Goal: Task Accomplishment & Management: Manage account settings

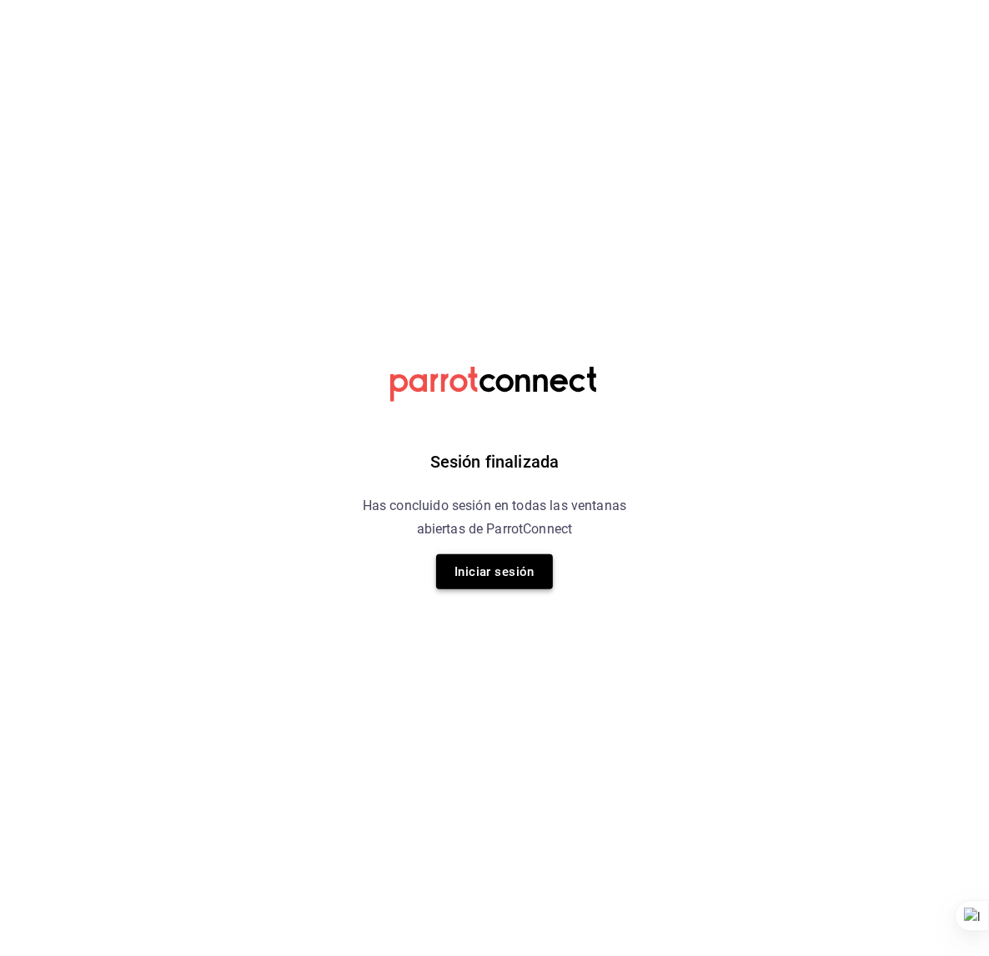
click at [460, 555] on button "Iniciar sesión" at bounding box center [494, 572] width 117 height 35
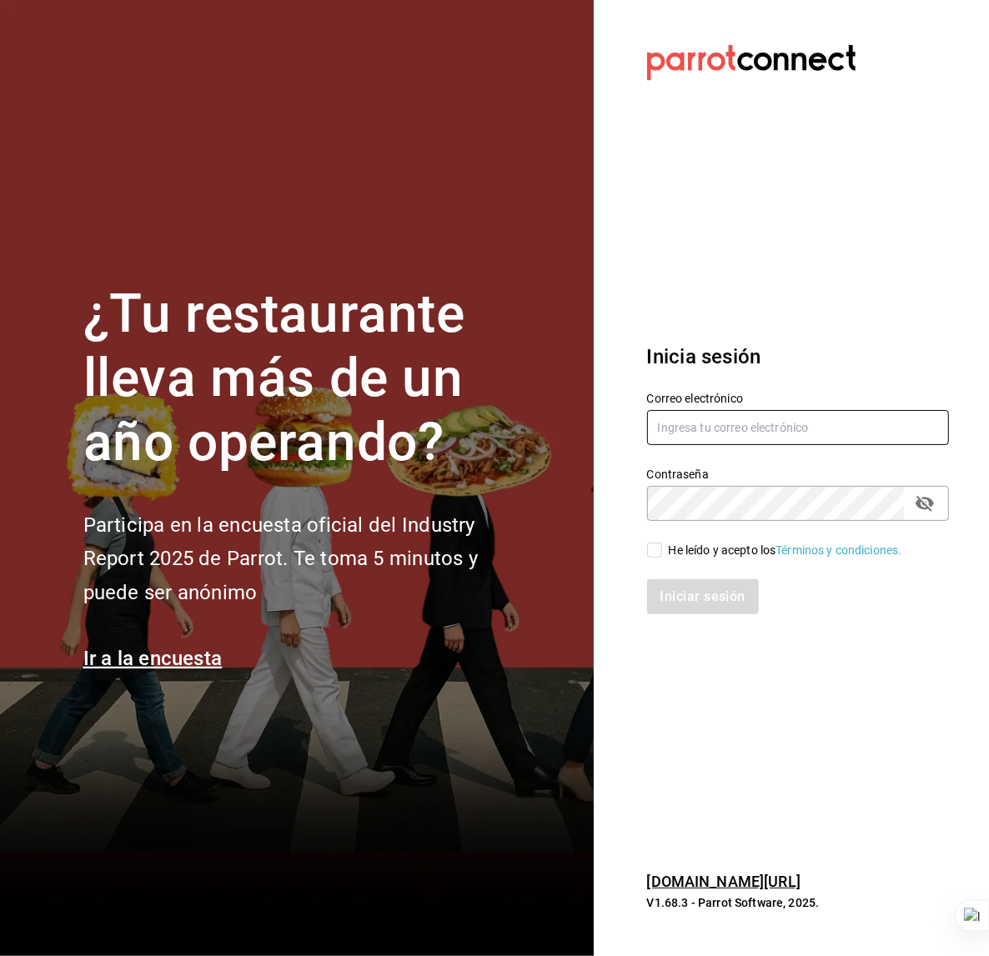
click at [700, 422] on input "text" at bounding box center [798, 427] width 303 height 35
type input "cherryspizza@ricardoanaya.com"
click at [693, 551] on div "He leído y acepto los Términos y condiciones." at bounding box center [785, 551] width 233 height 18
click at [662, 551] on input "He leído y acepto los Términos y condiciones." at bounding box center [654, 550] width 15 height 15
checkbox input "true"
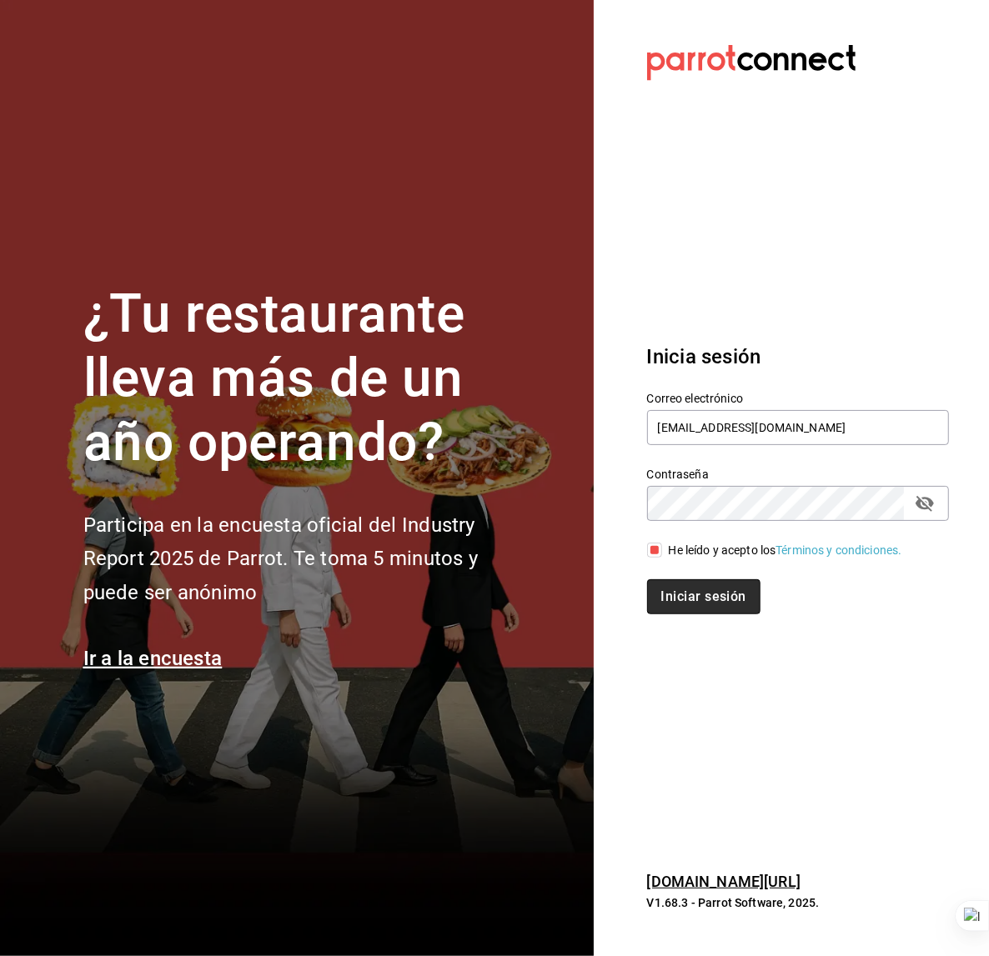
click at [692, 585] on button "Iniciar sesión" at bounding box center [703, 597] width 113 height 35
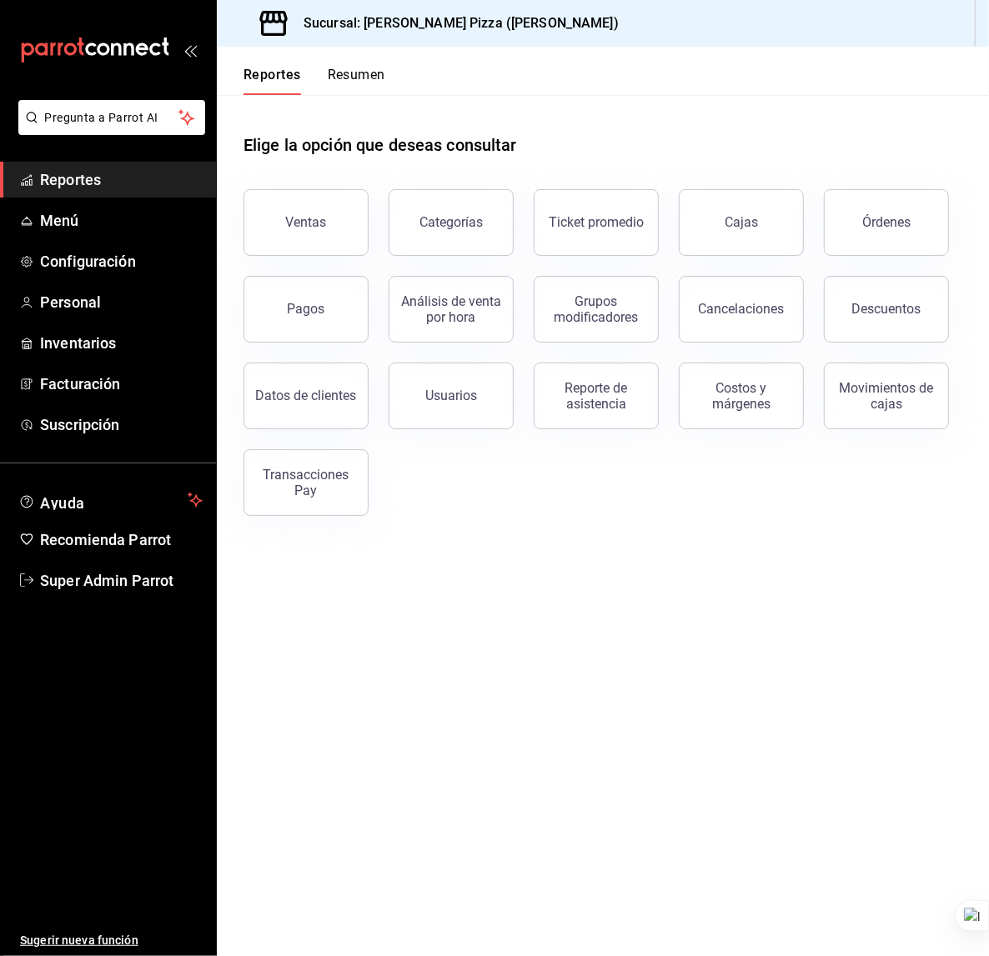
click at [303, 600] on main "Elige la opción que deseas consultar Ventas Categorías Ticket promedio Cajas Ór…" at bounding box center [603, 525] width 772 height 861
click at [277, 610] on main "Elige la opción que deseas consultar Ventas Categorías Ticket promedio Cajas Ór…" at bounding box center [603, 525] width 772 height 861
click at [98, 580] on span "Super Admin Parrot" at bounding box center [121, 581] width 163 height 23
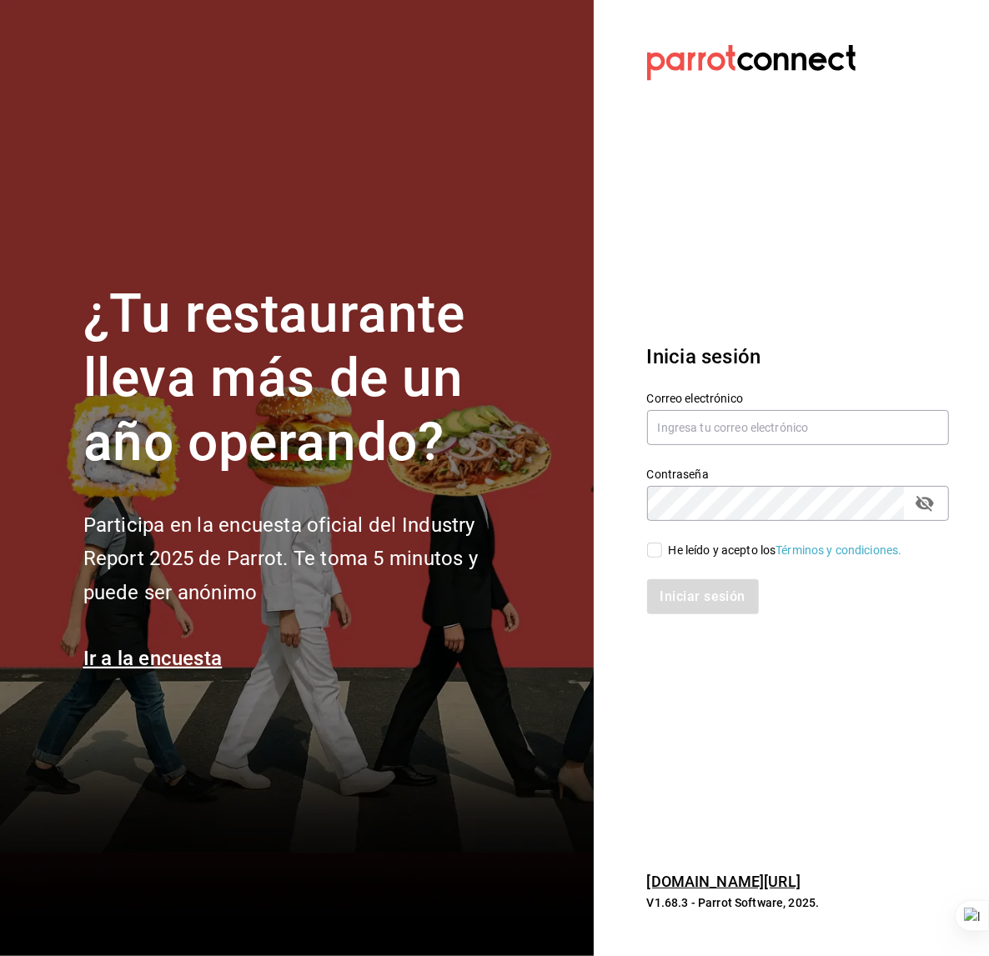
click at [530, 166] on section "¿Tu restaurante lleva más de un año operando? Participa en la encuesta oficial …" at bounding box center [297, 478] width 594 height 956
click at [685, 434] on input "text" at bounding box center [798, 427] width 303 height 35
paste input "taqueria@lasguadalupanas.com"
type input "taqueria@lasguadalupanas.com"
click at [659, 552] on input "He leído y acepto los Términos y condiciones." at bounding box center [654, 550] width 15 height 15
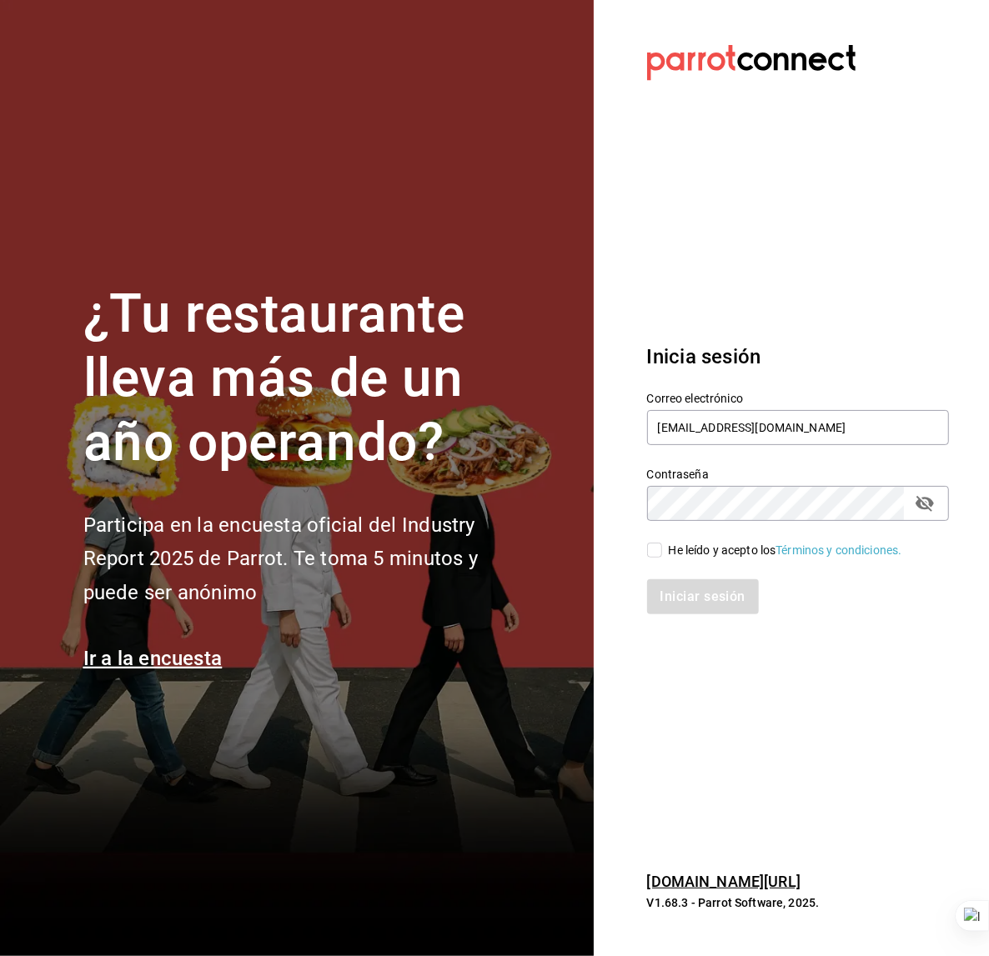
checkbox input "true"
click at [673, 595] on button "Iniciar sesión" at bounding box center [703, 597] width 113 height 35
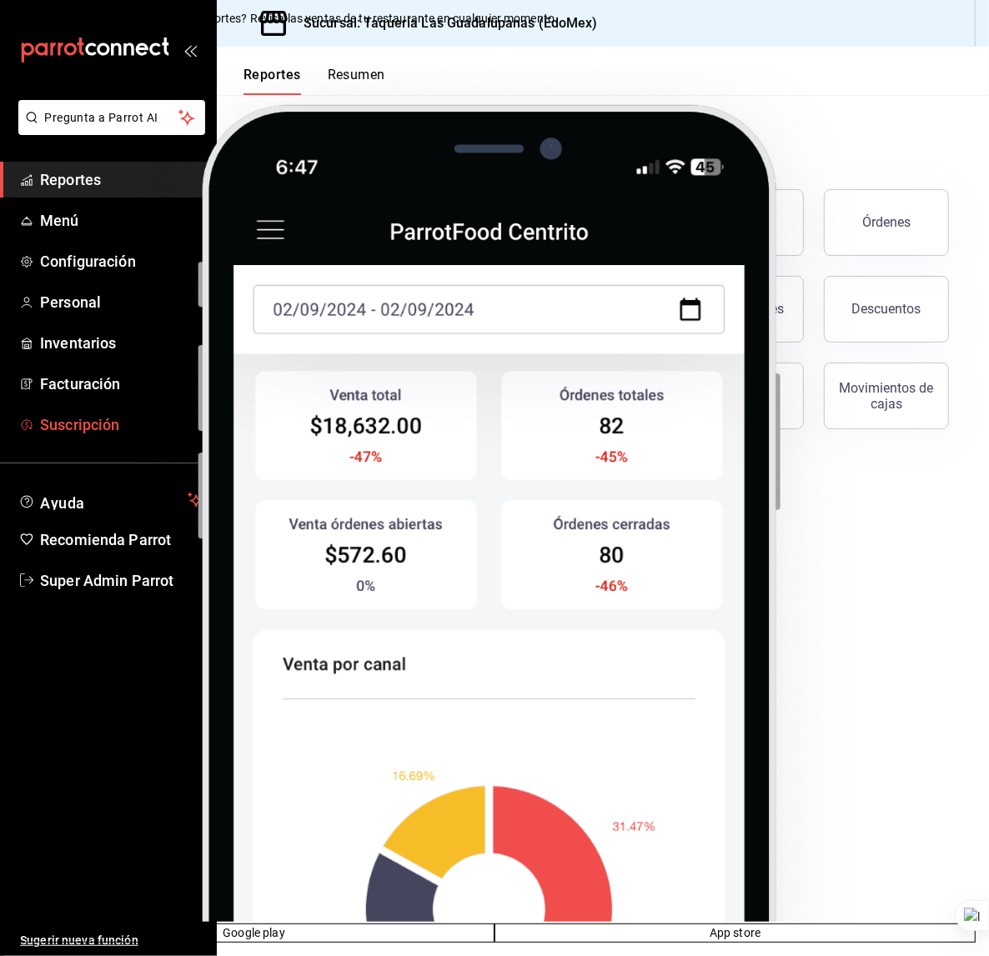
click at [98, 426] on span "Suscripción" at bounding box center [121, 425] width 163 height 23
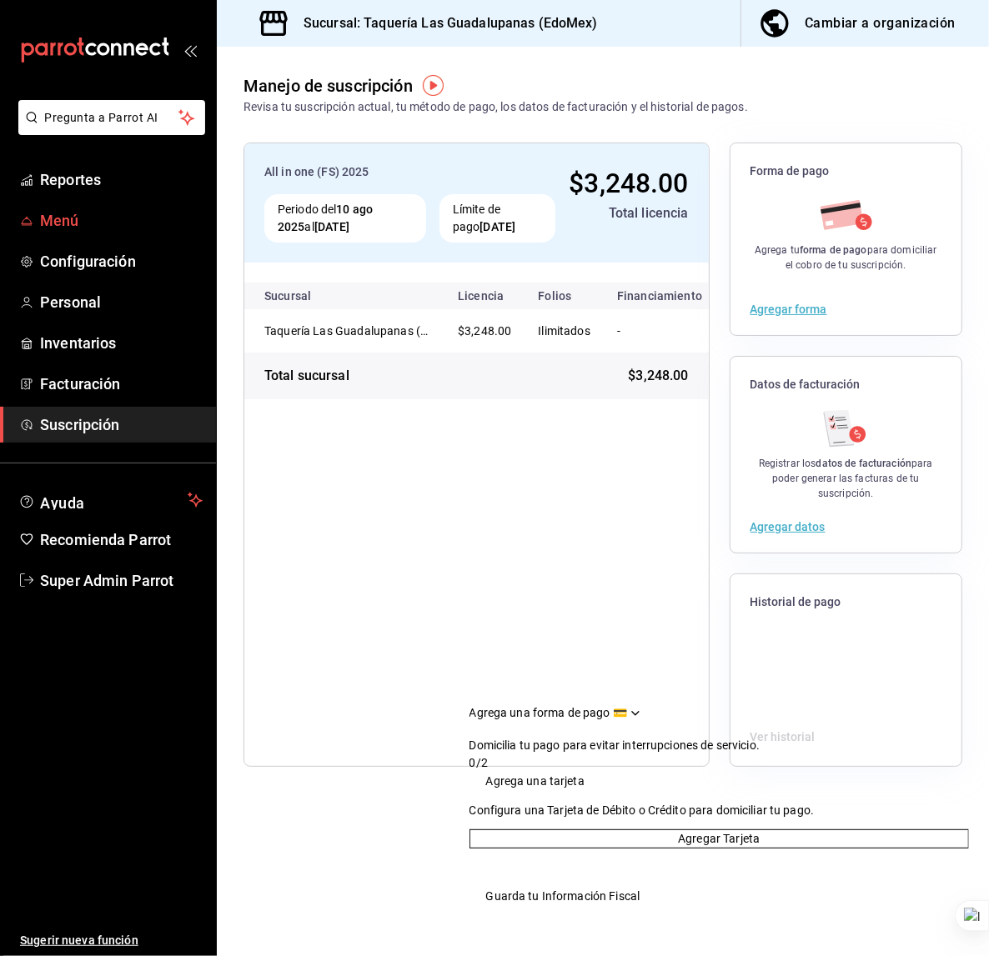
click at [104, 216] on span "Menú" at bounding box center [121, 220] width 163 height 23
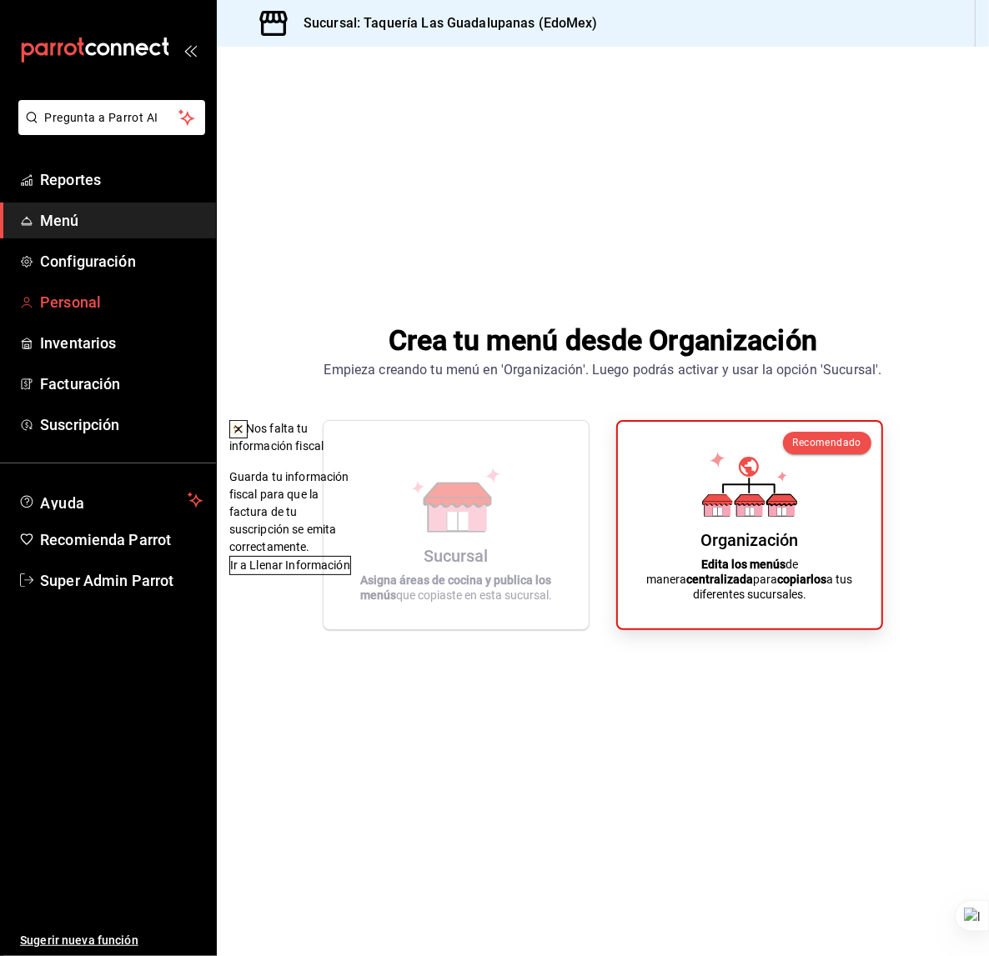
click at [103, 305] on span "Personal" at bounding box center [121, 302] width 163 height 23
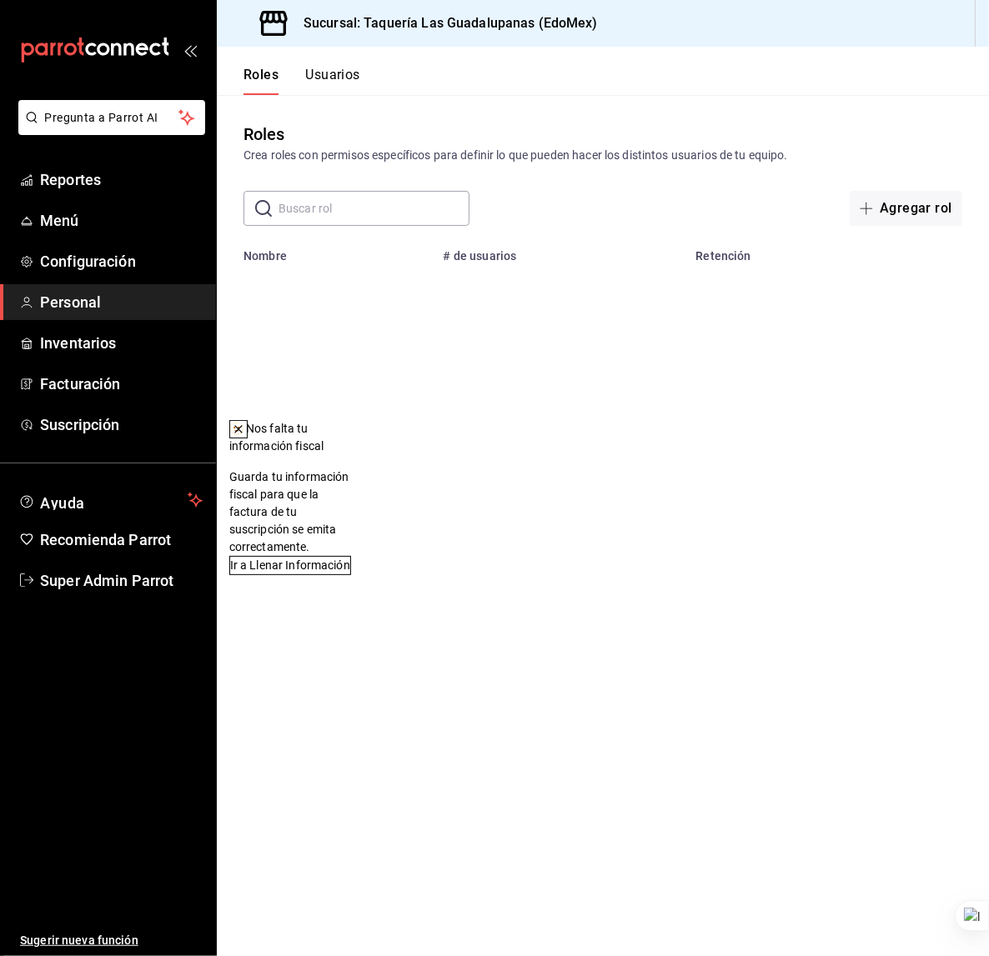
click at [245, 434] on icon at bounding box center [238, 429] width 13 height 13
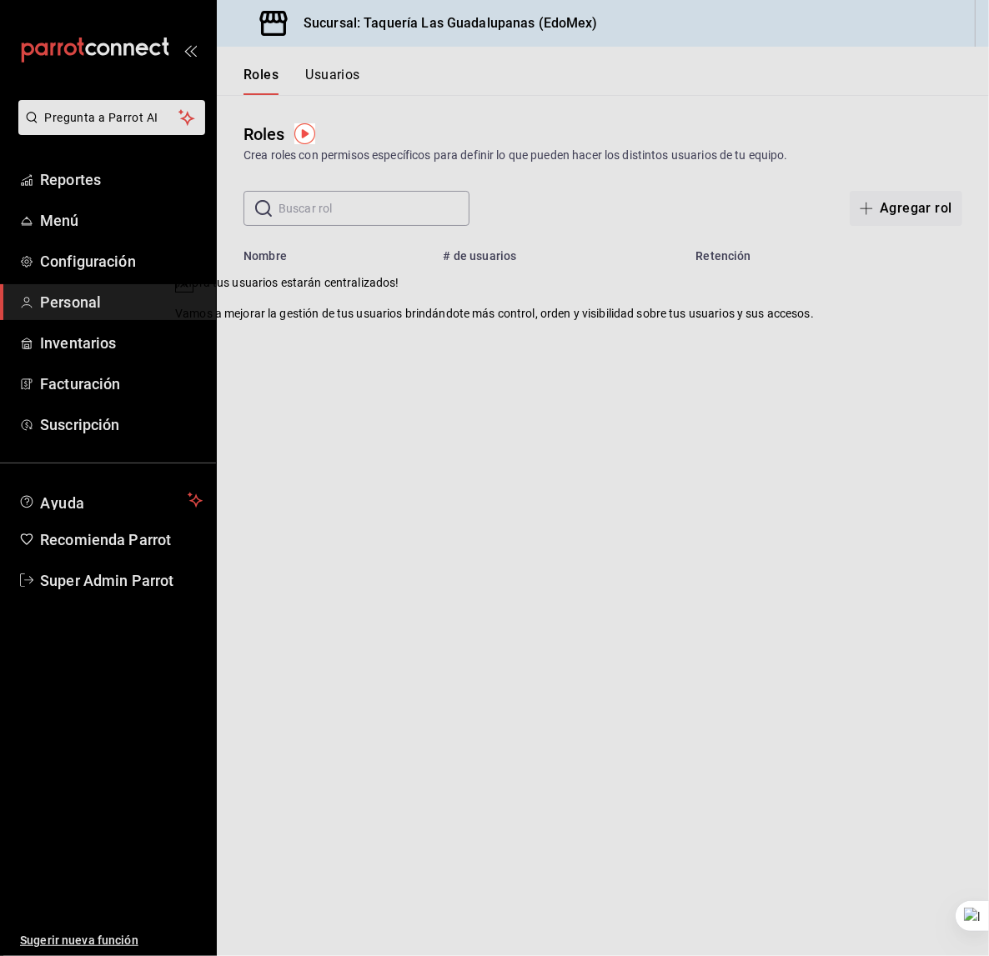
click at [191, 290] on icon at bounding box center [184, 283] width 13 height 13
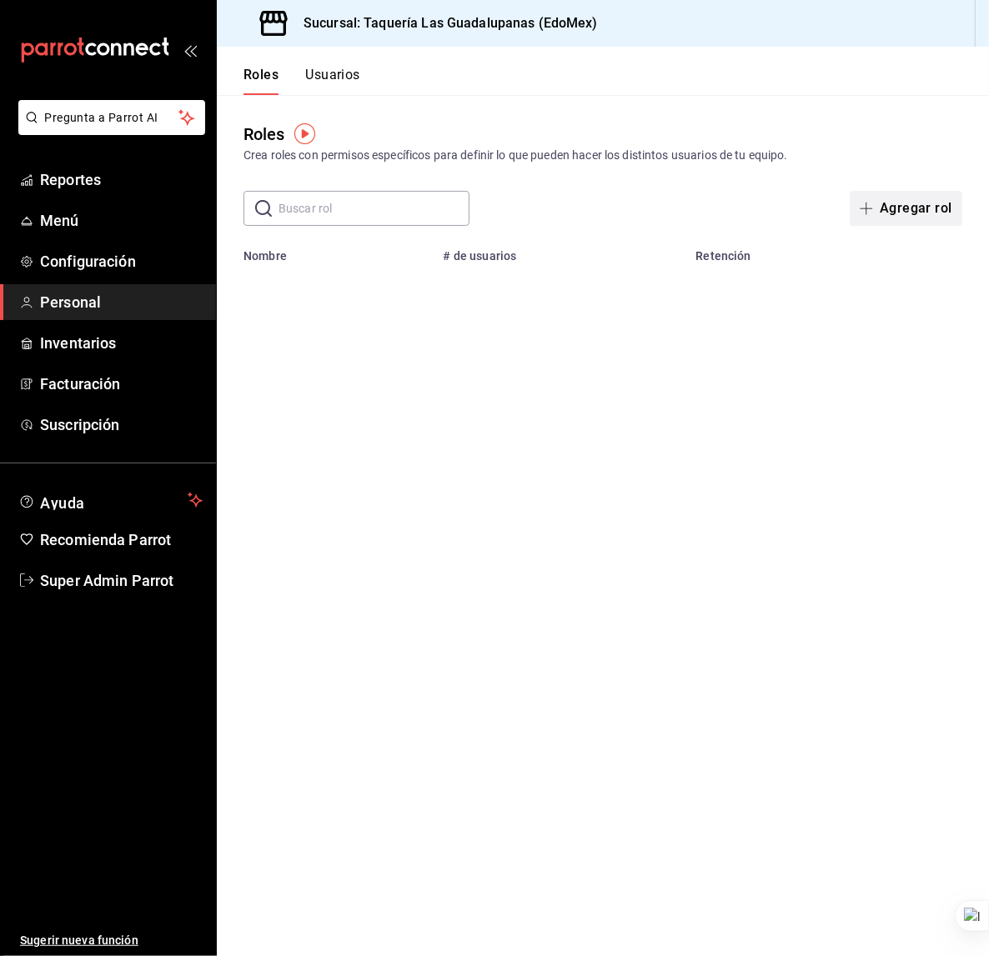
click at [902, 211] on button "Agregar rol" at bounding box center [906, 208] width 113 height 35
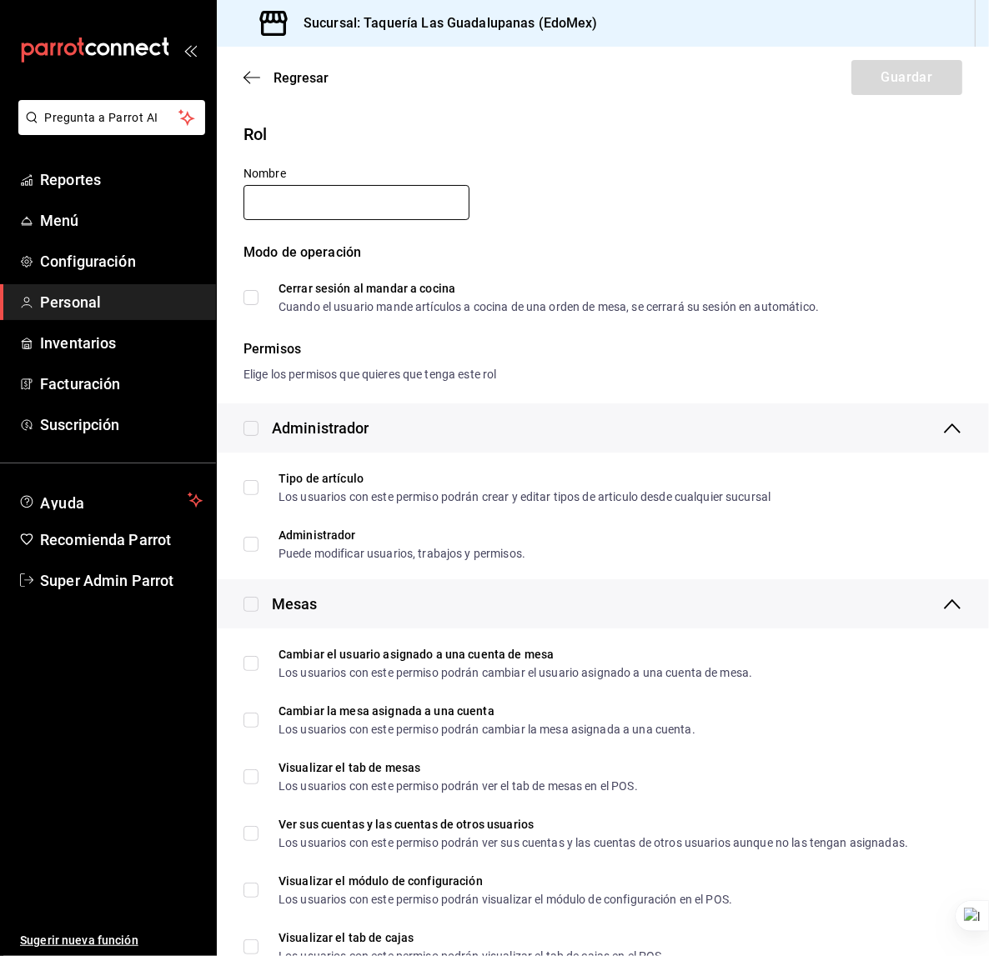
click at [334, 201] on input "text" at bounding box center [356, 202] width 226 height 35
type input "Dueño"
click at [256, 421] on input "checkbox" at bounding box center [250, 428] width 15 height 15
checkbox input "true"
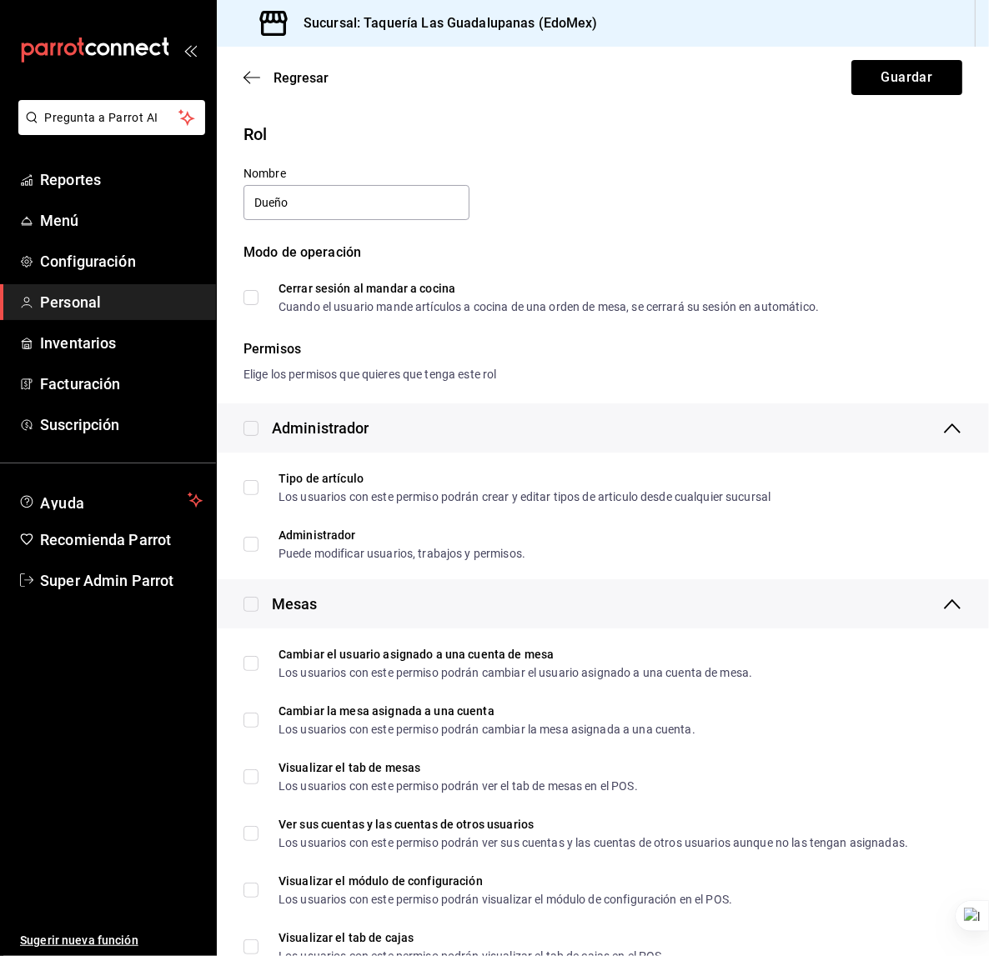
checkbox input "true"
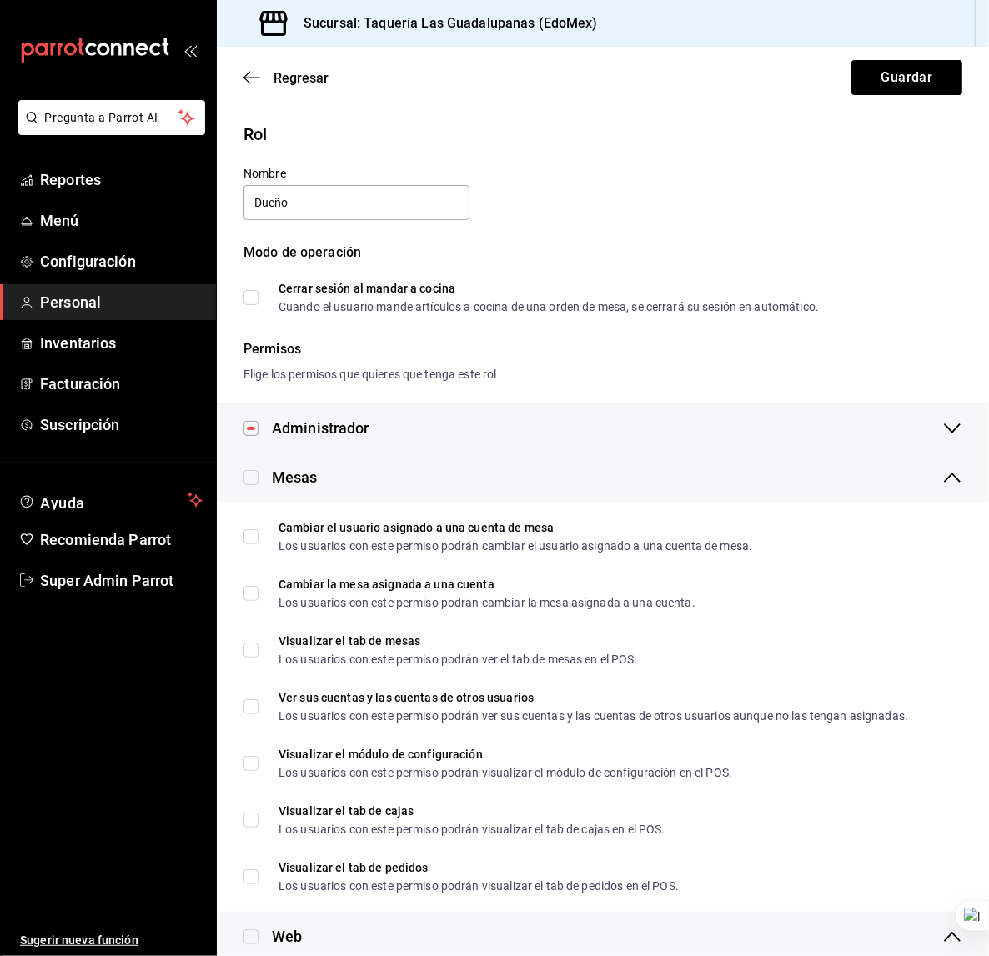
click at [255, 479] on input "checkbox" at bounding box center [250, 477] width 15 height 15
checkbox input "true"
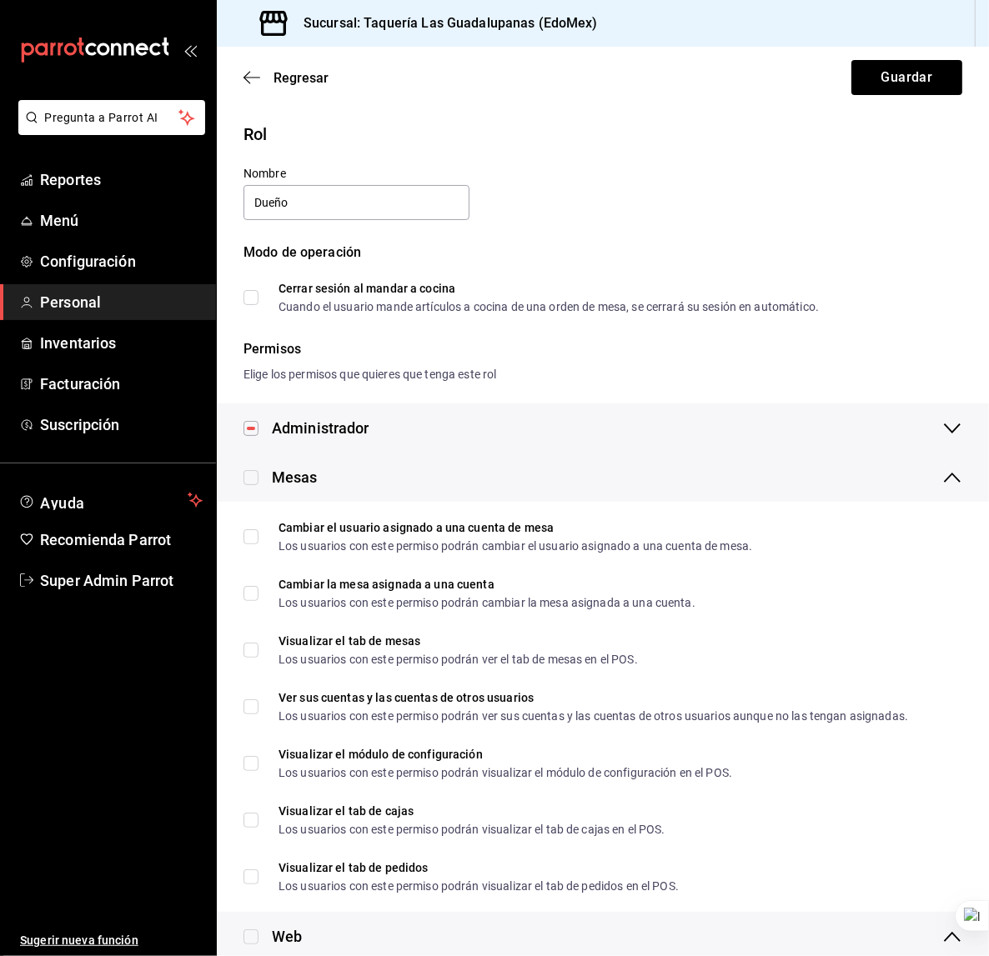
checkbox input "true"
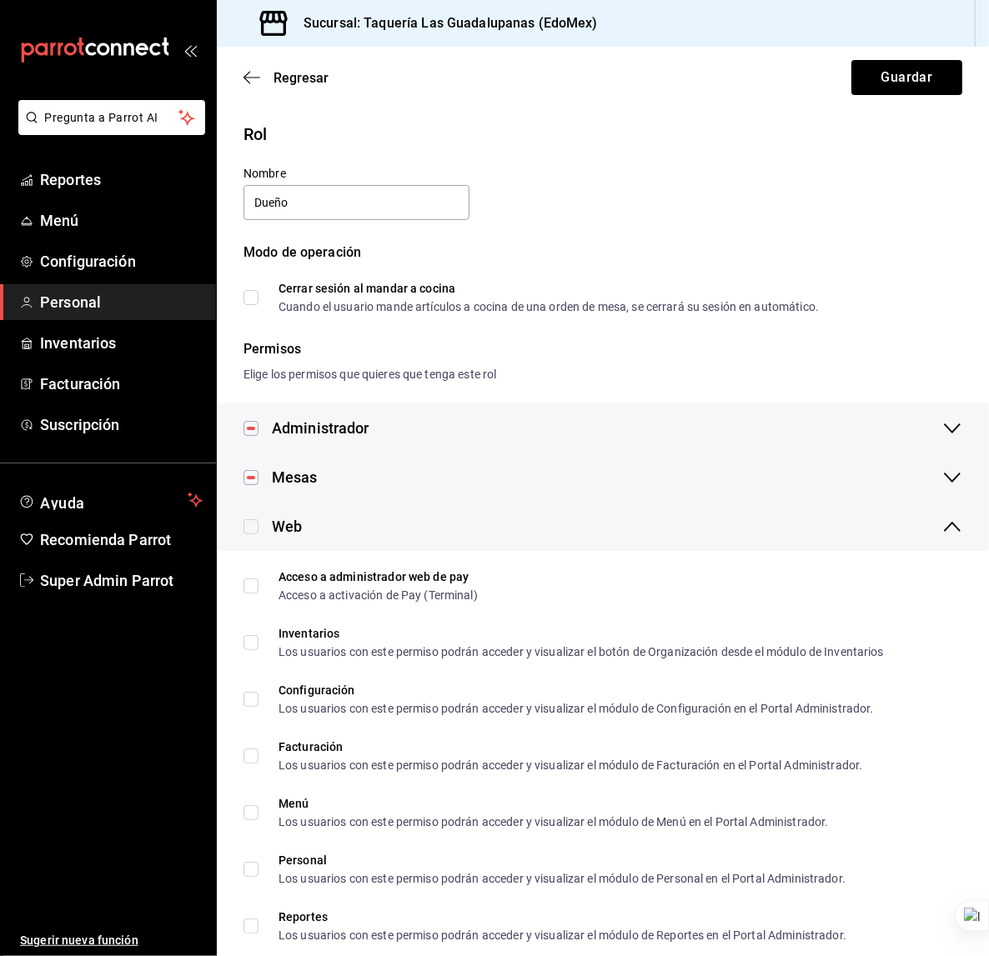
click at [260, 529] on div "Web" at bounding box center [272, 526] width 58 height 23
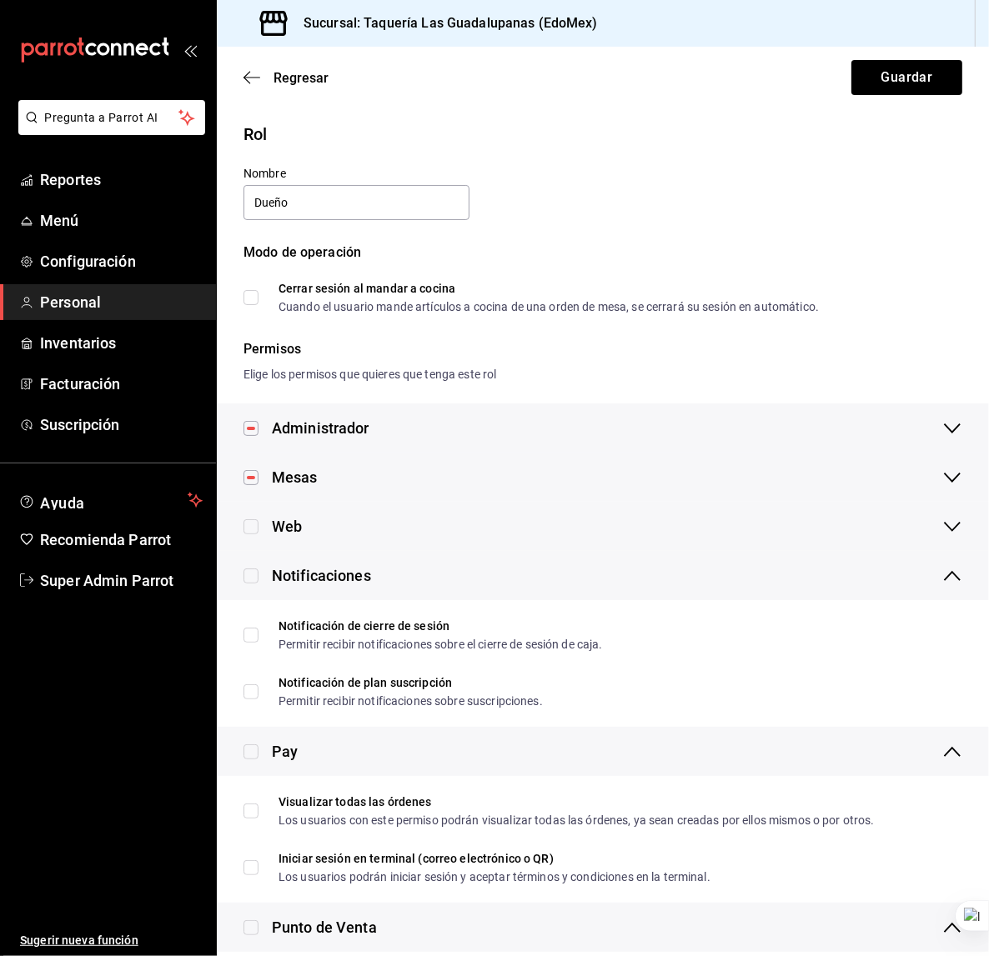
click at [251, 521] on input "checkbox" at bounding box center [250, 527] width 15 height 15
checkbox input "true"
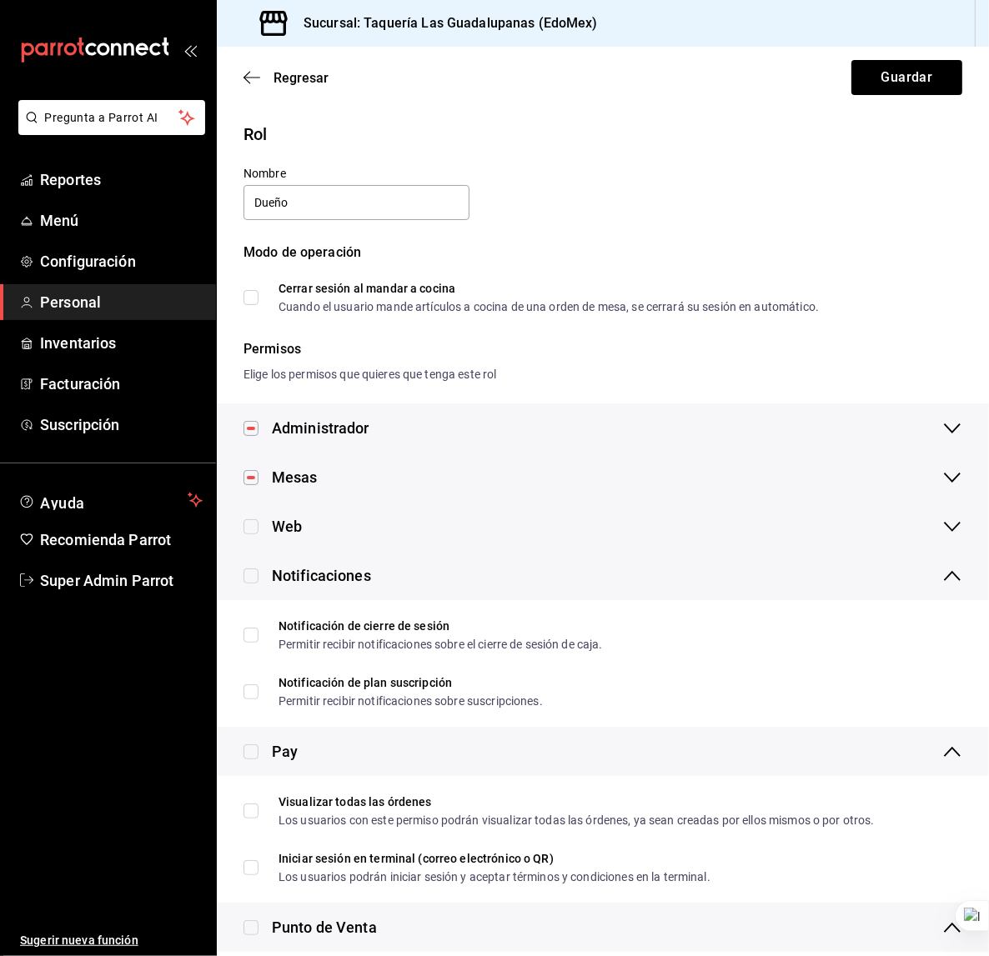
checkbox input "true"
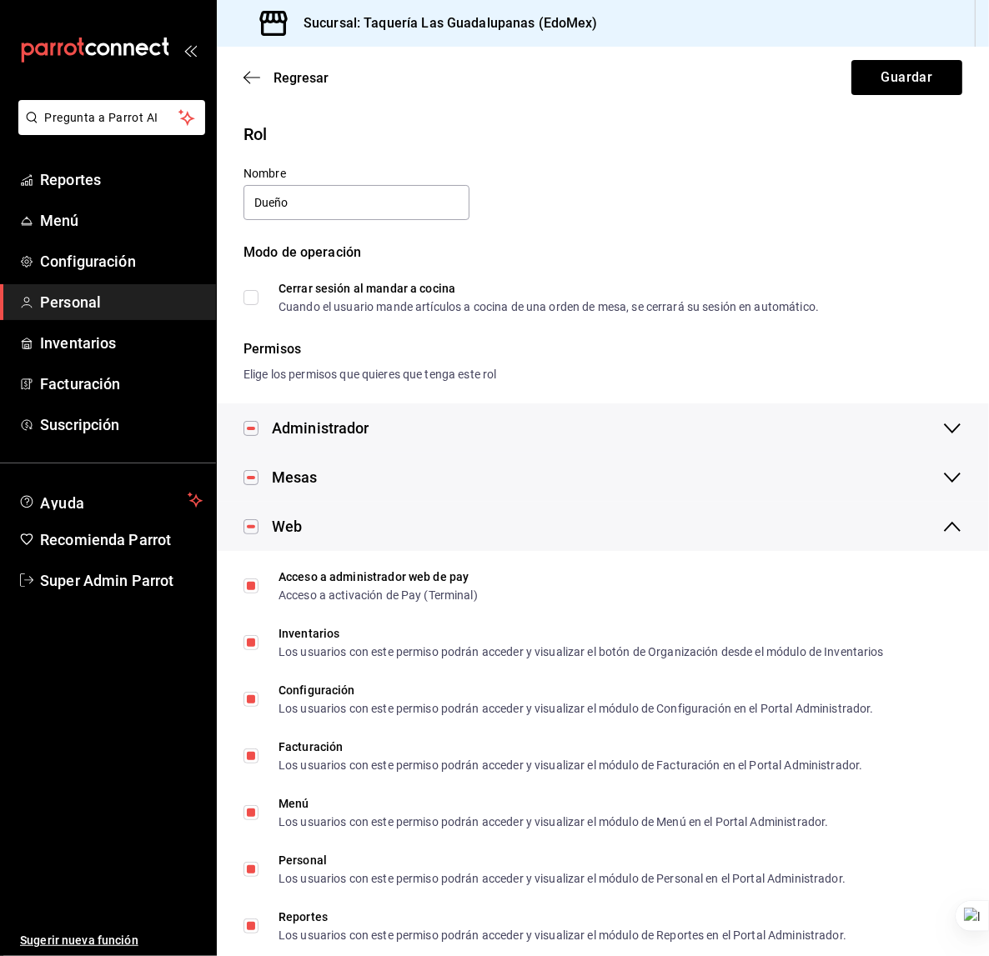
click at [251, 521] on input "checkbox" at bounding box center [250, 527] width 15 height 15
checkbox input "false"
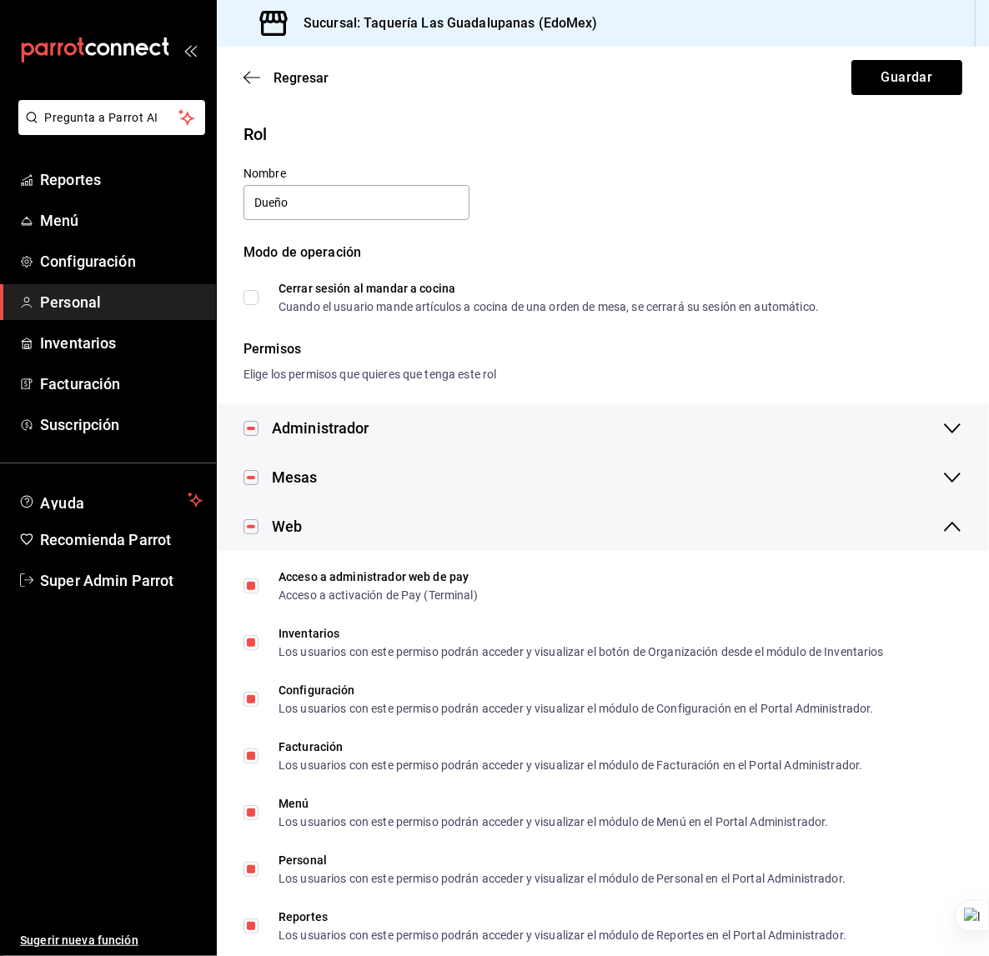
checkbox input "false"
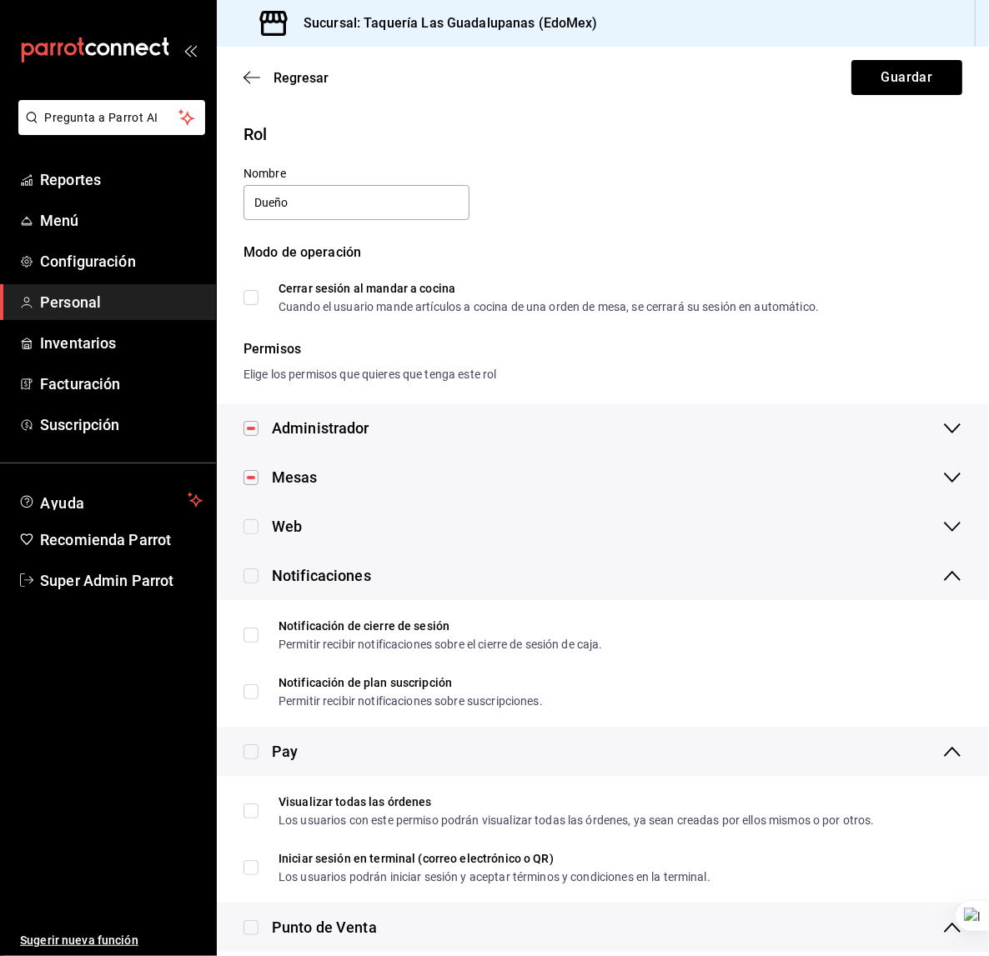
click at [251, 521] on input "checkbox" at bounding box center [250, 527] width 15 height 15
checkbox input "true"
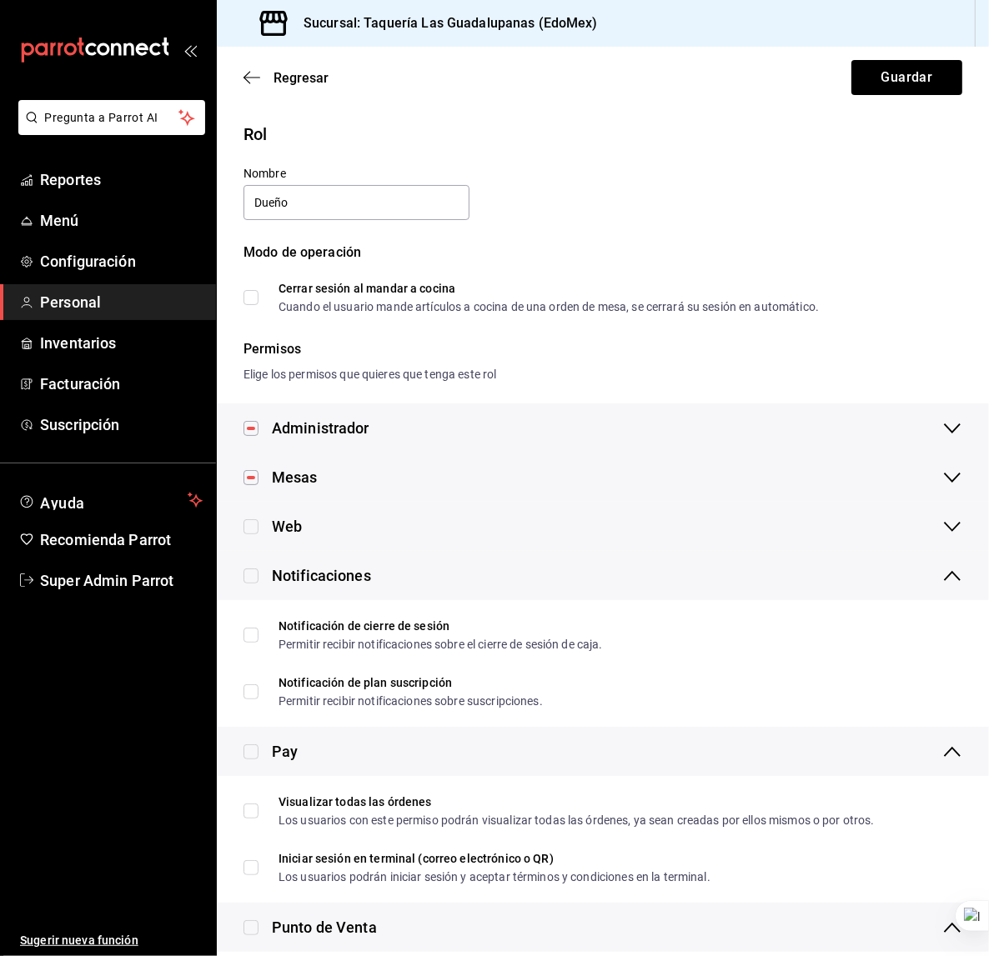
checkbox input "true"
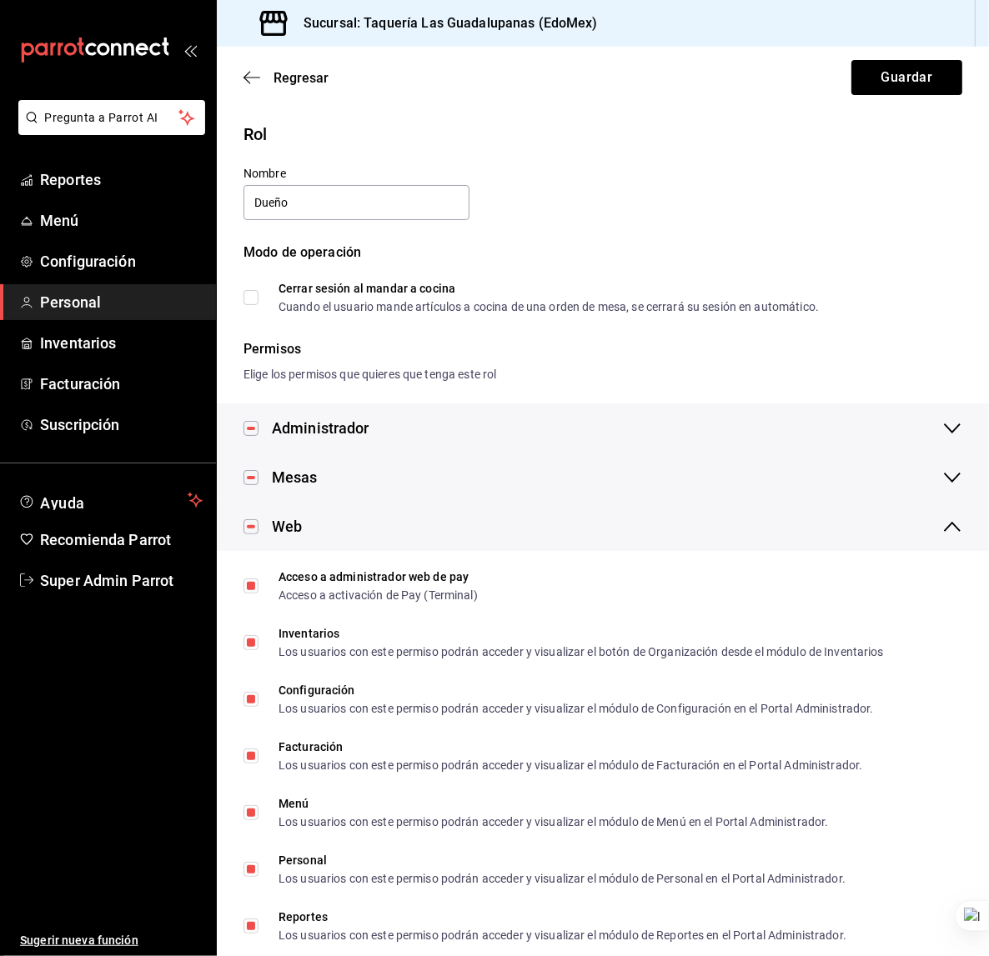
click at [364, 492] on div "Mesas" at bounding box center [603, 477] width 772 height 49
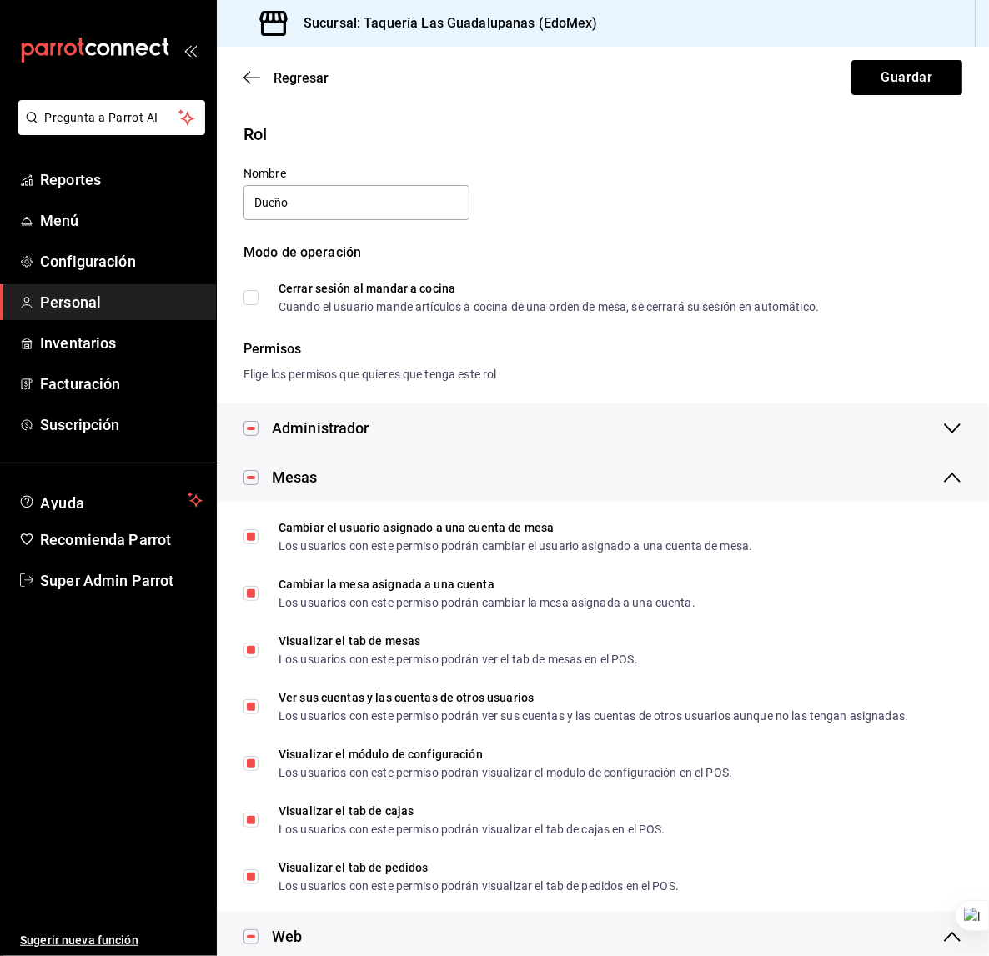
click at [355, 484] on div "Mesas" at bounding box center [603, 477] width 772 height 49
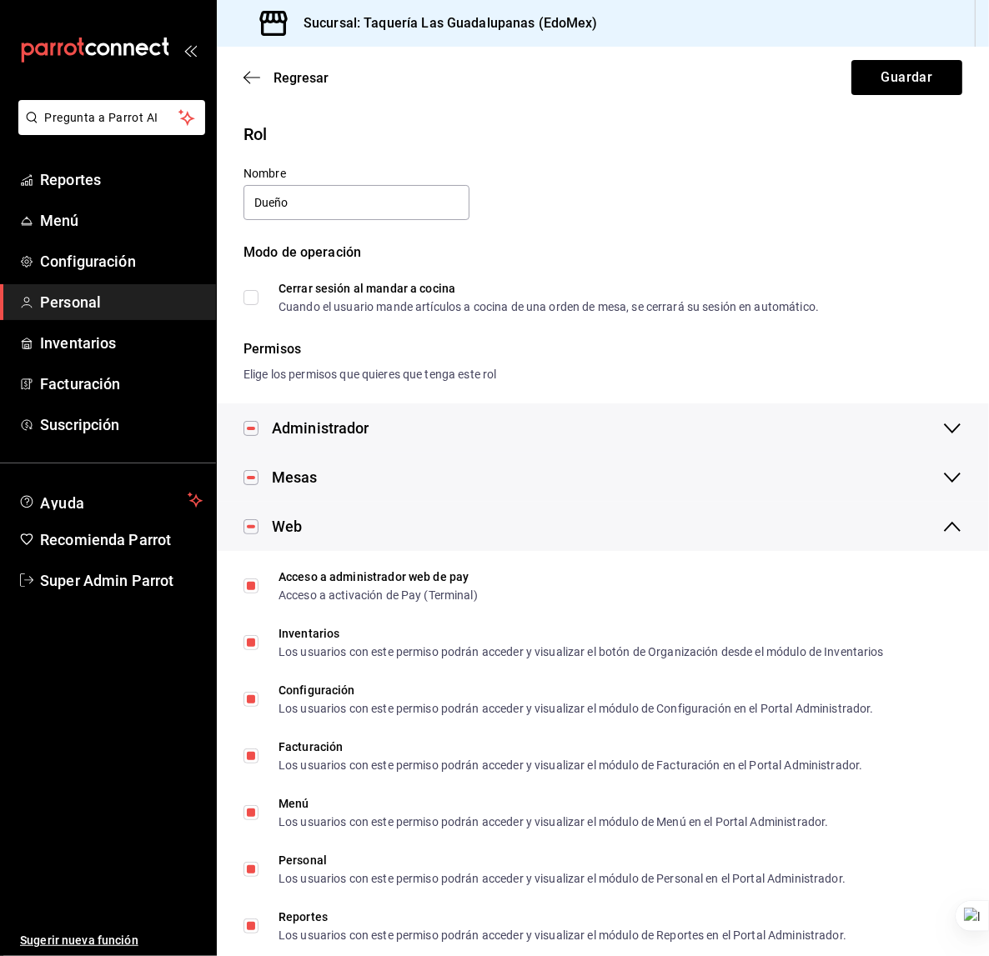
click at [369, 520] on div "Web" at bounding box center [603, 526] width 772 height 49
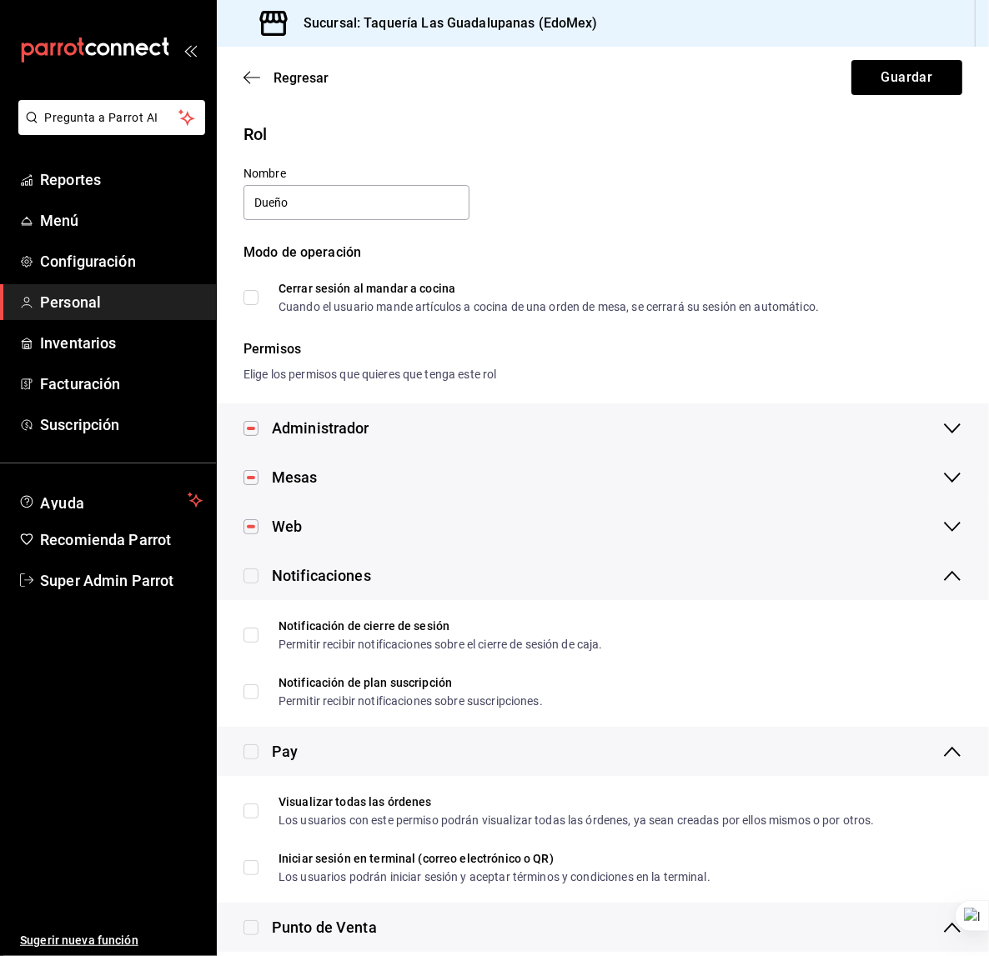
click at [256, 575] on input "checkbox" at bounding box center [250, 576] width 15 height 15
checkbox input "true"
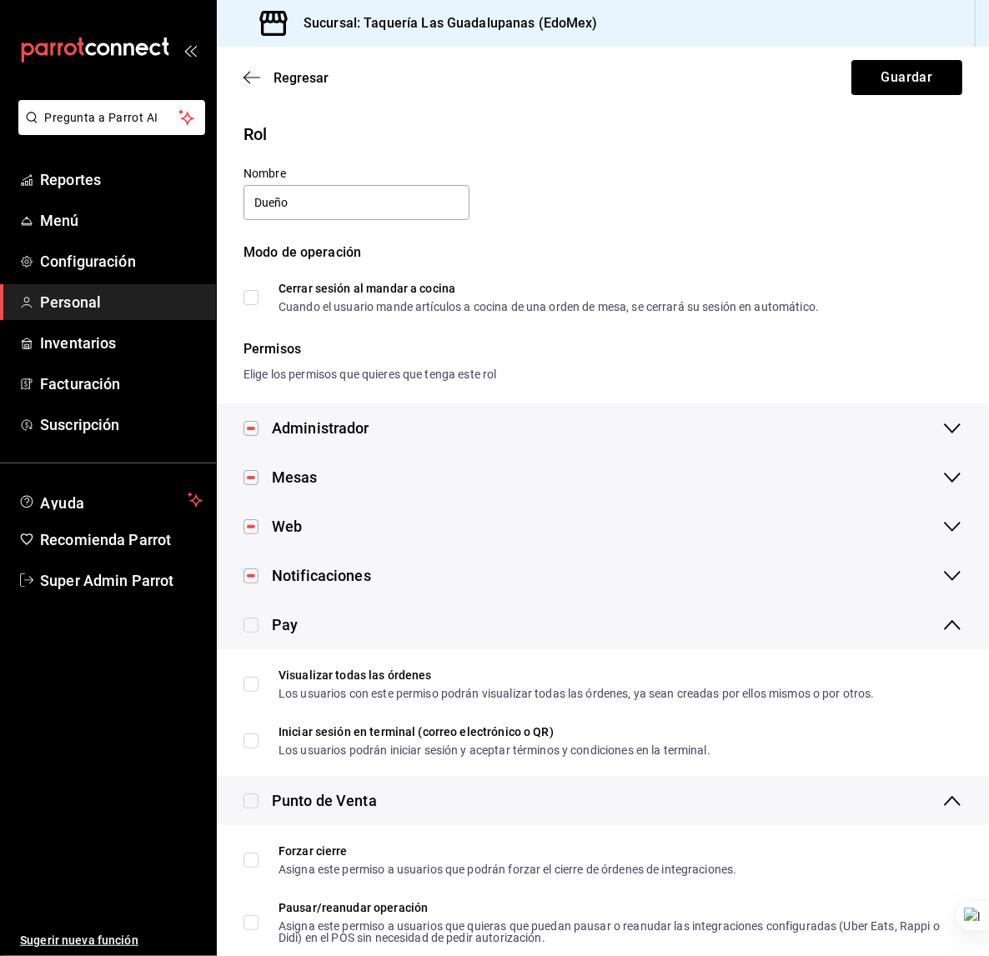
click at [254, 619] on input "checkbox" at bounding box center [250, 625] width 15 height 15
checkbox input "true"
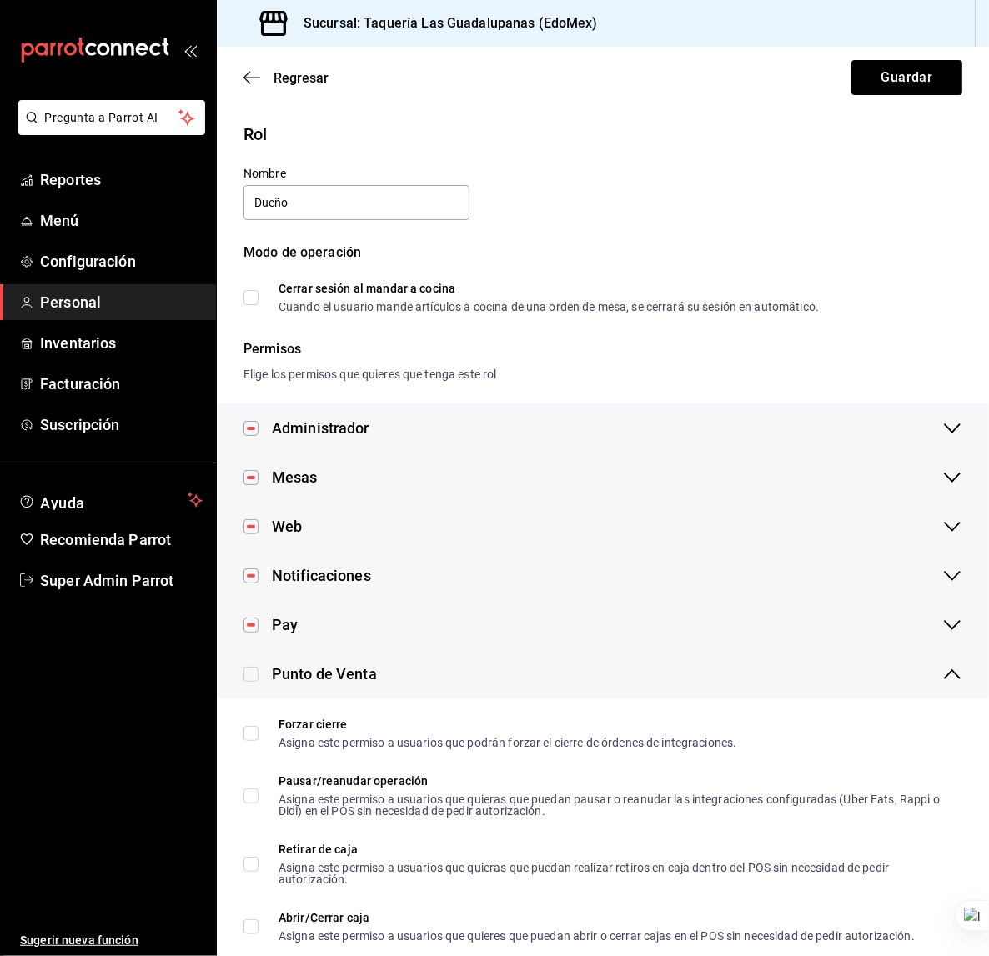
click at [250, 674] on input "checkbox" at bounding box center [250, 674] width 15 height 15
checkbox input "true"
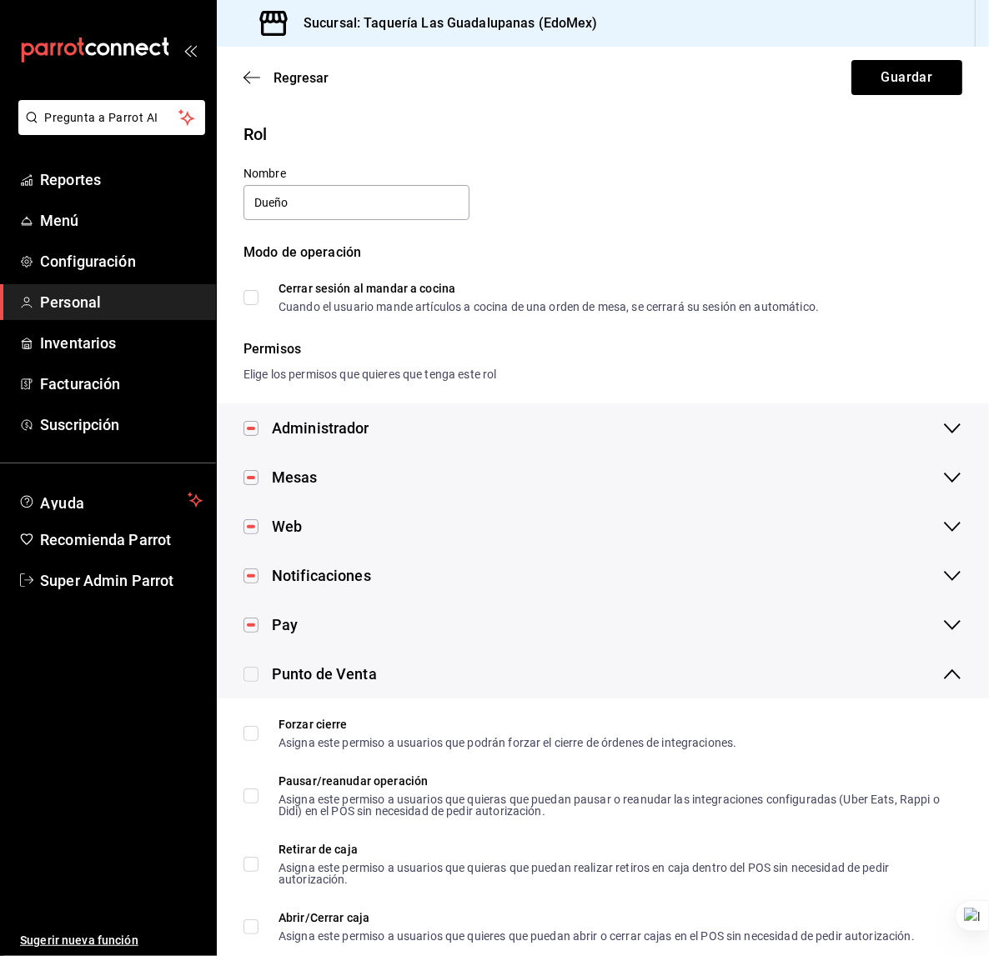
checkbox input "true"
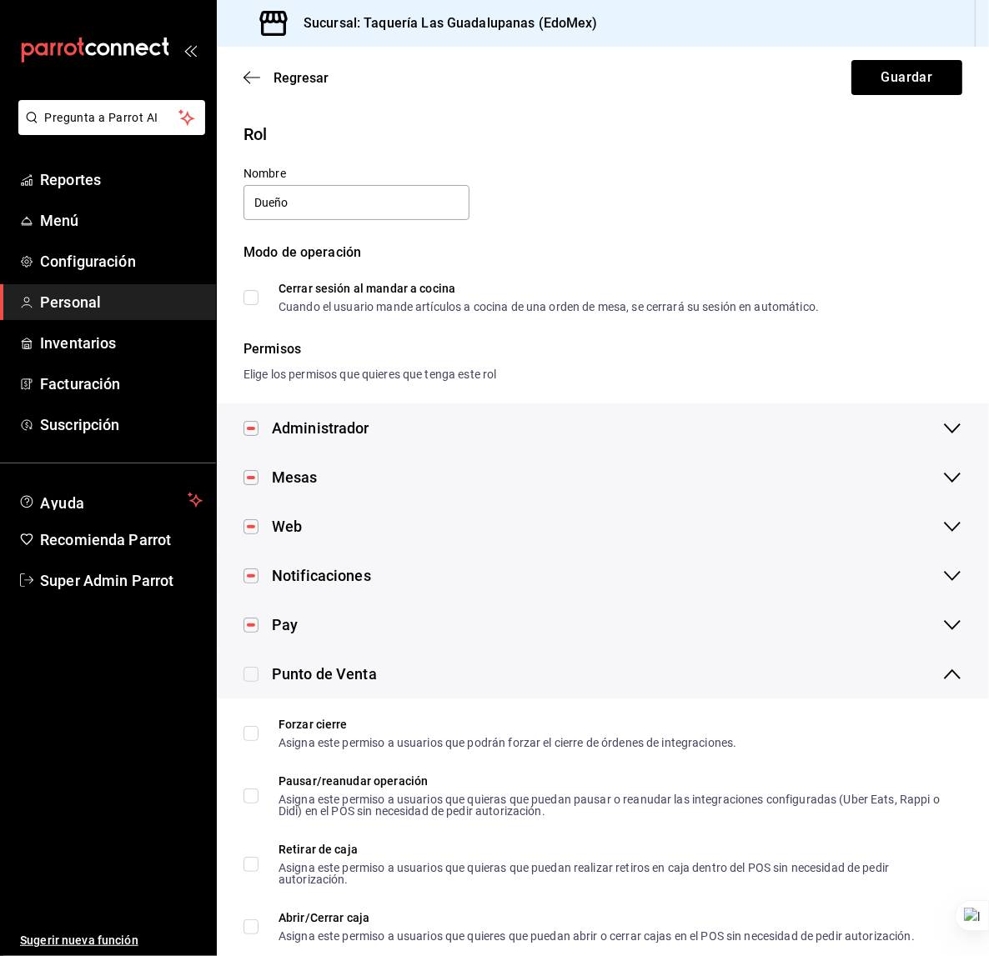
checkbox input "true"
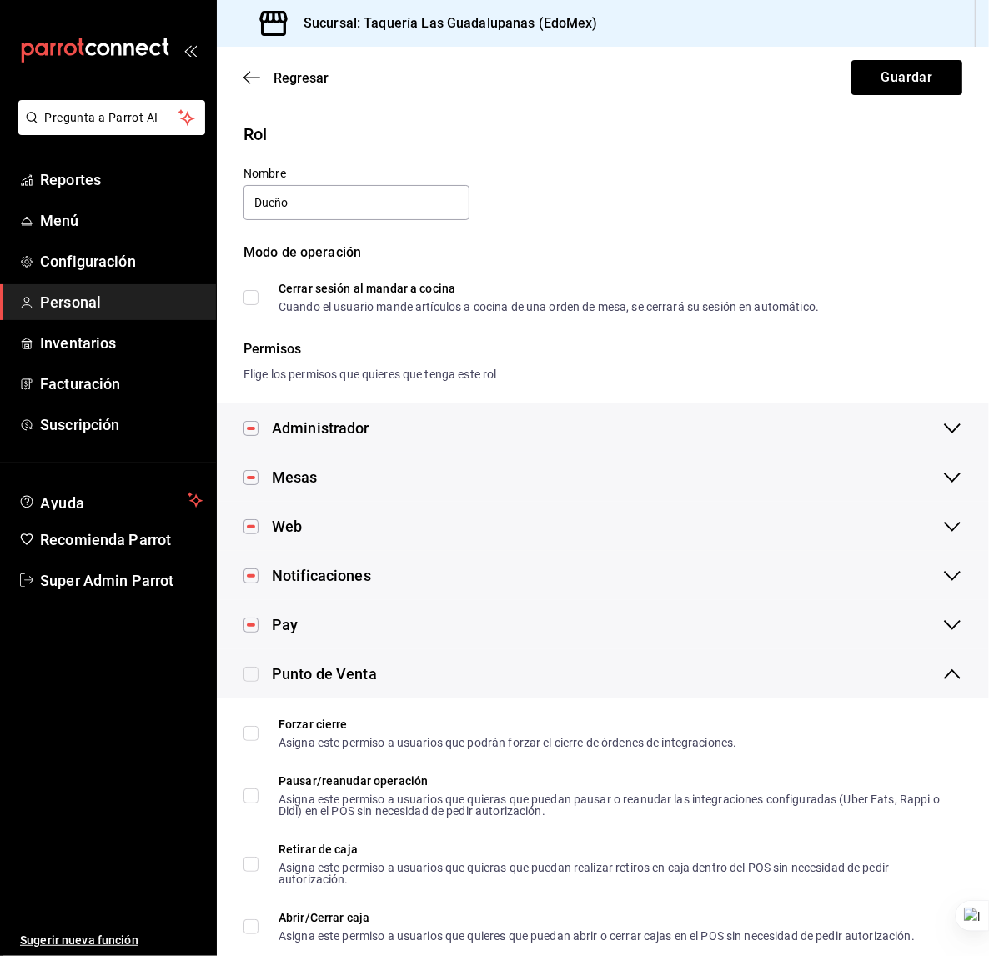
checkbox input "true"
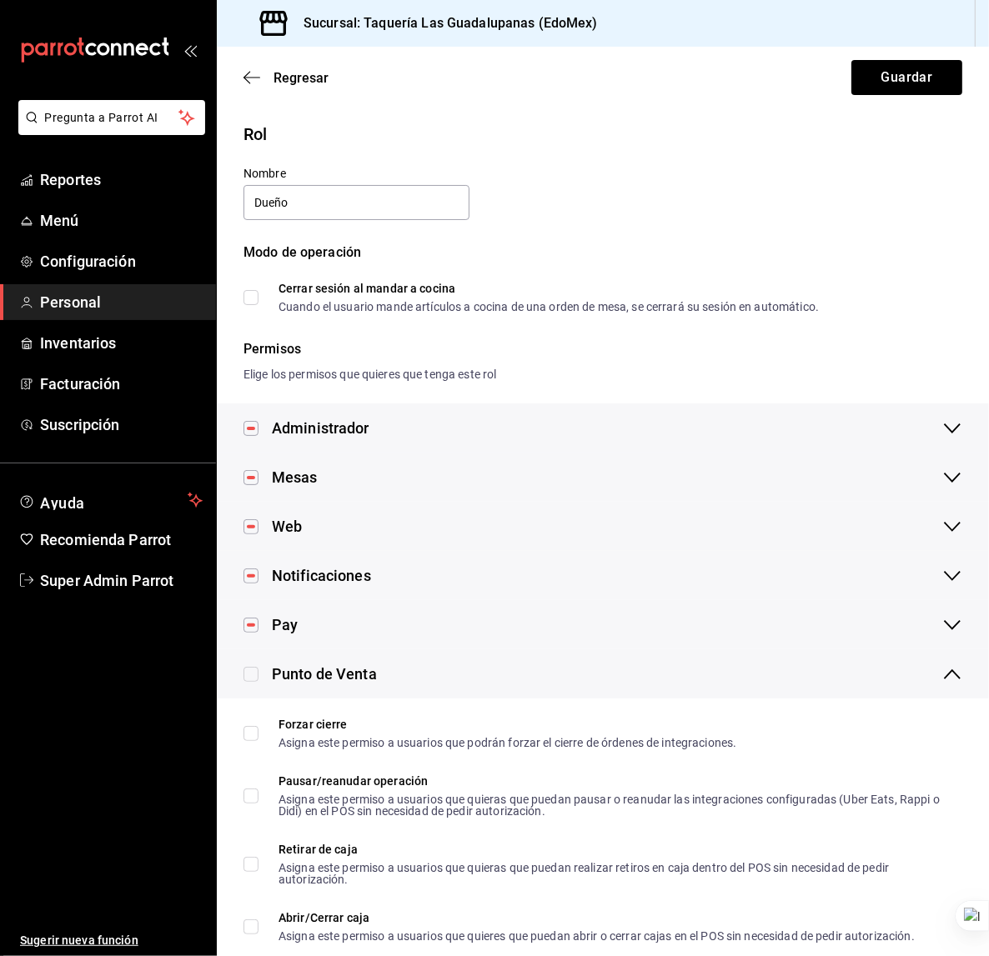
checkbox input "true"
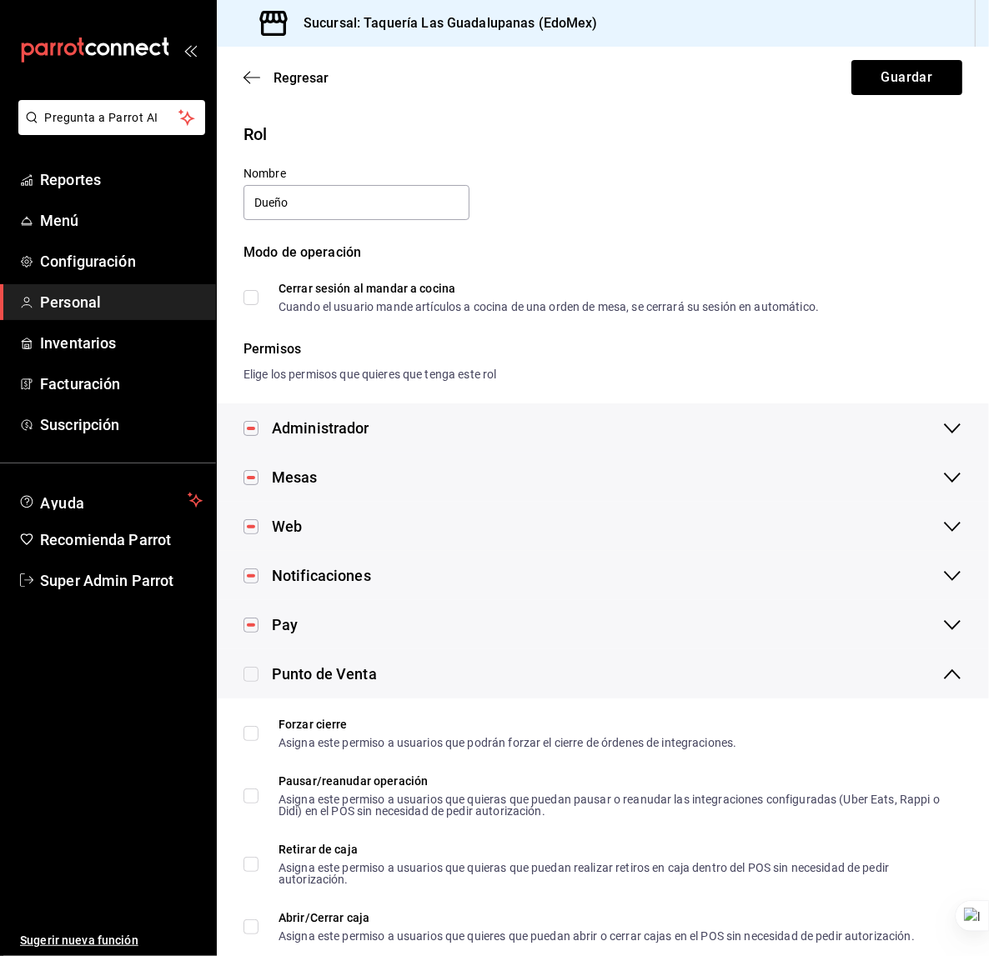
checkbox input "true"
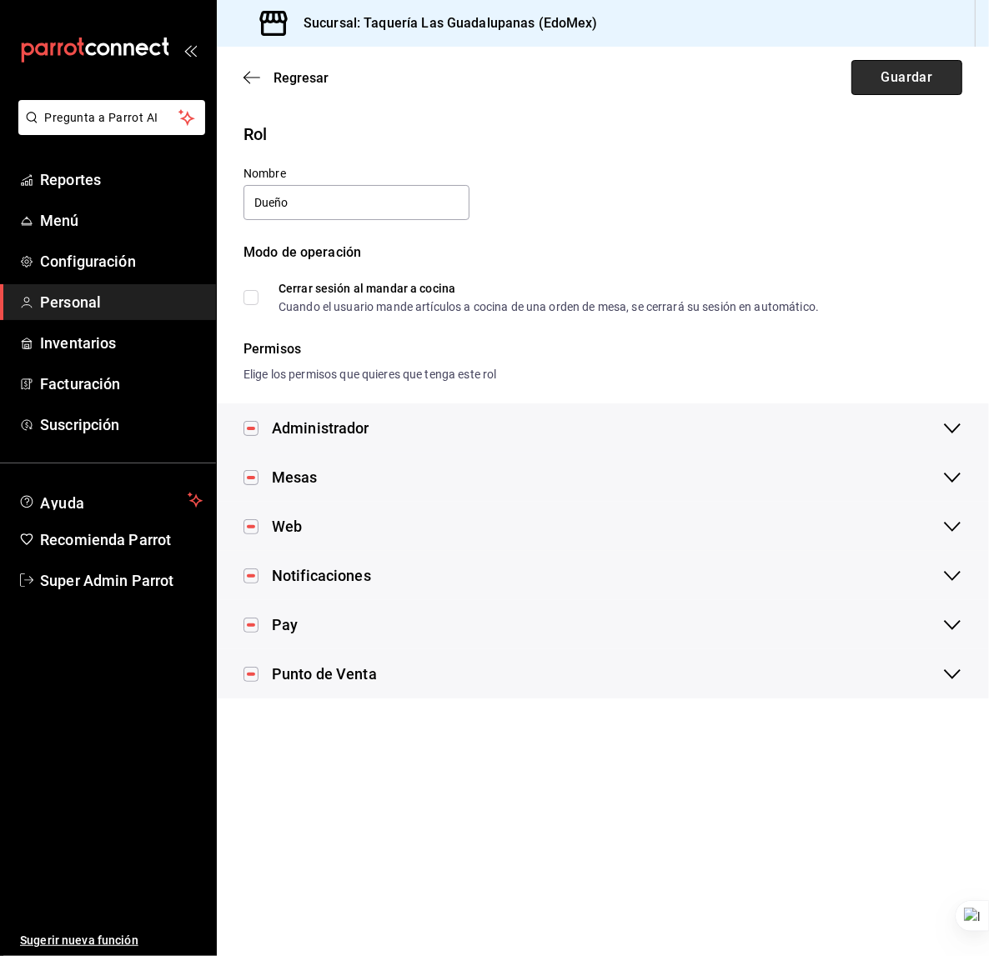
click at [916, 83] on button "Guardar" at bounding box center [906, 77] width 111 height 35
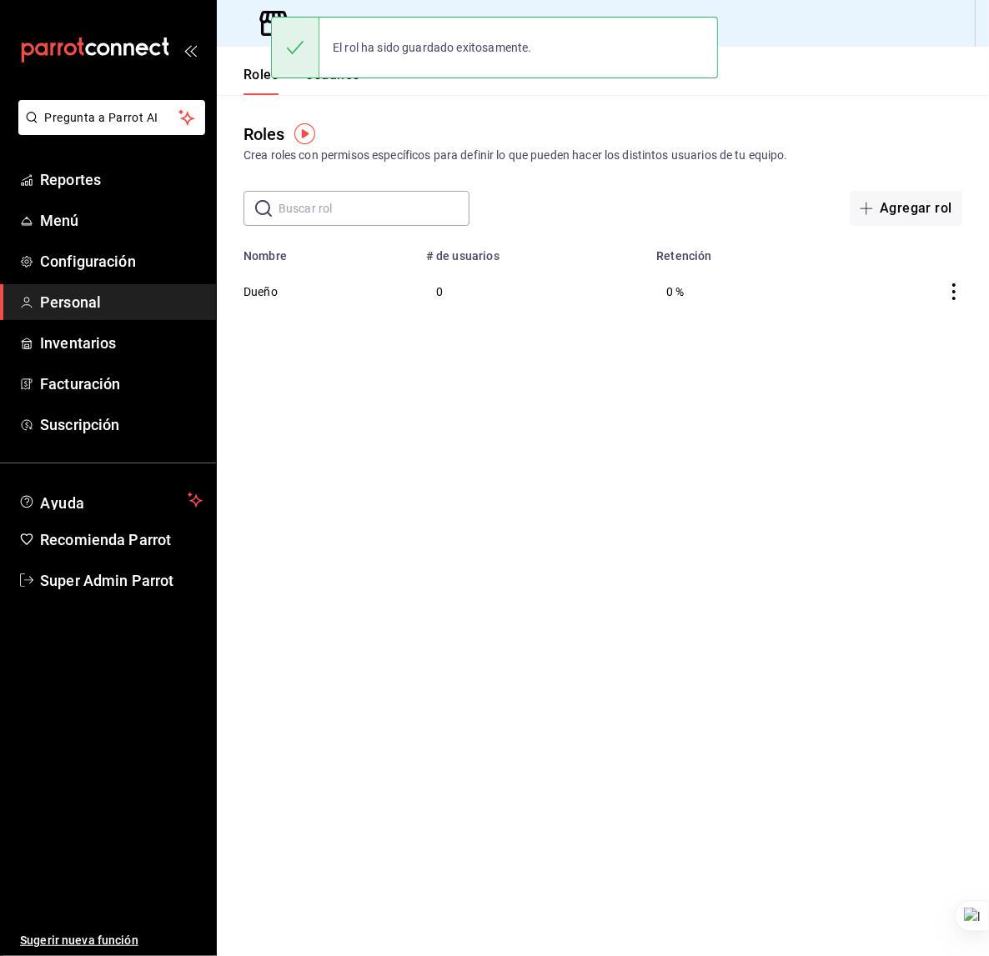
click at [324, 83] on div "El rol ha sido guardado exitosamente." at bounding box center [494, 48] width 447 height 72
click at [324, 86] on button "Usuarios" at bounding box center [332, 81] width 55 height 28
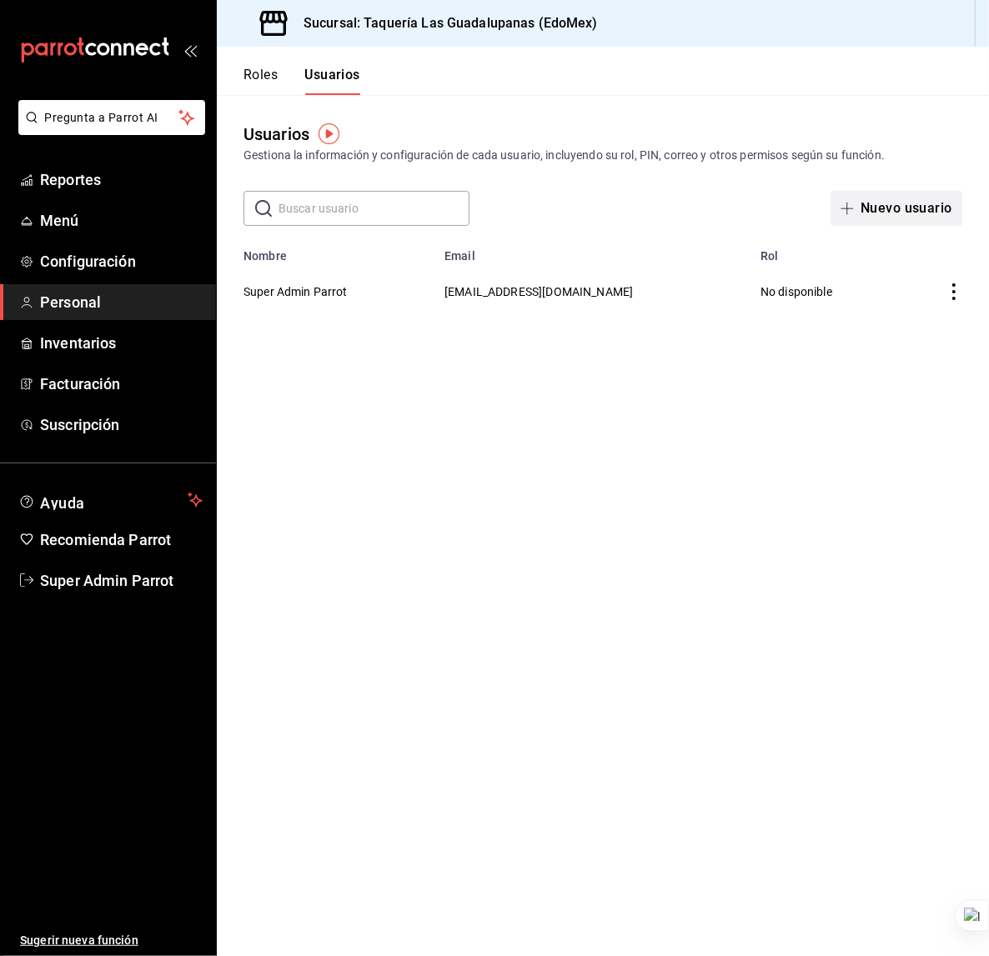
click at [886, 214] on button "Nuevo usuario" at bounding box center [897, 208] width 132 height 35
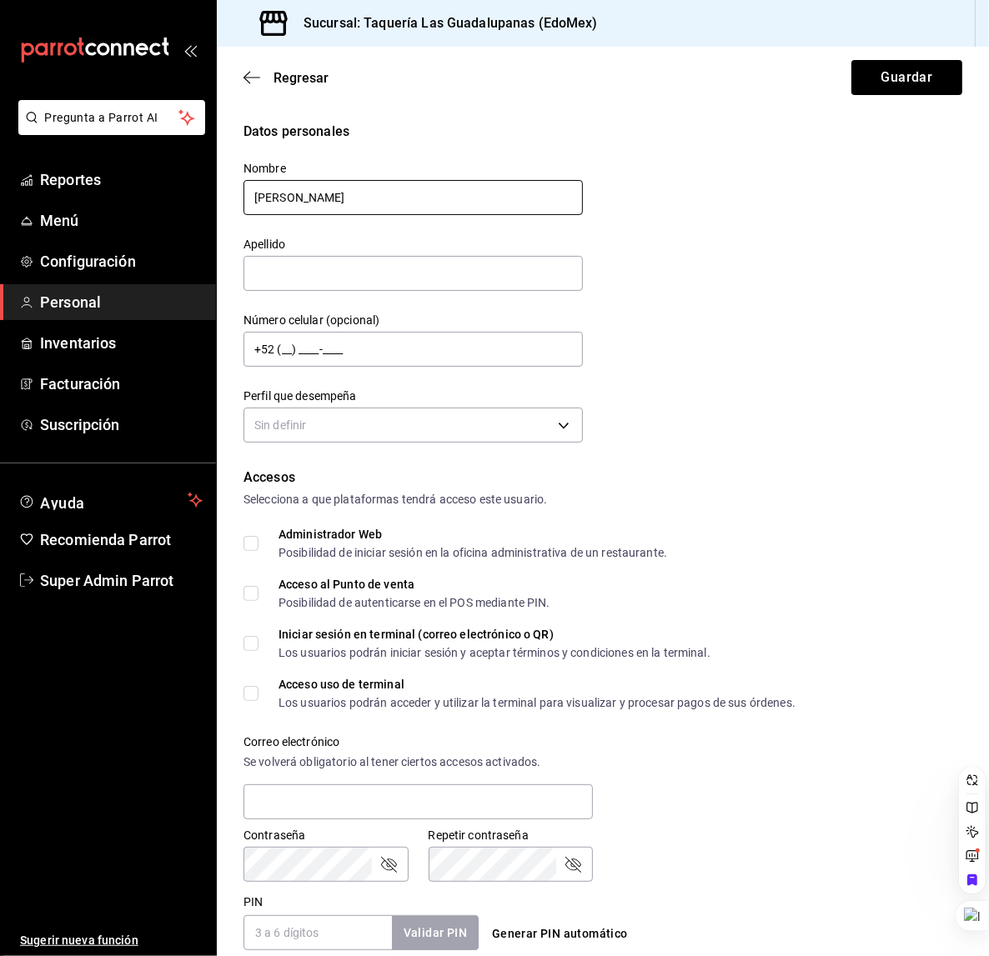
click at [300, 191] on input "Marco Leon" at bounding box center [412, 197] width 339 height 35
type input "Marco"
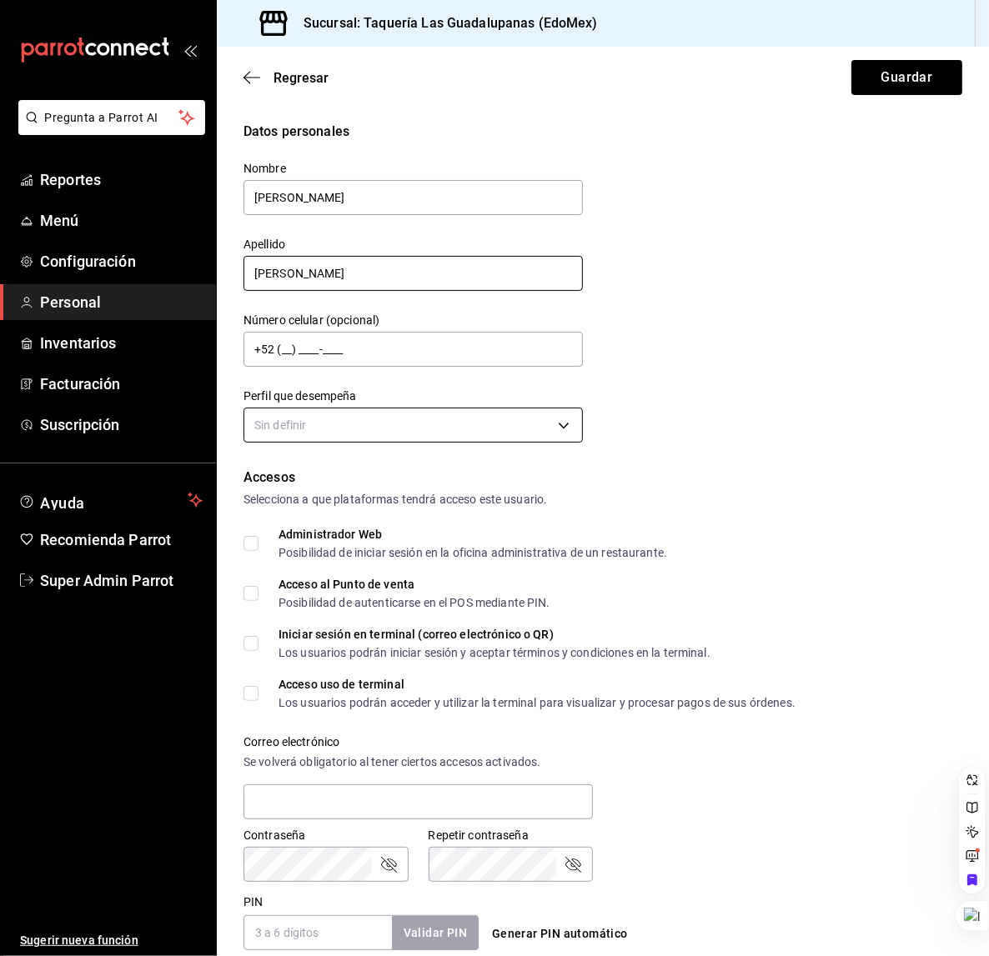
type input "Leon"
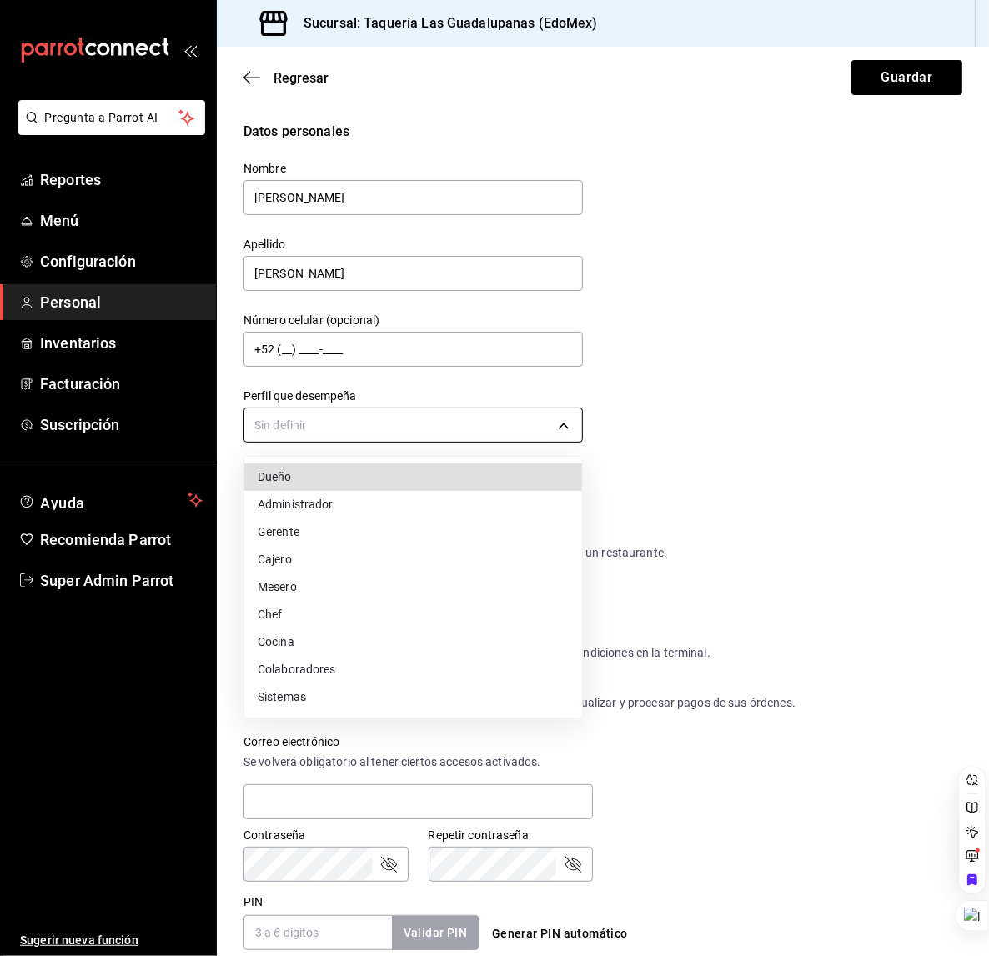
click at [334, 426] on body "Pregunta a Parrot AI Reportes Menú Configuración Personal Inventarios Facturaci…" at bounding box center [494, 478] width 989 height 956
click at [314, 484] on li "Dueño" at bounding box center [413, 478] width 338 height 28
type input "OWNER"
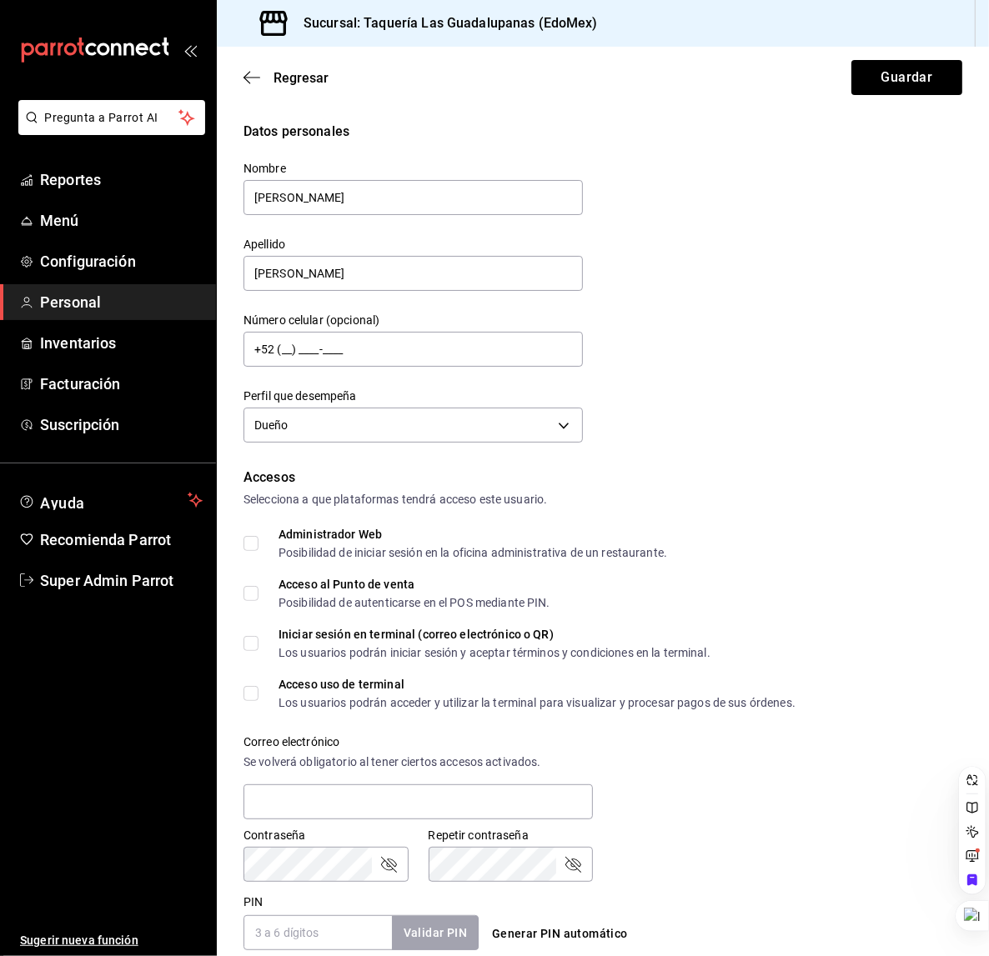
click at [252, 540] on input "Administrador Web Posibilidad de iniciar sesión en la oficina administrativa de…" at bounding box center [250, 543] width 15 height 15
checkbox input "true"
click at [249, 593] on input "Acceso al Punto de venta Posibilidad de autenticarse en el POS mediante PIN." at bounding box center [250, 593] width 15 height 15
checkbox input "true"
click at [248, 638] on input "Iniciar sesión en terminal (correo electrónico o QR) Los usuarios podrán inicia…" at bounding box center [250, 643] width 15 height 15
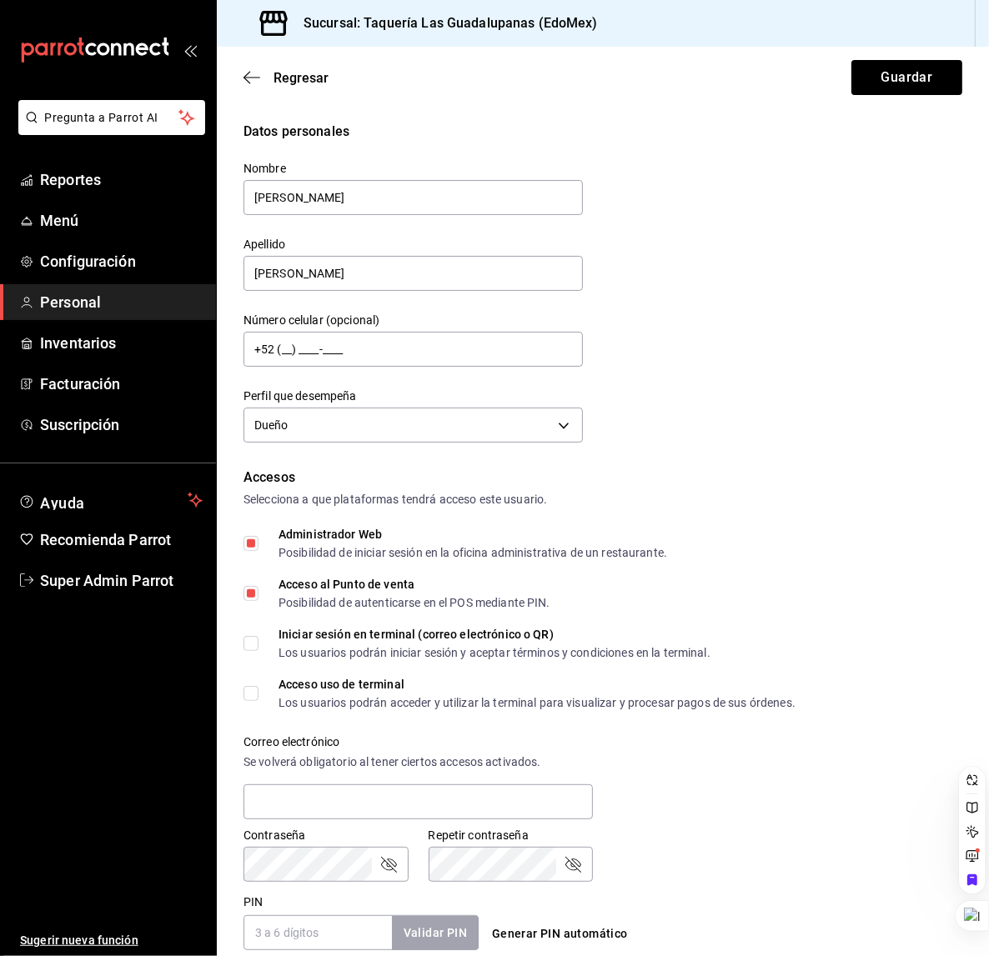
checkbox input "true"
click at [251, 696] on input "Acceso uso de terminal Los usuarios podrán acceder y utilizar la terminal para …" at bounding box center [250, 693] width 15 height 15
checkbox input "true"
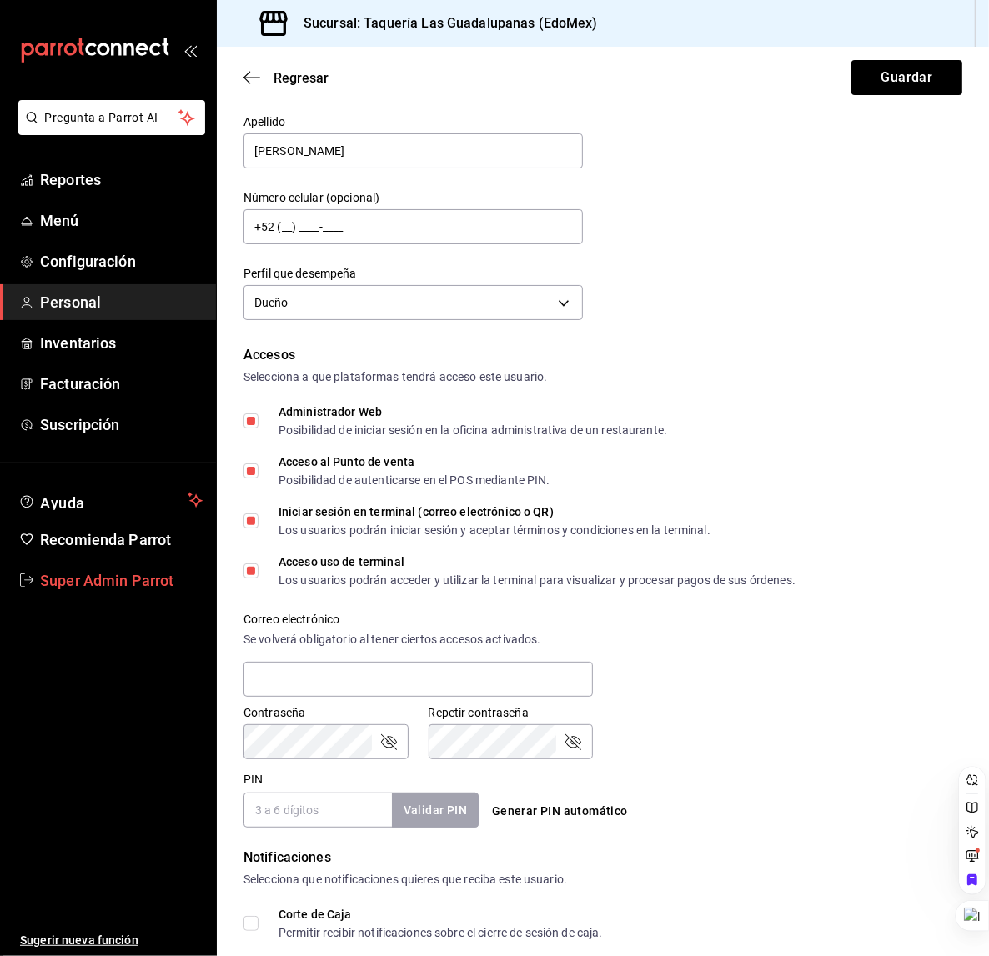
scroll to position [133, 0]
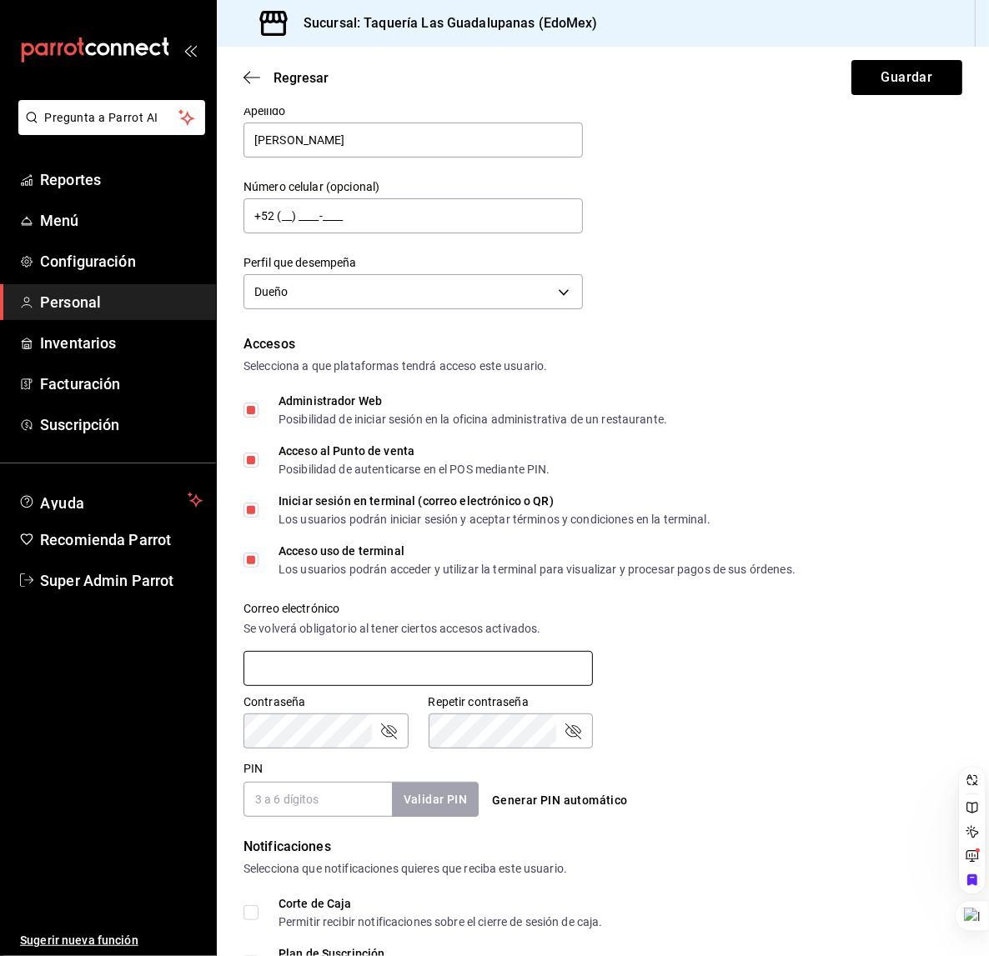
click at [329, 667] on input "text" at bounding box center [417, 668] width 349 height 35
paste input "marcocorleony01@gmail.com"
type input "marcocorleony01@gmail.com"
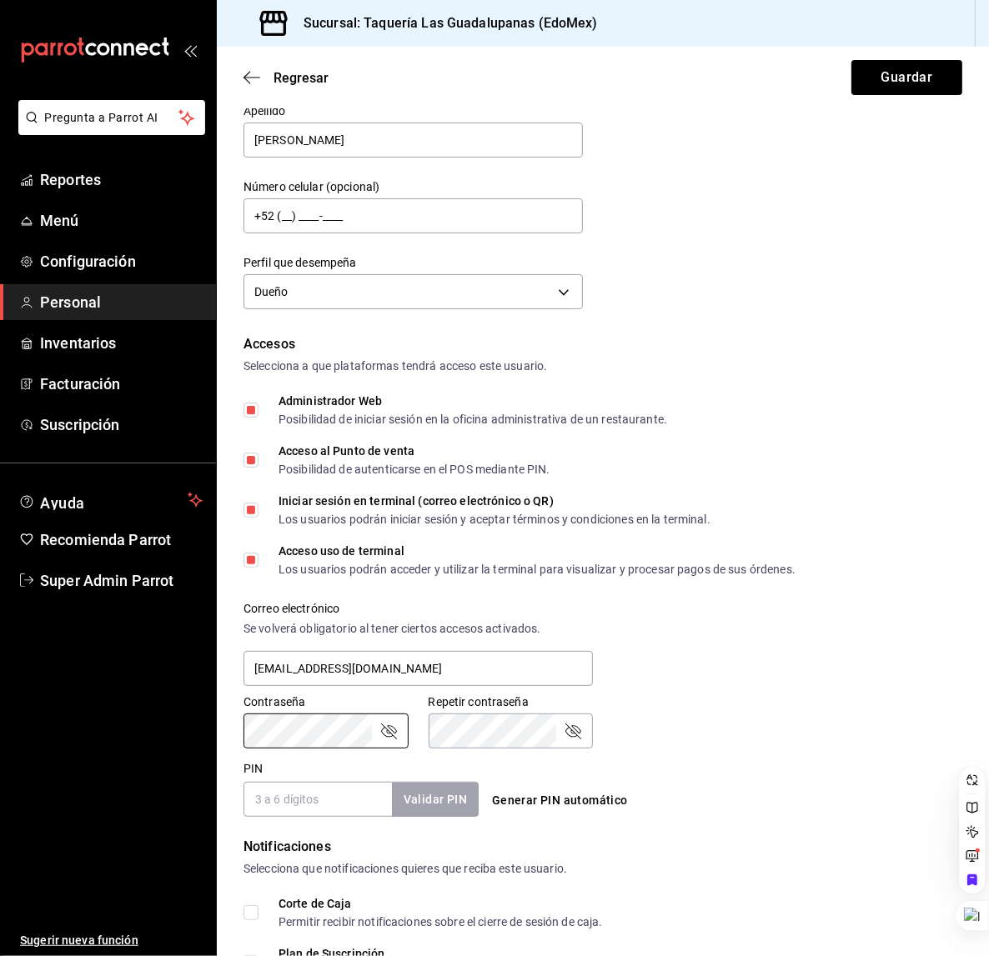
click at [777, 735] on div "Contraseña Contraseña Repetir contraseña Repetir contraseña" at bounding box center [592, 711] width 739 height 73
click at [324, 811] on input "PIN" at bounding box center [317, 799] width 148 height 35
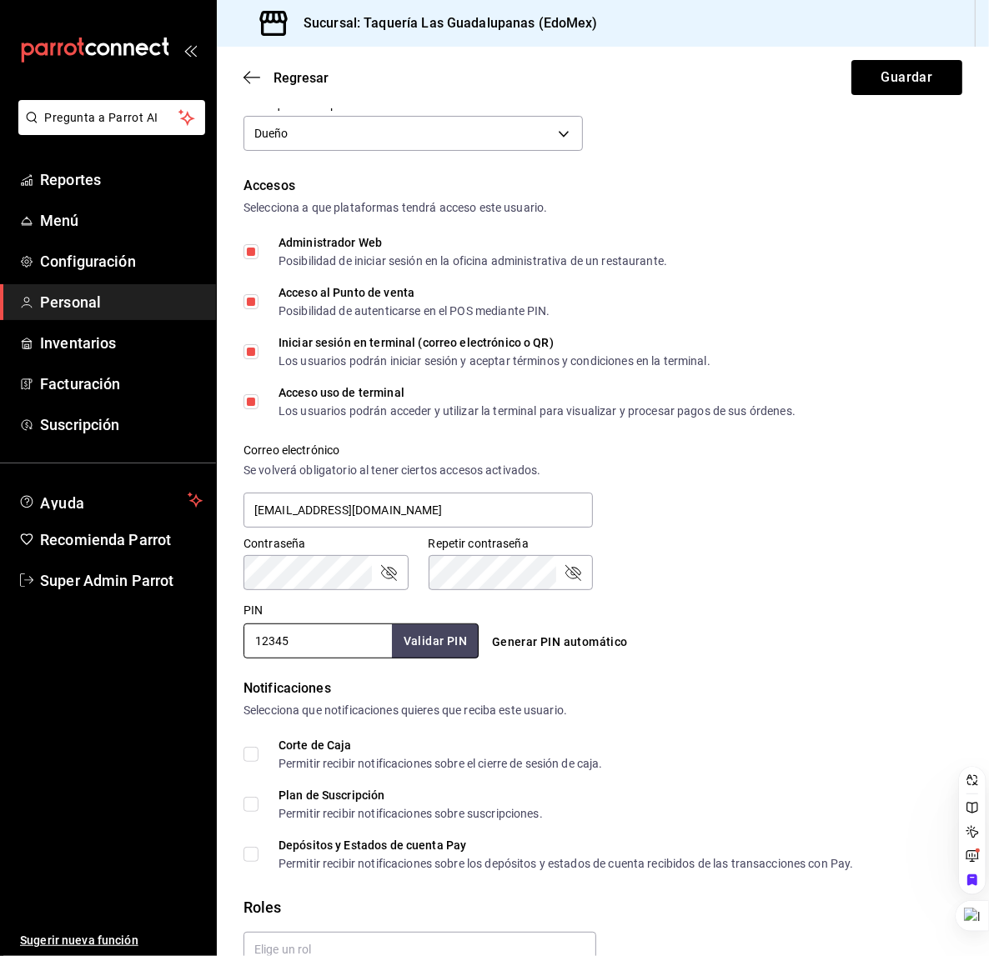
scroll to position [375, 0]
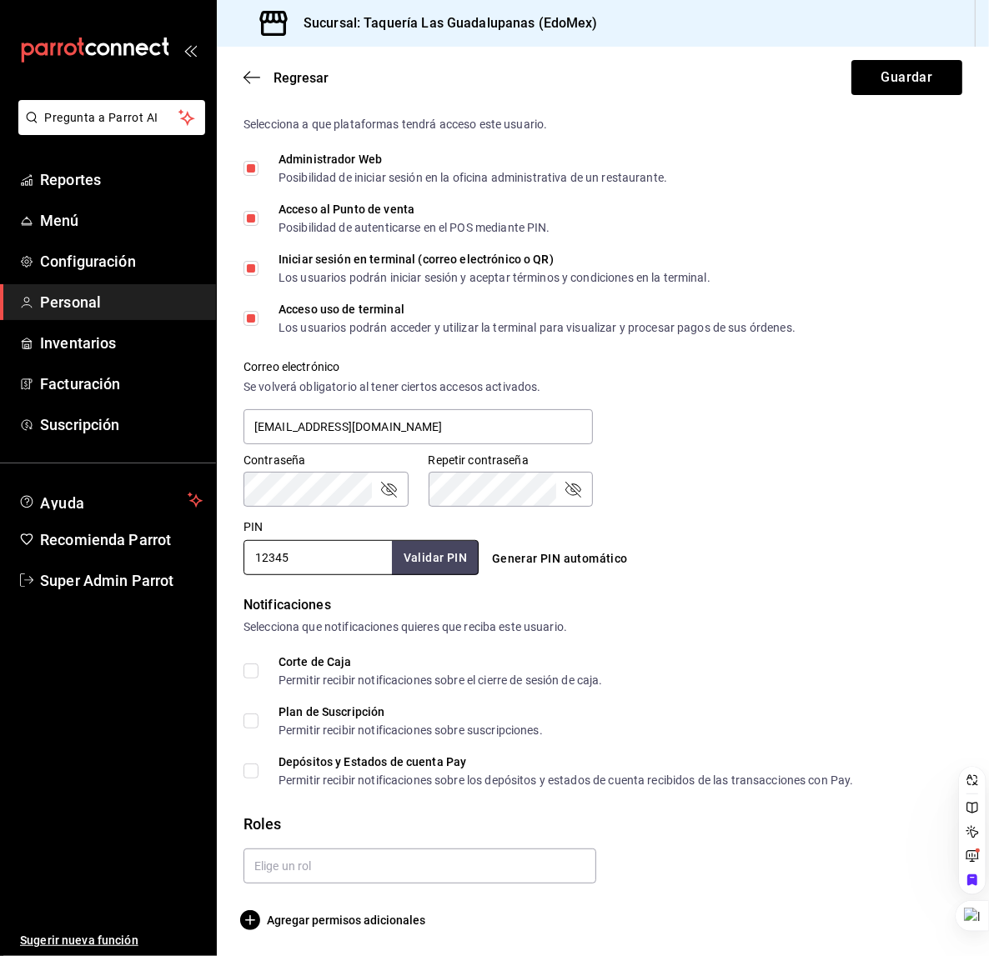
type input "12345"
click at [826, 592] on form "Datos personales Nombre Marco Apellido Leon Número celular (opcional) +52 (__) …" at bounding box center [602, 338] width 719 height 1184
click at [260, 671] on span "Corte de Caja Permitir recibir notificaciones sobre el cierre de sesión de caja." at bounding box center [431, 671] width 344 height 30
click at [259, 671] on input "Corte de Caja Permitir recibir notificaciones sobre el cierre de sesión de caja." at bounding box center [250, 671] width 15 height 15
checkbox input "true"
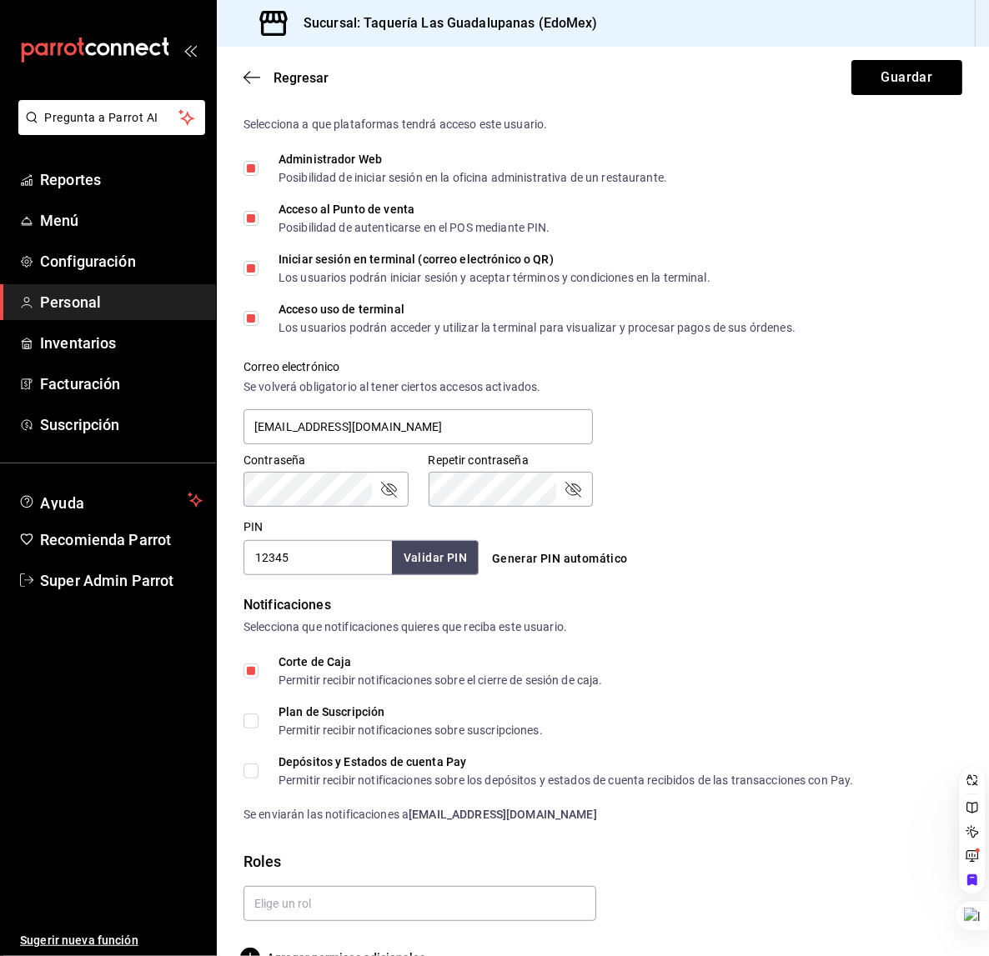
click at [259, 706] on span "Plan de Suscripción Permitir recibir notificaciones sobre suscripciones." at bounding box center [401, 721] width 284 height 30
click at [258, 714] on input "Plan de Suscripción Permitir recibir notificaciones sobre suscripciones." at bounding box center [250, 721] width 15 height 15
checkbox input "true"
click at [256, 766] on input "Depósitos y Estados de cuenta Pay Permitir recibir notificaciones sobre los dep…" at bounding box center [250, 771] width 15 height 15
checkbox input "true"
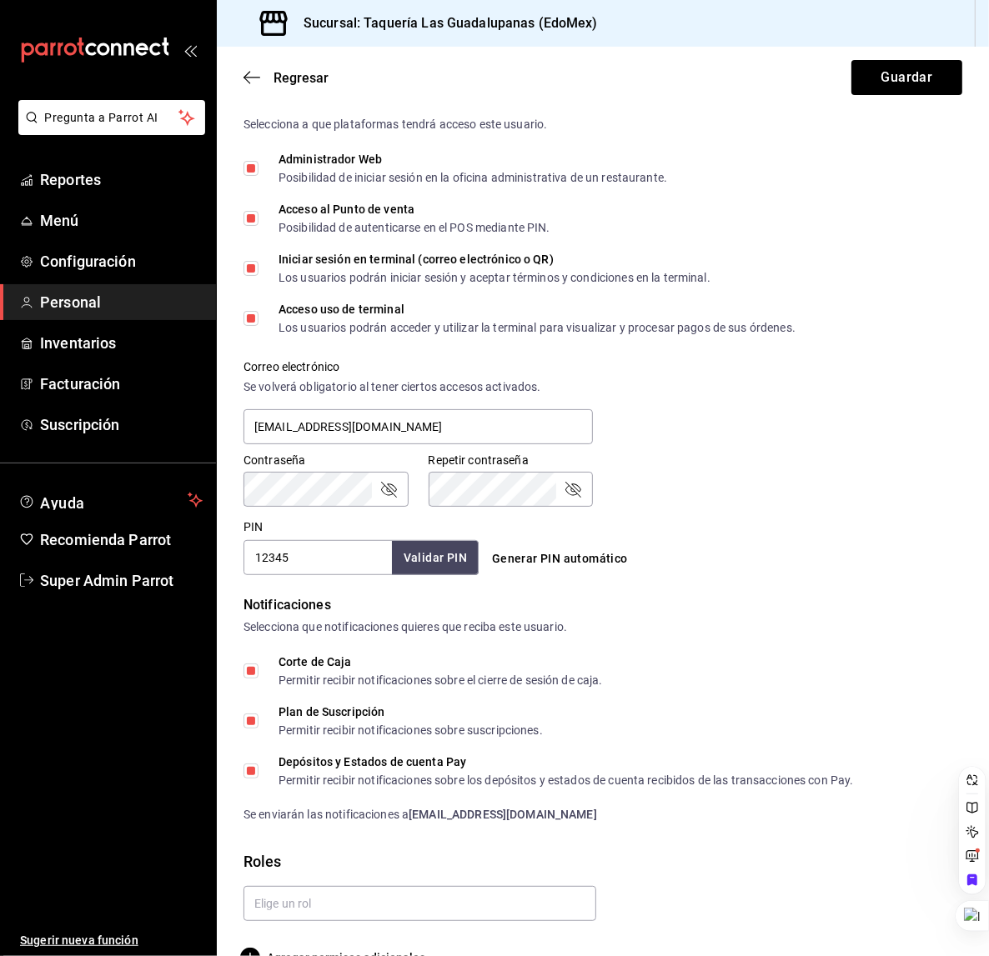
scroll to position [413, 0]
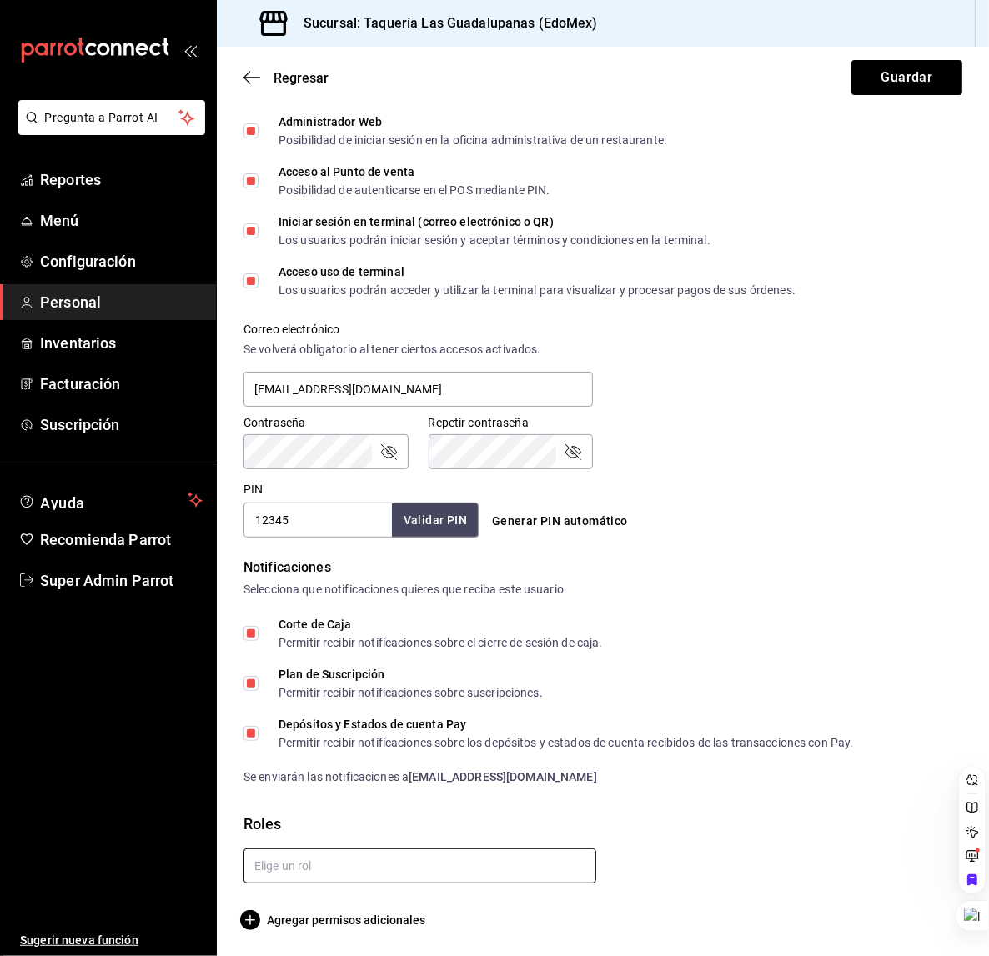
click at [299, 874] on input "text" at bounding box center [419, 866] width 353 height 35
click at [293, 897] on li "Dueño" at bounding box center [420, 905] width 353 height 28
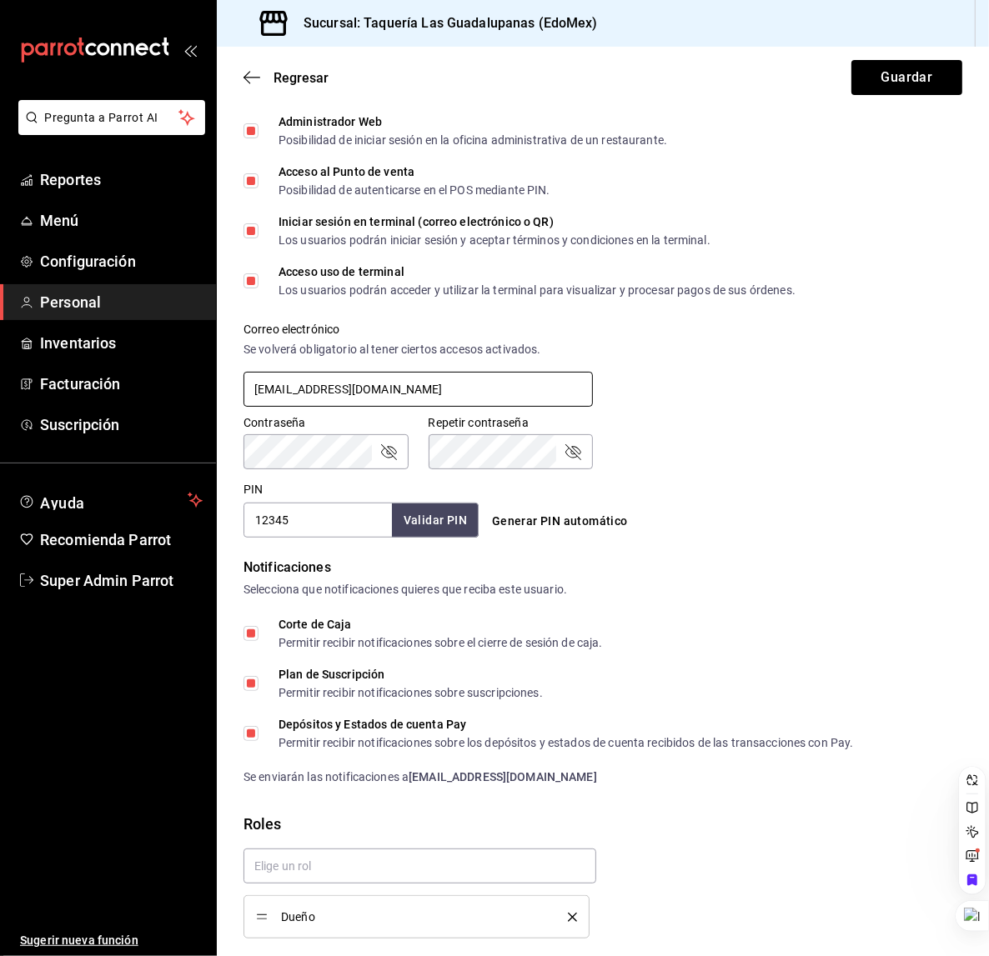
click at [374, 390] on input "marcocorleony01@gmail.com" at bounding box center [417, 389] width 349 height 35
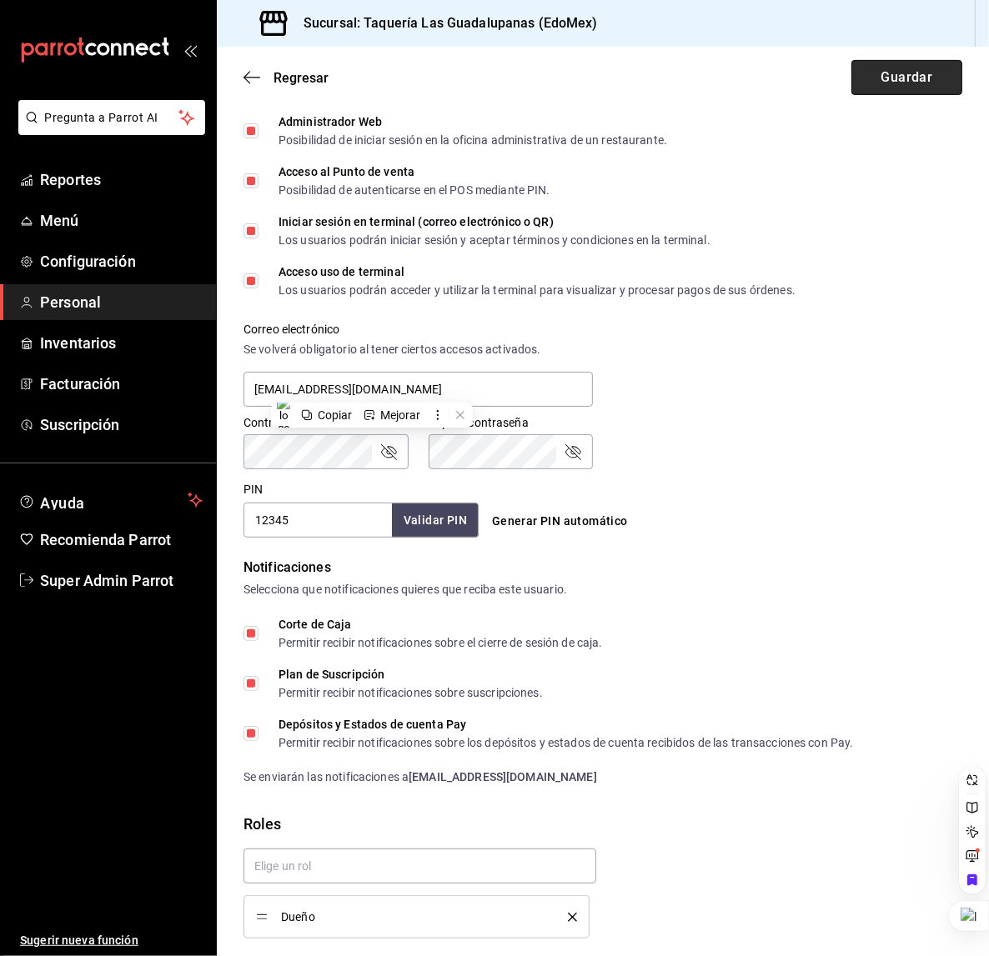
click at [907, 67] on button "Guardar" at bounding box center [906, 77] width 111 height 35
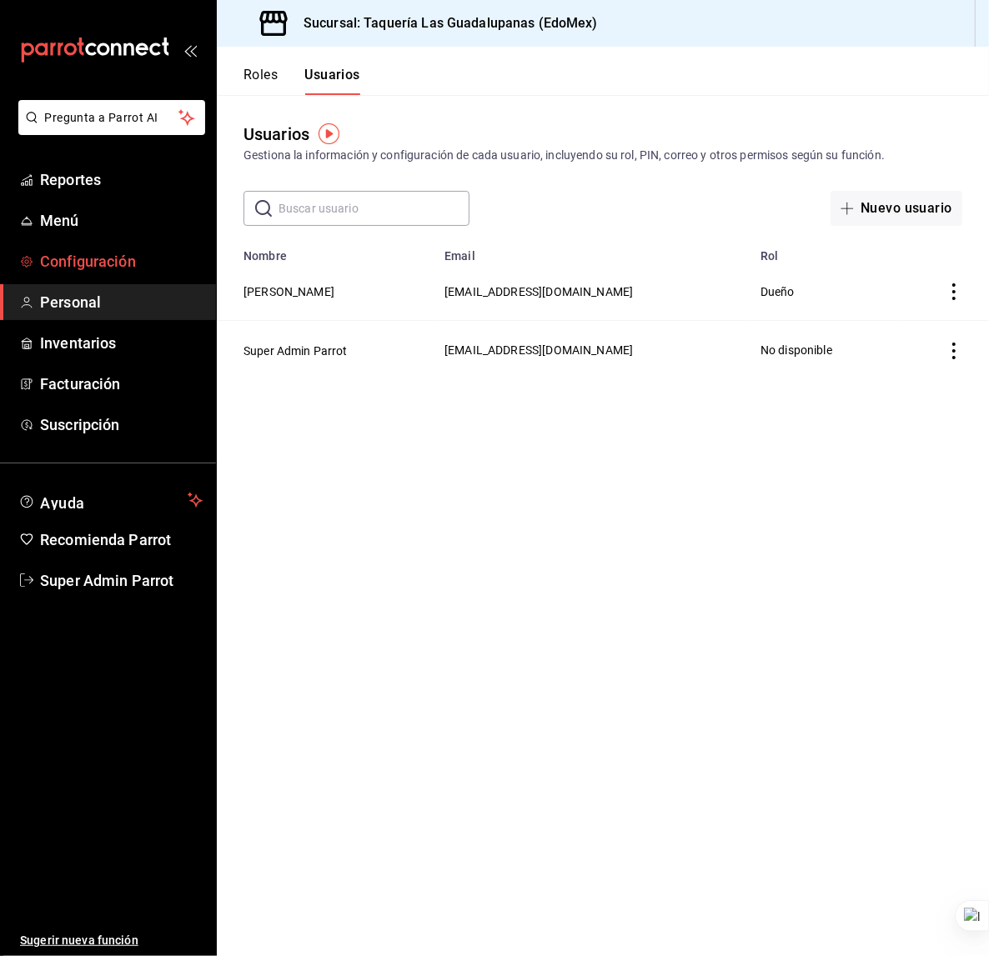
click at [133, 270] on span "Configuración" at bounding box center [121, 261] width 163 height 23
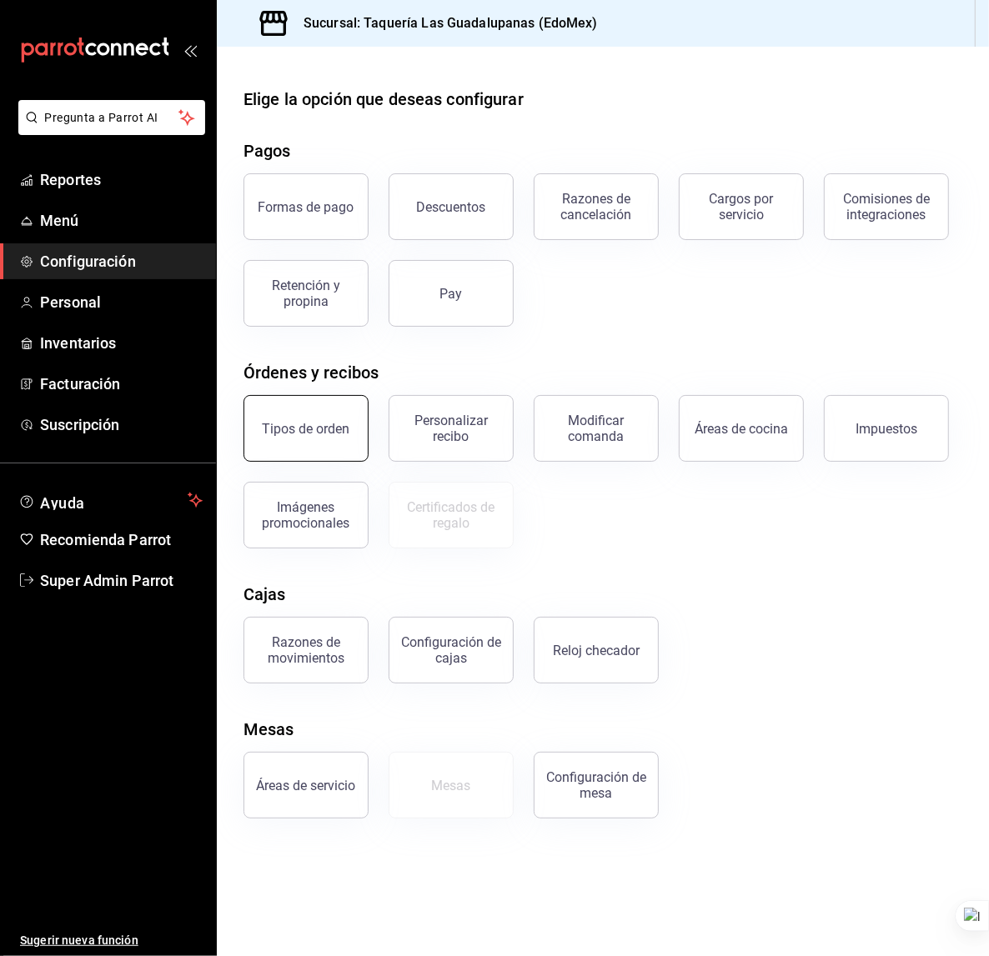
click at [315, 436] on button "Tipos de orden" at bounding box center [305, 428] width 125 height 67
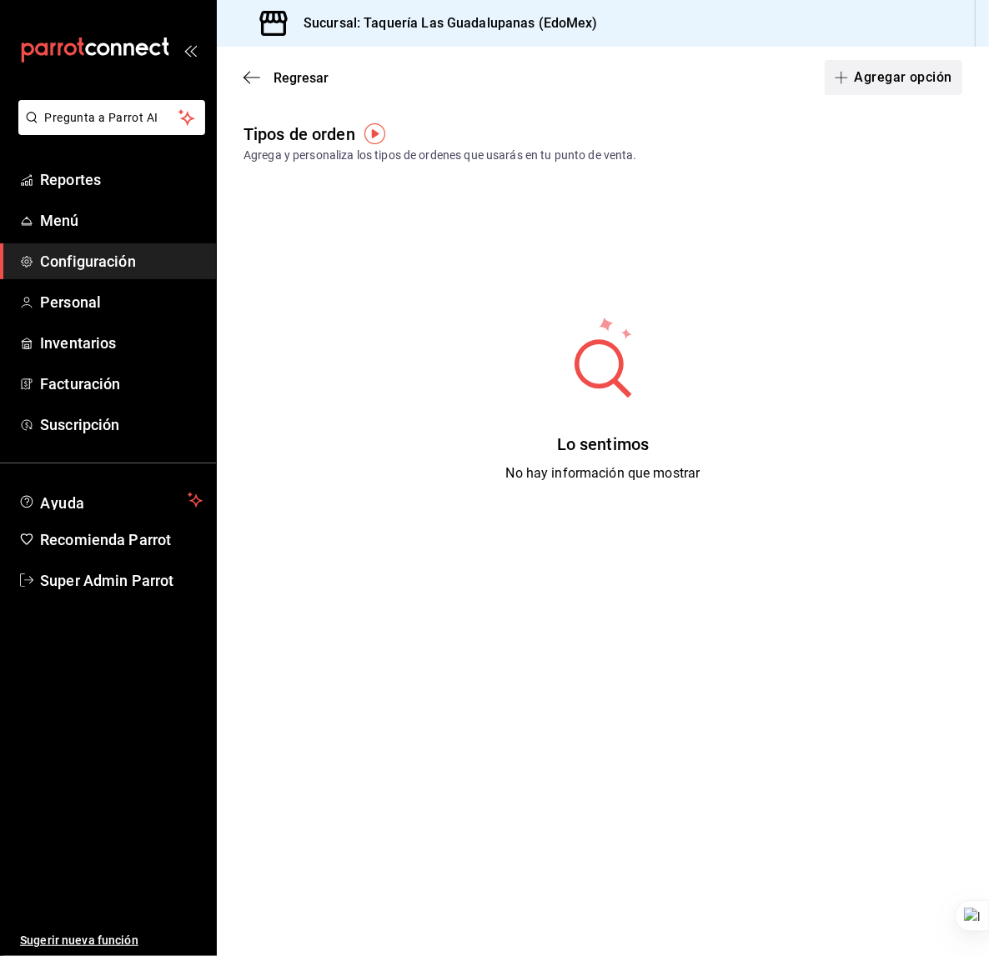
click at [851, 66] on button "Agregar opción" at bounding box center [894, 77] width 138 height 35
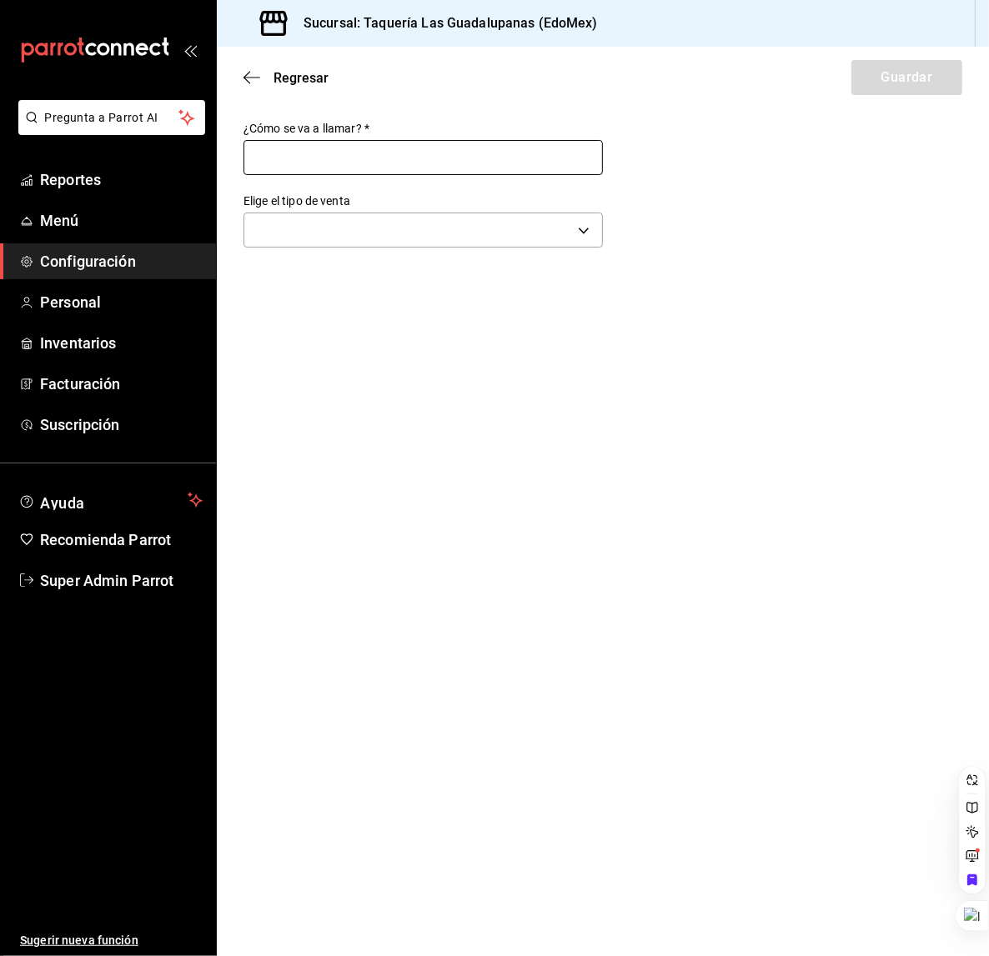
click at [505, 153] on input "text" at bounding box center [422, 157] width 359 height 35
type input "Para llevar"
click at [387, 237] on body "Pregunta a Parrot AI Reportes Menú Configuración Personal Inventarios Facturaci…" at bounding box center [494, 478] width 989 height 956
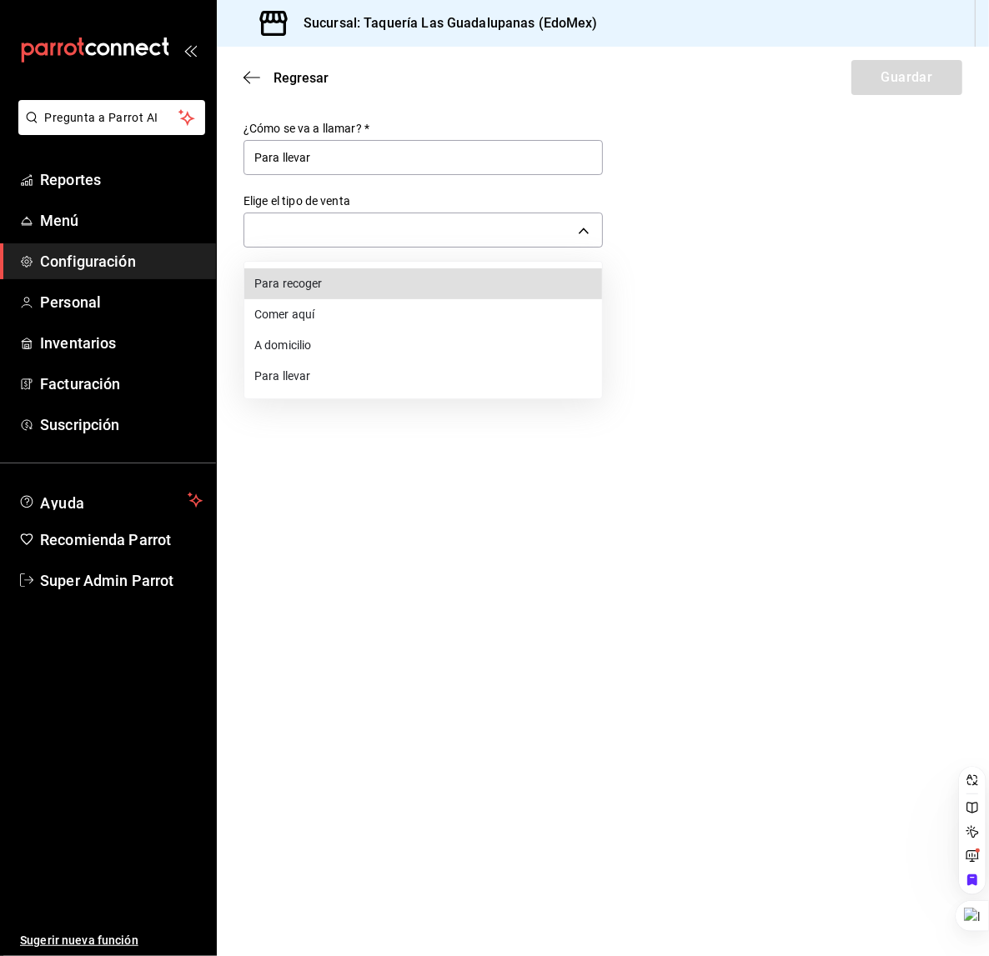
click at [369, 376] on li "Para llevar" at bounding box center [423, 376] width 358 height 31
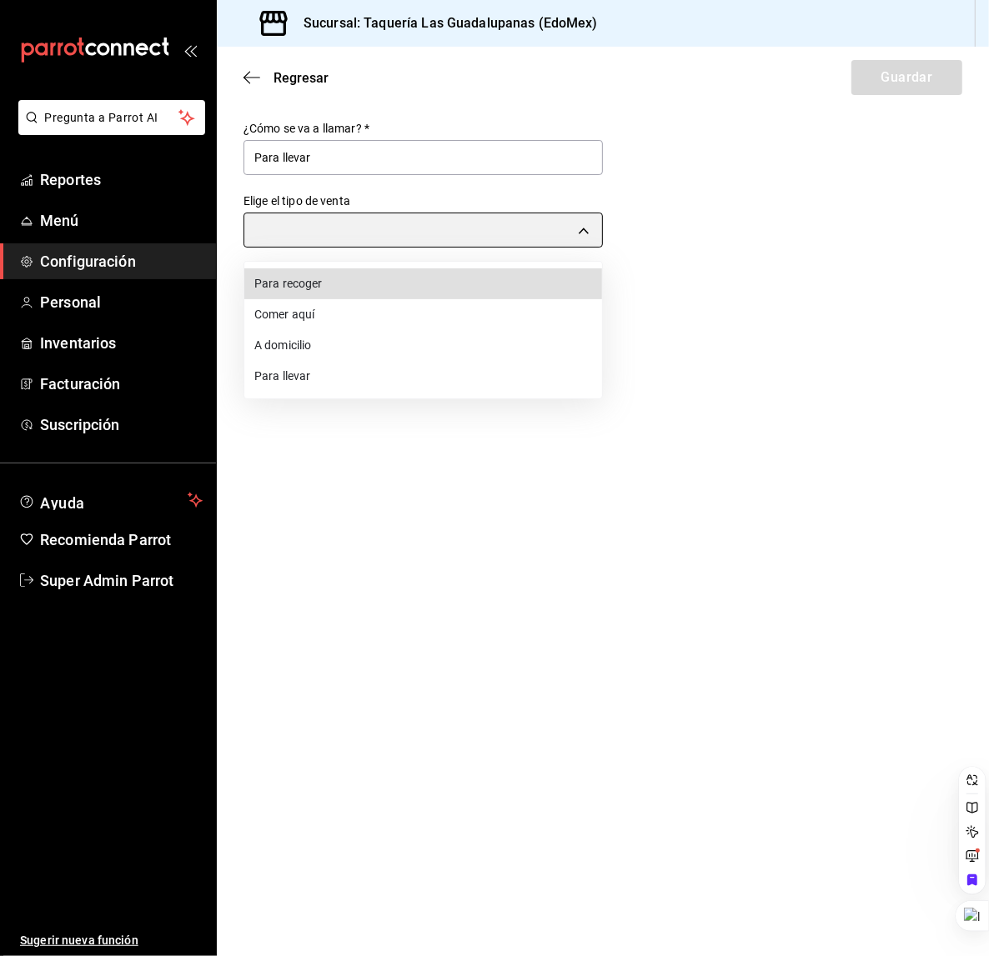
type input "TAKE_OUT"
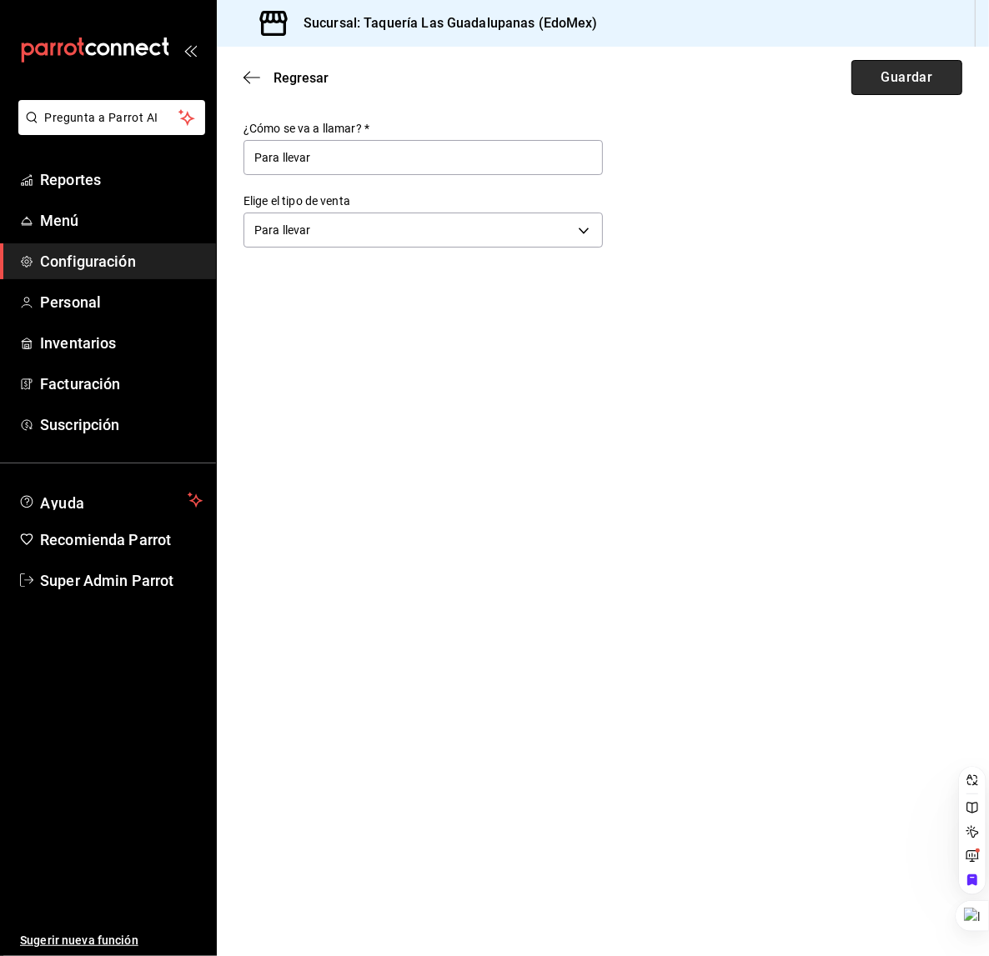
click at [883, 88] on button "Guardar" at bounding box center [906, 77] width 111 height 35
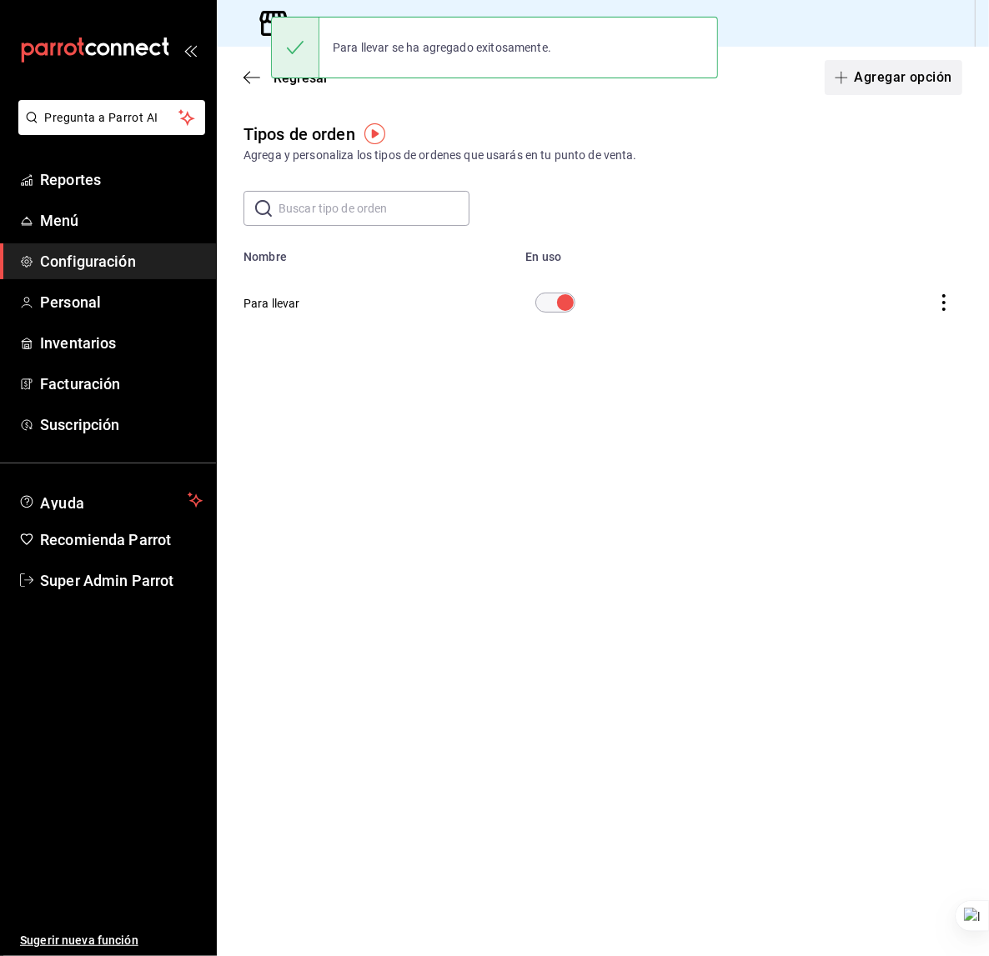
click at [929, 79] on button "Agregar opción" at bounding box center [894, 77] width 138 height 35
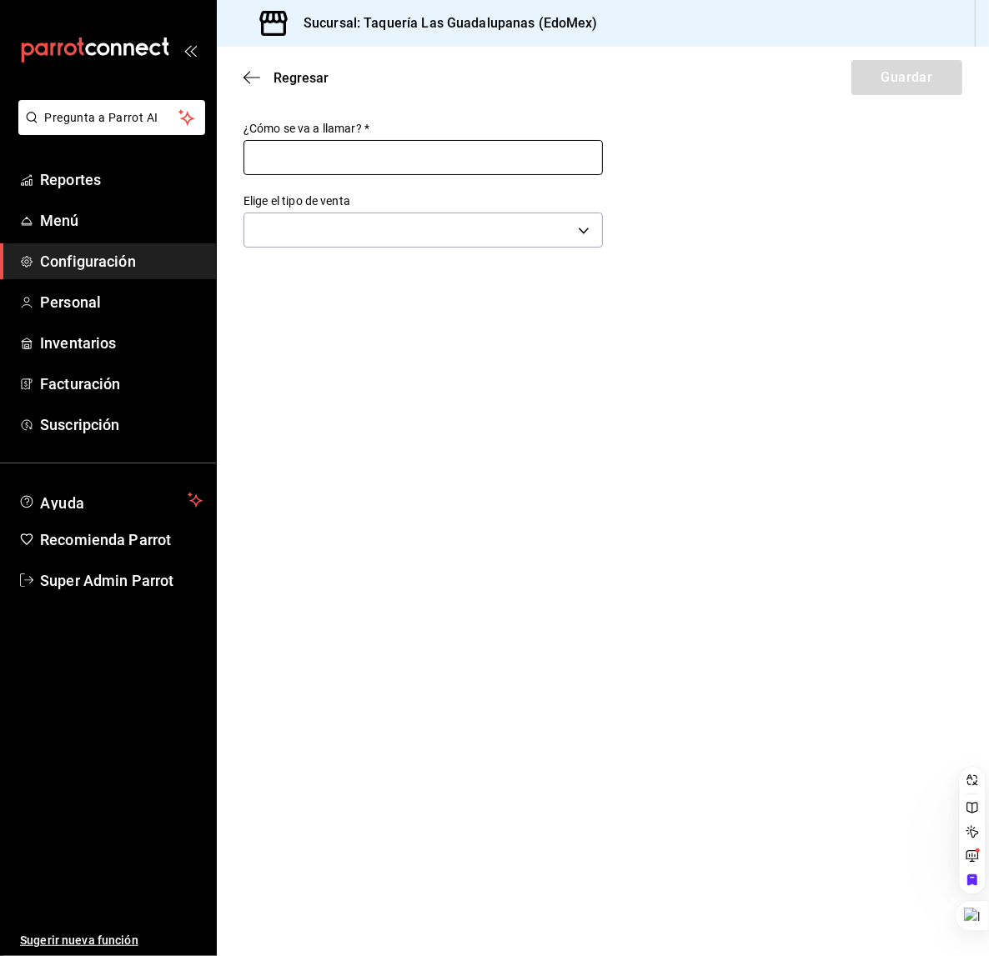
click at [434, 161] on input "text" at bounding box center [422, 157] width 359 height 35
type input "Comer aquí"
click at [407, 222] on body "Pregunta a Parrot AI Reportes Menú Configuración Personal Inventarios Facturaci…" at bounding box center [494, 478] width 989 height 956
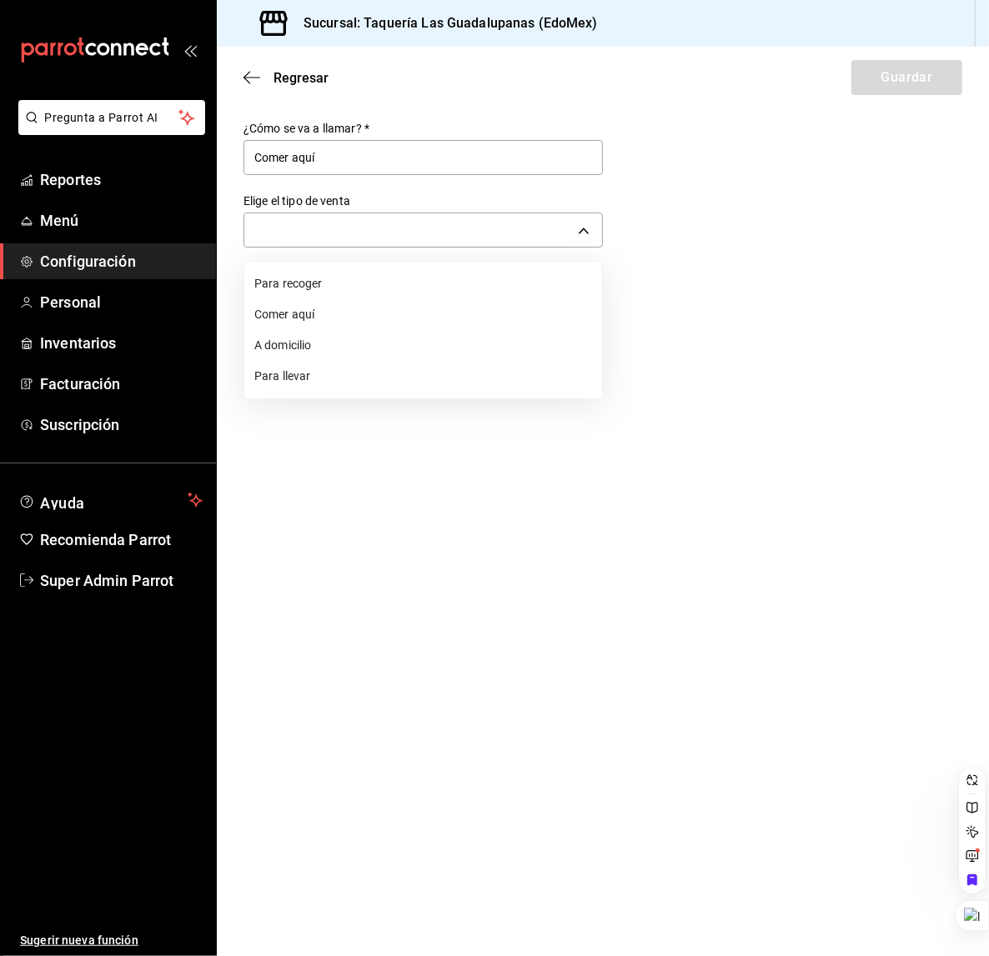
click at [334, 311] on li "Comer aquí" at bounding box center [423, 314] width 358 height 31
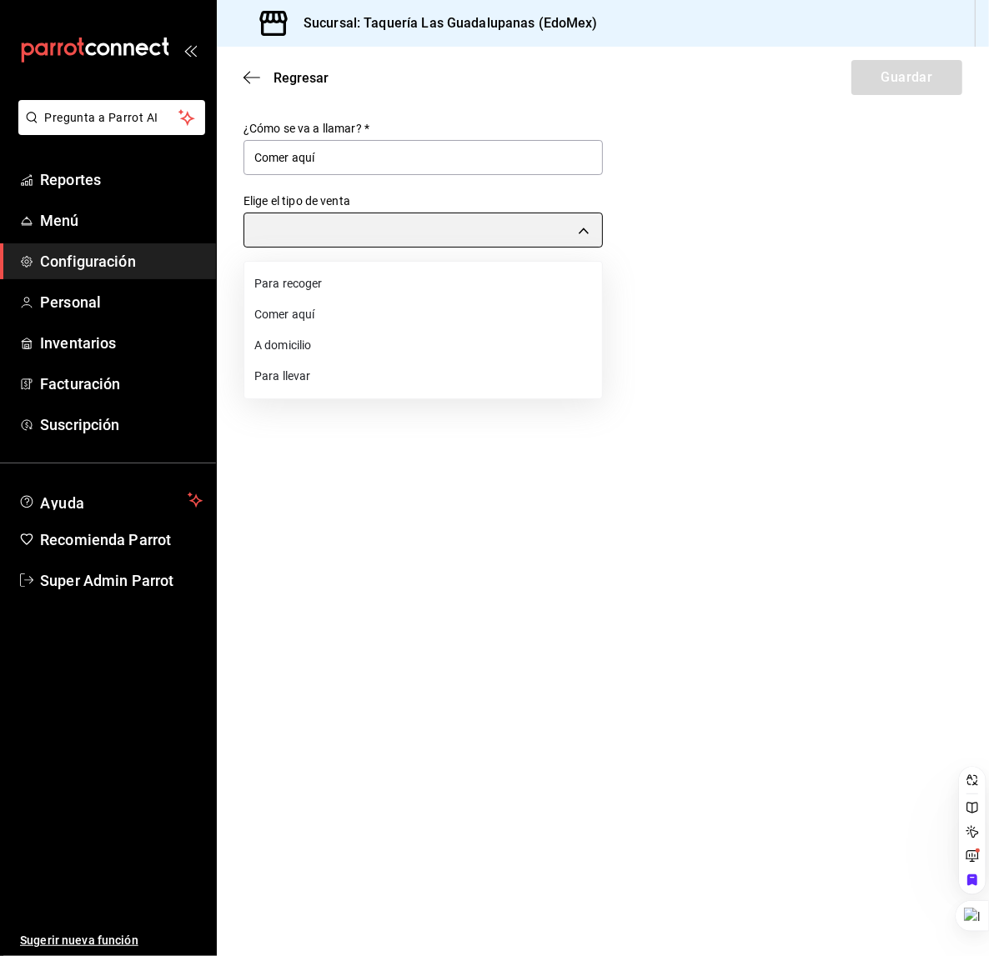
type input "DINE_IN"
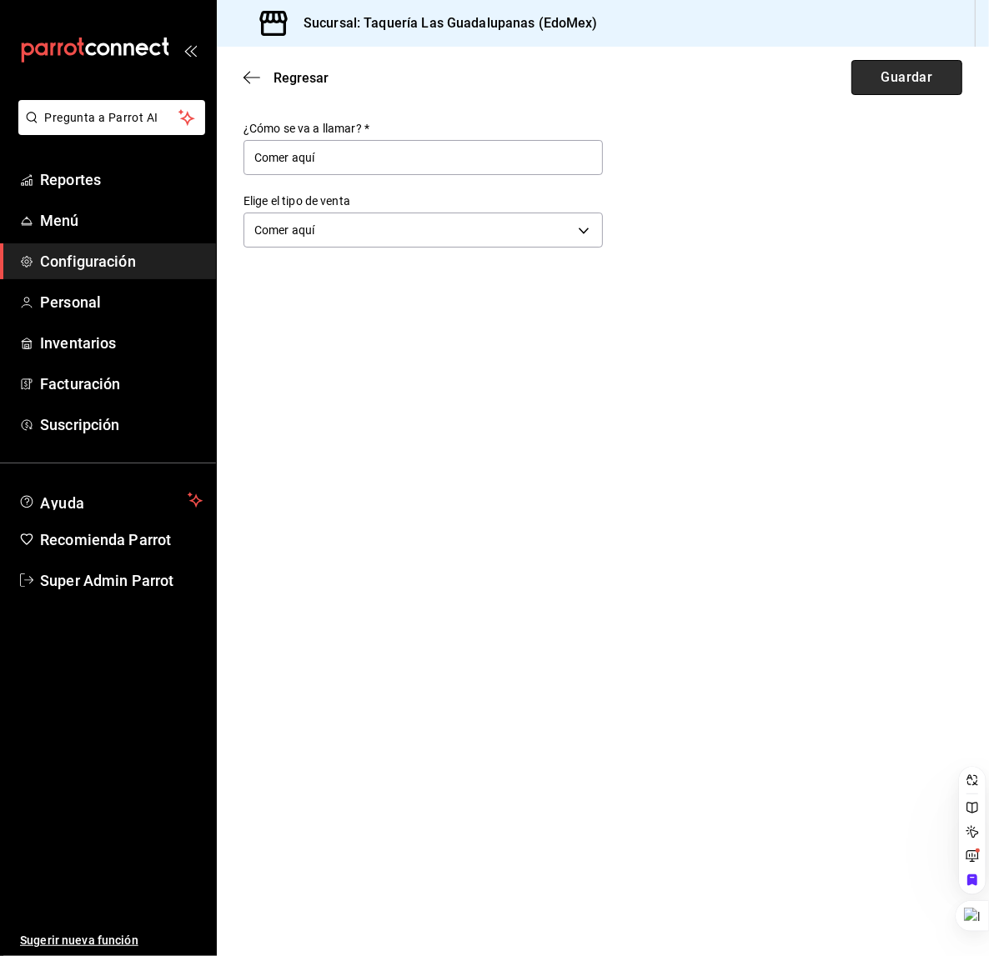
click at [869, 93] on button "Guardar" at bounding box center [906, 77] width 111 height 35
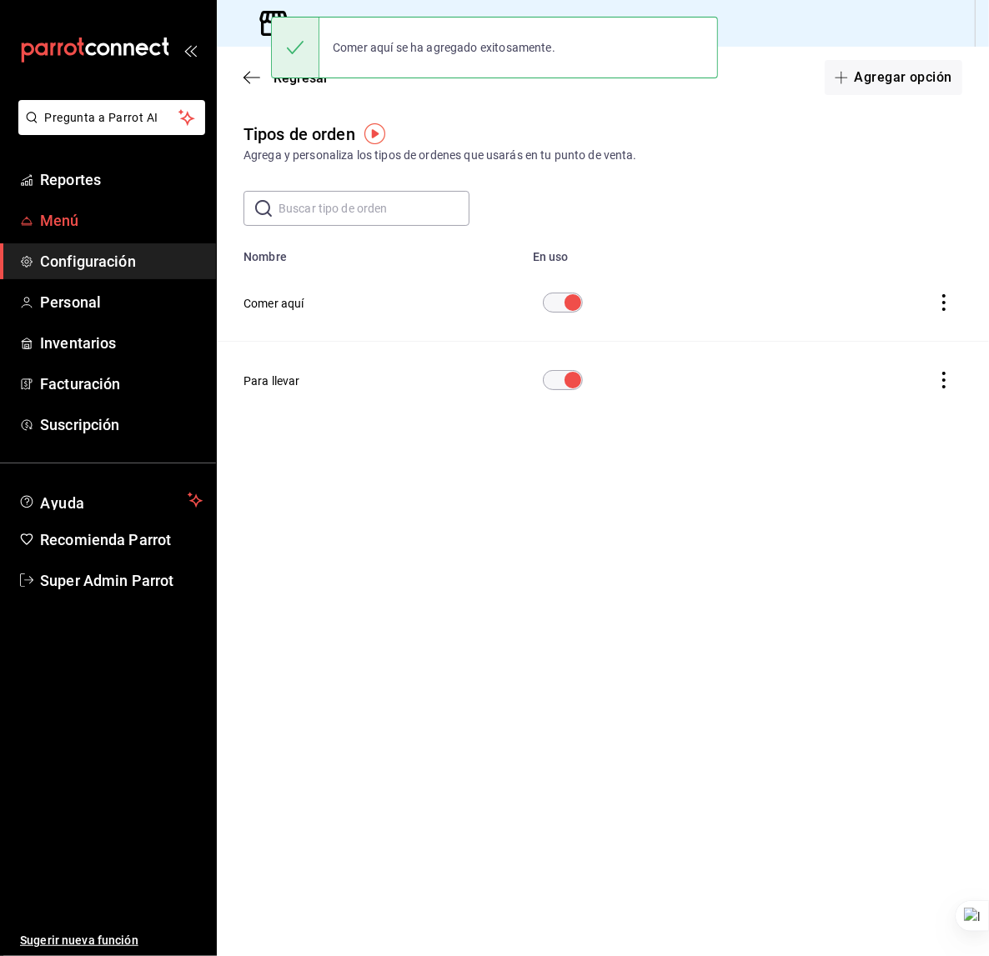
click at [116, 217] on span "Menú" at bounding box center [121, 220] width 163 height 23
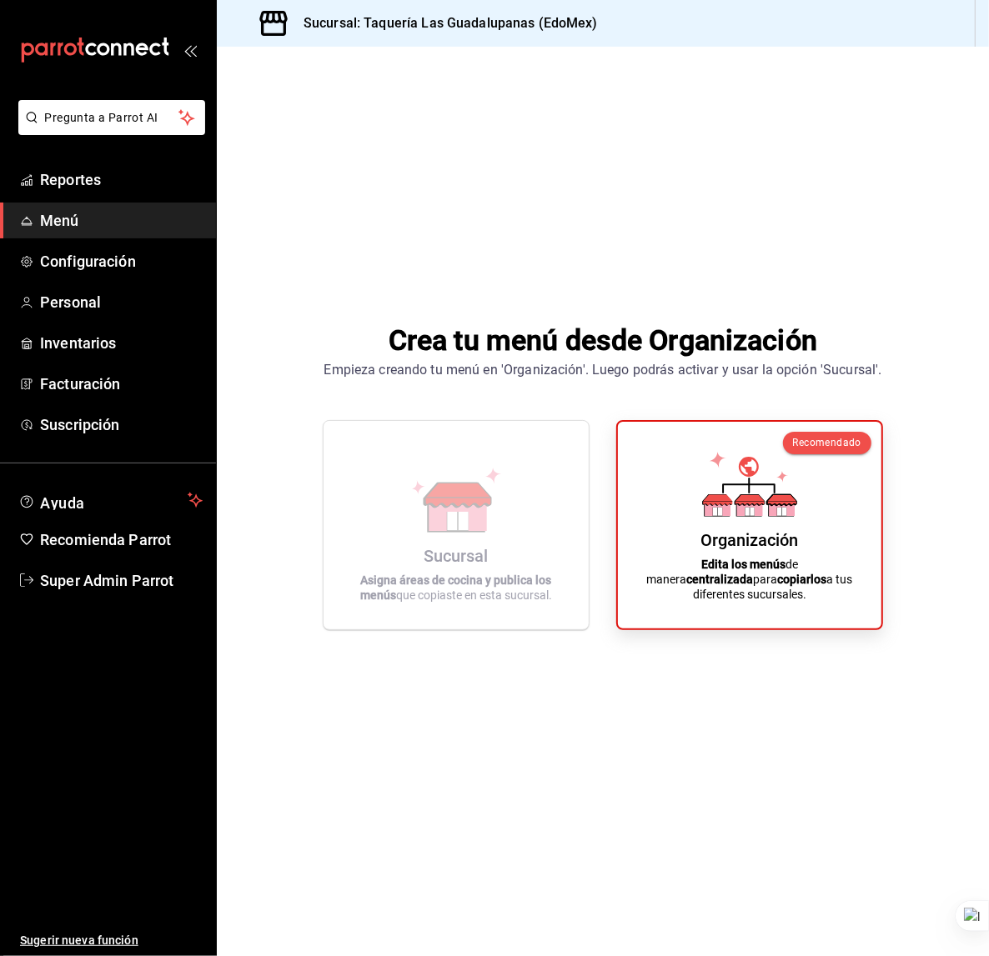
click at [101, 580] on span "Super Admin Parrot" at bounding box center [121, 581] width 163 height 23
click at [125, 585] on html "Pregunta a Parrot AI Reportes Menú Configuración Personal Inventarios Facturaci…" at bounding box center [494, 478] width 989 height 956
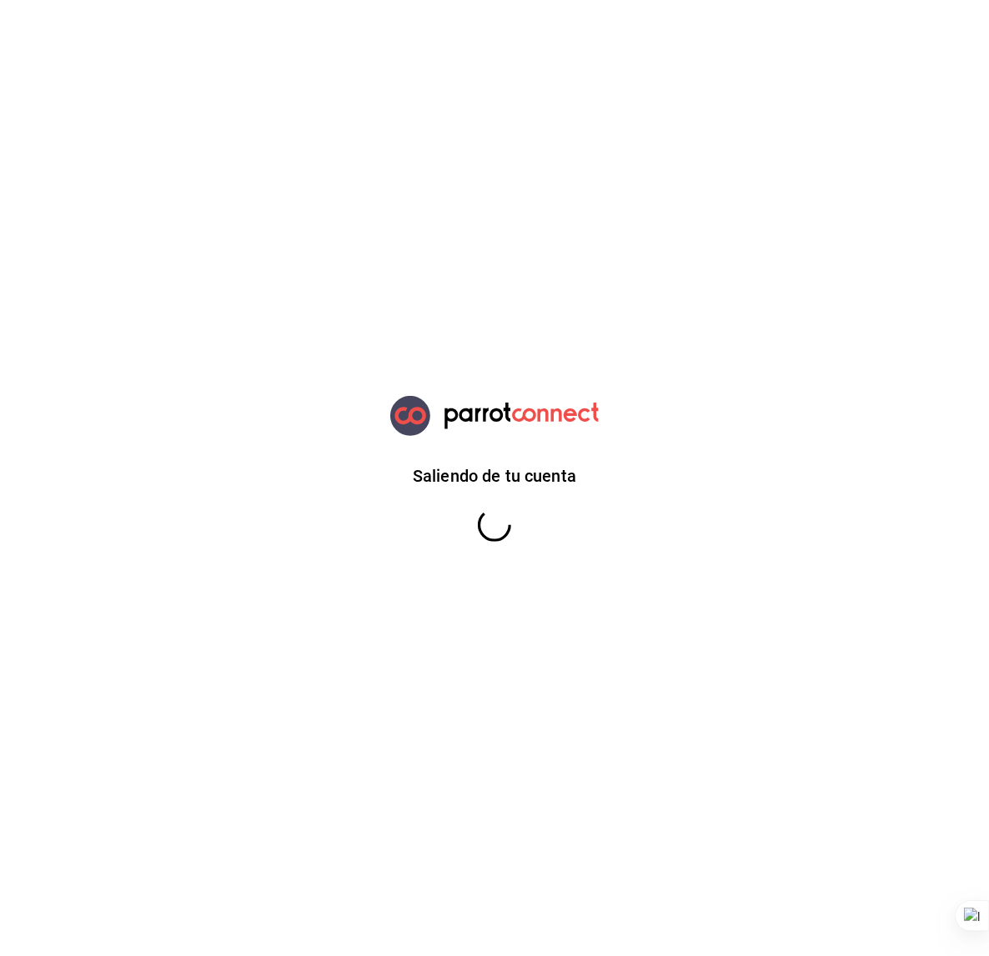
click at [198, 0] on html "Saliendo de tu cuenta GANA 1 MES GRATIS EN TU SUSCRIPCIÓN AQUÍ ¿Recuerdas cómo …" at bounding box center [494, 0] width 989 height 0
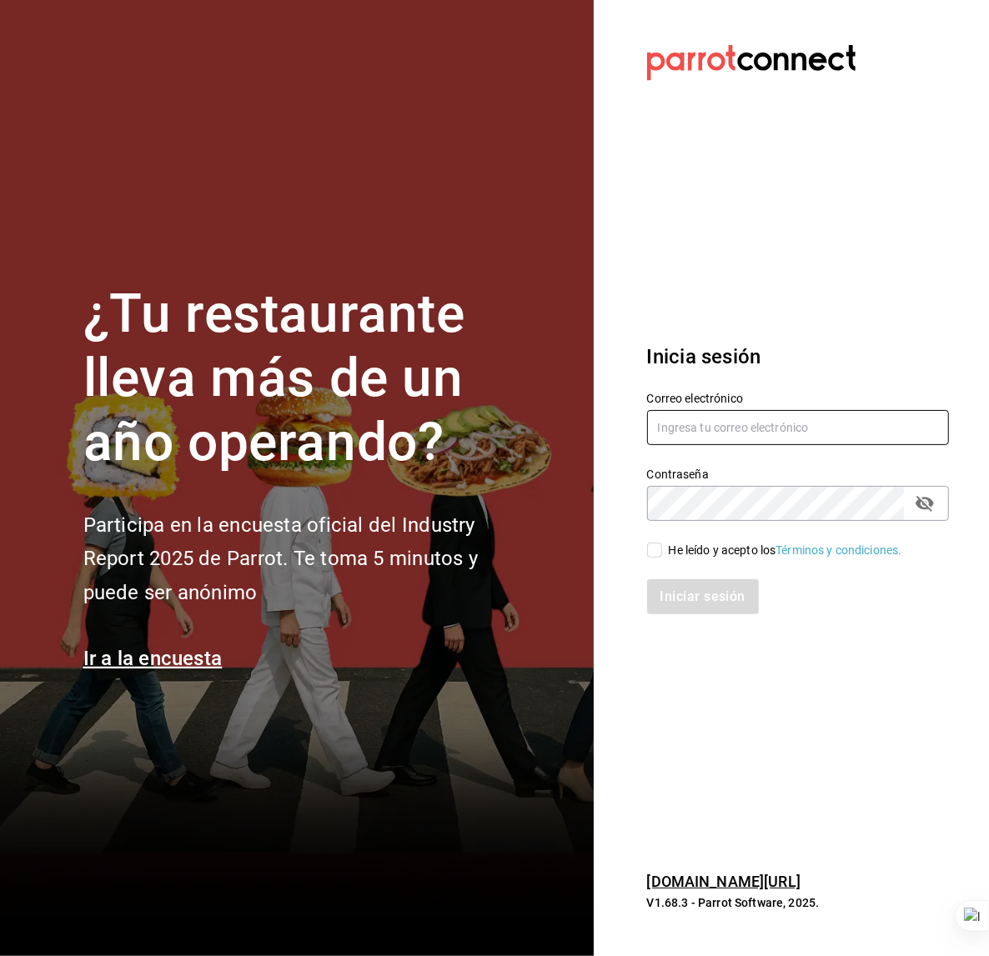
click at [693, 436] on input "text" at bounding box center [798, 427] width 303 height 35
type input "piaceredivino@mty.com"
click at [700, 550] on div "He leído y acepto los Términos y condiciones." at bounding box center [785, 551] width 233 height 18
click at [662, 550] on input "He leído y acepto los Términos y condiciones." at bounding box center [654, 550] width 15 height 15
checkbox input "true"
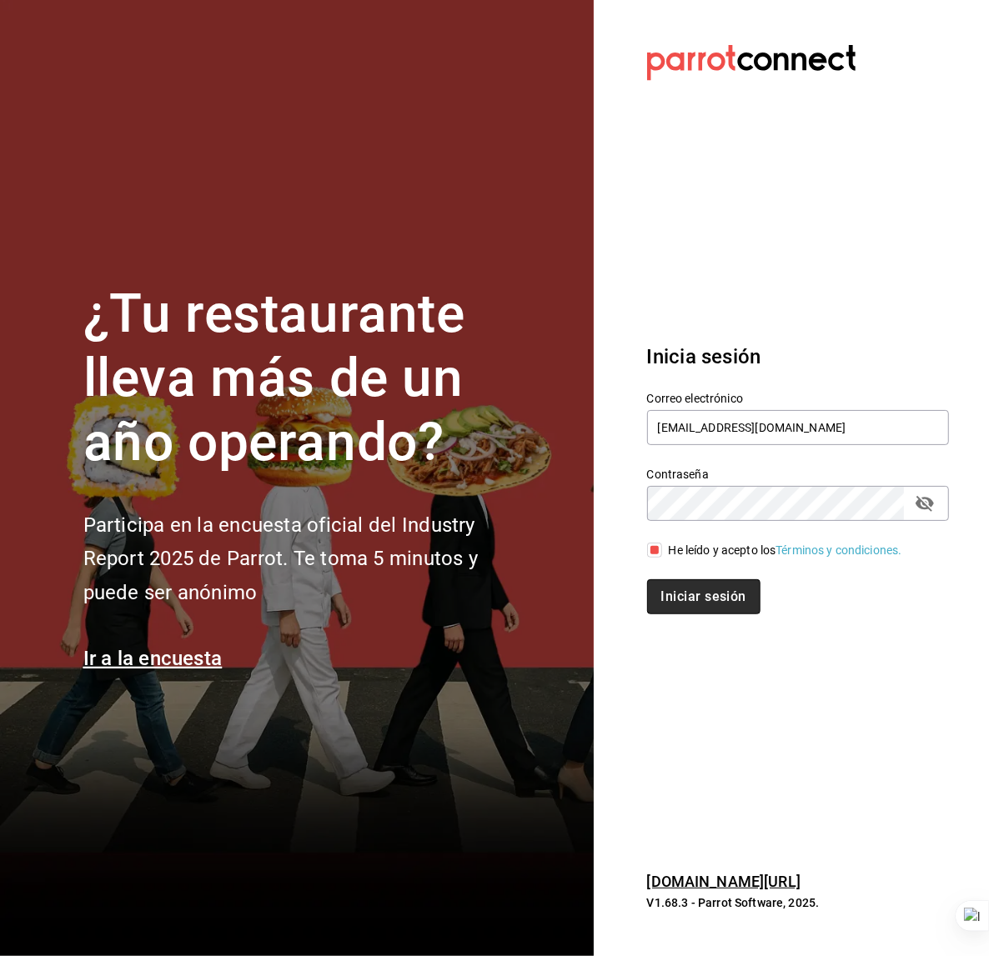
click at [693, 594] on button "Iniciar sesión" at bounding box center [703, 597] width 113 height 35
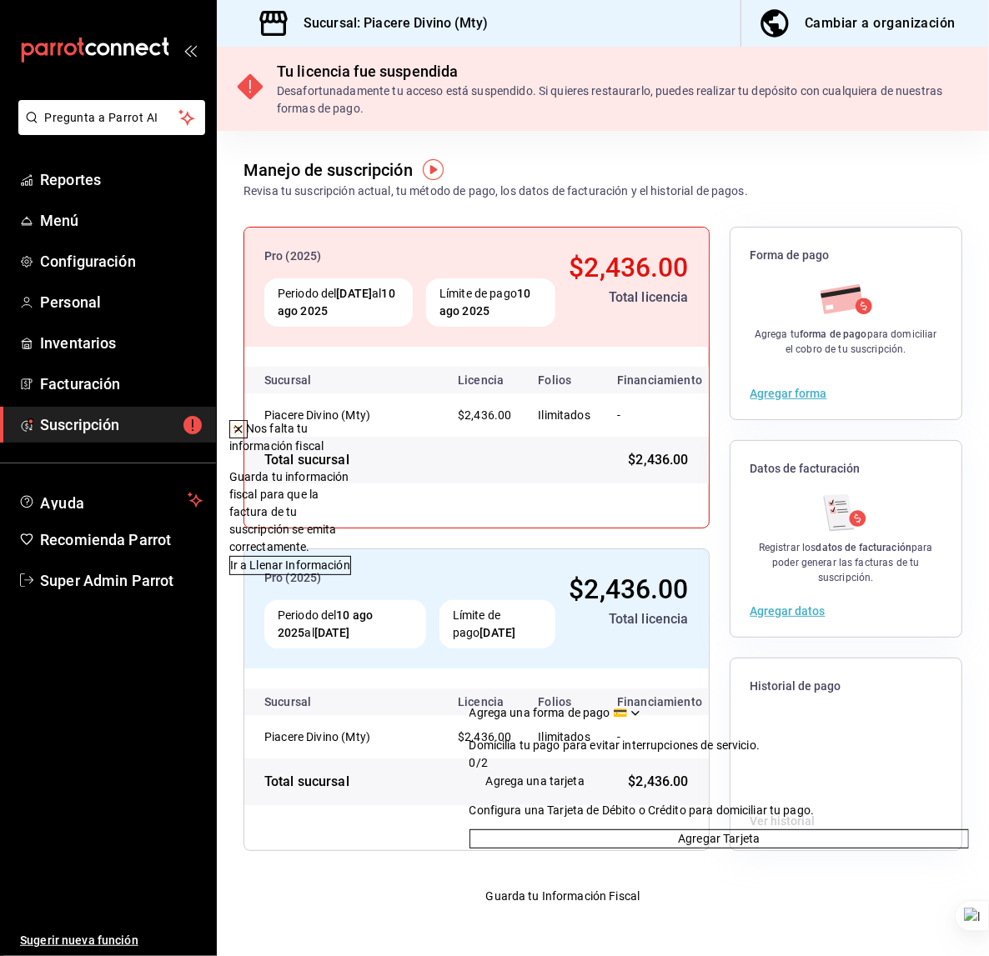
click at [494, 301] on div "Límite de pago [DATE]" at bounding box center [490, 303] width 129 height 48
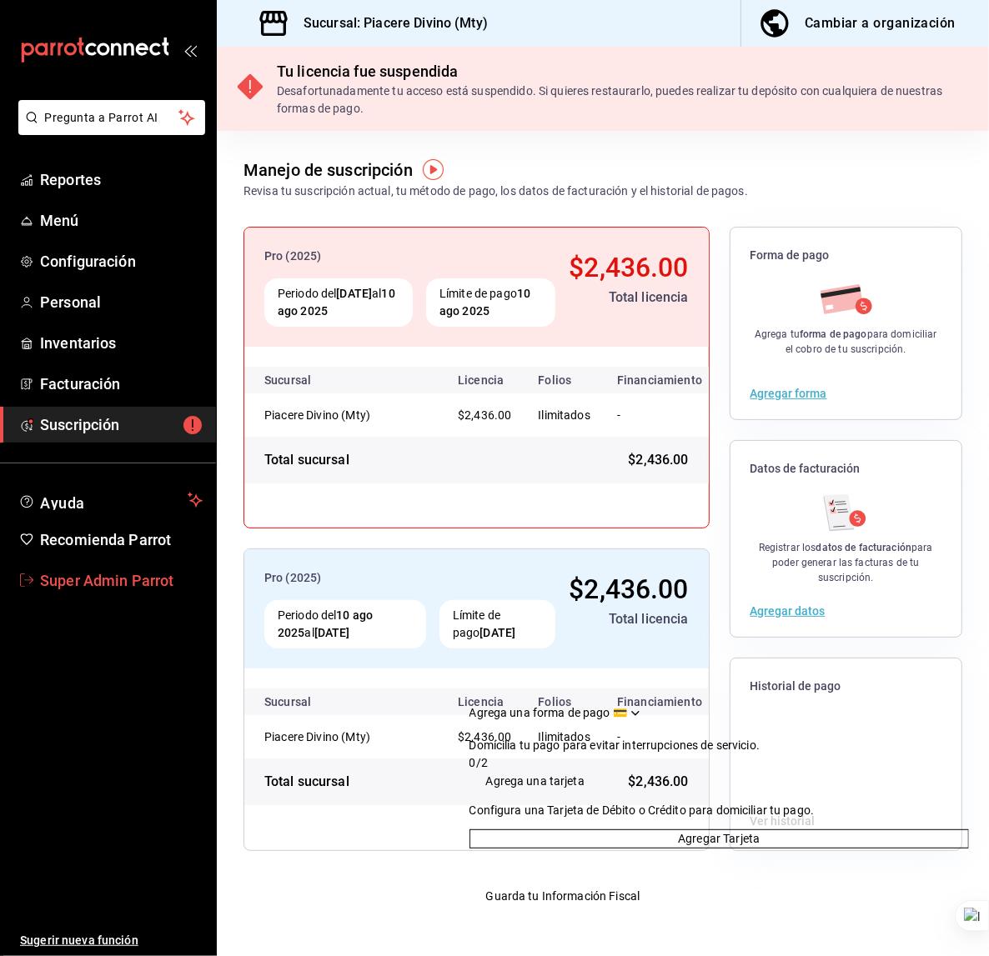
click at [127, 589] on span "Super Admin Parrot" at bounding box center [121, 581] width 163 height 23
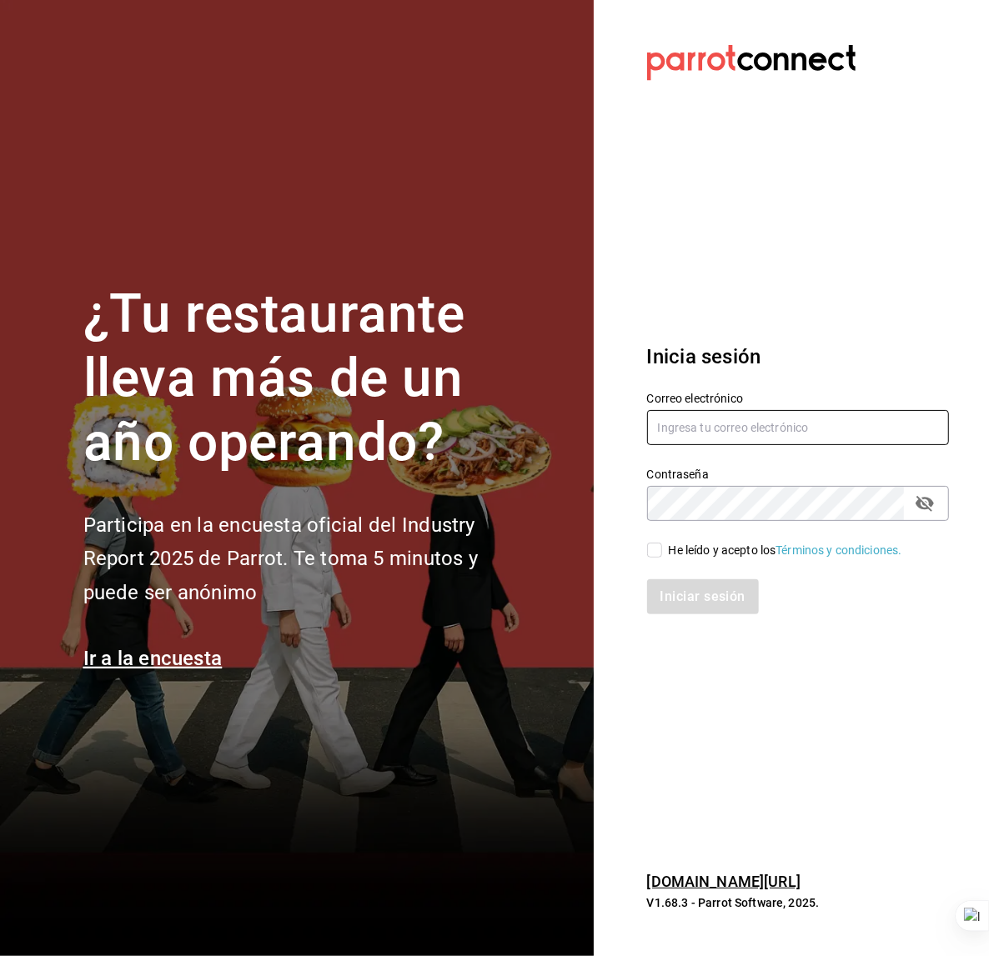
click at [695, 429] on input "text" at bounding box center [798, 427] width 303 height 35
type input "[EMAIL_ADDRESS][DOMAIN_NAME]"
click at [723, 548] on div "He leído y acepto los Términos y condiciones." at bounding box center [785, 551] width 233 height 18
click at [662, 548] on input "He leído y acepto los Términos y condiciones." at bounding box center [654, 550] width 15 height 15
checkbox input "true"
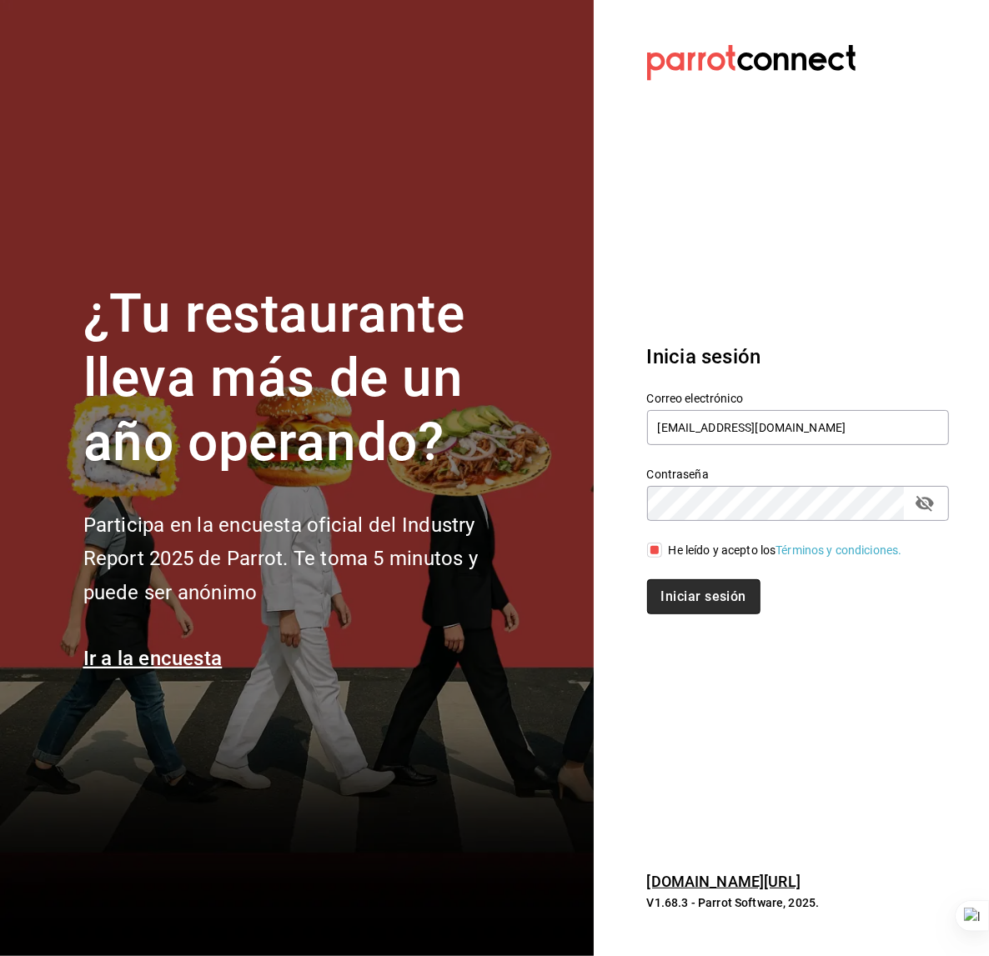
click at [695, 604] on button "Iniciar sesión" at bounding box center [703, 597] width 113 height 35
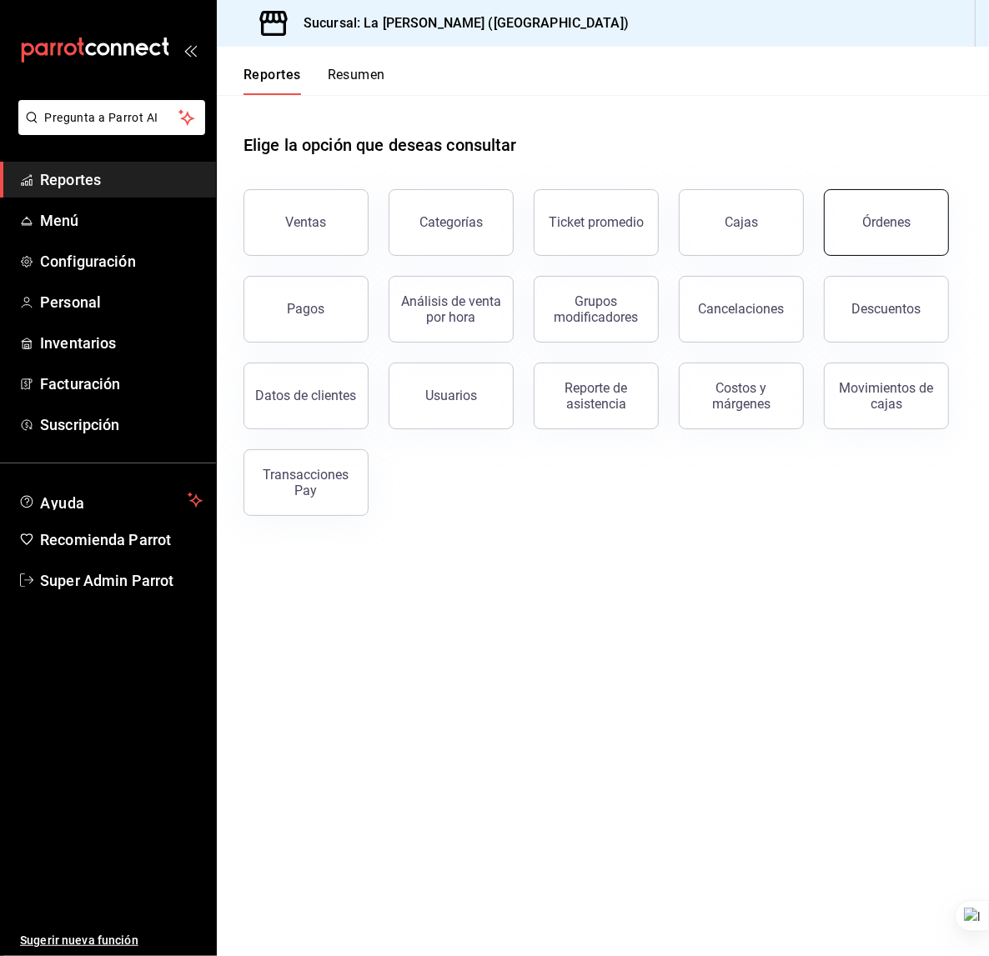
click at [894, 238] on button "Órdenes" at bounding box center [886, 222] width 125 height 67
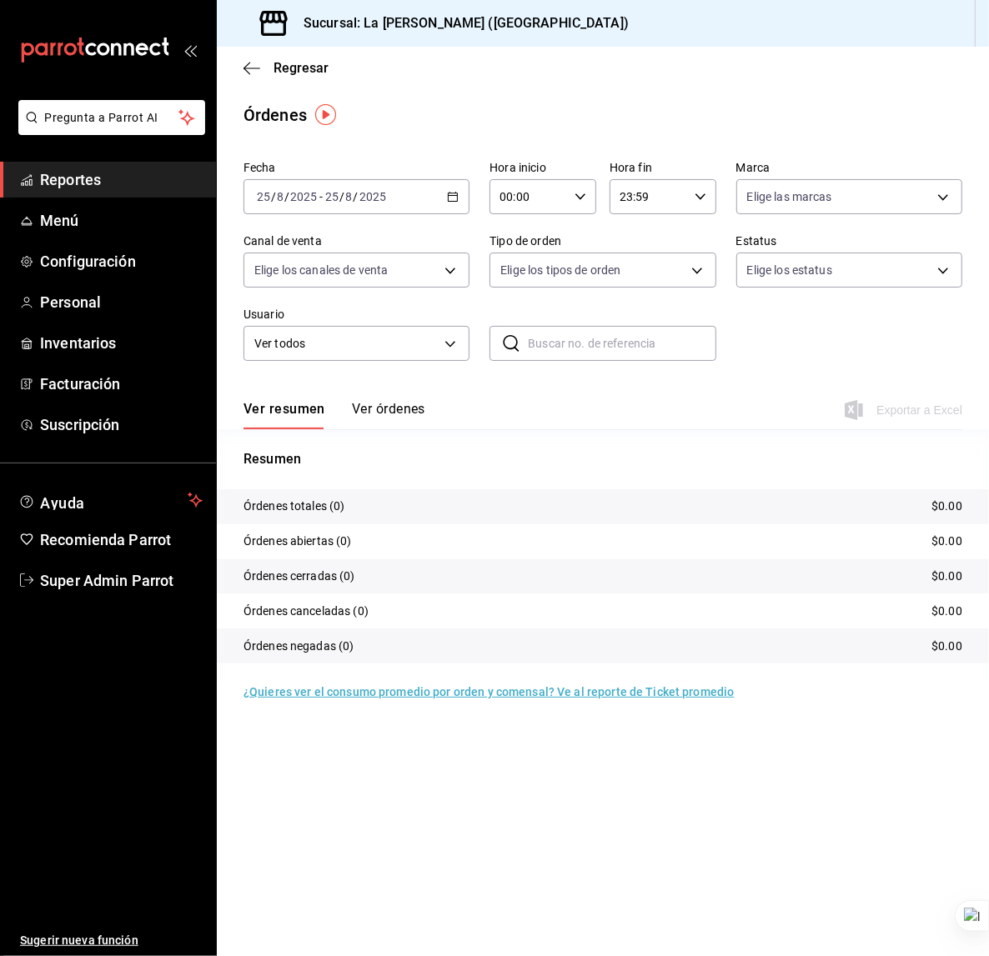
click at [331, 190] on input "25" at bounding box center [331, 196] width 15 height 13
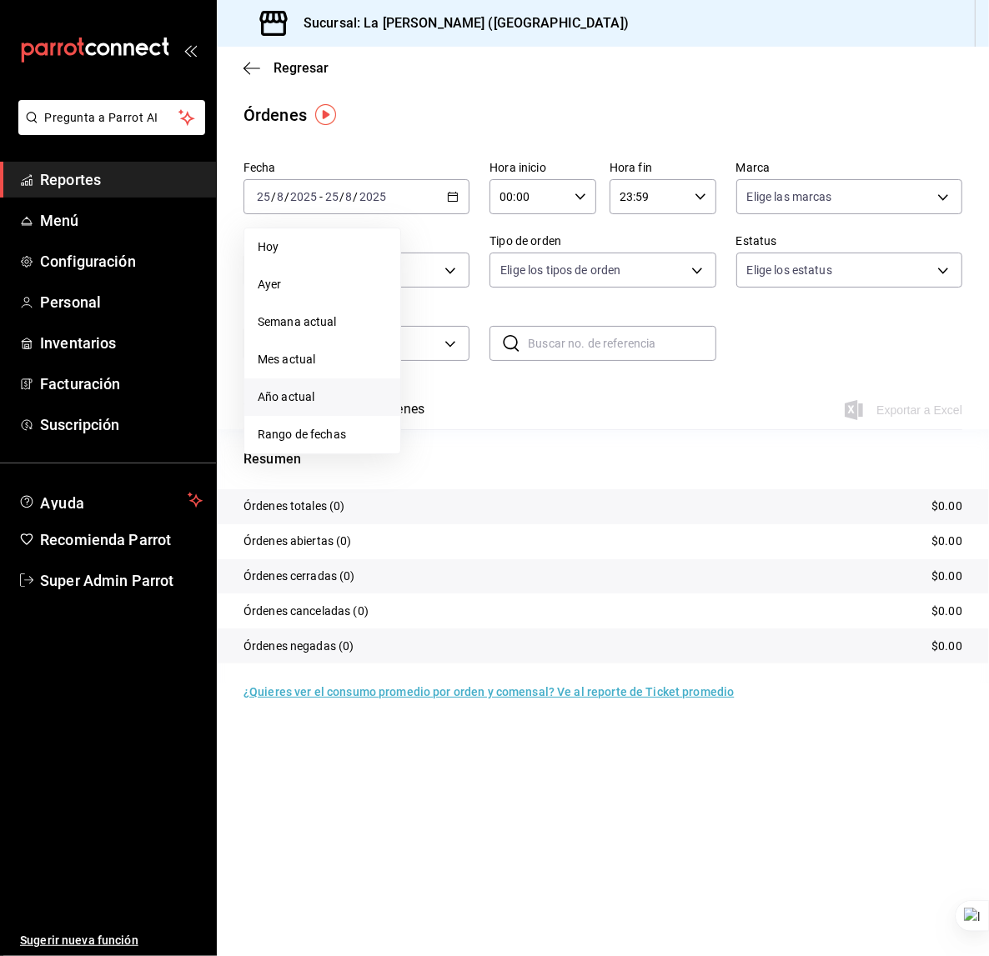
click at [314, 389] on span "Año actual" at bounding box center [322, 398] width 129 height 18
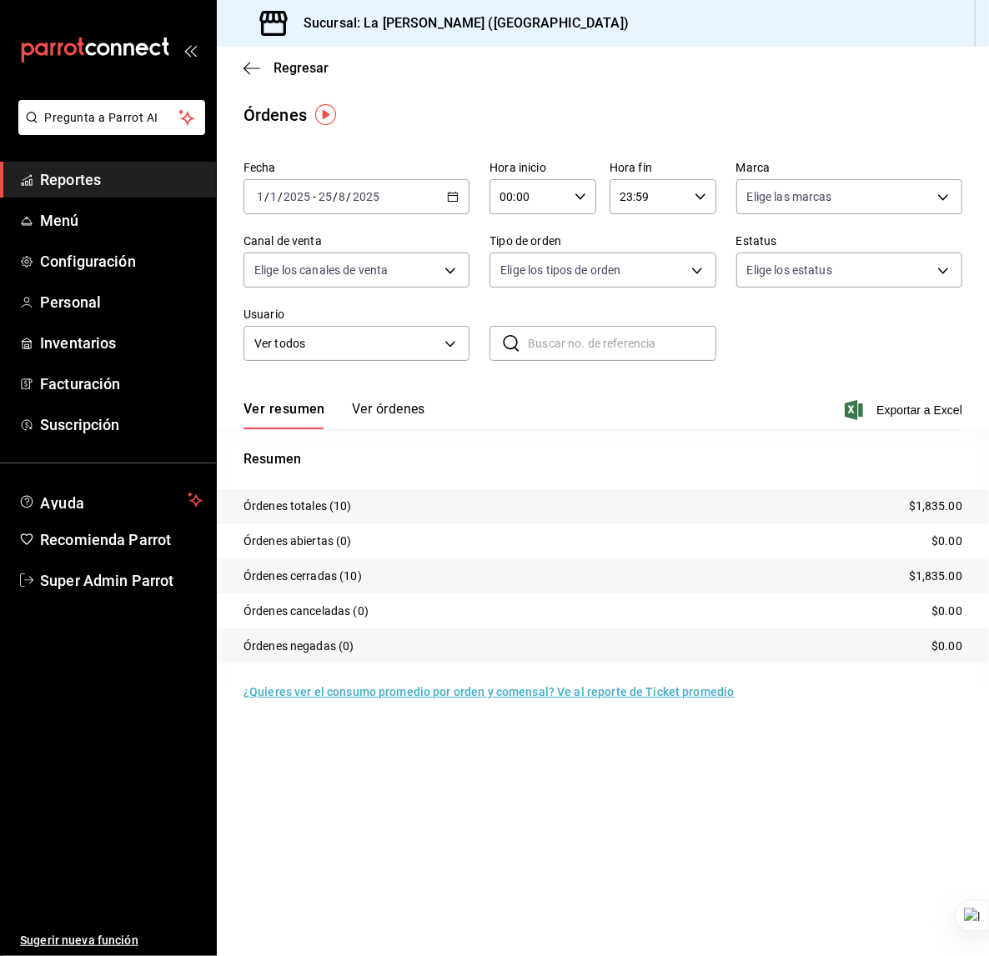
click at [408, 414] on button "Ver órdenes" at bounding box center [388, 415] width 73 height 28
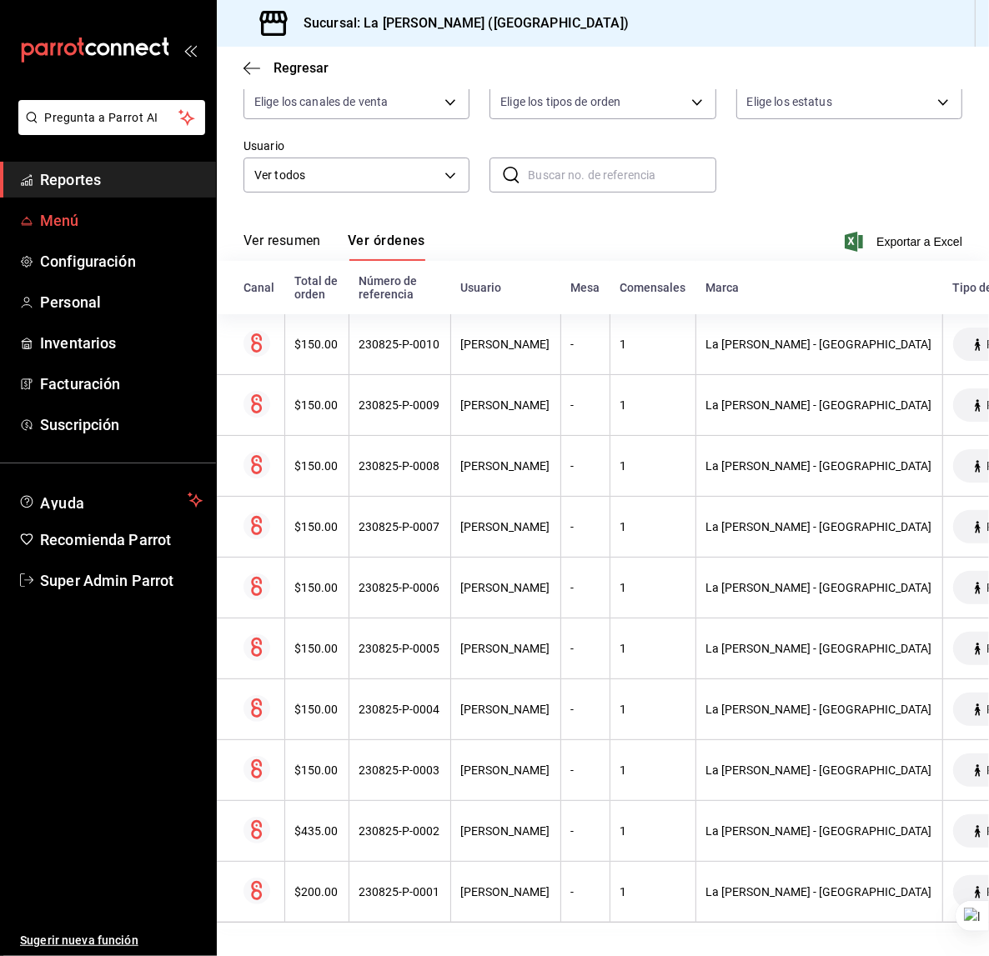
click at [90, 227] on span "Menú" at bounding box center [121, 220] width 163 height 23
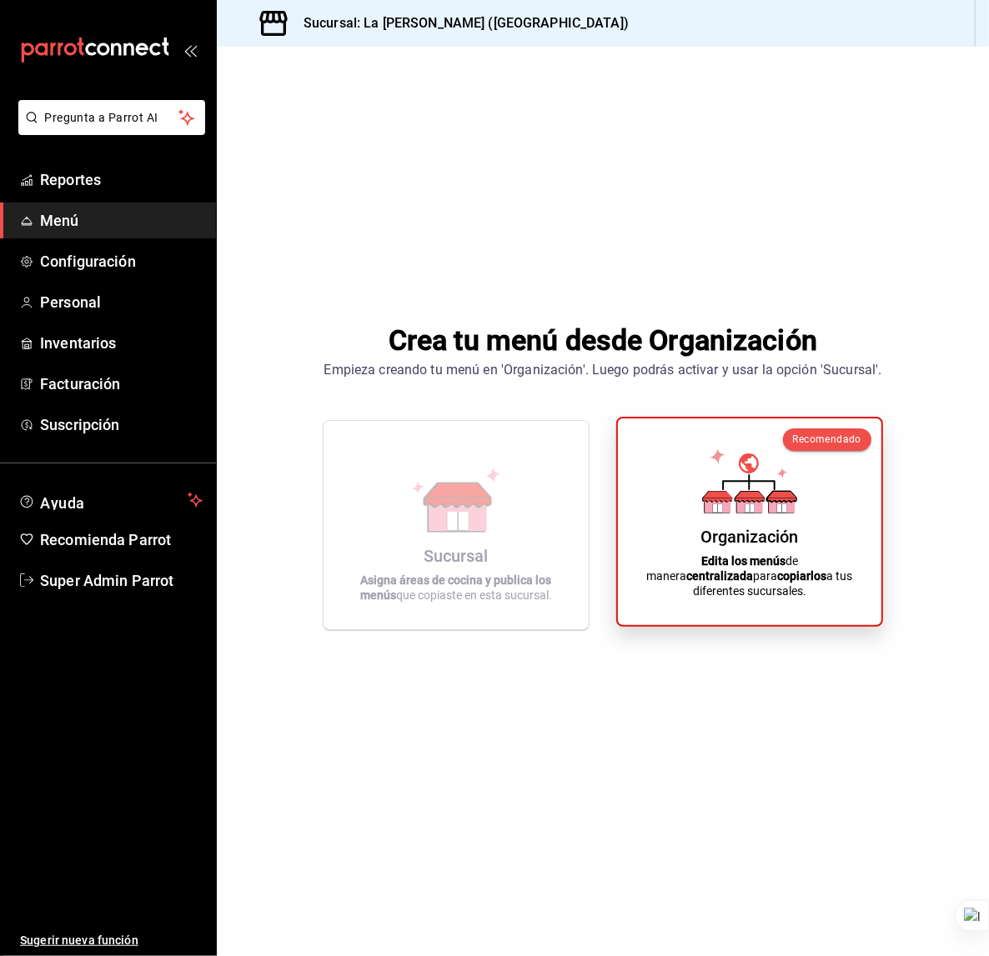
click at [686, 494] on div "Organización Edita los menús de manera centralizada para copiarlos a tus difere…" at bounding box center [749, 522] width 223 height 180
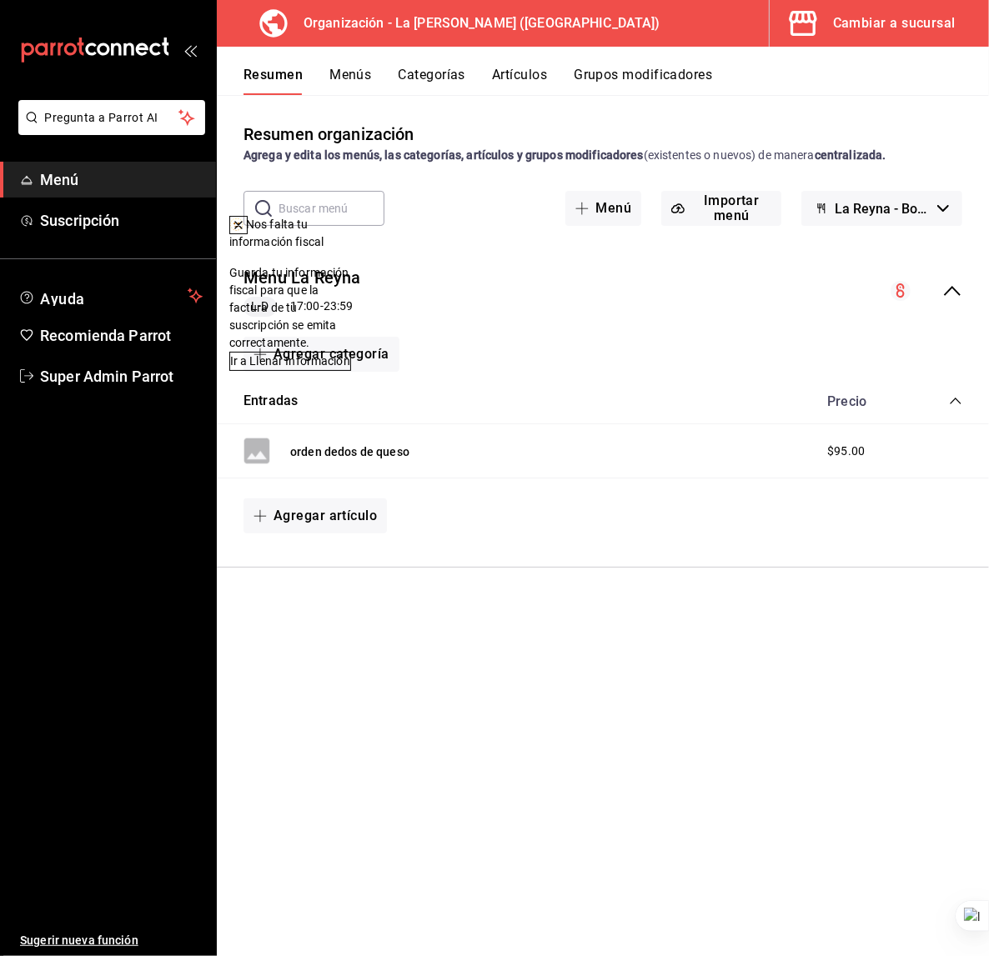
click at [833, 25] on div "Cambiar a sucursal" at bounding box center [894, 23] width 123 height 23
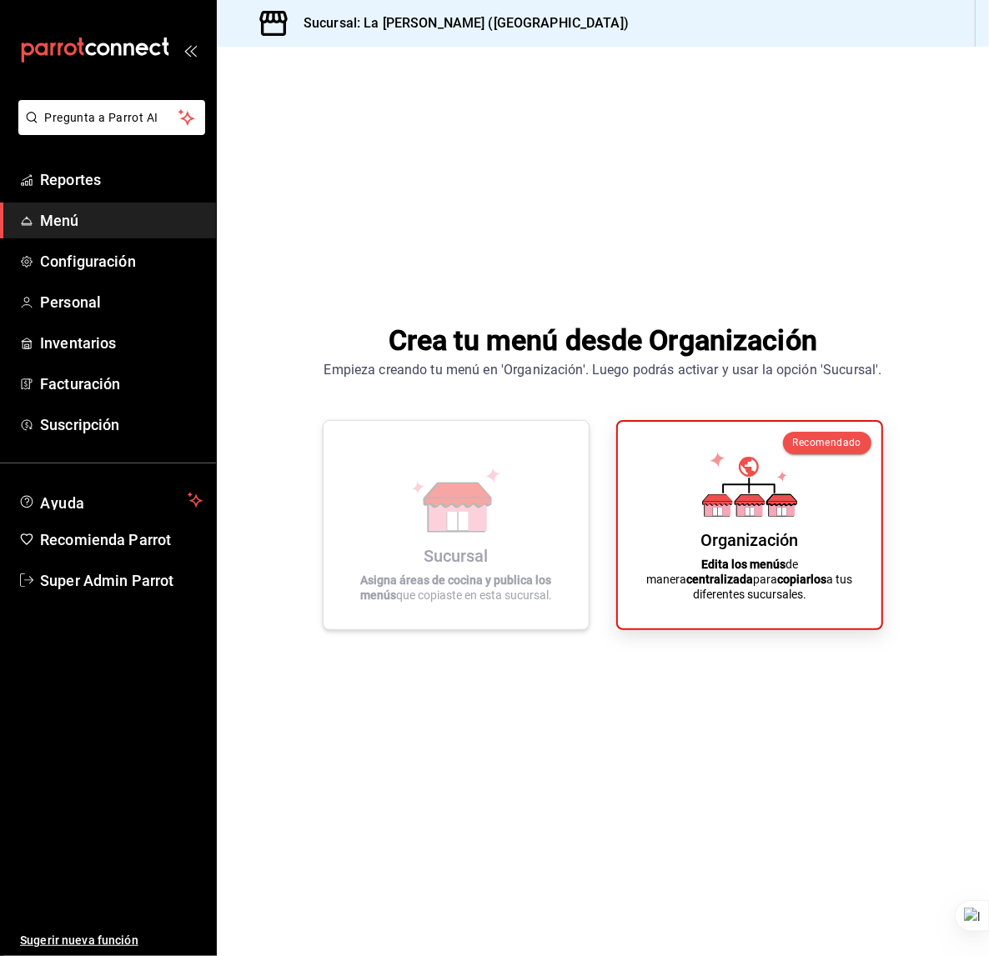
click at [480, 489] on icon at bounding box center [458, 495] width 66 height 24
click at [93, 191] on link "Reportes" at bounding box center [108, 180] width 216 height 36
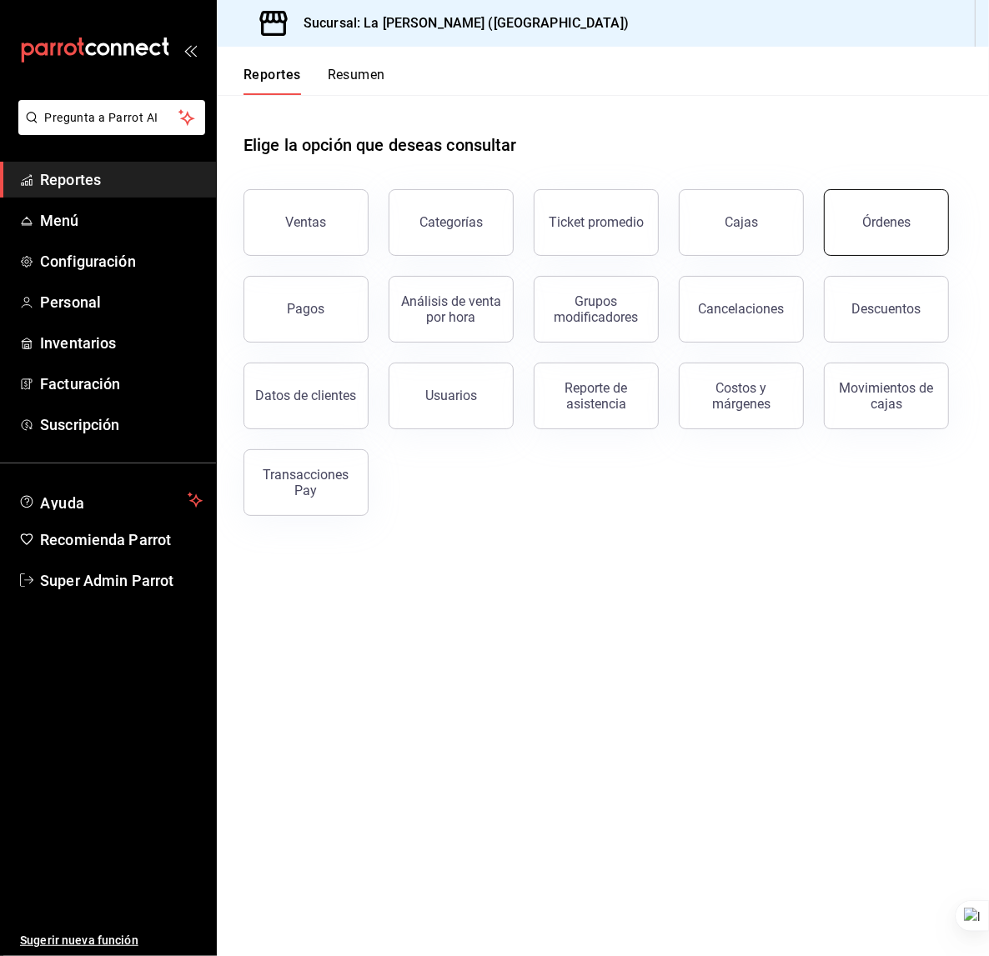
click at [928, 224] on button "Órdenes" at bounding box center [886, 222] width 125 height 67
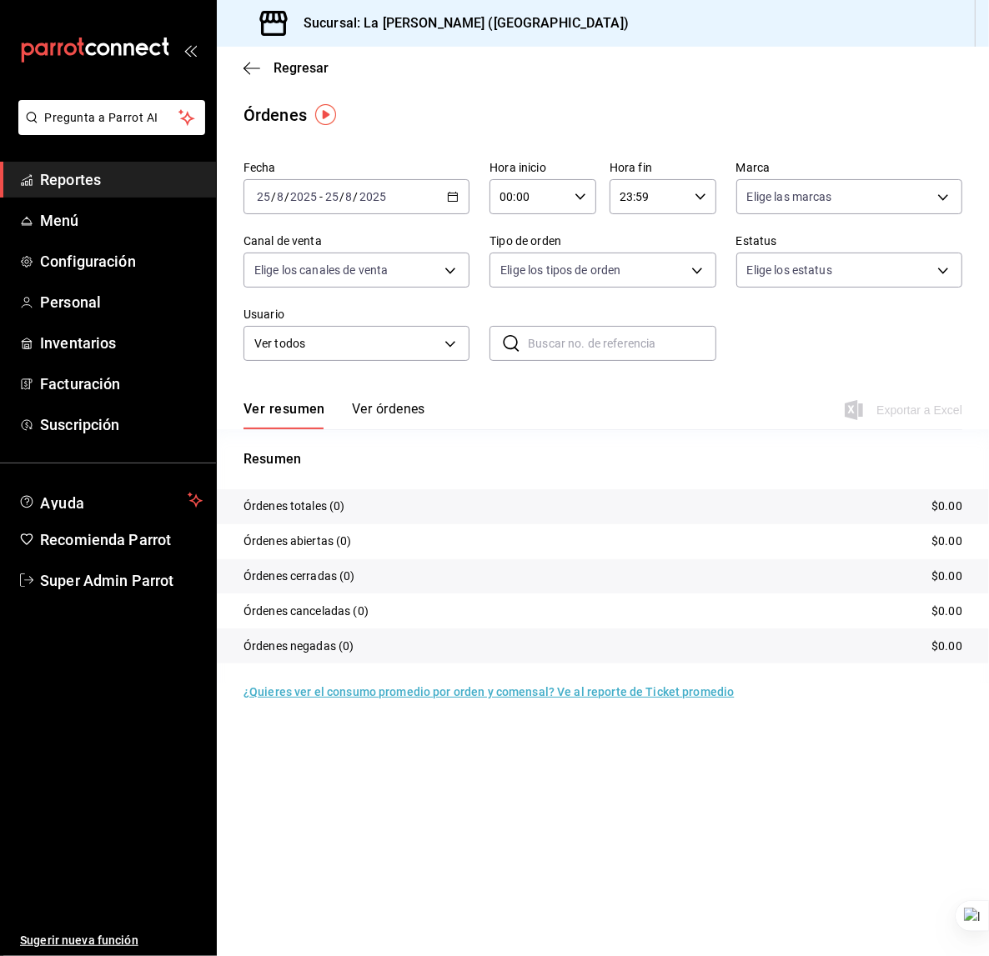
click at [337, 213] on div "2025-08-25 25 / 8 / 2025 - 2025-08-25 25 / 8 / 2025" at bounding box center [356, 196] width 226 height 35
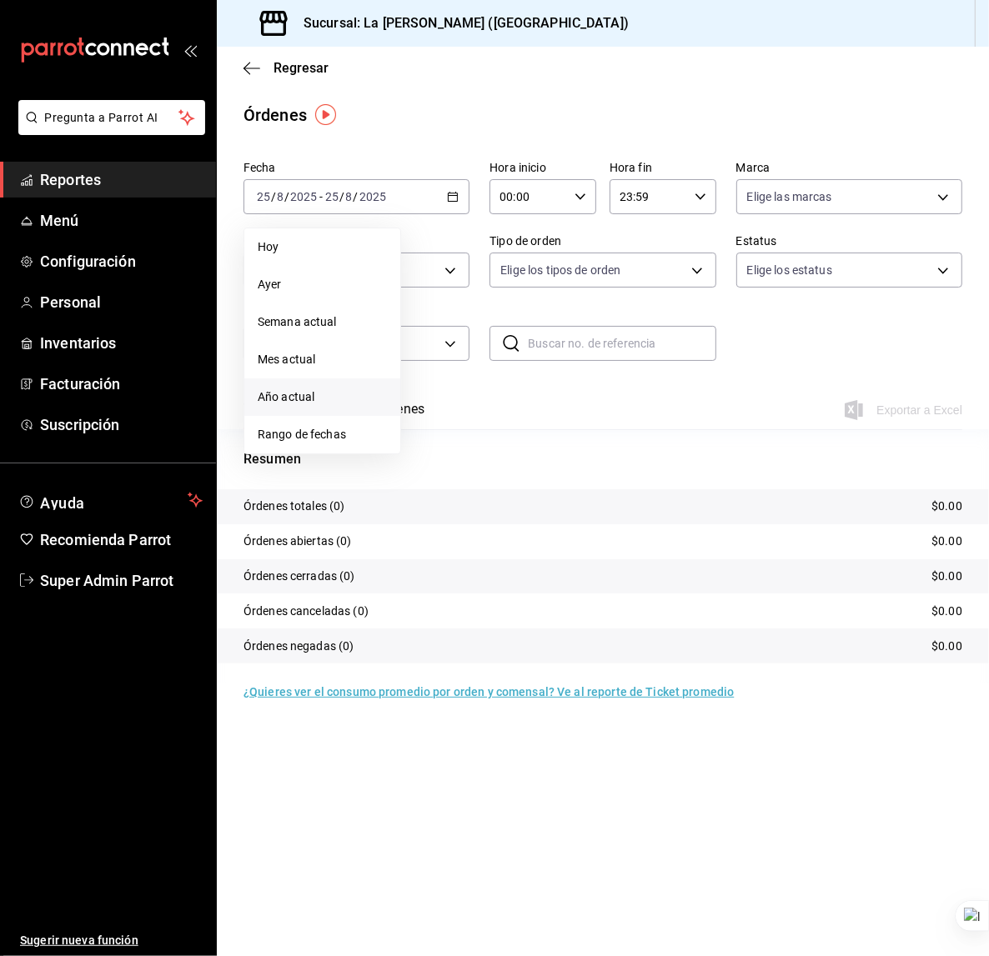
click at [329, 392] on span "Año actual" at bounding box center [322, 398] width 129 height 18
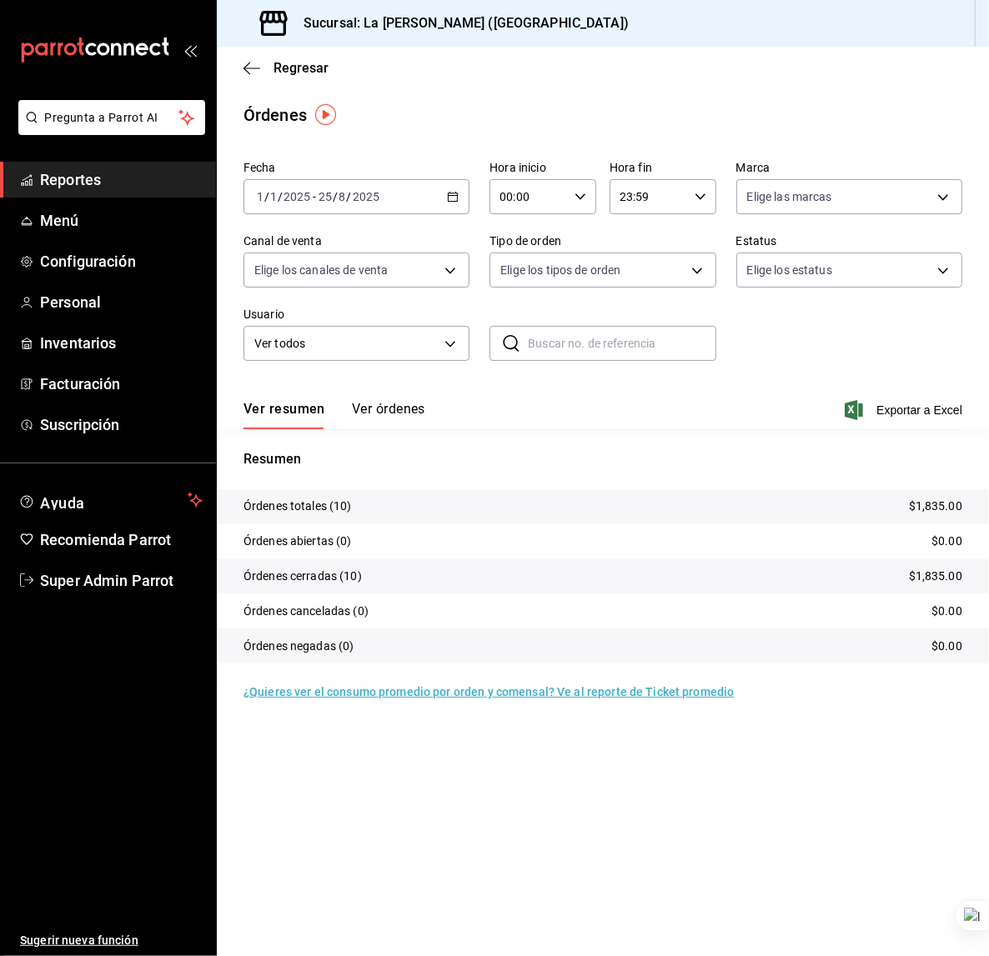
click at [364, 408] on button "Ver órdenes" at bounding box center [388, 415] width 73 height 28
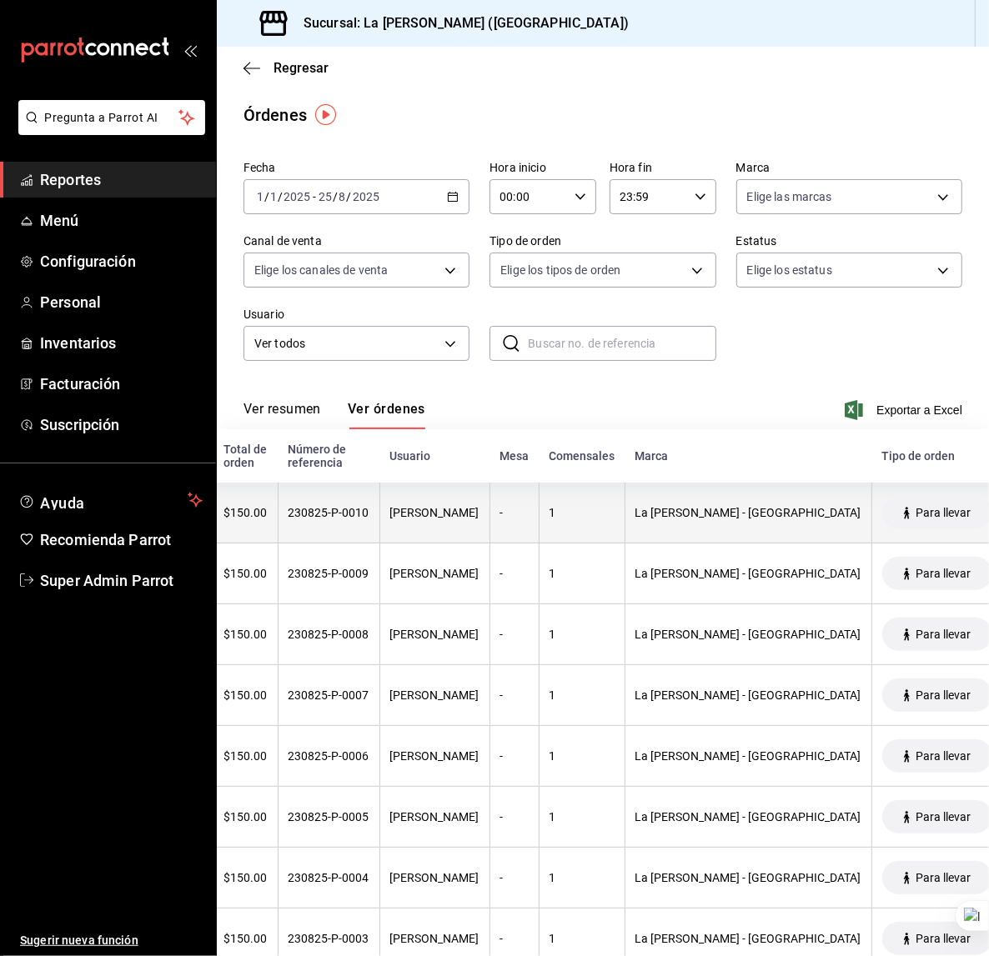
scroll to position [0, 73]
click at [508, 521] on th "-" at bounding box center [511, 513] width 49 height 61
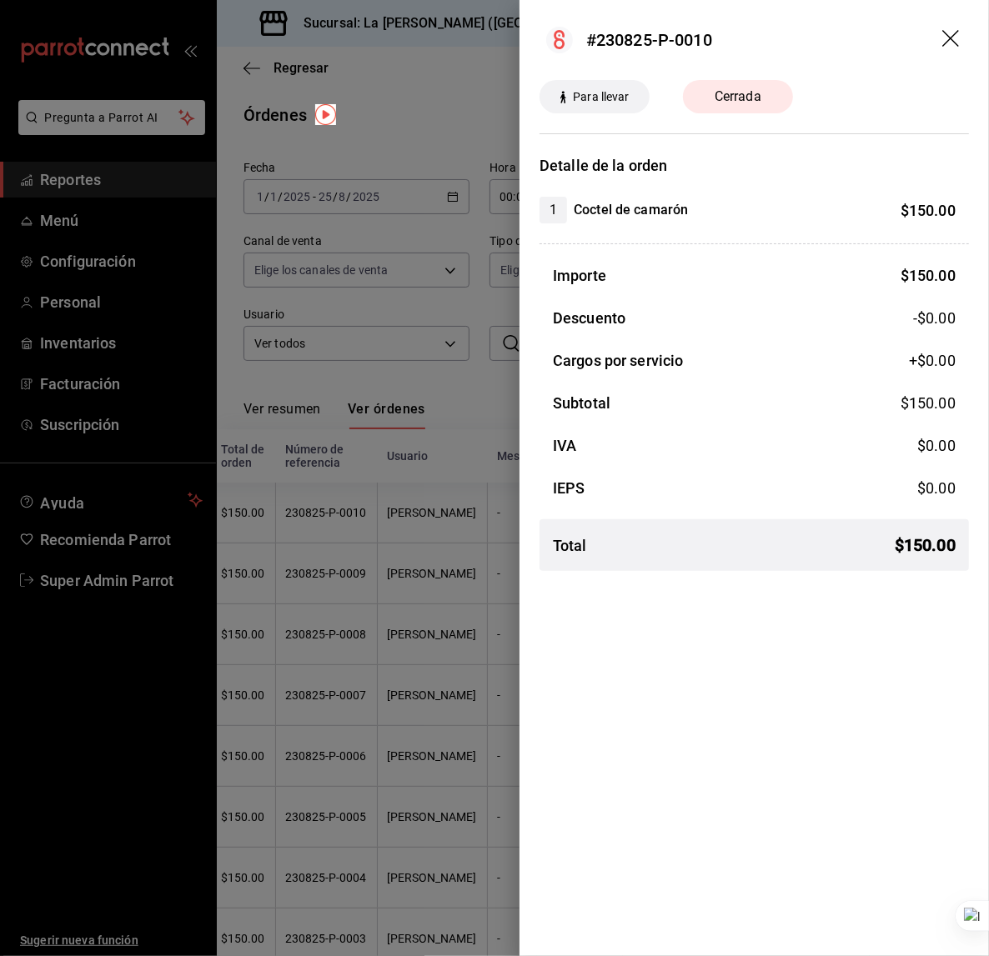
click at [951, 39] on icon "drag" at bounding box center [950, 38] width 17 height 17
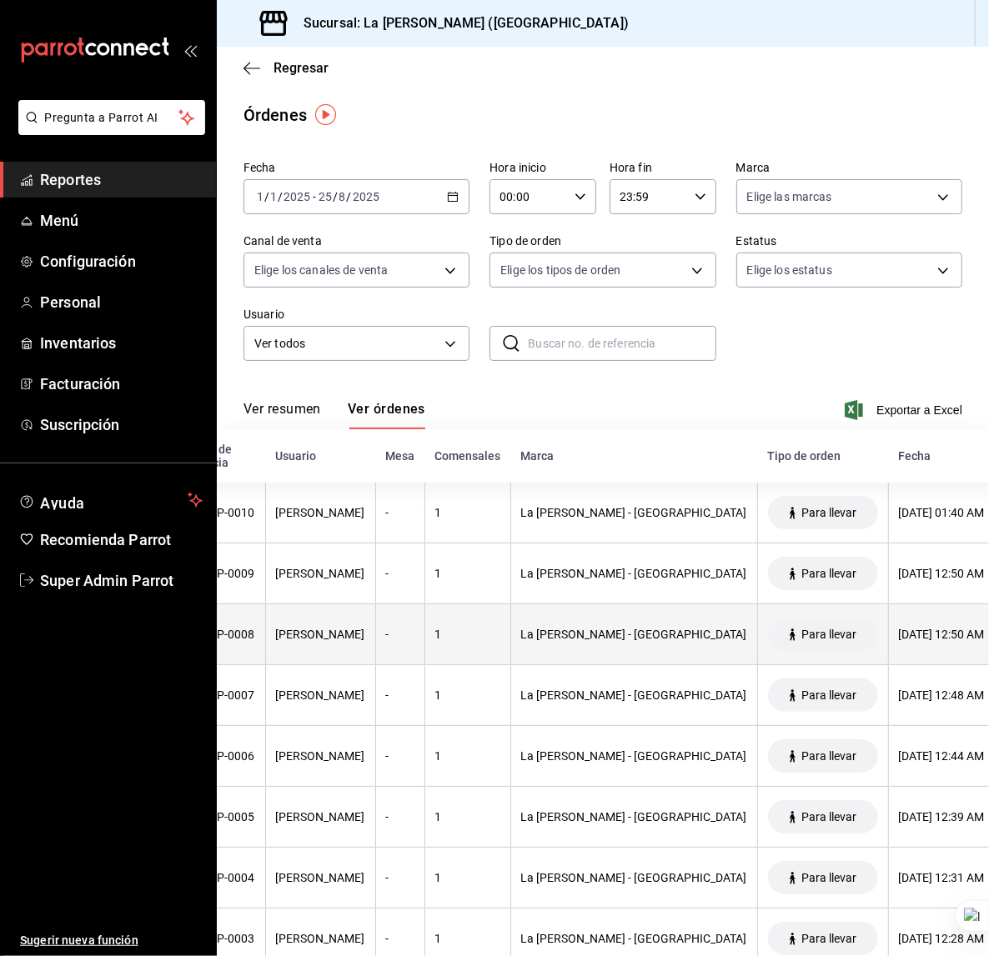
scroll to position [0, 0]
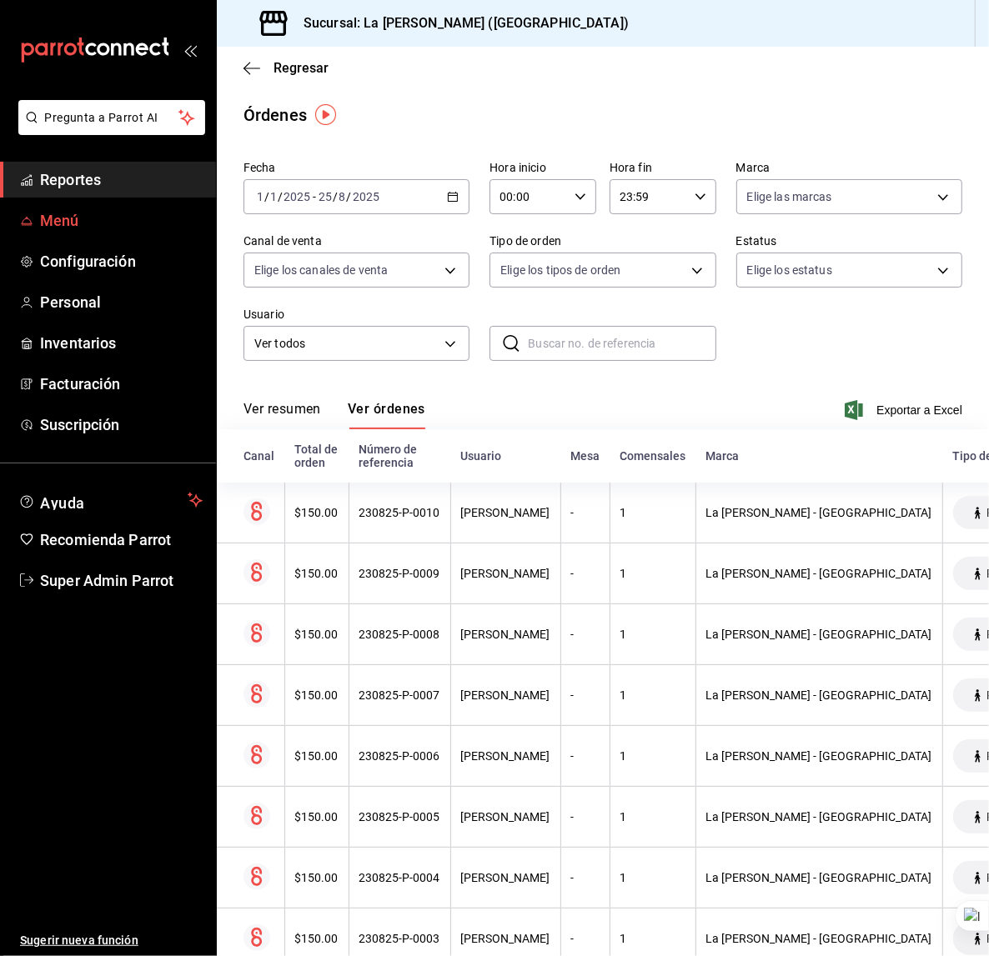
click at [127, 220] on span "Menú" at bounding box center [121, 220] width 163 height 23
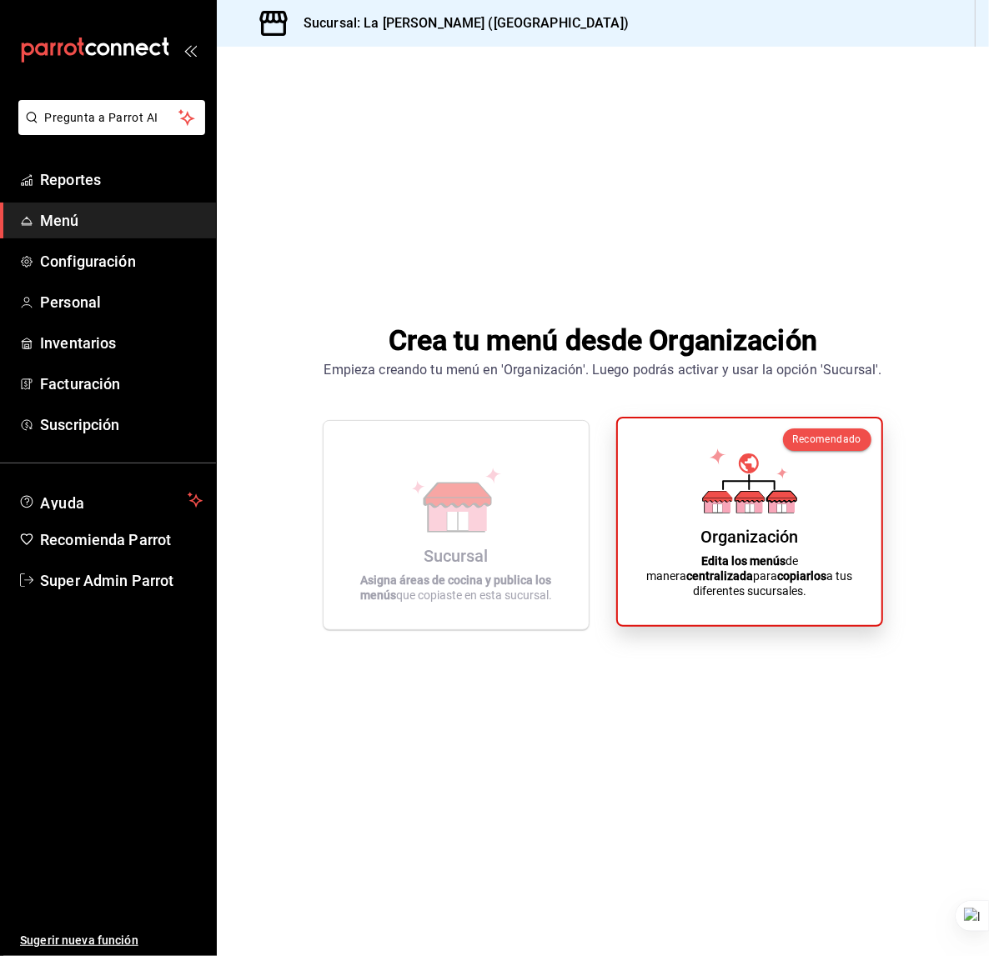
click at [667, 479] on div "Organización Edita los menús de manera centralizada para copiarlos a tus difere…" at bounding box center [749, 522] width 223 height 180
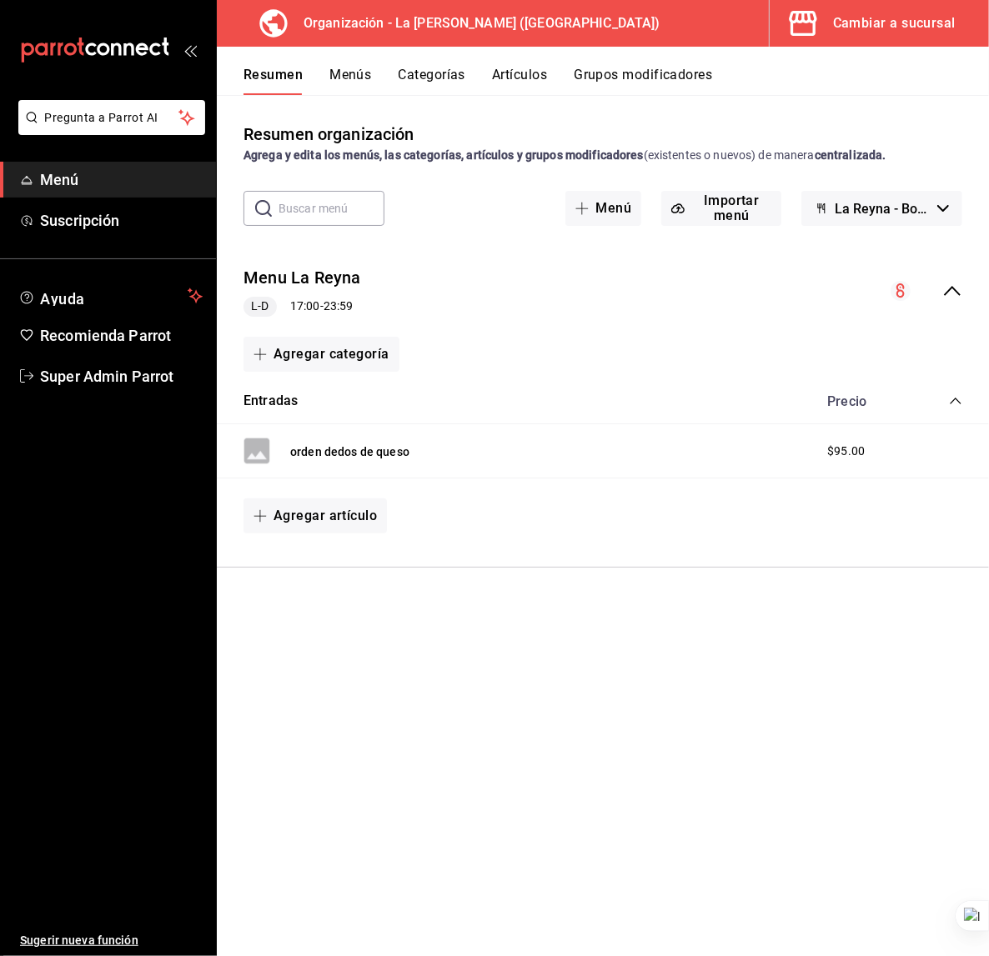
click at [337, 87] on button "Menús" at bounding box center [350, 81] width 42 height 28
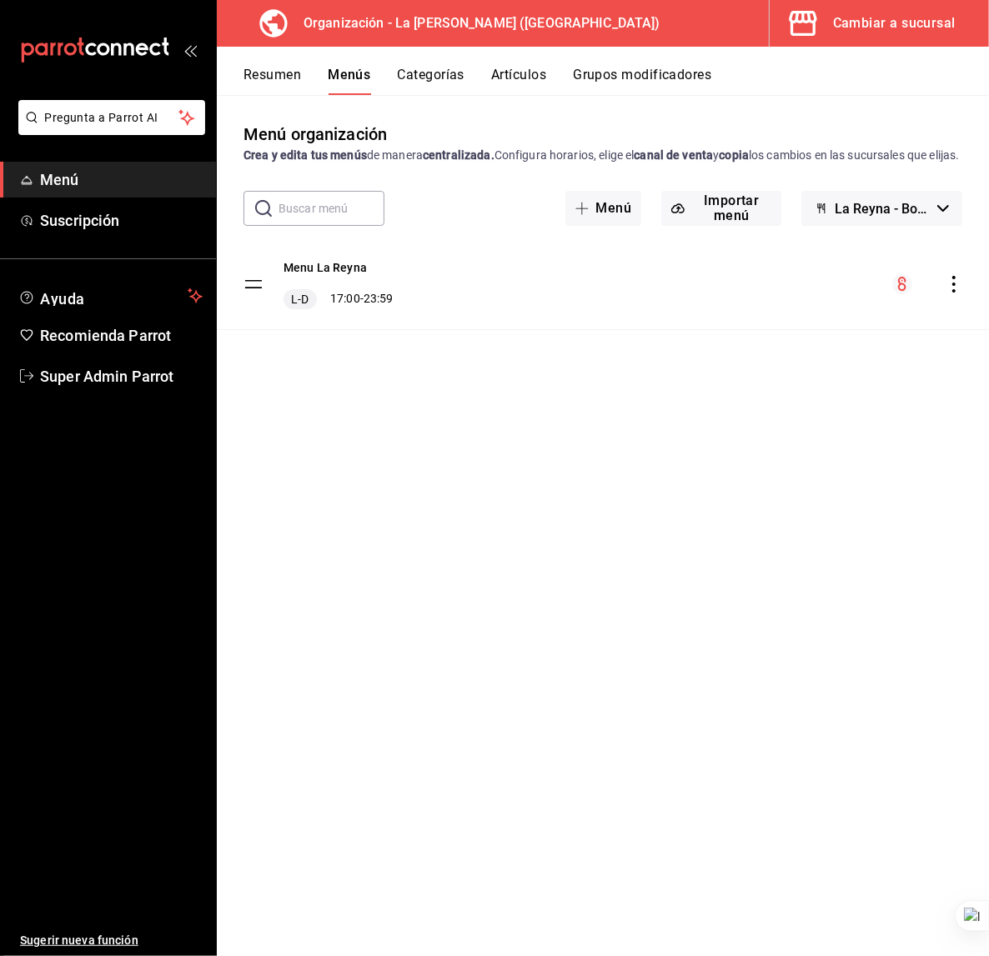
click at [431, 101] on div "Menú organización Crea y edita tus menús de manera centralizada. Configura hora…" at bounding box center [603, 525] width 772 height 861
click at [428, 76] on button "Categorías" at bounding box center [432, 81] width 68 height 28
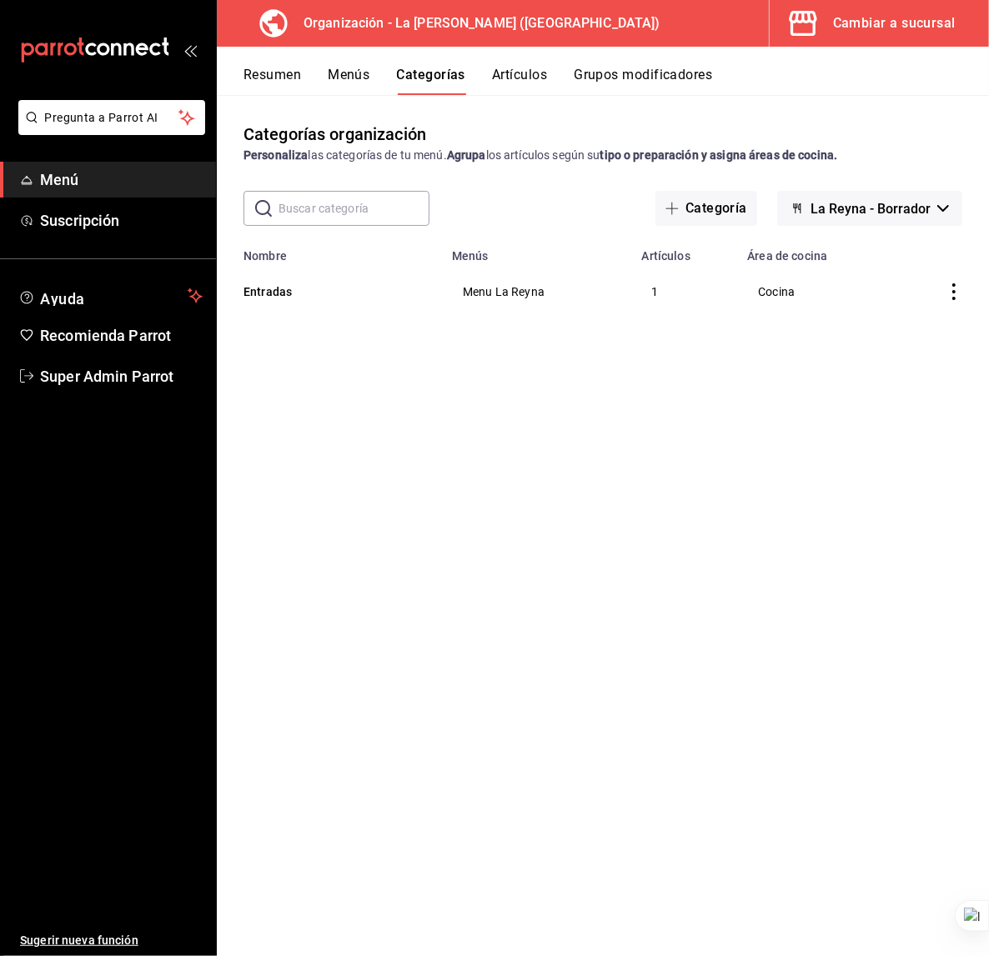
click at [476, 57] on div "Resumen Menús Categorías Artículos Grupos modificadores" at bounding box center [603, 71] width 772 height 48
click at [500, 76] on button "Artículos" at bounding box center [519, 81] width 55 height 28
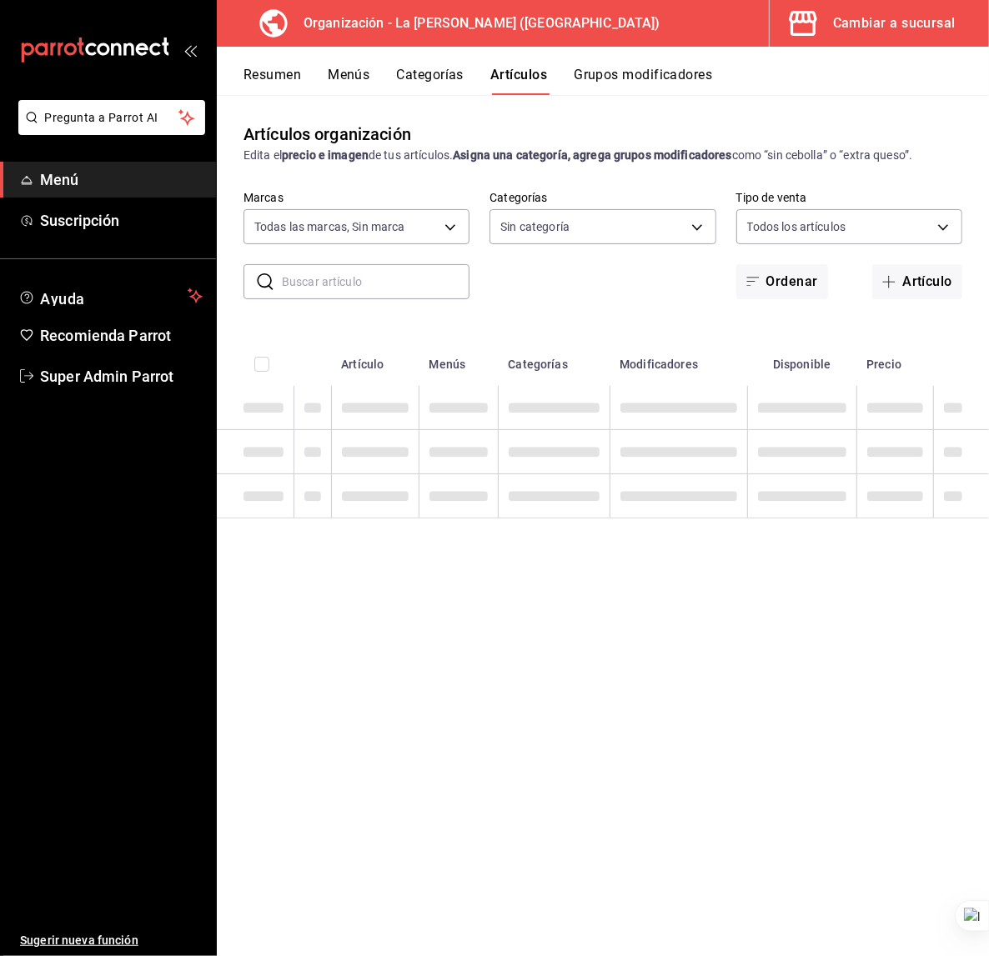
type input "21e8f741-d7e9-4a52-ba38-779e4aaec189"
type input "347ce20a-4a6a-41be-81b8-1d8165689a9b"
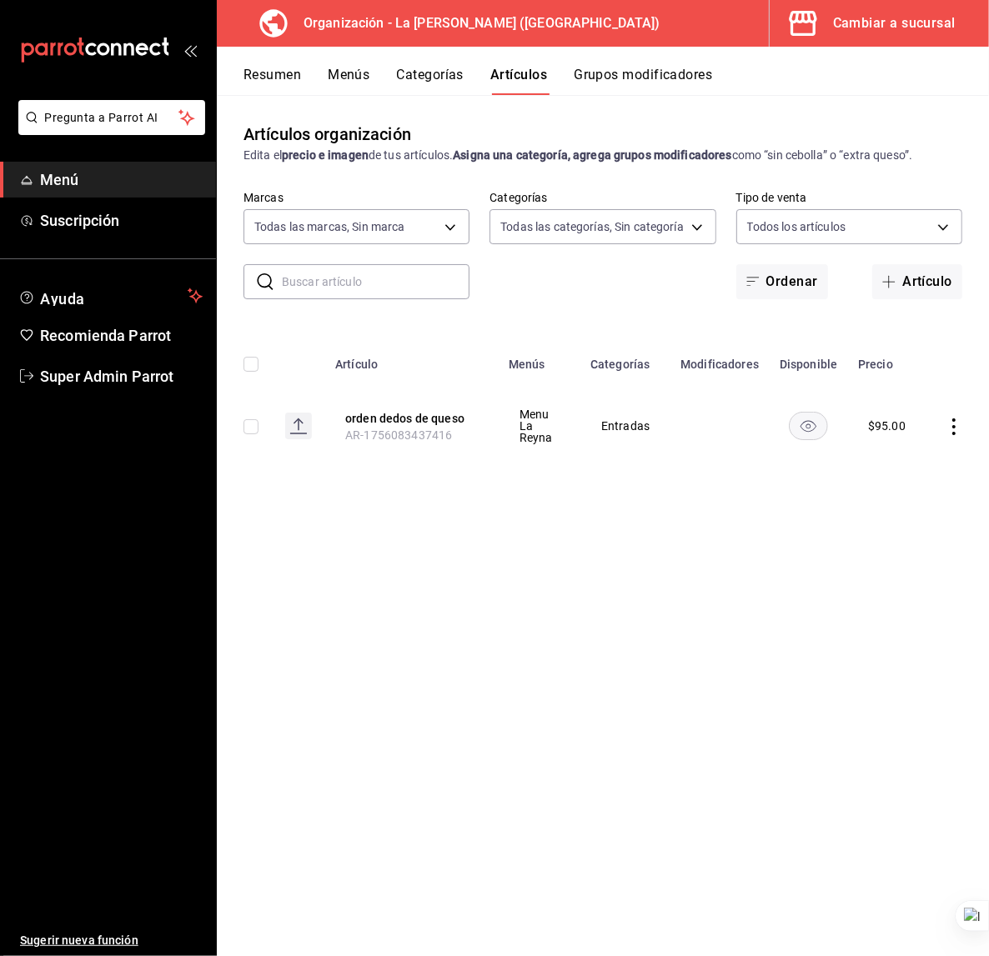
click at [339, 68] on button "Menús" at bounding box center [349, 81] width 42 height 28
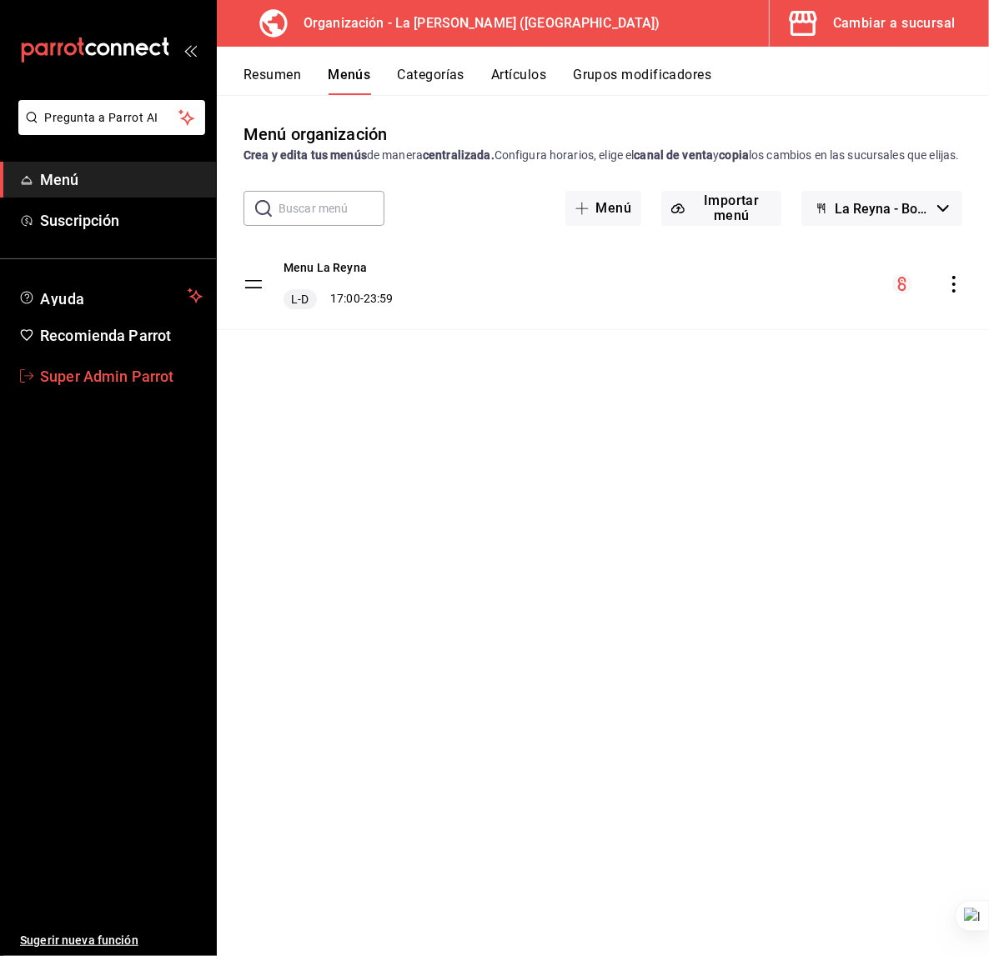
click at [108, 378] on span "Super Admin Parrot" at bounding box center [121, 376] width 163 height 23
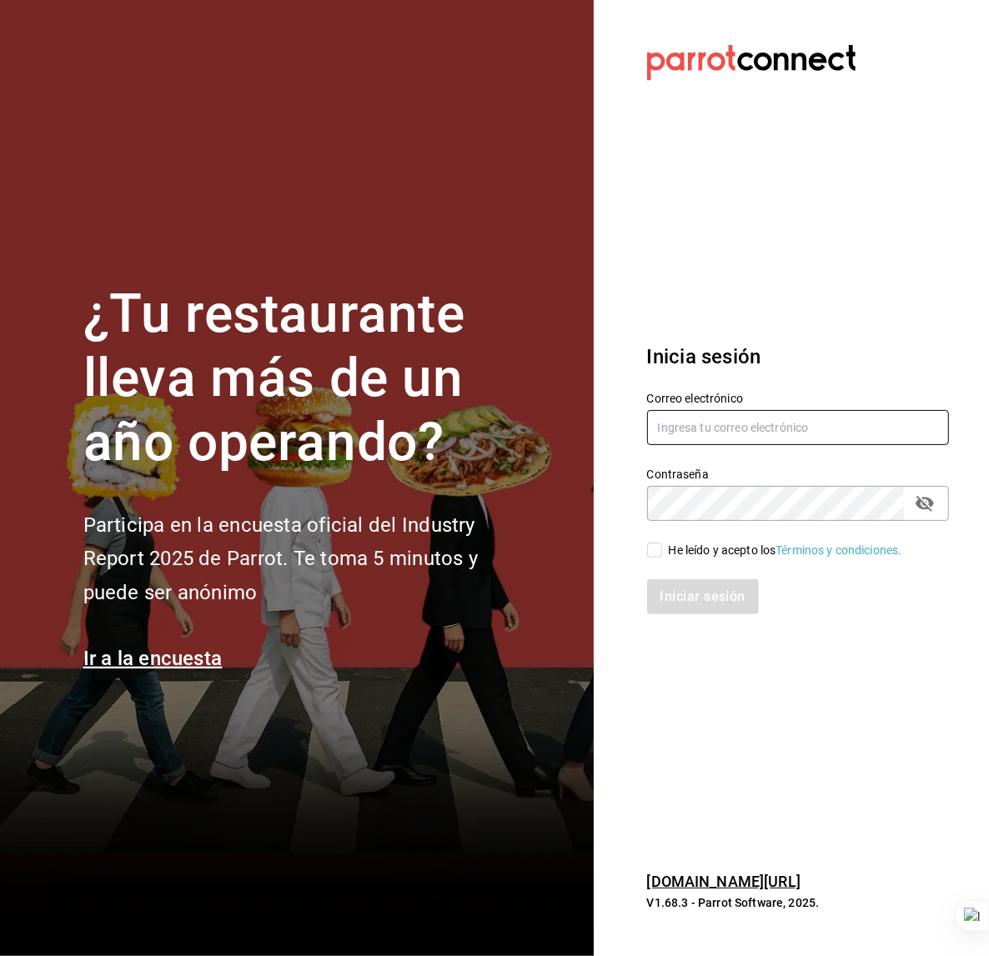
click at [684, 424] on input "text" at bounding box center [798, 427] width 303 height 35
type input "green@rino.com"
click at [675, 542] on div "He leído y acepto los Términos y condiciones." at bounding box center [785, 551] width 233 height 18
click at [662, 543] on input "He leído y acepto los Términos y condiciones." at bounding box center [654, 550] width 15 height 15
checkbox input "true"
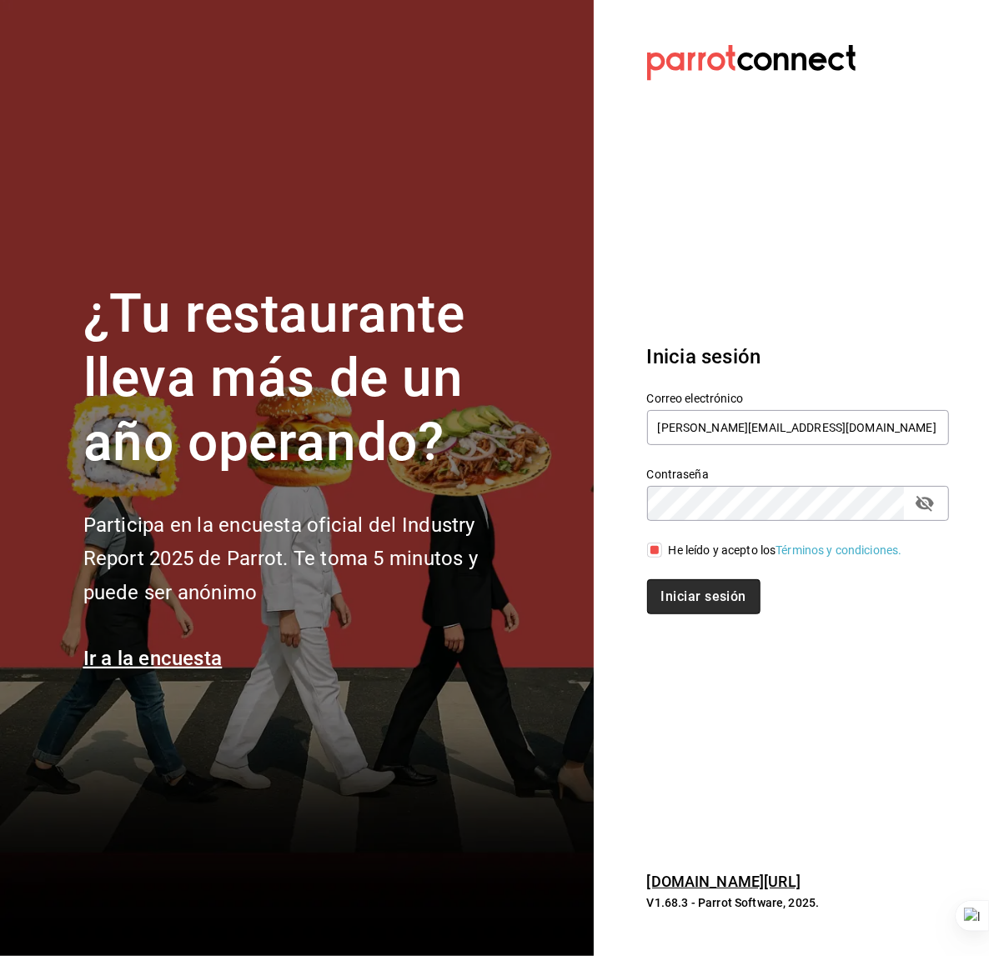
click at [680, 605] on button "Iniciar sesión" at bounding box center [703, 597] width 113 height 35
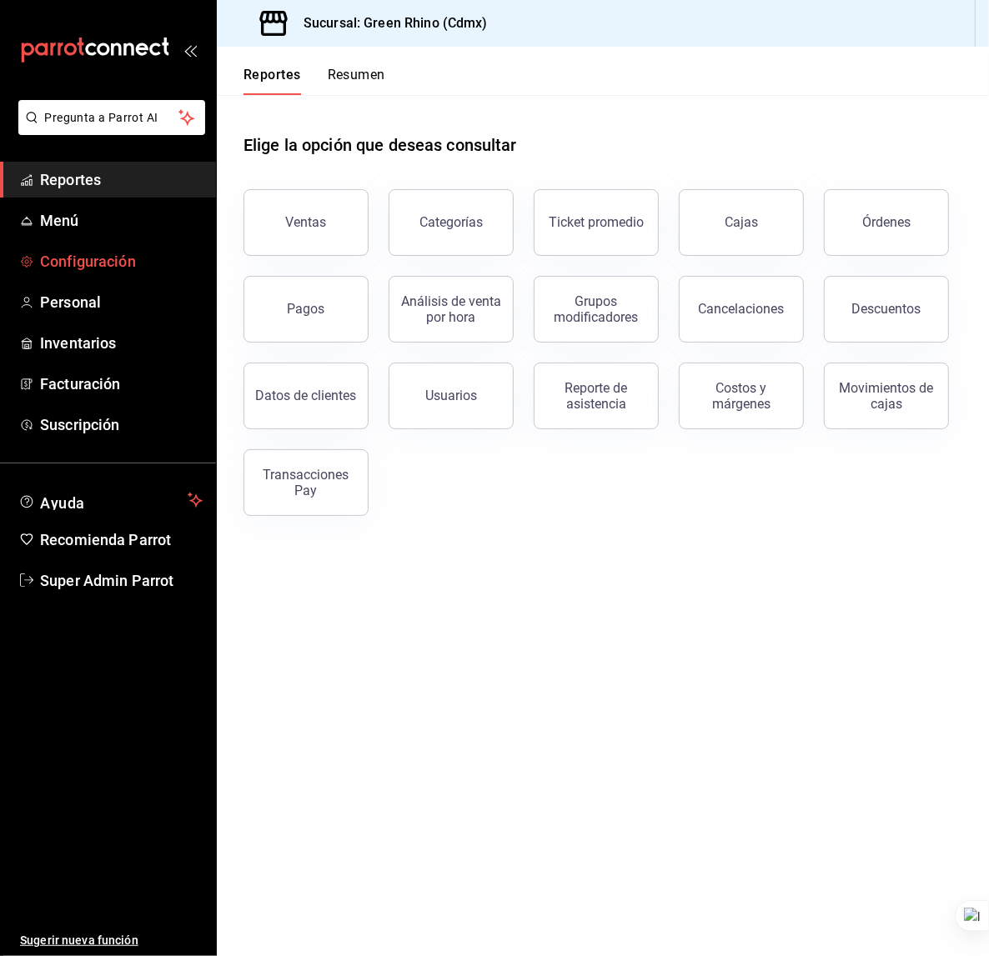
click at [129, 258] on span "Configuración" at bounding box center [121, 261] width 163 height 23
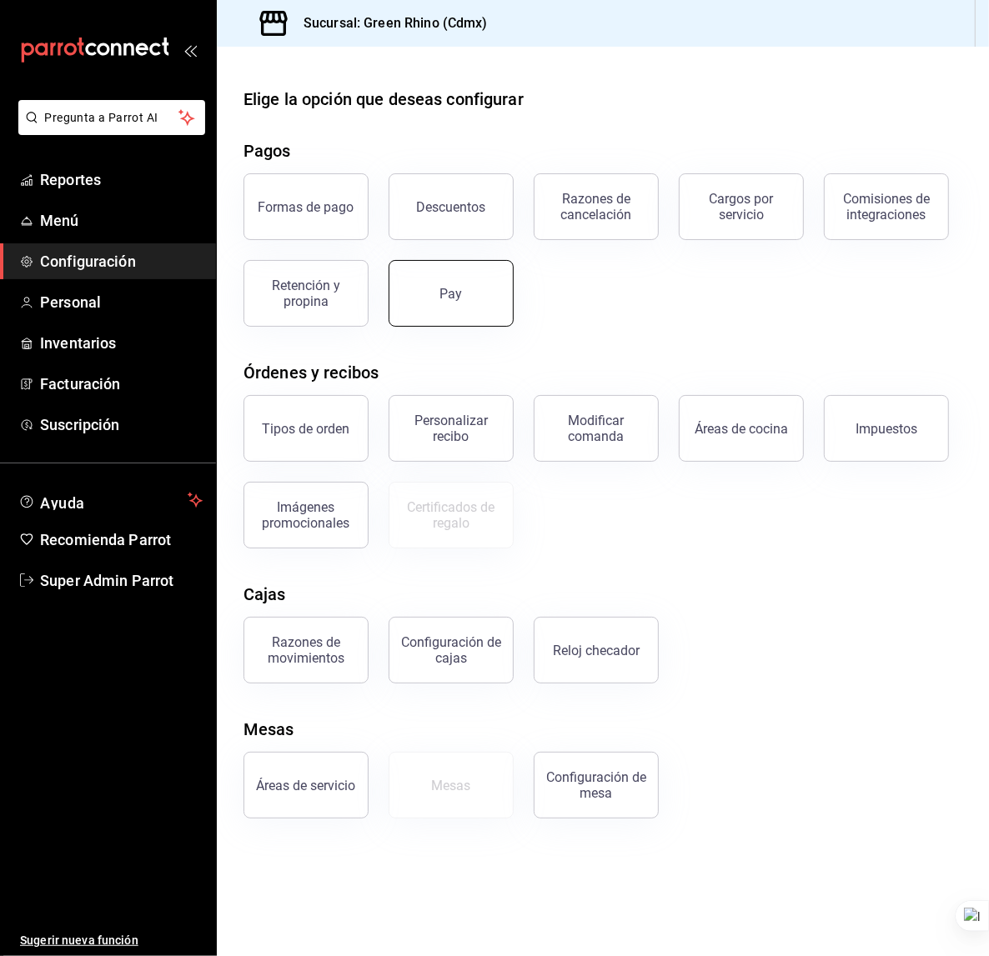
click at [404, 301] on button "Pay" at bounding box center [451, 293] width 125 height 67
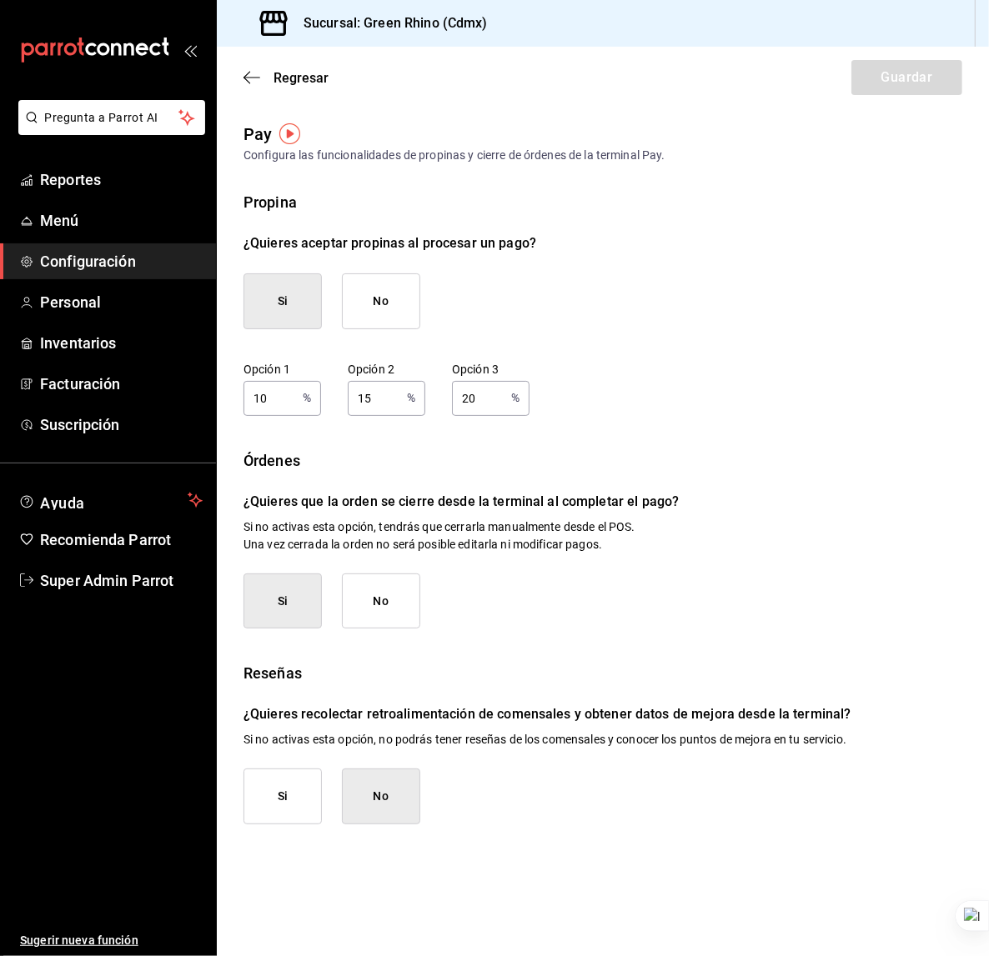
click at [357, 501] on p "¿Quieres que la orden se cierre desde la terminal al completar el pago?" at bounding box center [602, 502] width 719 height 20
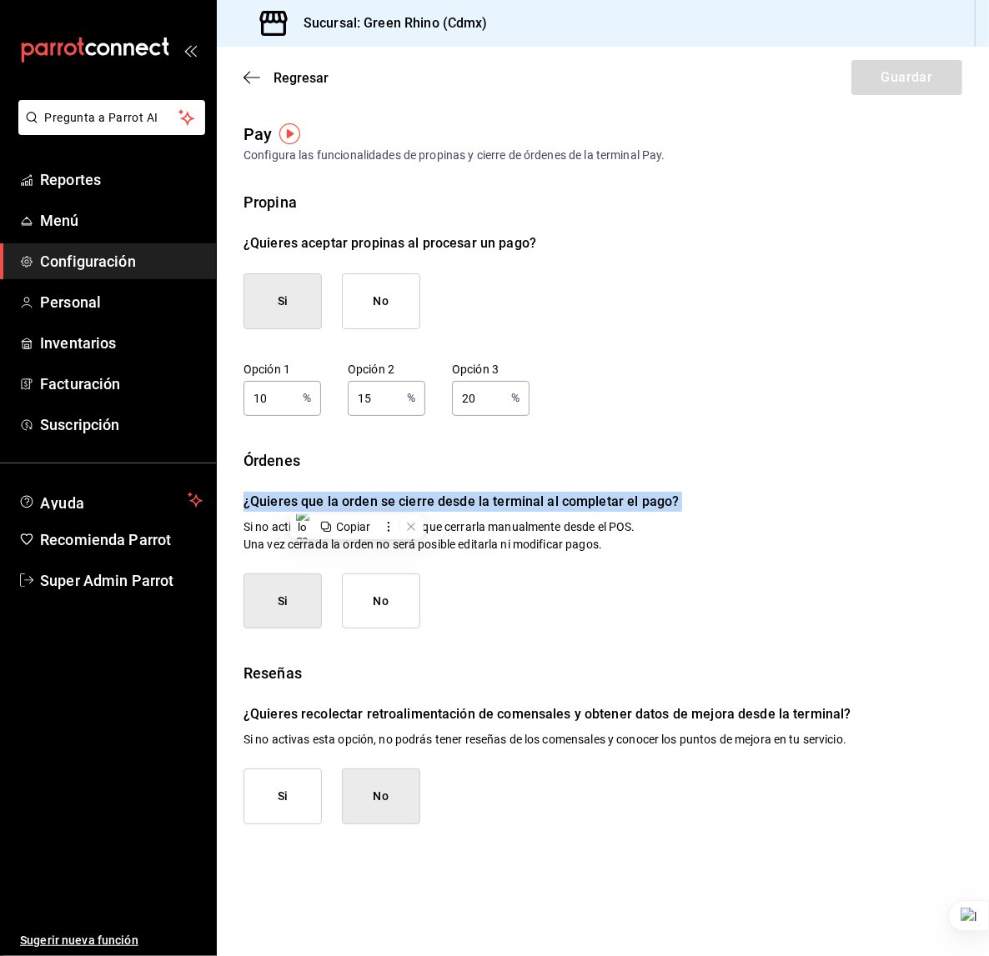
click at [357, 501] on p "¿Quieres que la orden se cierre desde la terminal al completar el pago?" at bounding box center [602, 502] width 719 height 20
click at [262, 85] on span "Regresar" at bounding box center [285, 78] width 85 height 16
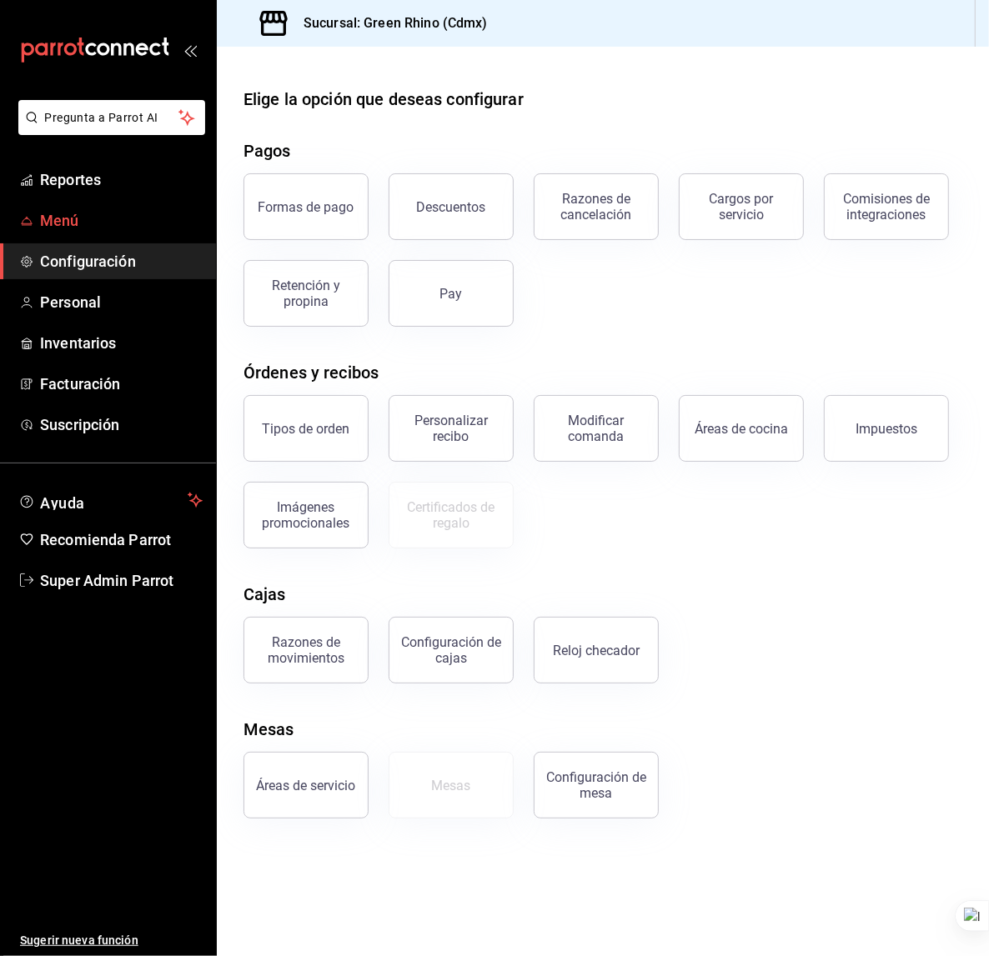
click at [121, 230] on span "Menú" at bounding box center [121, 220] width 163 height 23
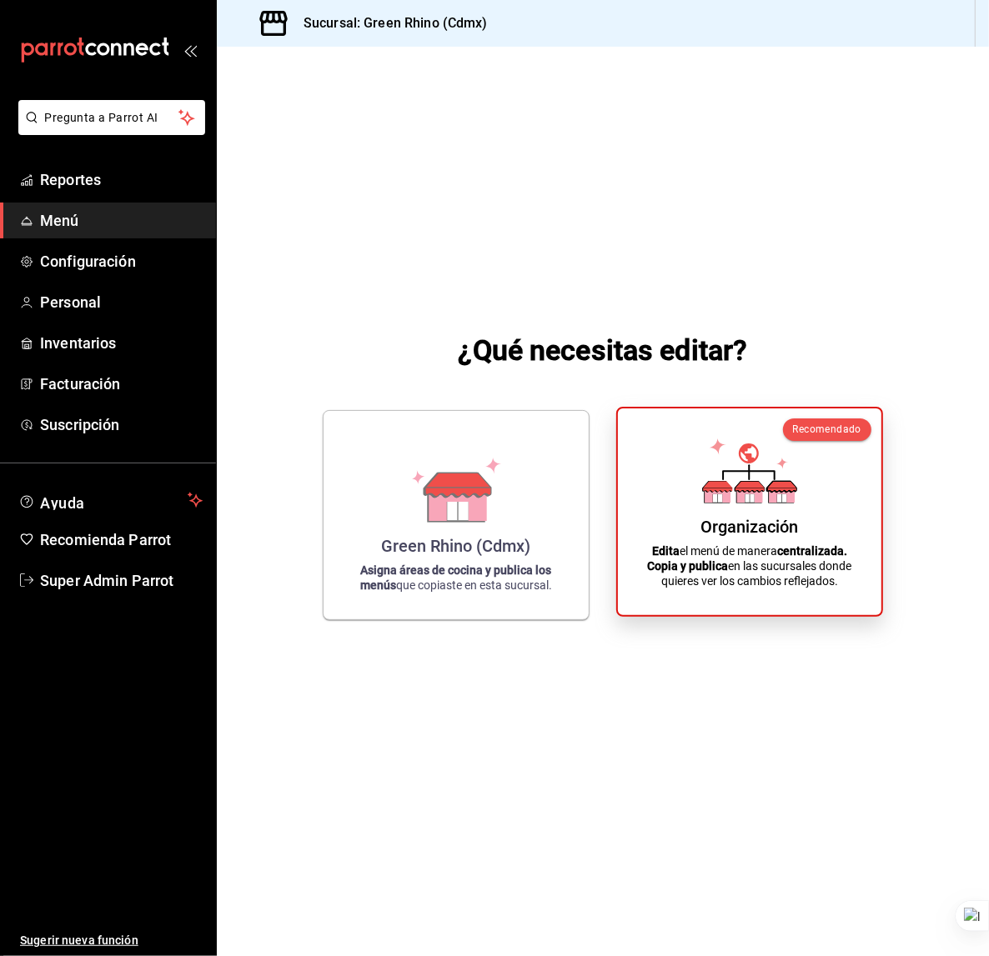
click at [725, 514] on div "Organización Edita el menú de manera centralizada. Copia y publica en las sucur…" at bounding box center [749, 512] width 223 height 180
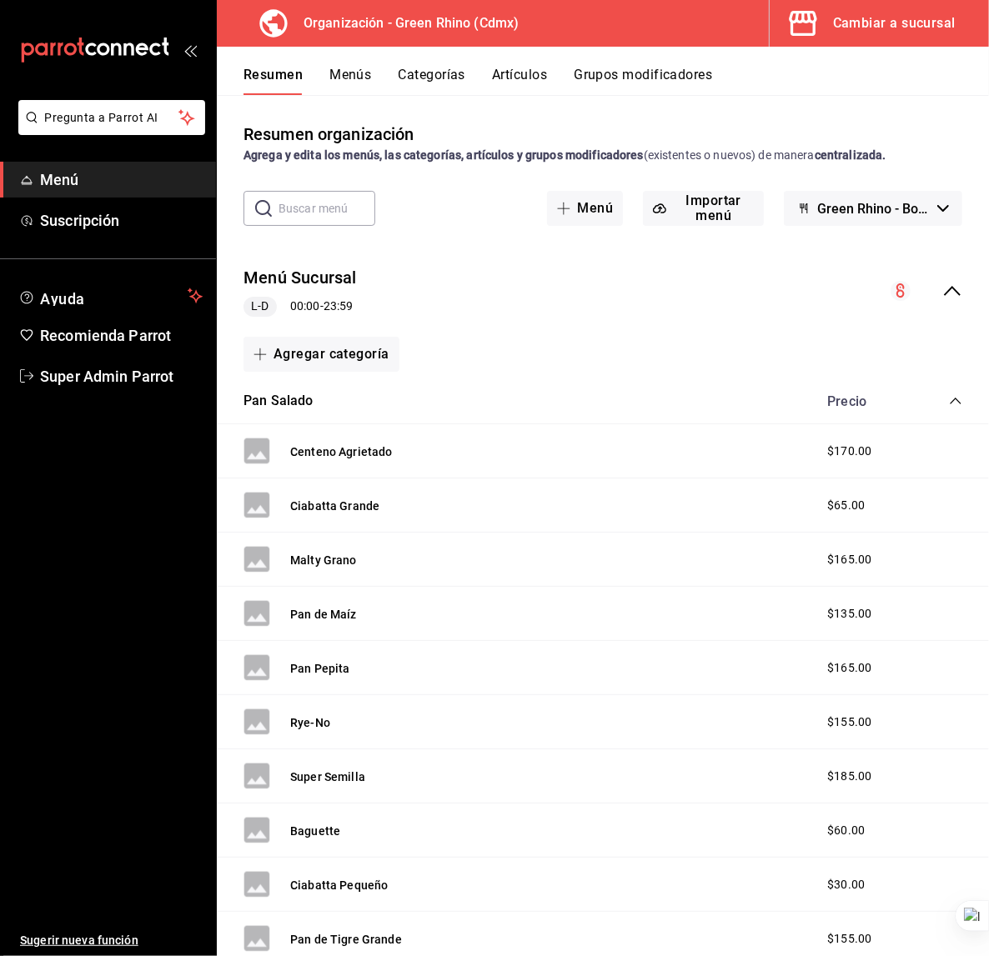
click at [344, 72] on button "Menús" at bounding box center [350, 81] width 42 height 28
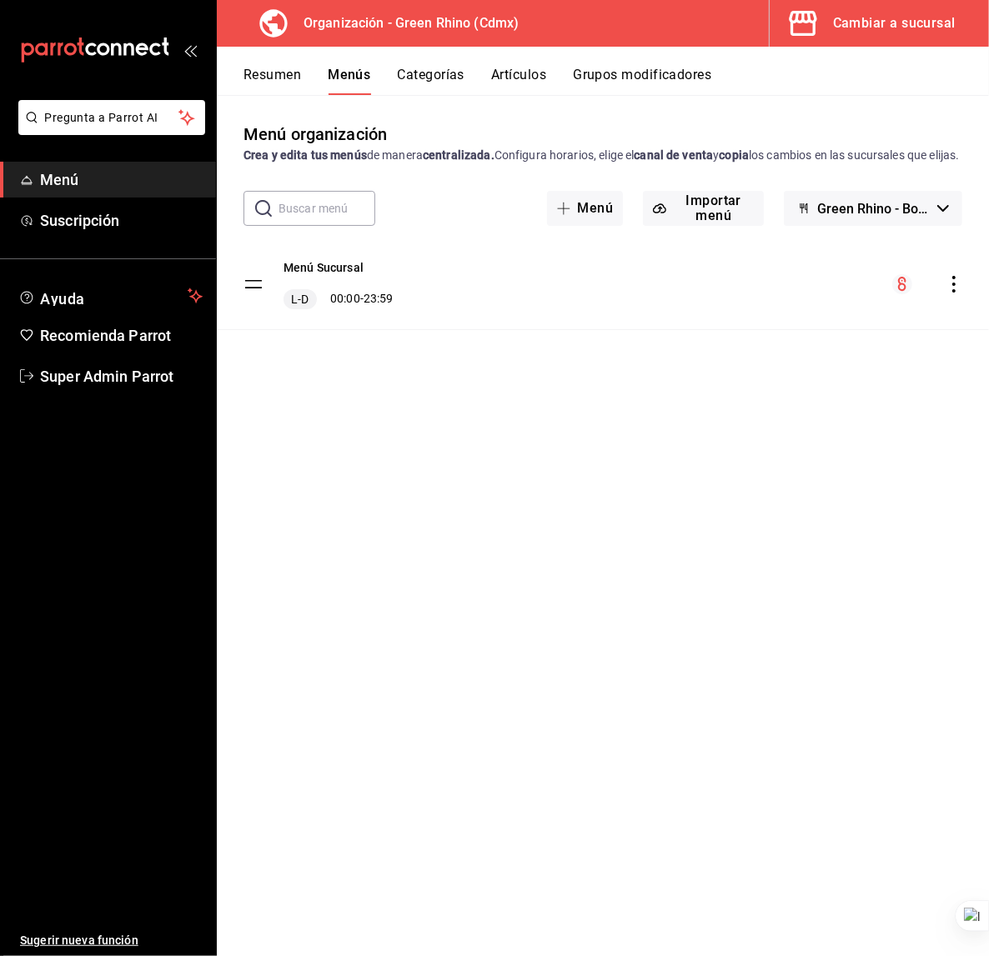
click at [951, 293] on icon "actions" at bounding box center [954, 284] width 17 height 17
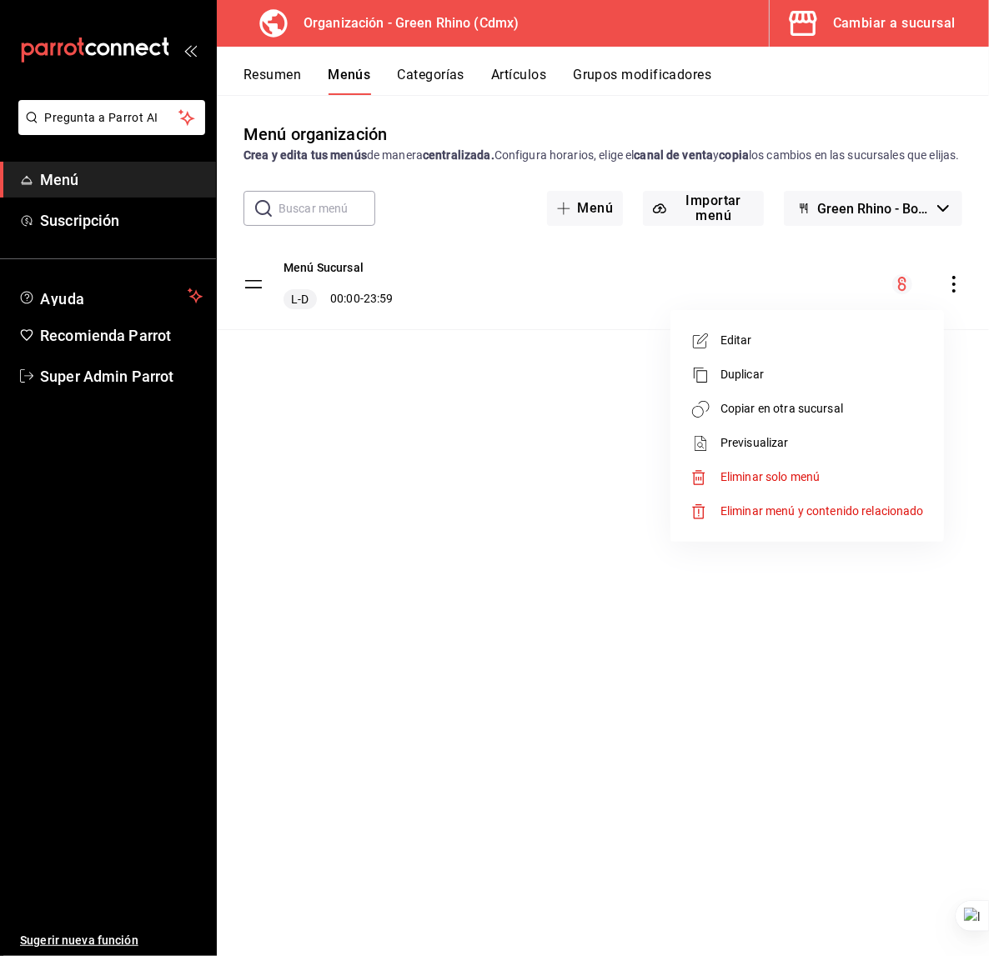
click at [821, 403] on span "Copiar en otra sucursal" at bounding box center [821, 409] width 203 height 18
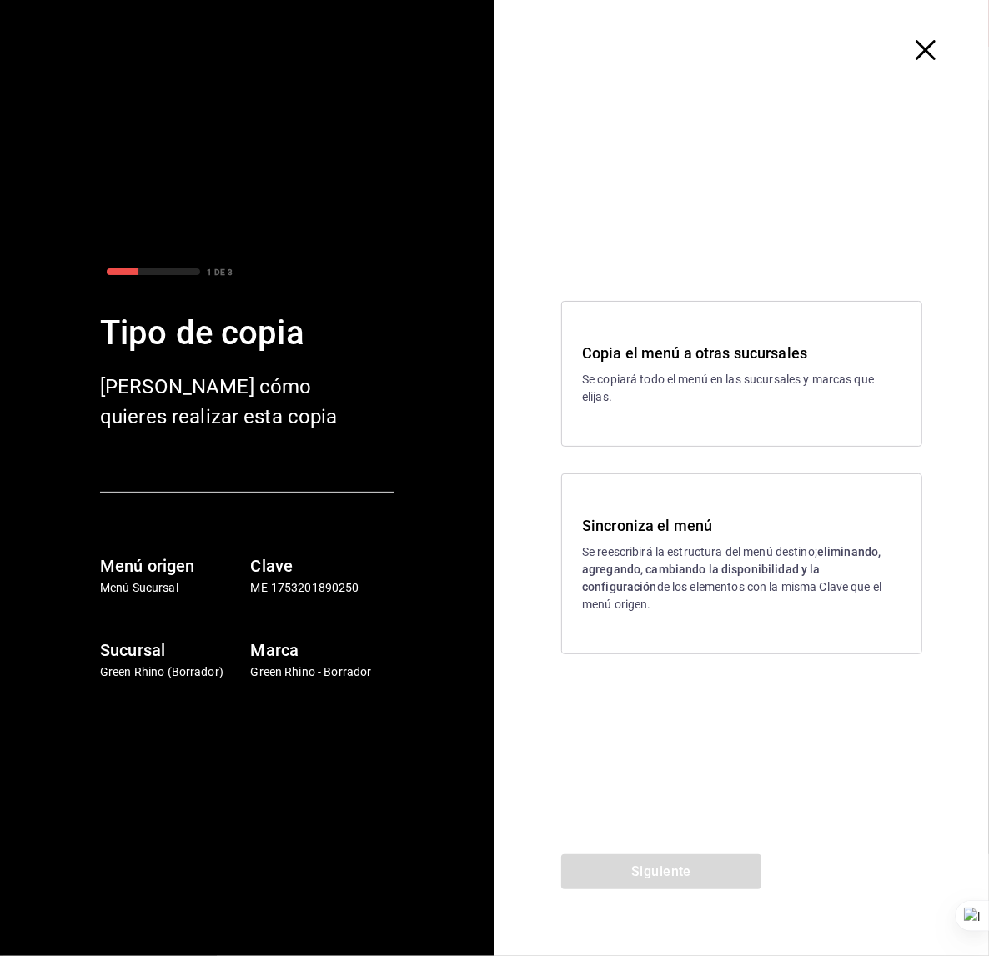
click at [929, 45] on icon "button" at bounding box center [926, 50] width 20 height 20
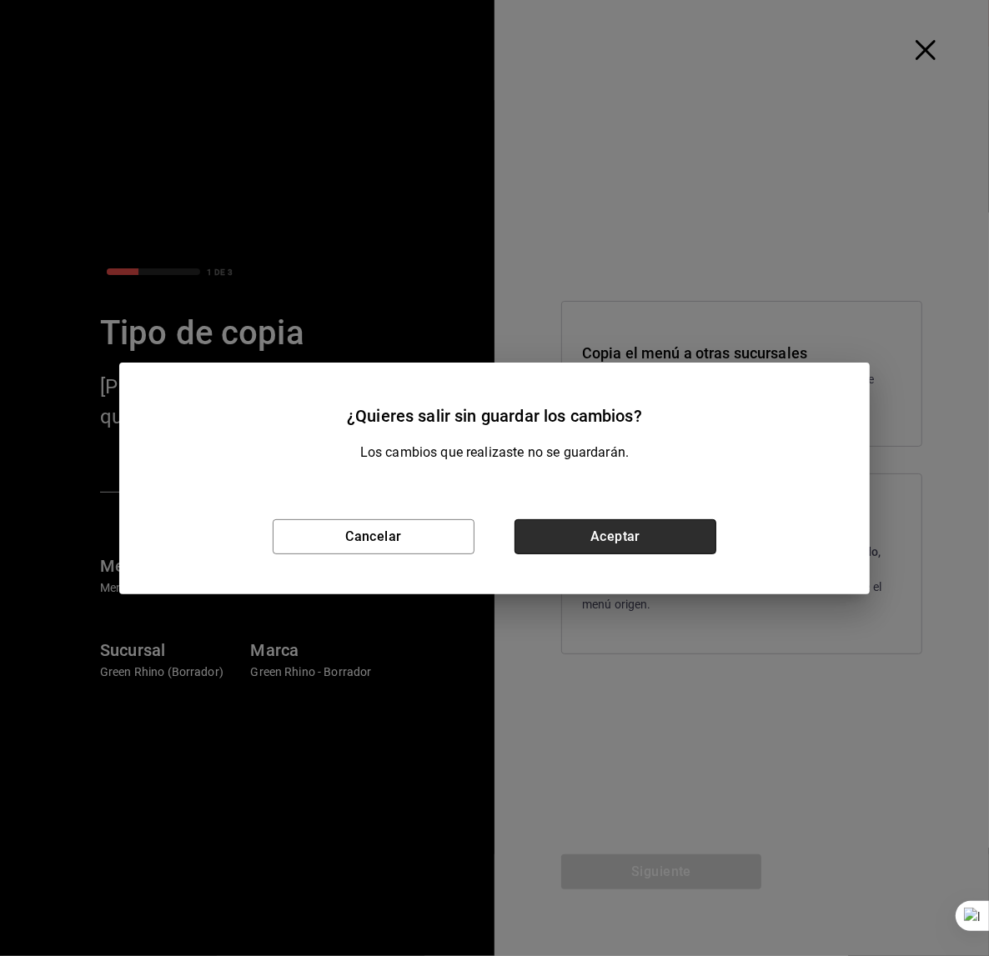
click at [583, 535] on button "Aceptar" at bounding box center [616, 537] width 202 height 35
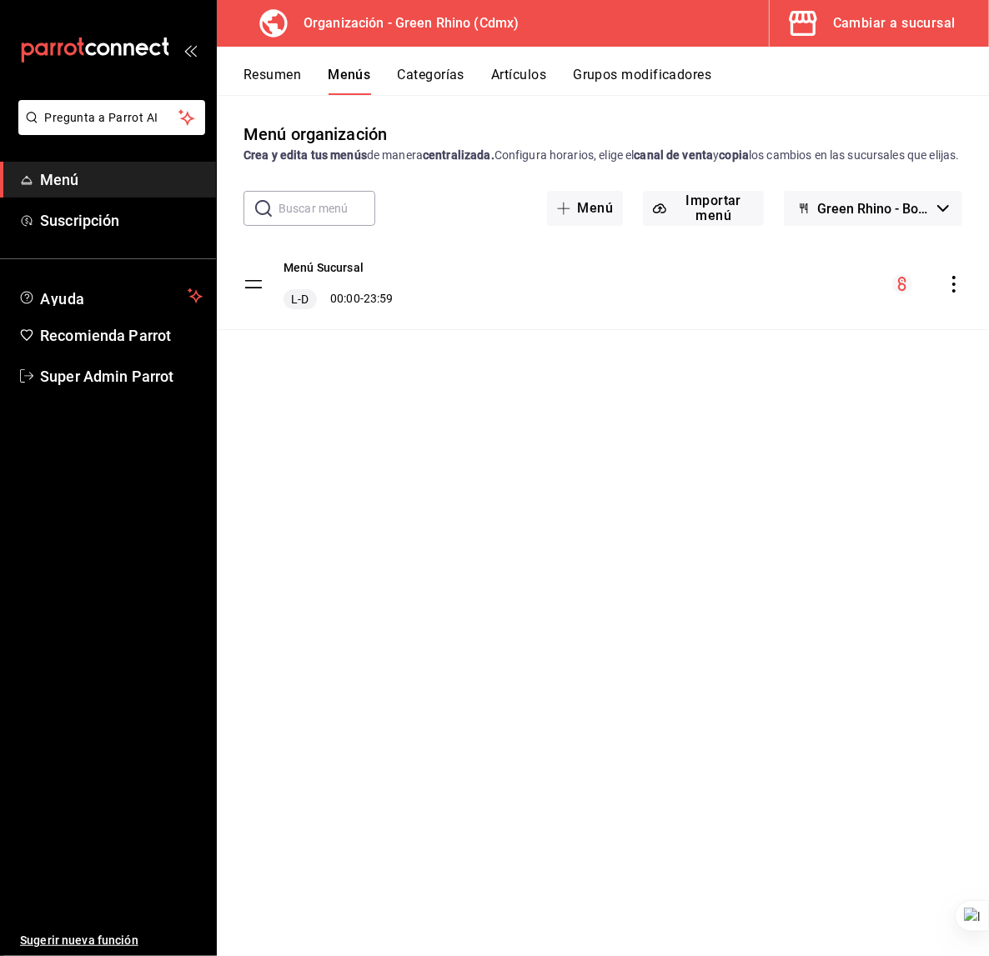
click at [815, 15] on icon "button" at bounding box center [803, 23] width 28 height 25
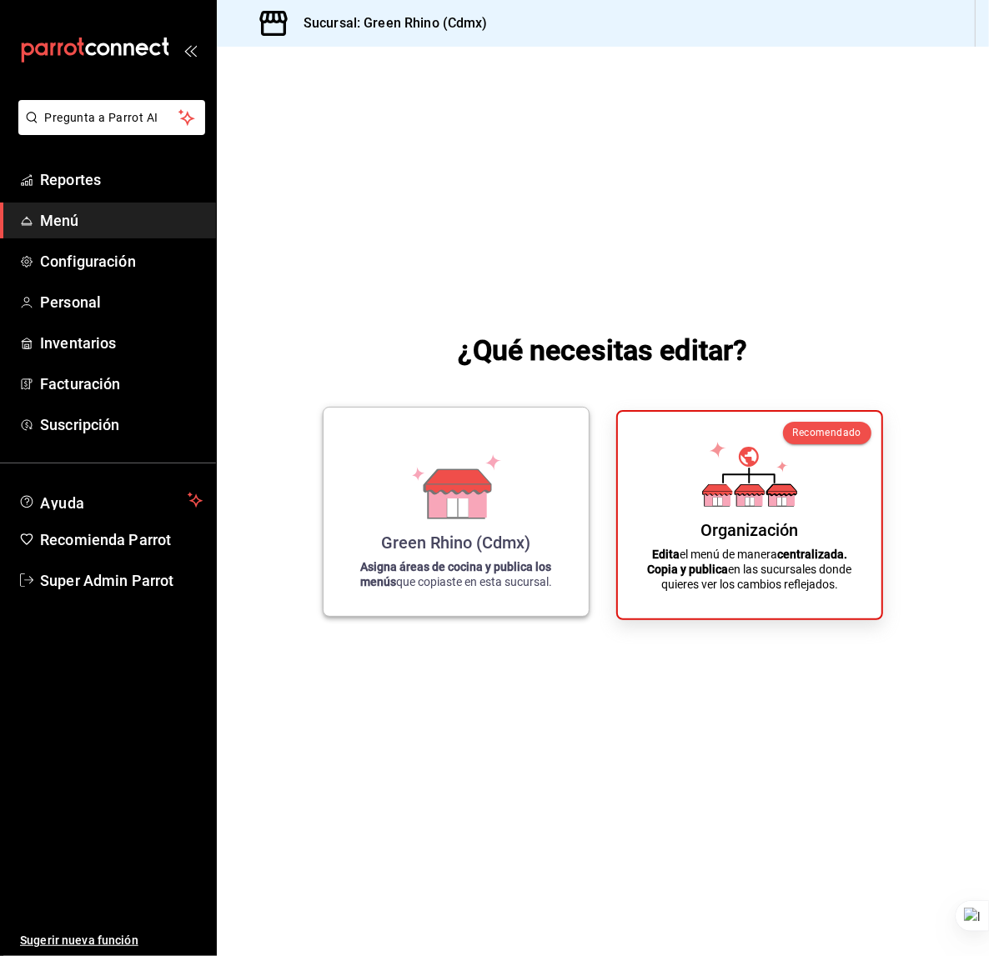
click at [425, 516] on icon at bounding box center [456, 486] width 95 height 65
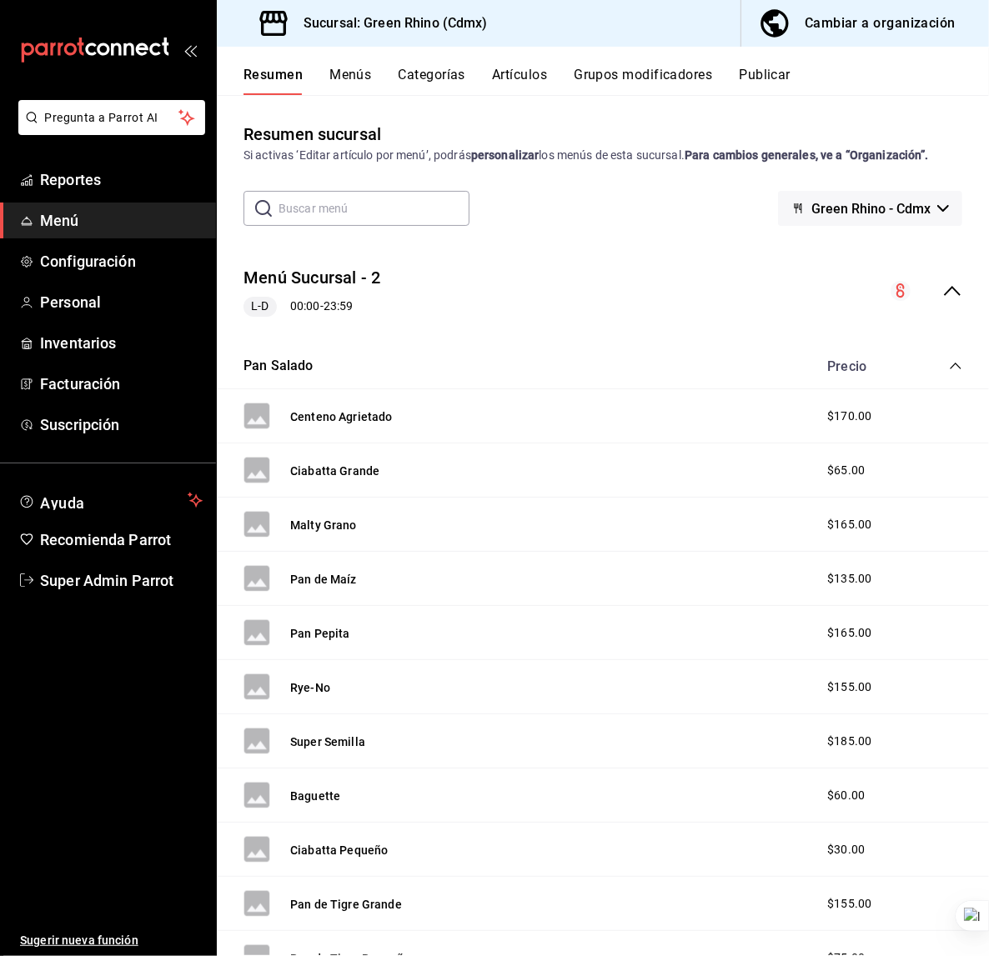
click at [344, 78] on button "Menús" at bounding box center [350, 81] width 42 height 28
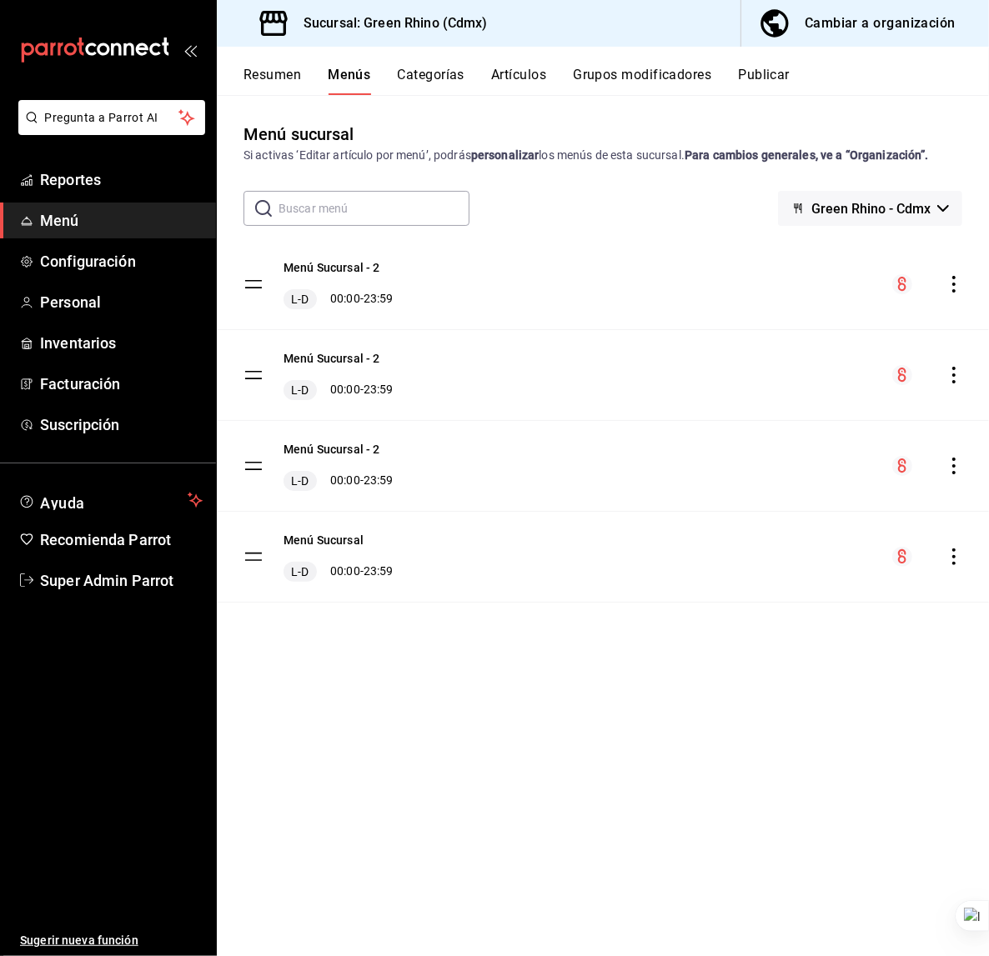
click at [951, 289] on icon "actions" at bounding box center [954, 284] width 17 height 17
click at [411, 873] on div at bounding box center [494, 478] width 989 height 956
click at [364, 268] on button "Menú Sucursal - 2" at bounding box center [332, 267] width 97 height 17
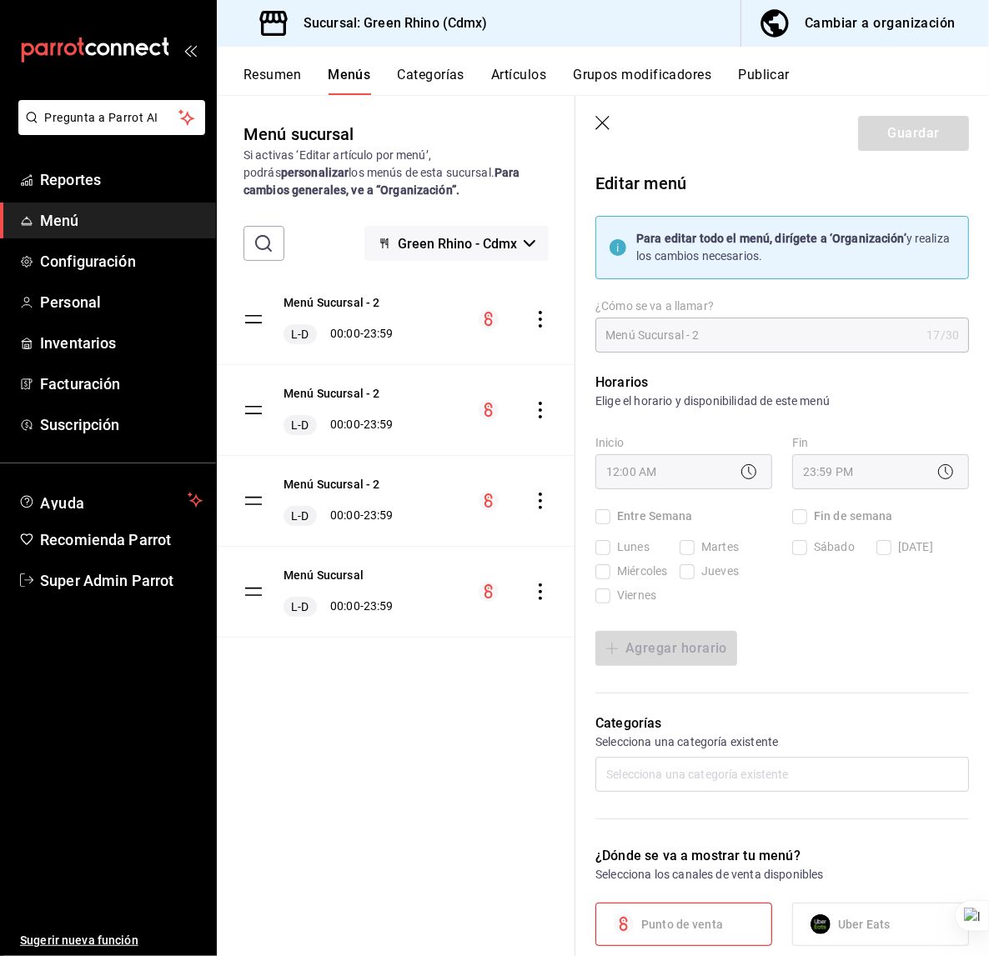
checkbox input "true"
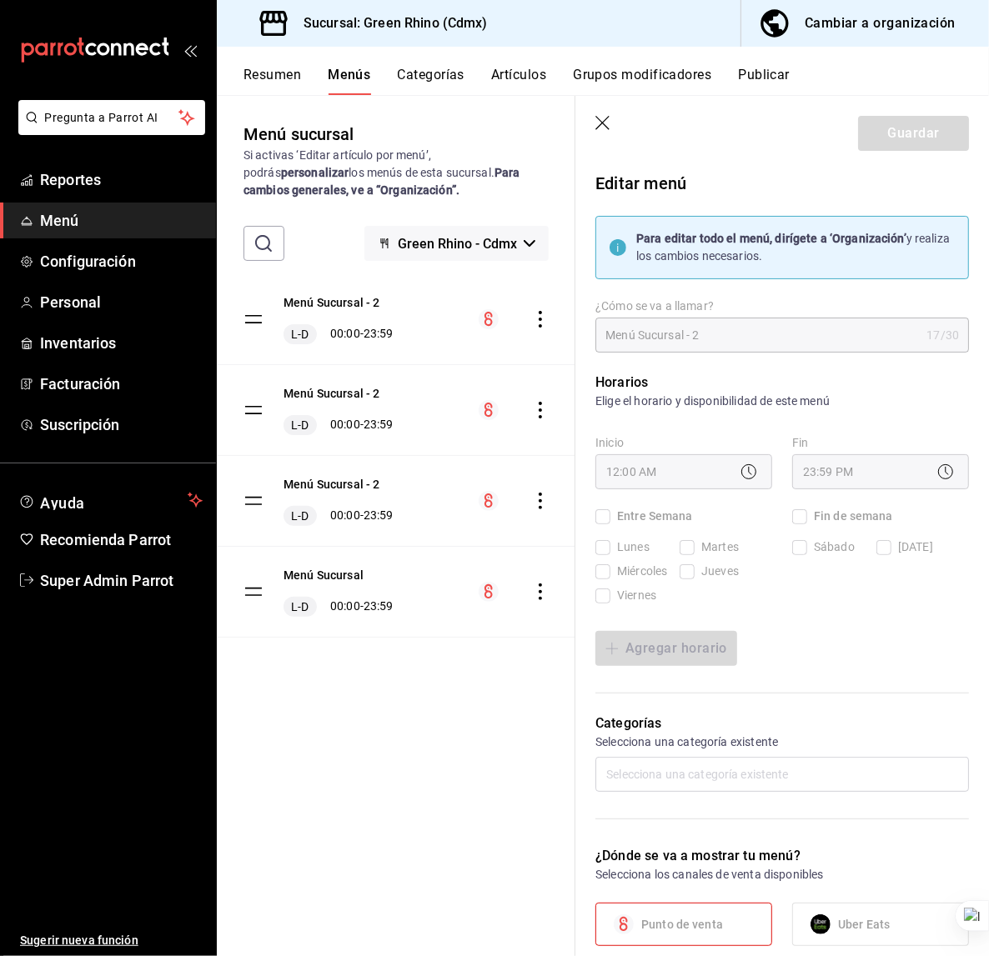
checkbox input "true"
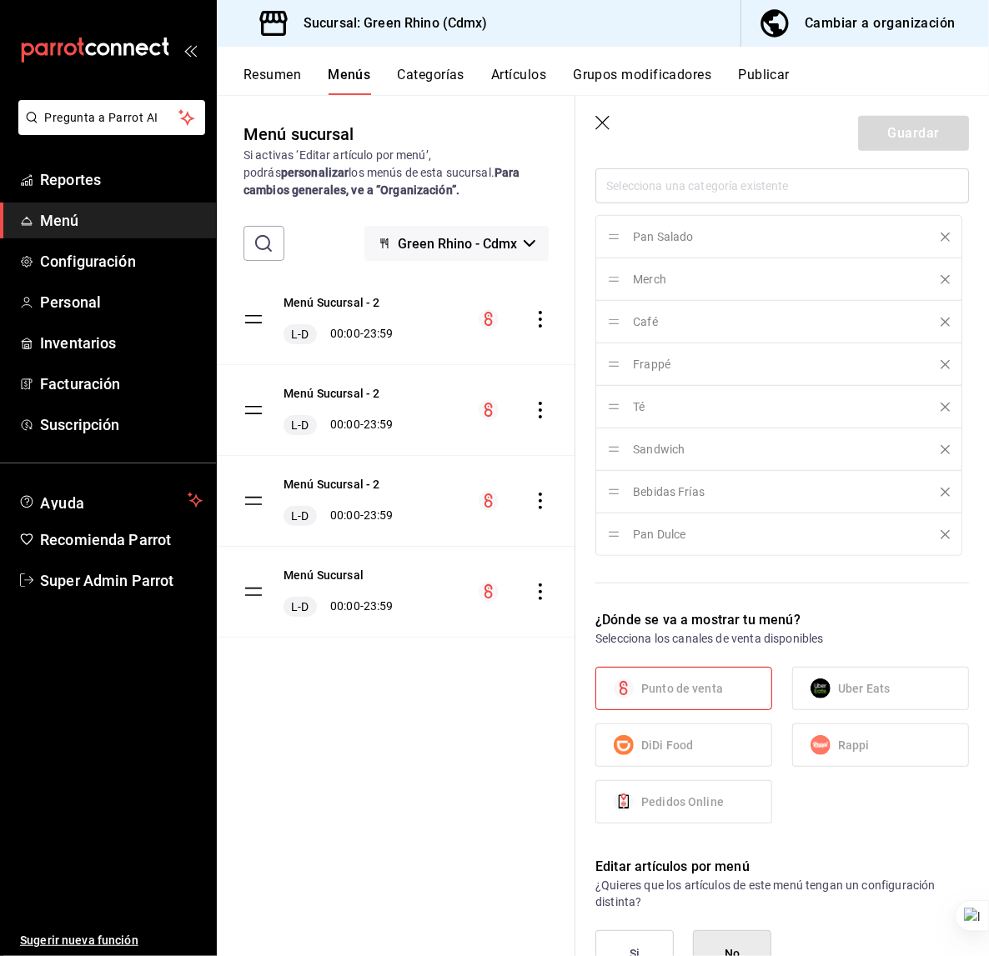
scroll to position [1139, 0]
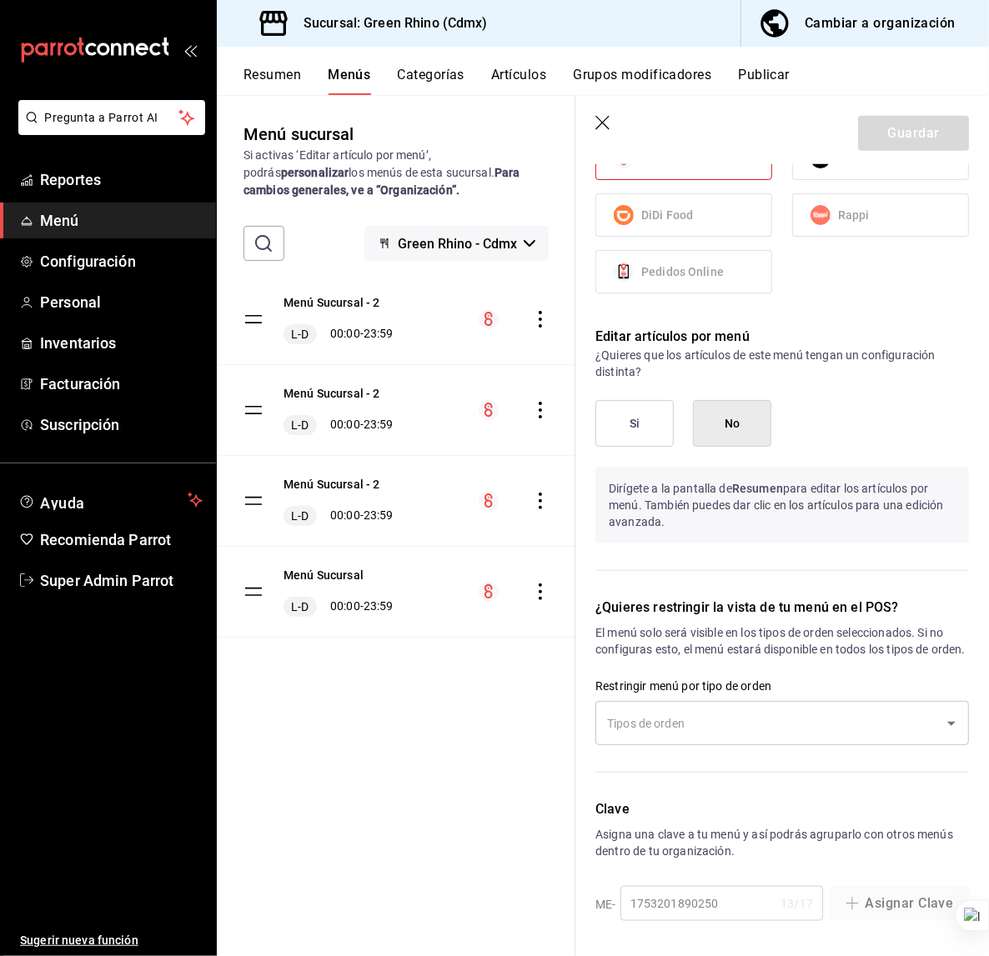
click at [708, 900] on div "Clave Asigna una clave a tu menú y así podrás agruparlo con otros menús dentro …" at bounding box center [772, 851] width 394 height 143
click at [716, 901] on div "Clave Asigna una clave a tu menú y así podrás agruparlo con otros menús dentro …" at bounding box center [772, 851] width 394 height 143
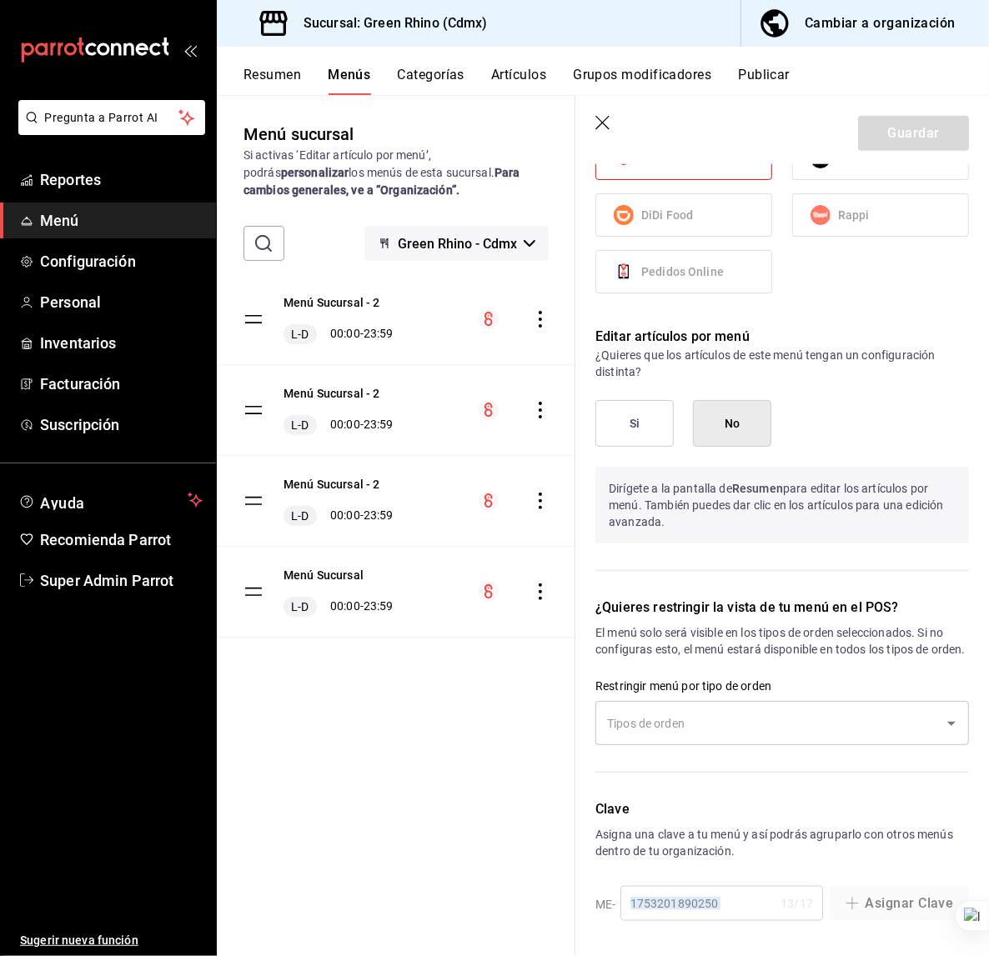
click at [716, 901] on div "Clave Asigna una clave a tu menú y así podrás agruparlo con otros menús dentro …" at bounding box center [772, 851] width 394 height 143
click at [712, 903] on div "Clave Asigna una clave a tu menú y así podrás agruparlo con otros menús dentro …" at bounding box center [772, 851] width 394 height 143
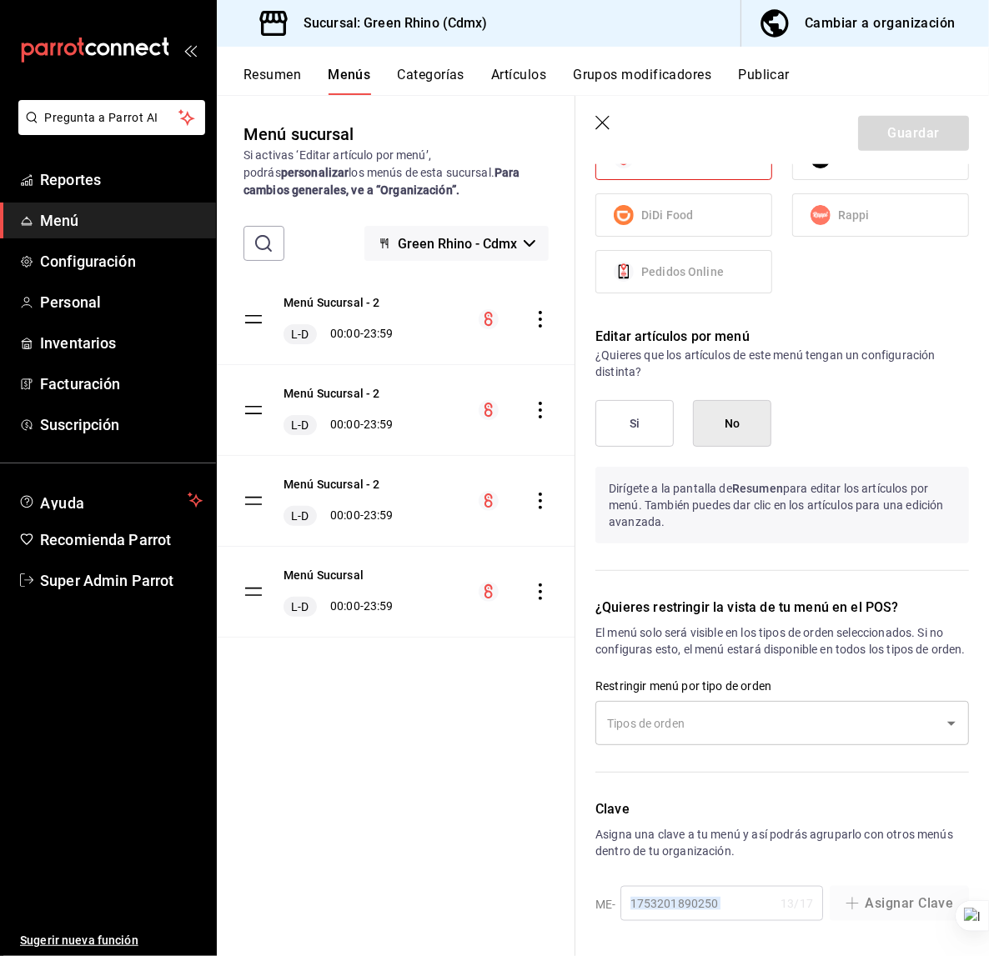
click at [712, 903] on div "Clave Asigna una clave a tu menú y así podrás agruparlo con otros menús dentro …" at bounding box center [772, 851] width 394 height 143
click at [710, 902] on div "Clave Asigna una clave a tu menú y así podrás agruparlo con otros menús dentro …" at bounding box center [772, 851] width 394 height 143
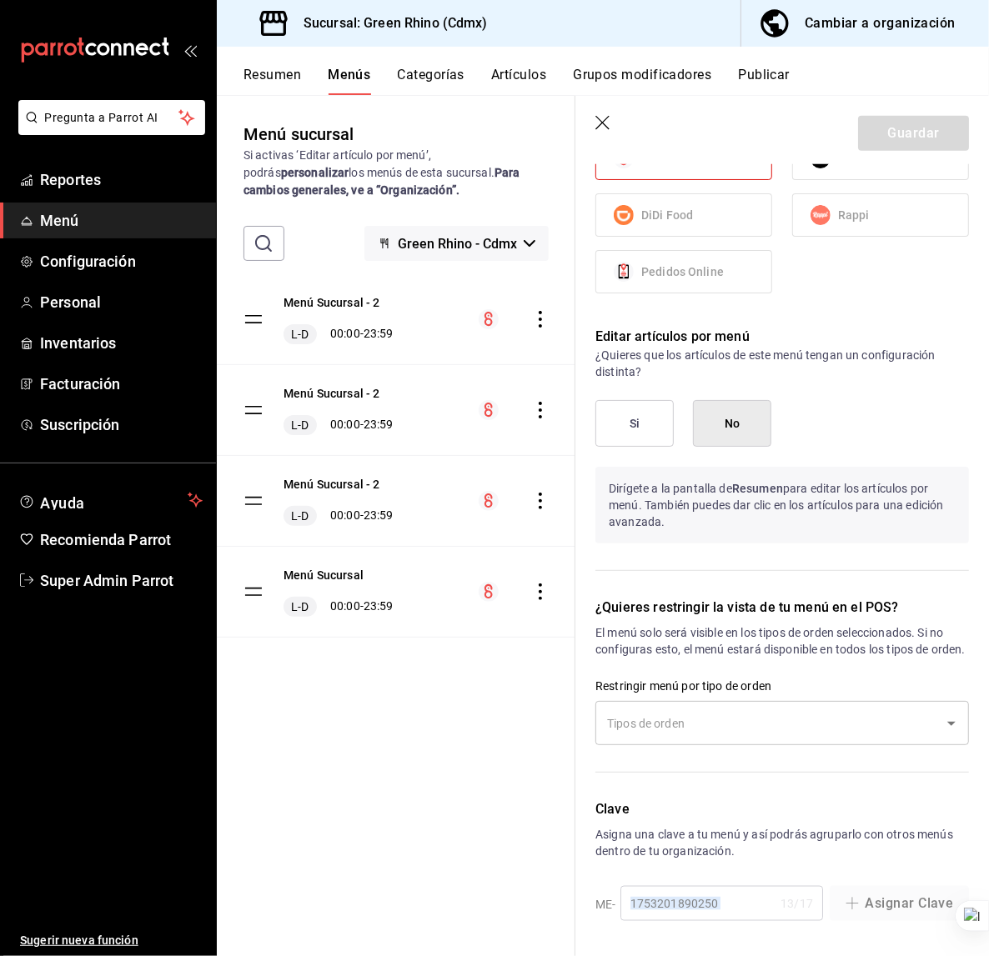
click at [710, 902] on div "Clave Asigna una clave a tu menú y así podrás agruparlo con otros menús dentro …" at bounding box center [772, 851] width 394 height 143
click at [709, 902] on div "Clave Asigna una clave a tu menú y así podrás agruparlo con otros menús dentro …" at bounding box center [772, 851] width 394 height 143
click at [707, 902] on div "Clave Asigna una clave a tu menú y así podrás agruparlo con otros menús dentro …" at bounding box center [772, 851] width 394 height 143
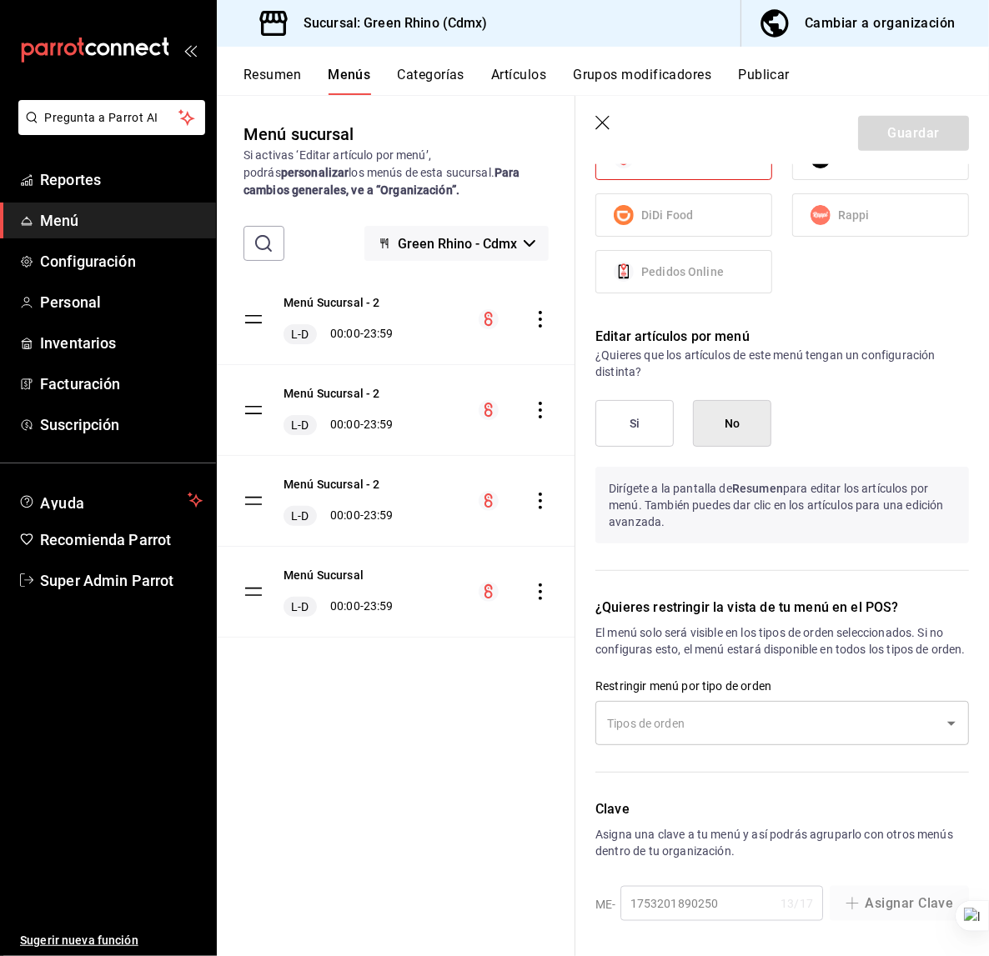
click at [705, 902] on div "Clave Asigna una clave a tu menú y así podrás agruparlo con otros menús dentro …" at bounding box center [772, 851] width 394 height 143
click at [704, 902] on div "Clave Asigna una clave a tu menú y así podrás agruparlo con otros menús dentro …" at bounding box center [772, 851] width 394 height 143
click at [686, 902] on div "Clave Asigna una clave a tu menú y así podrás agruparlo con otros menús dentro …" at bounding box center [772, 851] width 394 height 143
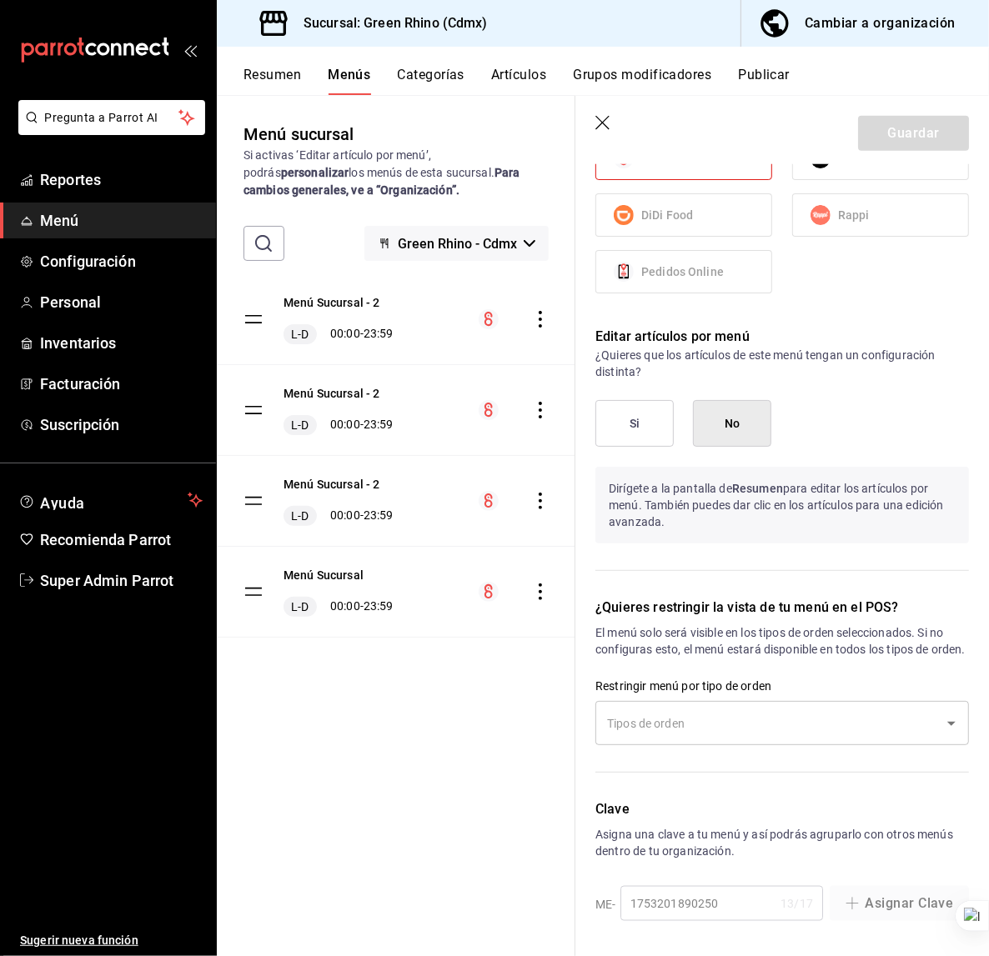
click at [686, 902] on div "Clave Asigna una clave a tu menú y así podrás agruparlo con otros menús dentro …" at bounding box center [772, 851] width 394 height 143
click at [661, 903] on div "Clave Asigna una clave a tu menú y así podrás agruparlo con otros menús dentro …" at bounding box center [772, 851] width 394 height 143
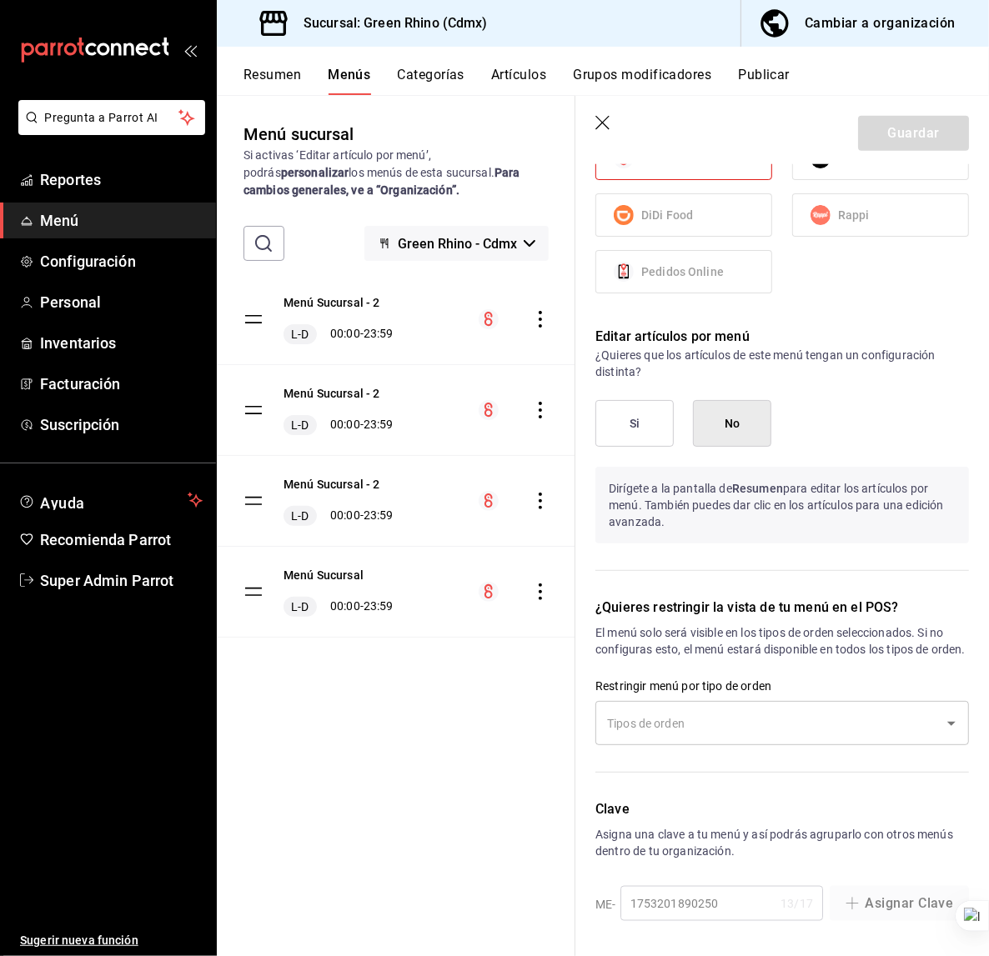
click at [688, 899] on div "Clave Asigna una clave a tu menú y así podrás agruparlo con otros menús dentro …" at bounding box center [772, 851] width 394 height 143
drag, startPoint x: 740, startPoint y: 899, endPoint x: 609, endPoint y: 903, distance: 131.0
click at [609, 903] on div "Clave Asigna una clave a tu menú y así podrás agruparlo con otros menús dentro …" at bounding box center [772, 851] width 394 height 143
copy div "E-"
click at [627, 112] on header "Guardar" at bounding box center [782, 130] width 414 height 68
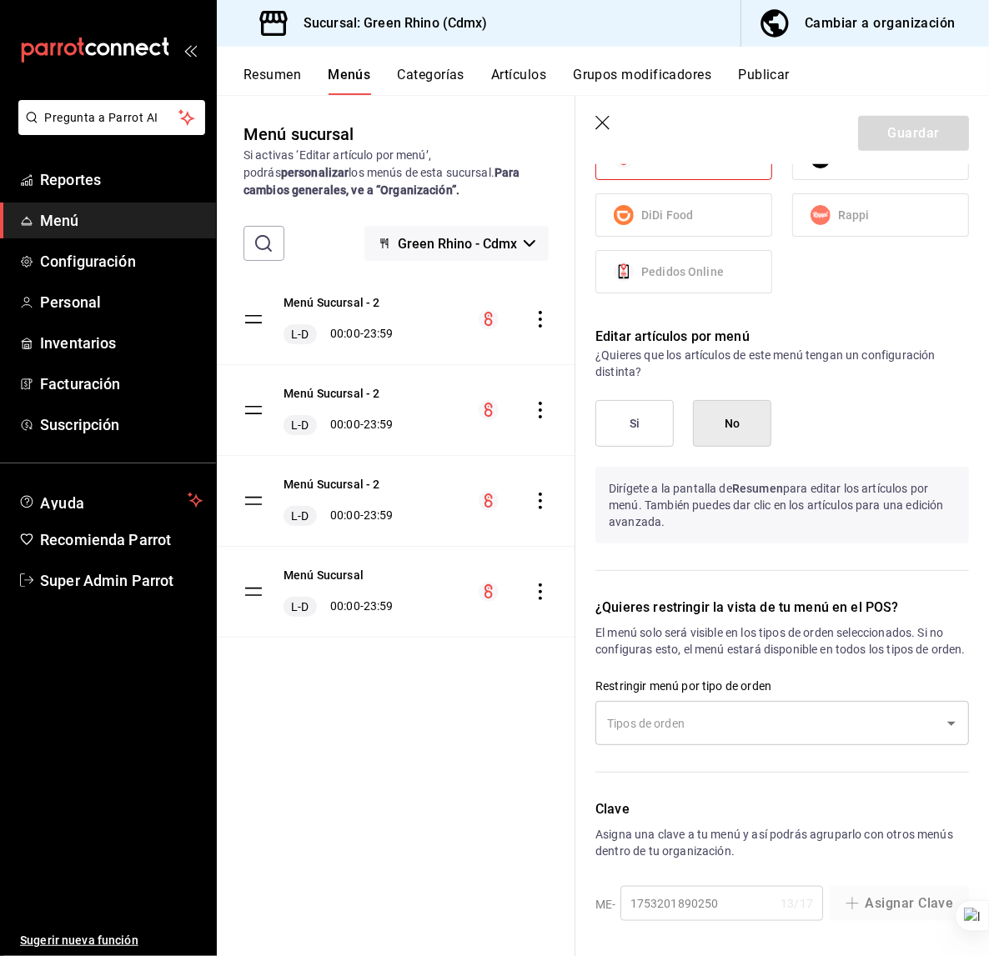
click at [605, 124] on icon "button" at bounding box center [602, 123] width 14 height 14
checkbox input "false"
type input "1756147064368"
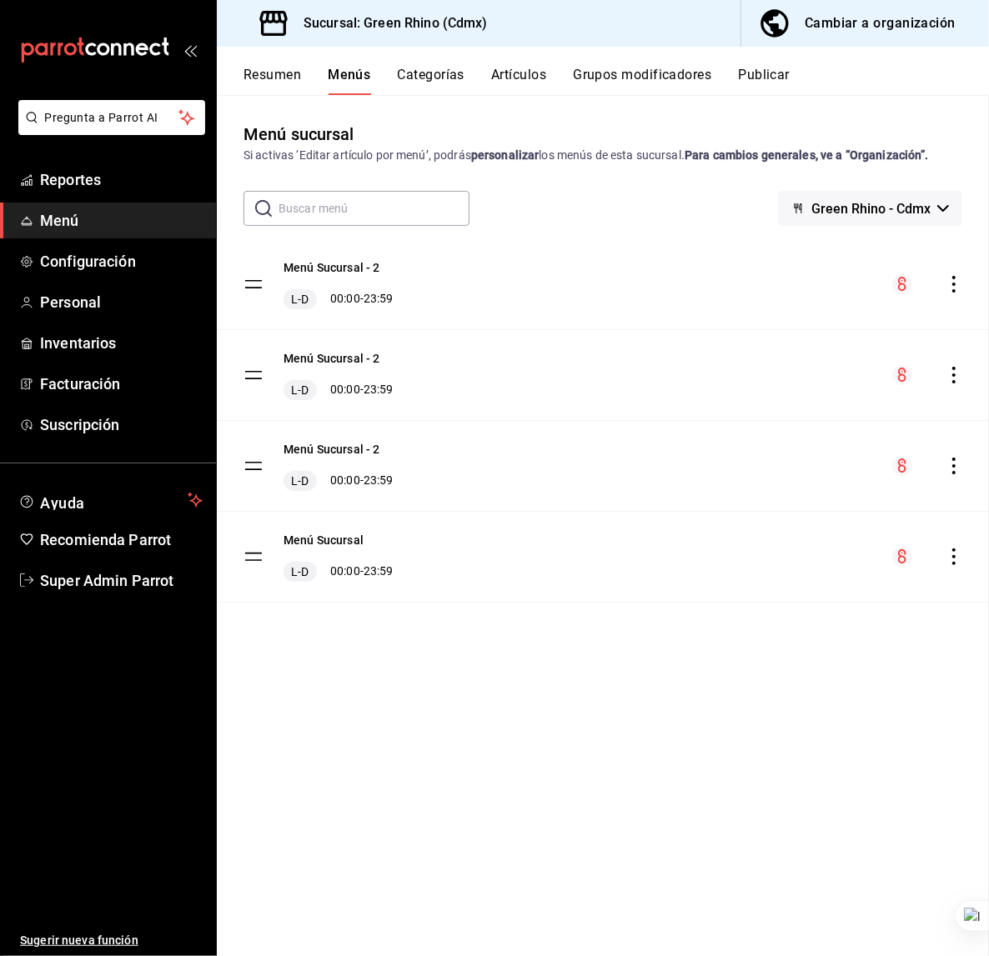
checkbox input "false"
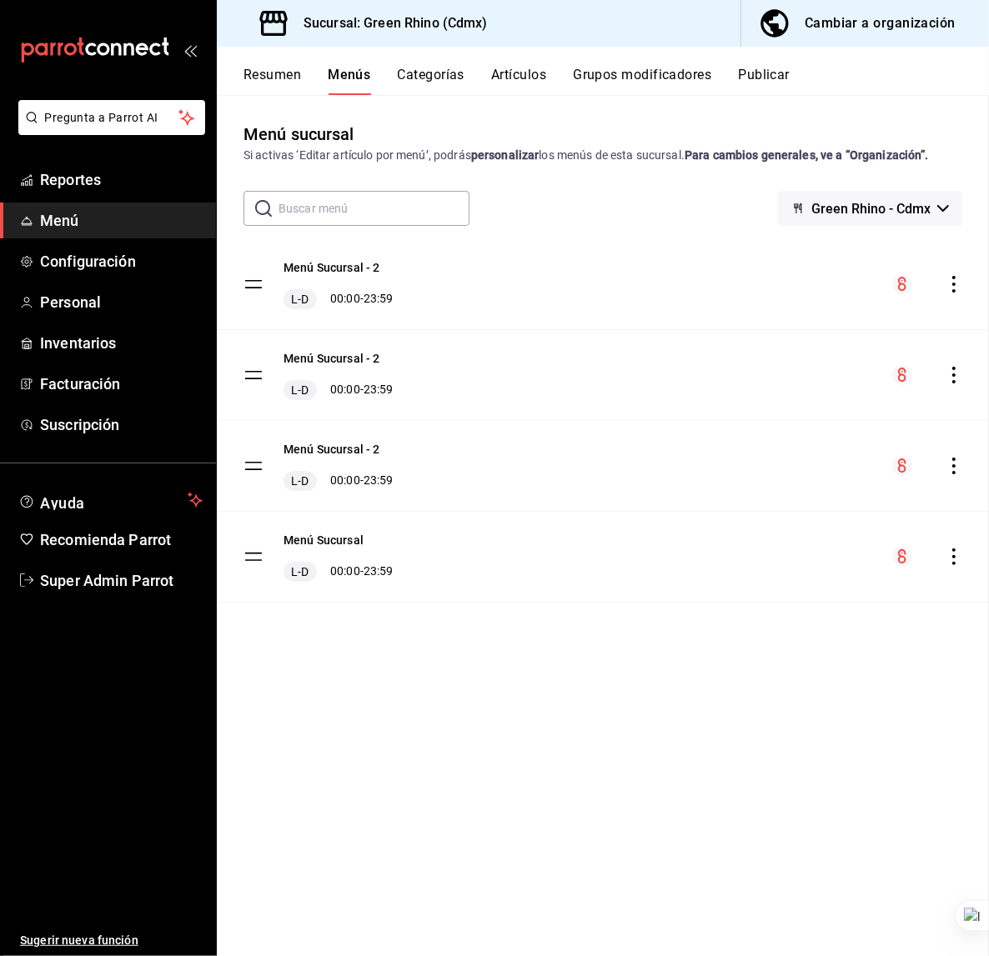
checkbox input "false"
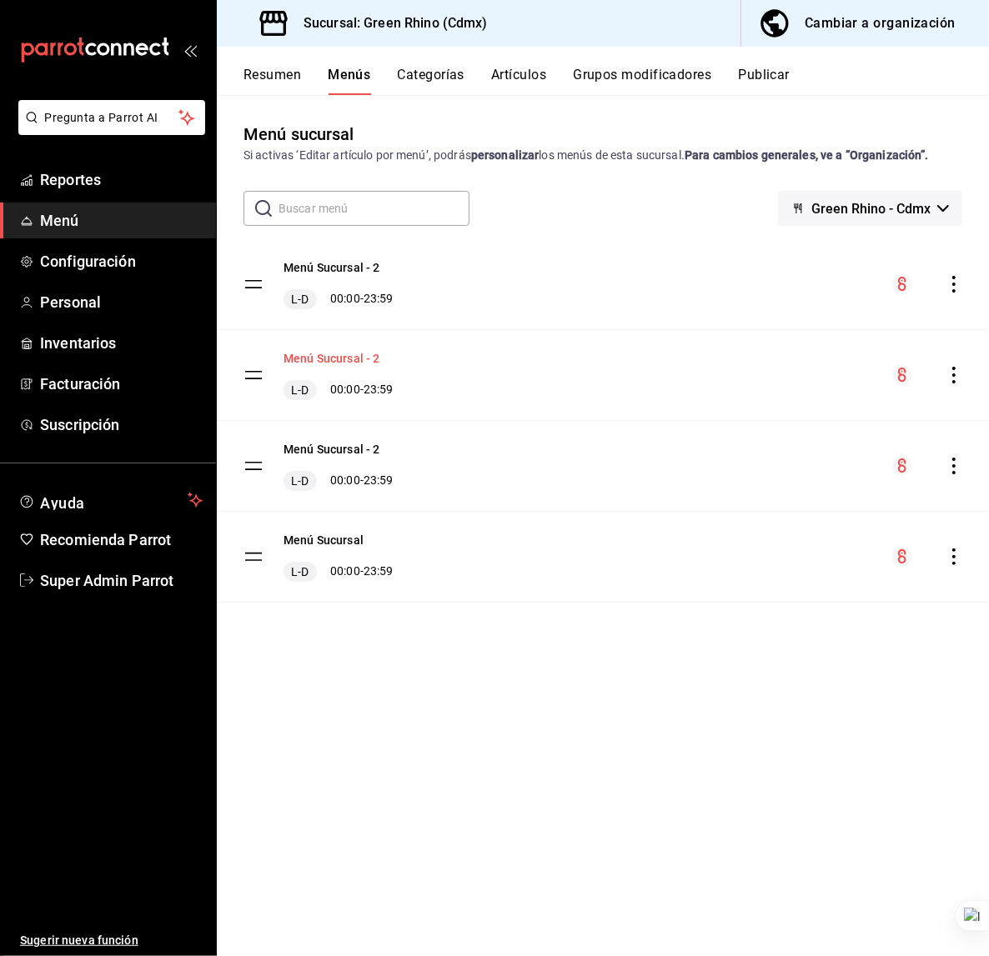
click at [348, 364] on button "Menú Sucursal - 2" at bounding box center [332, 358] width 97 height 17
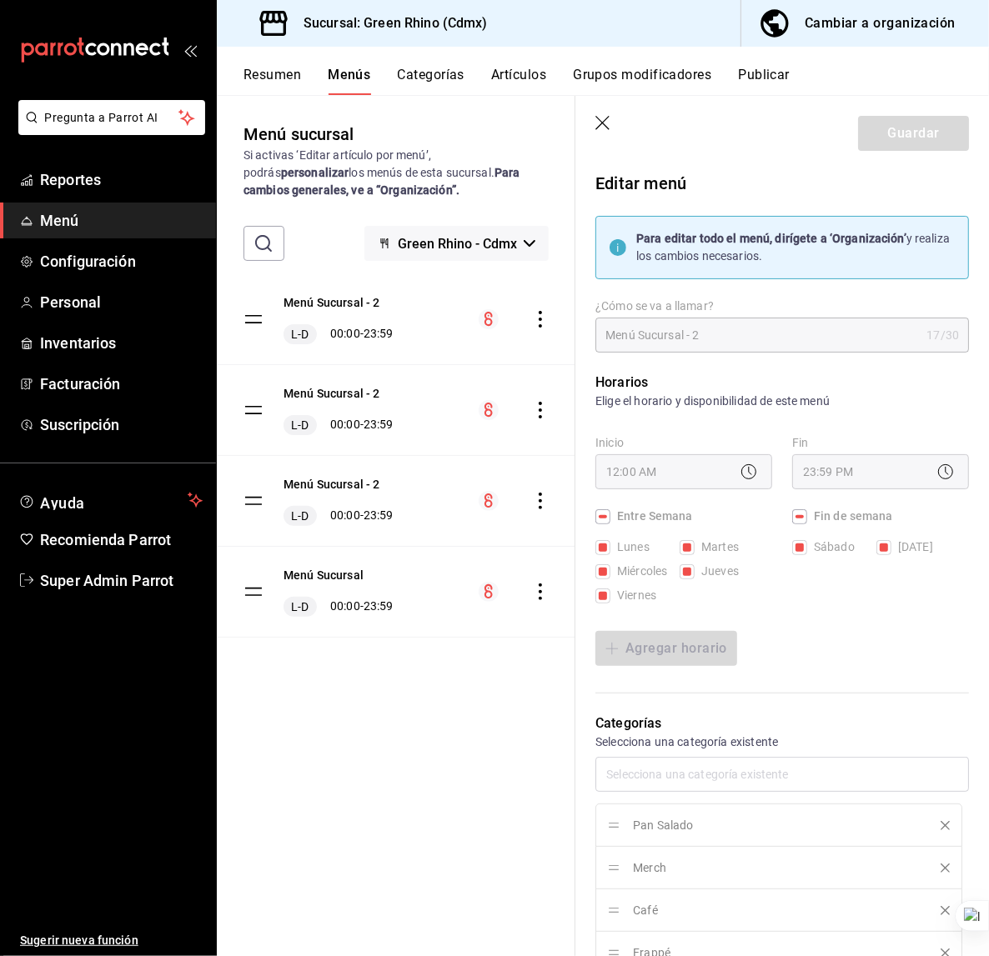
scroll to position [1139, 0]
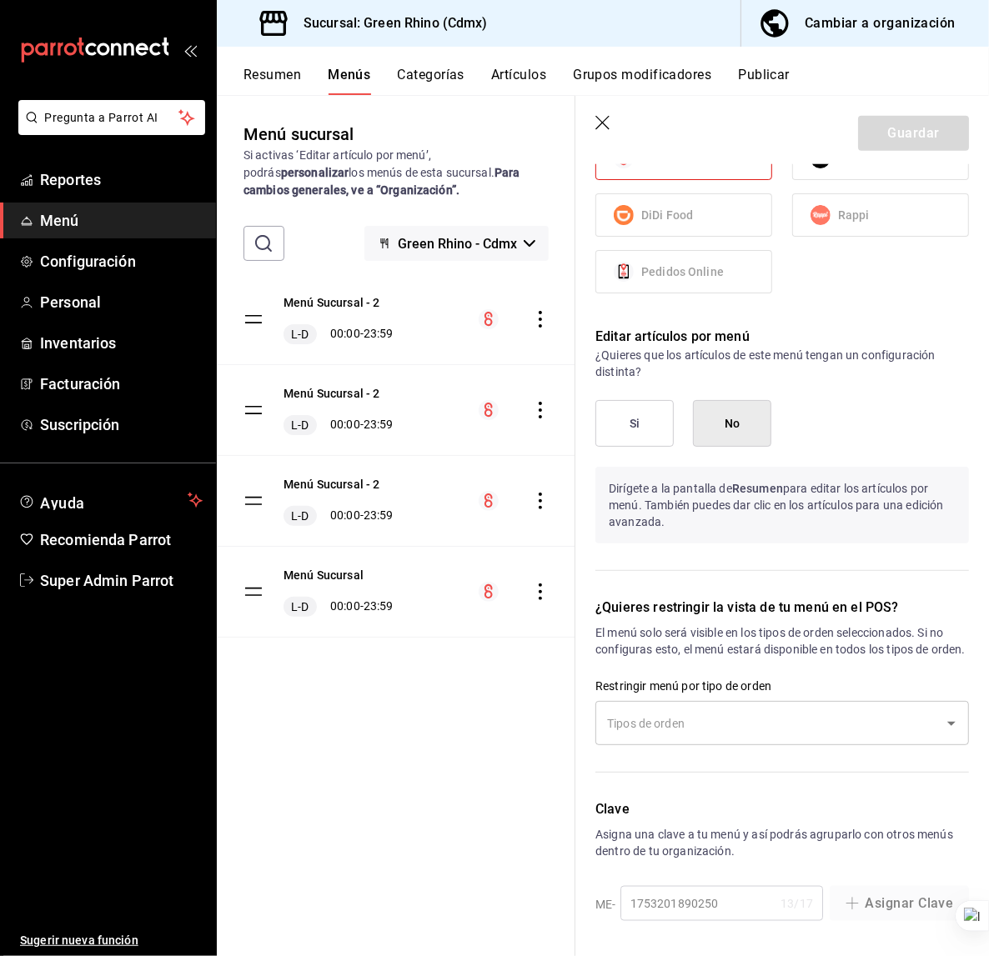
click at [718, 857] on p "Asigna una clave a tu menú y así podrás agruparlo con otros menús dentro de tu …" at bounding box center [782, 842] width 374 height 33
click at [595, 130] on icon "button" at bounding box center [603, 124] width 17 height 17
checkbox input "false"
type input "1756147077420"
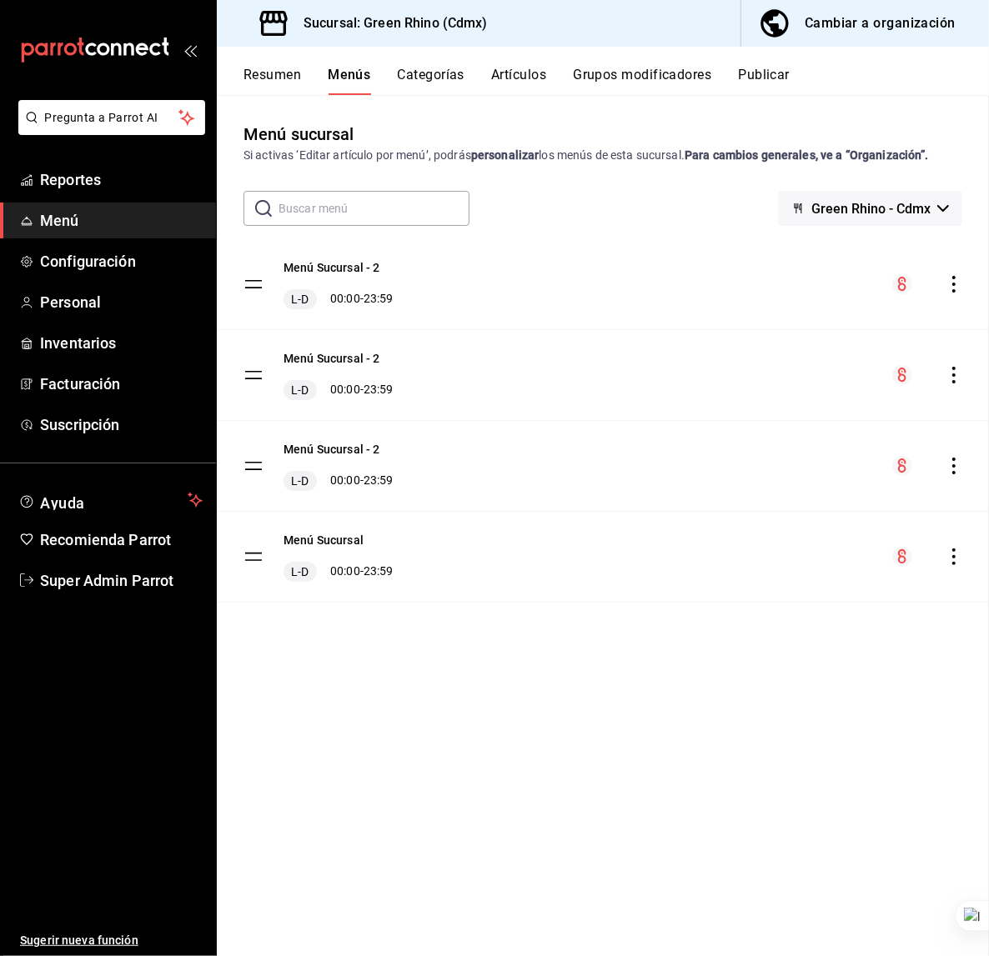
scroll to position [715, 0]
click at [955, 283] on icon "actions" at bounding box center [954, 284] width 17 height 17
click at [548, 748] on div at bounding box center [494, 478] width 989 height 956
click at [351, 271] on button "Menú Sucursal - 2" at bounding box center [332, 267] width 97 height 17
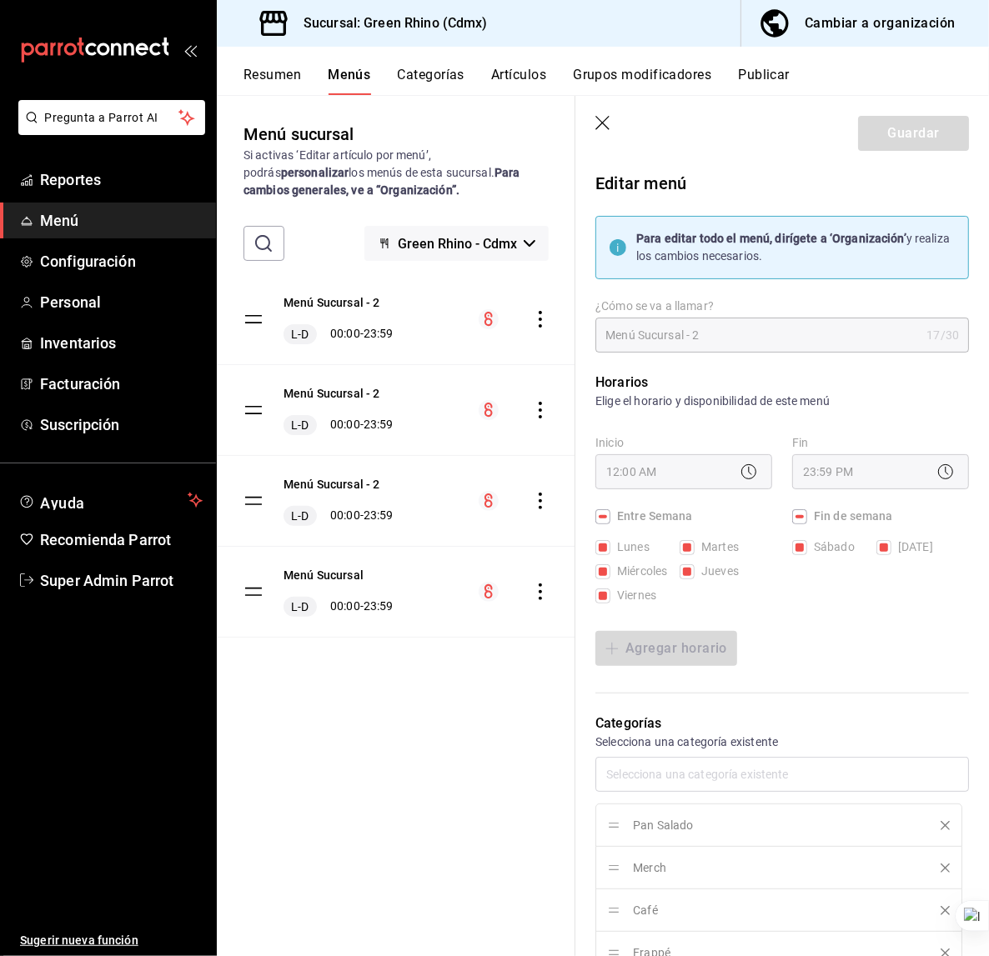
scroll to position [1139, 0]
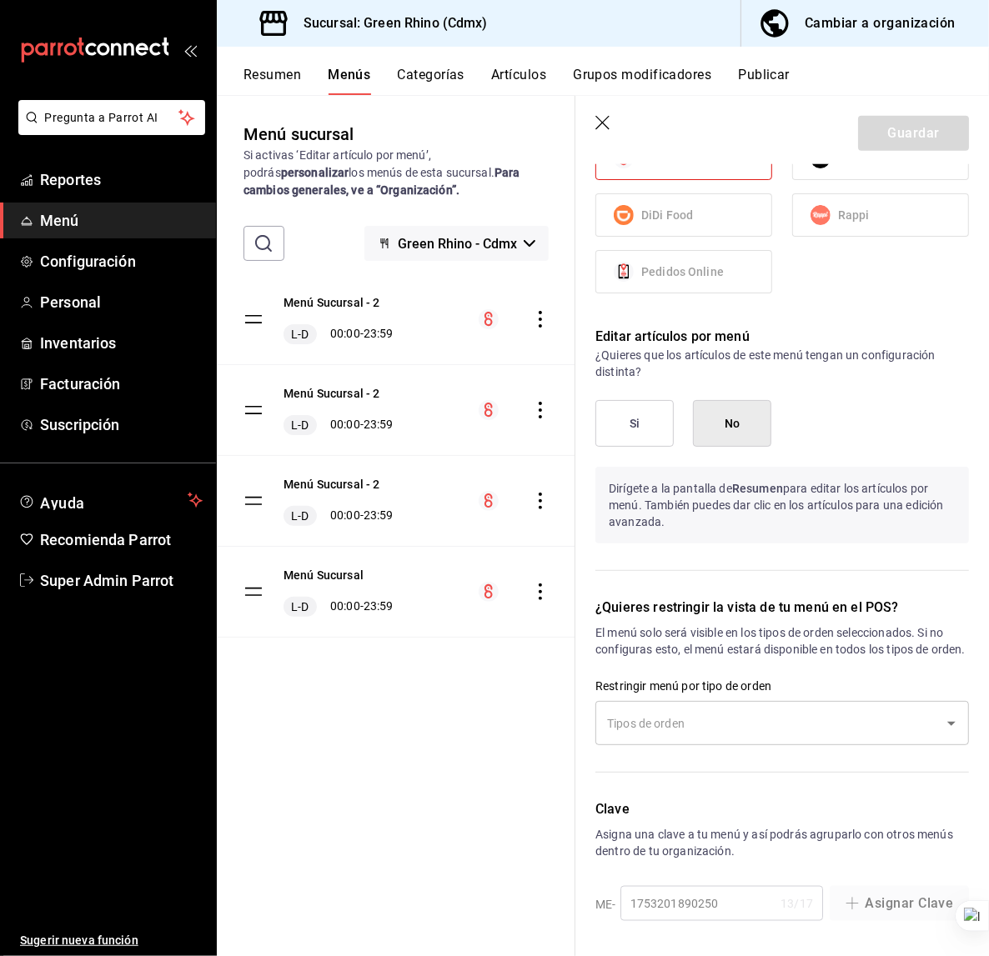
click at [708, 899] on div "Clave Asigna una clave a tu menú y así podrás agruparlo con otros menús dentro …" at bounding box center [772, 851] width 394 height 143
drag, startPoint x: 719, startPoint y: 903, endPoint x: 653, endPoint y: 900, distance: 66.0
click at [653, 900] on div "Clave Asigna una clave a tu menú y así podrás agruparlo con otros menús dentro …" at bounding box center [772, 851] width 394 height 143
click at [657, 900] on div "Clave Asigna una clave a tu menú y así podrás agruparlo con otros menús dentro …" at bounding box center [772, 851] width 394 height 143
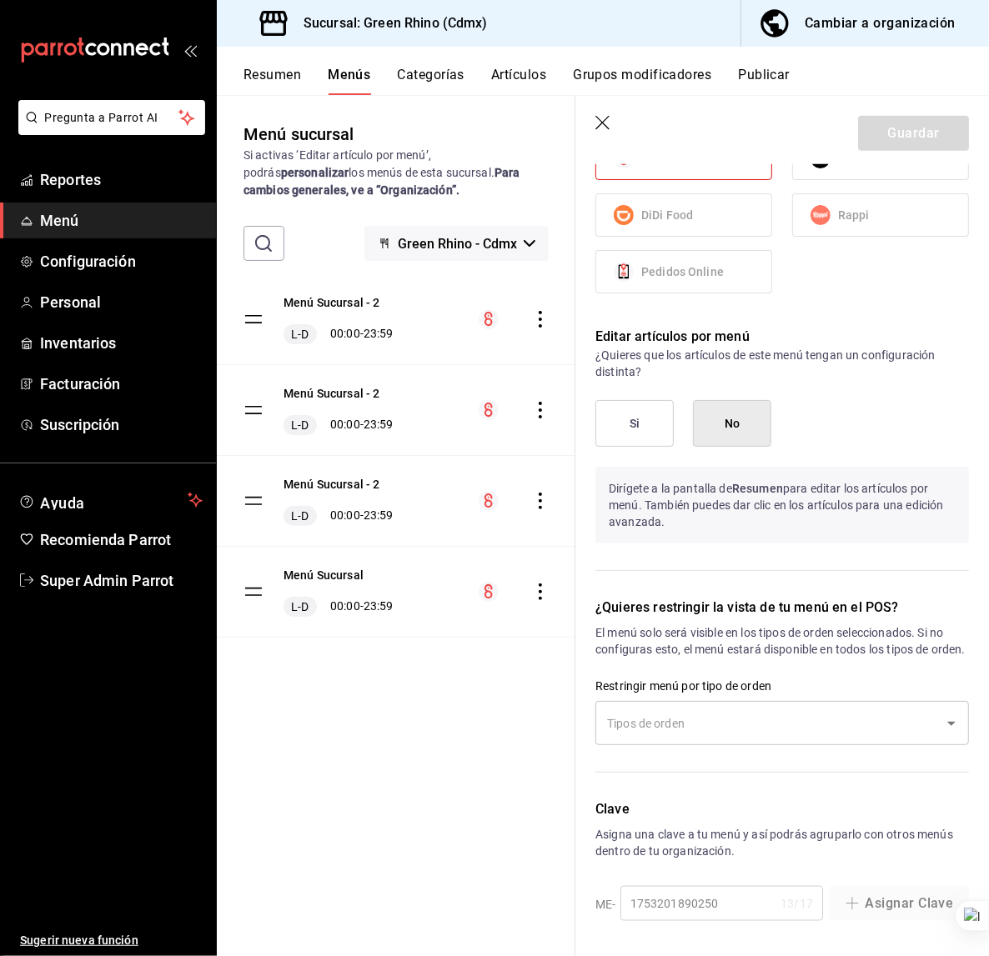
click at [657, 900] on div "Clave Asigna una clave a tu menú y así podrás agruparlo con otros menús dentro …" at bounding box center [772, 851] width 394 height 143
click at [655, 900] on div "Clave Asigna una clave a tu menú y así podrás agruparlo con otros menús dentro …" at bounding box center [772, 851] width 394 height 143
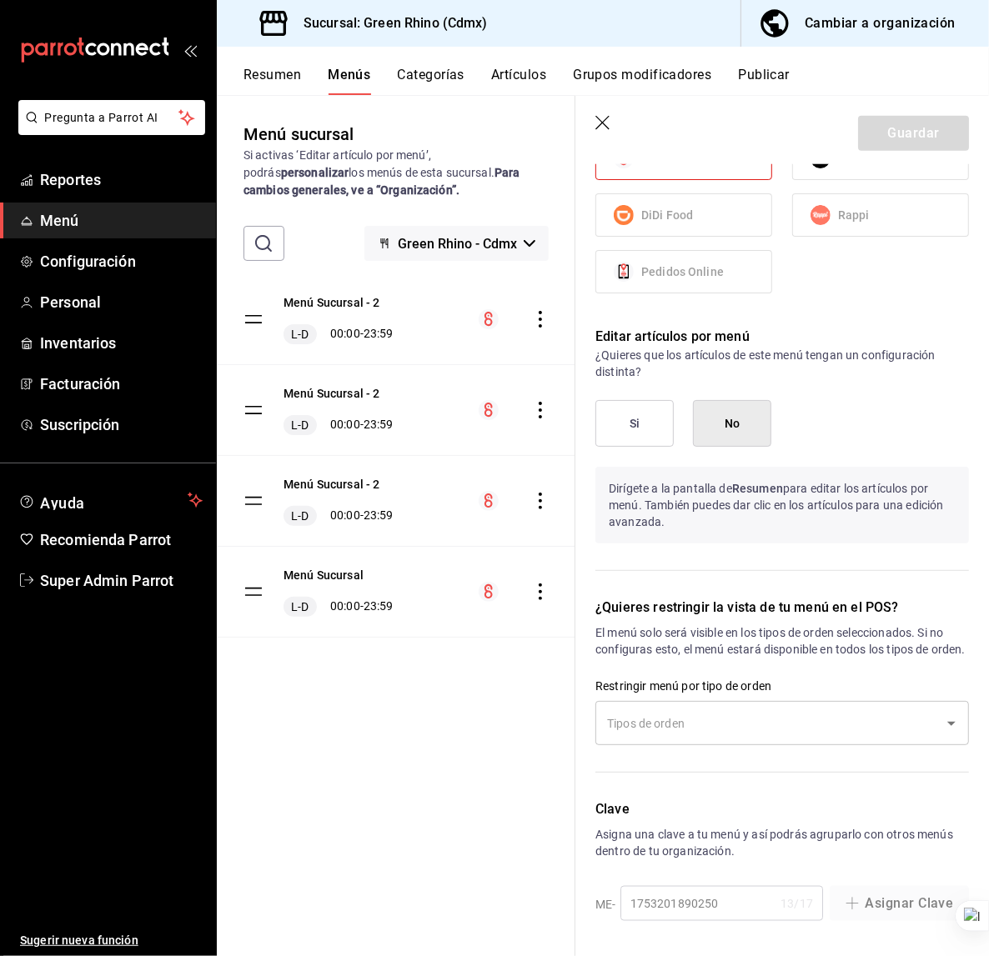
click at [651, 897] on div "Clave Asigna una clave a tu menú y así podrás agruparlo con otros menús dentro …" at bounding box center [772, 851] width 394 height 143
click at [529, 85] on button "Artículos" at bounding box center [518, 81] width 55 height 28
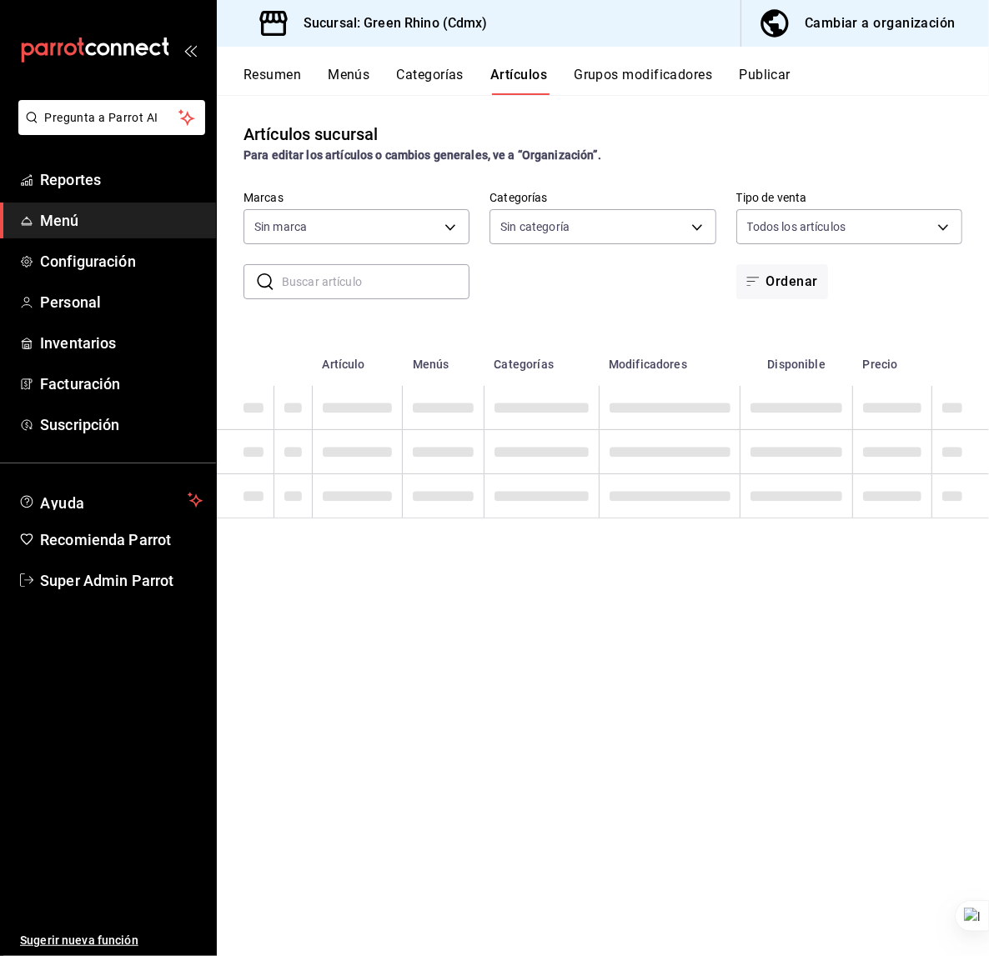
type input "a132321f-e3f1-4ec9-8484-95b8f08d7905"
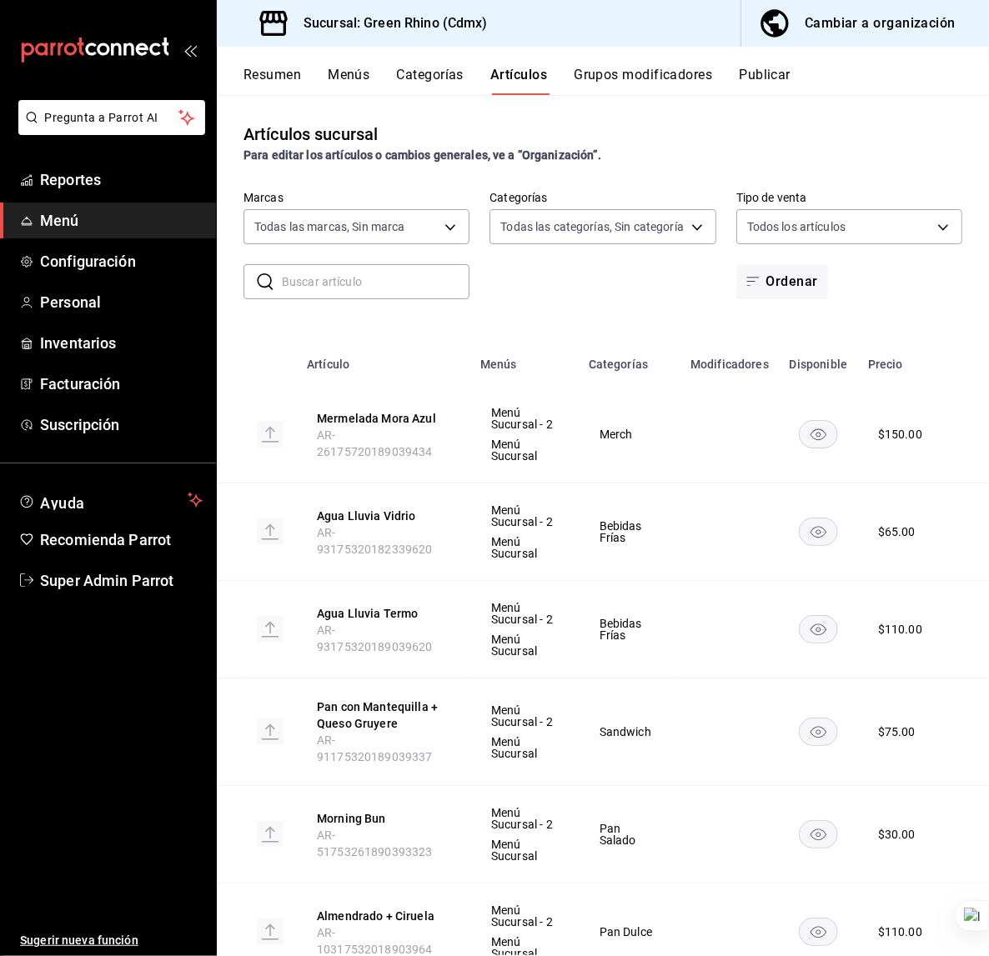
type input "6bbed989-6c2a-4cea-bab8-d1a56aaac758,4f90f54c-2ac6-458b-a9a9-6df5e79288cd,3d0d4…"
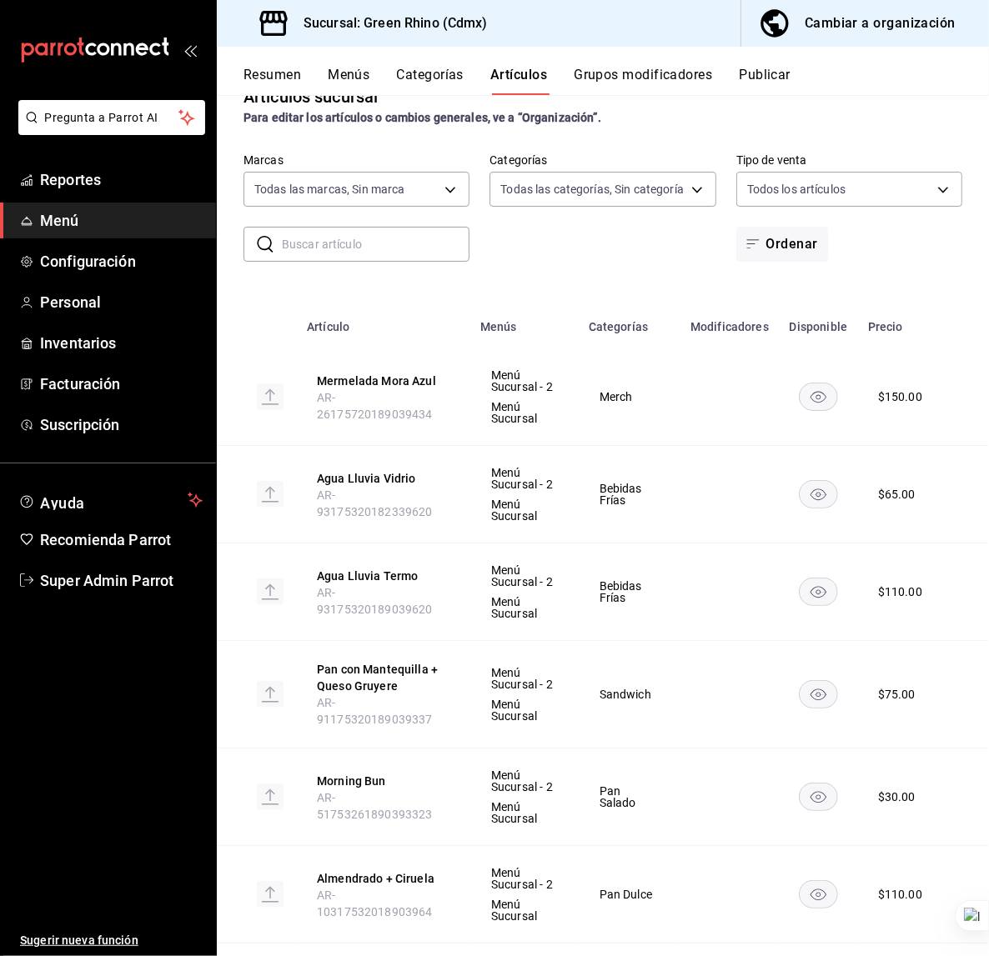
scroll to position [38, 0]
click at [335, 249] on input "text" at bounding box center [376, 243] width 188 height 33
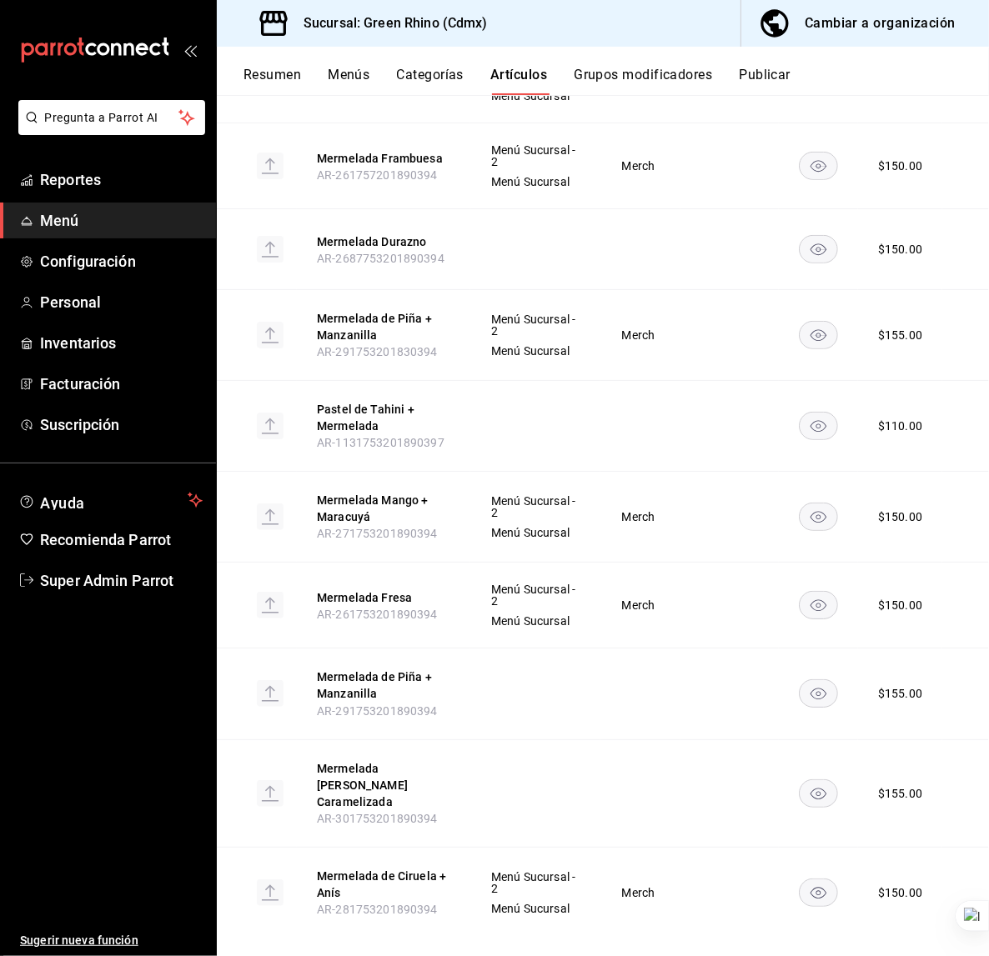
scroll to position [0, 0]
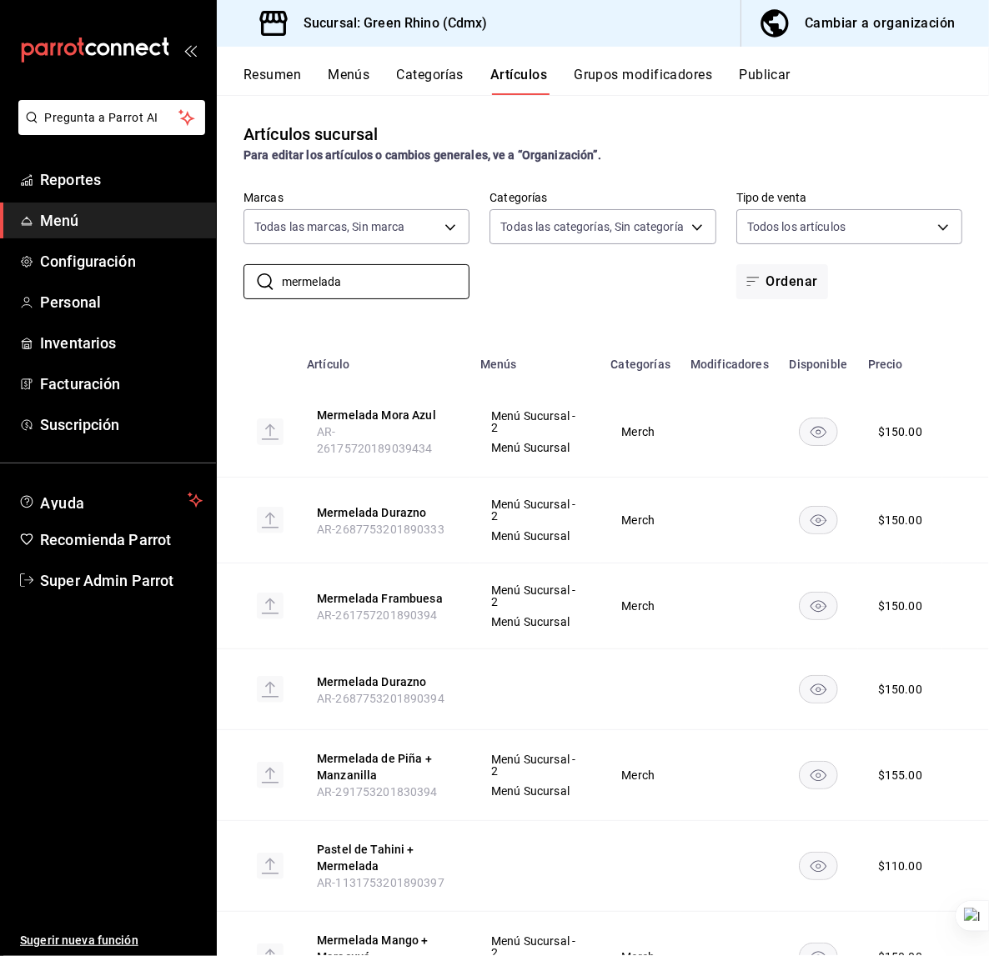
type input "mermelada"
click at [402, 74] on button "Categorías" at bounding box center [431, 81] width 68 height 28
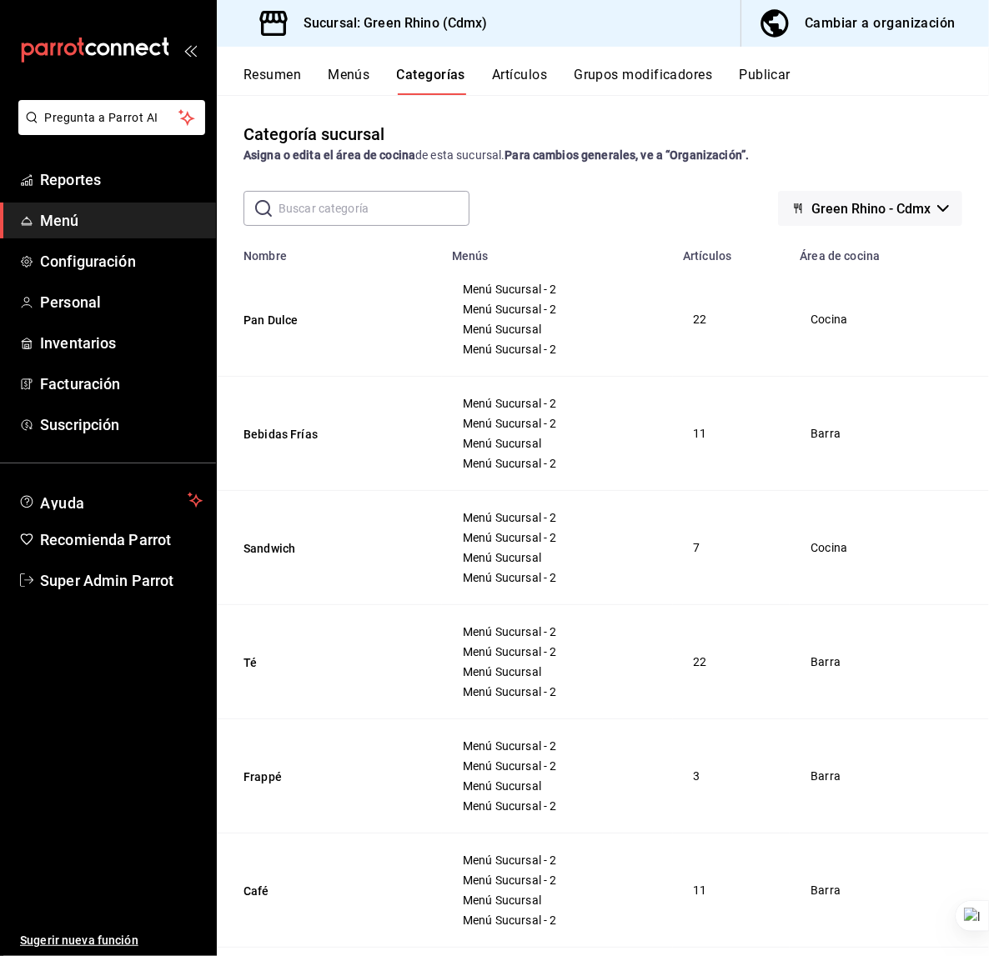
click at [345, 67] on button "Menús" at bounding box center [349, 81] width 42 height 28
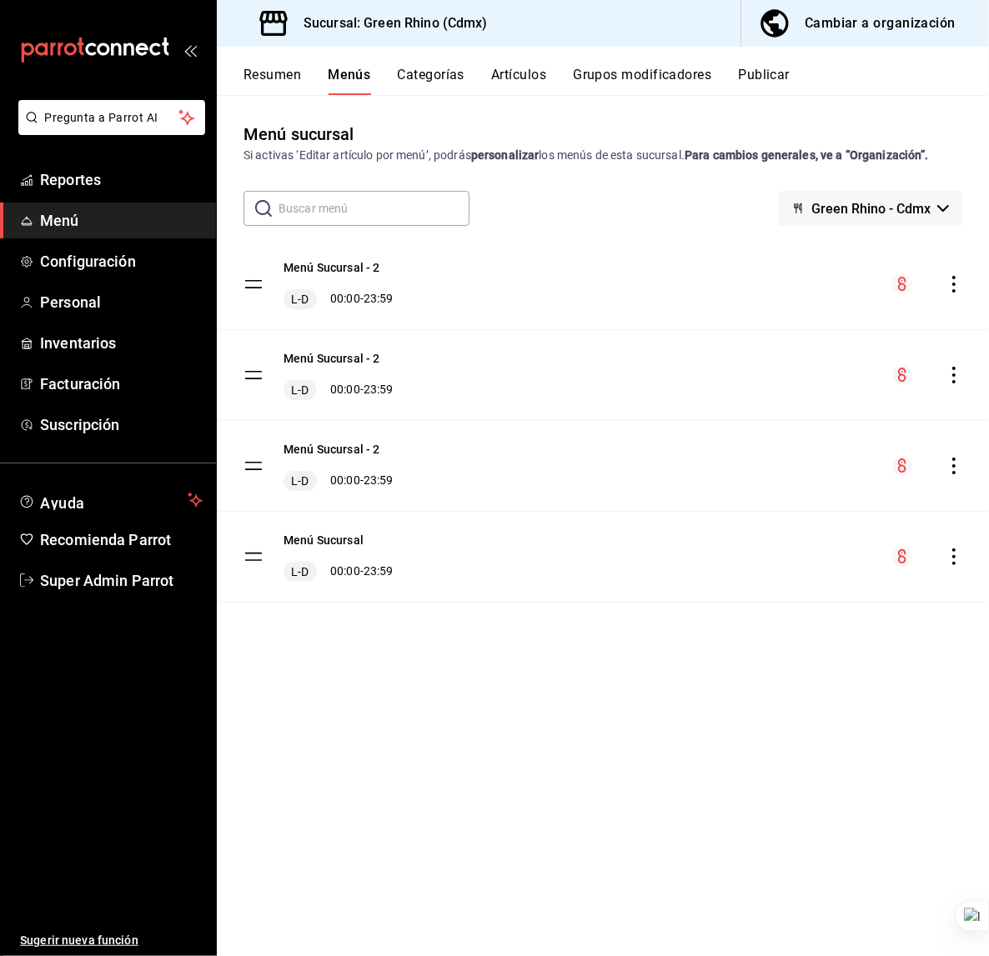
click at [434, 90] on button "Categorías" at bounding box center [432, 81] width 68 height 28
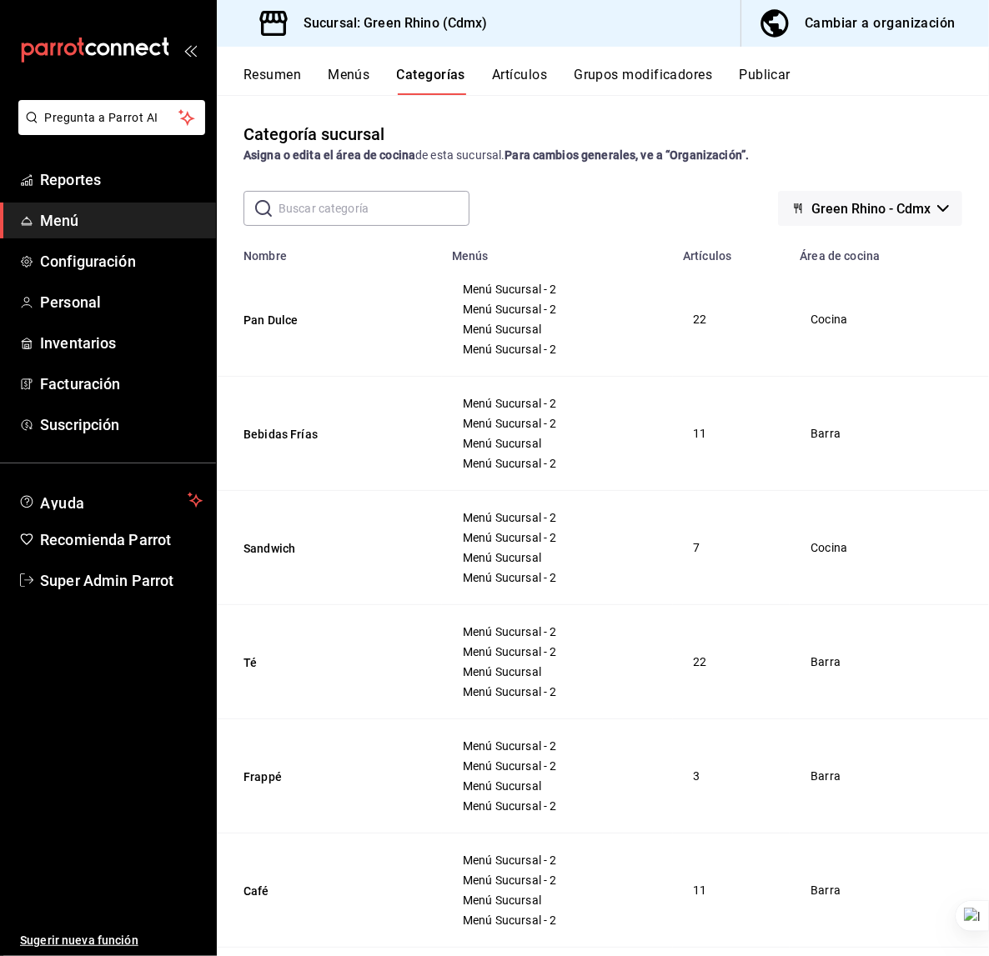
click at [343, 79] on button "Menús" at bounding box center [349, 81] width 42 height 28
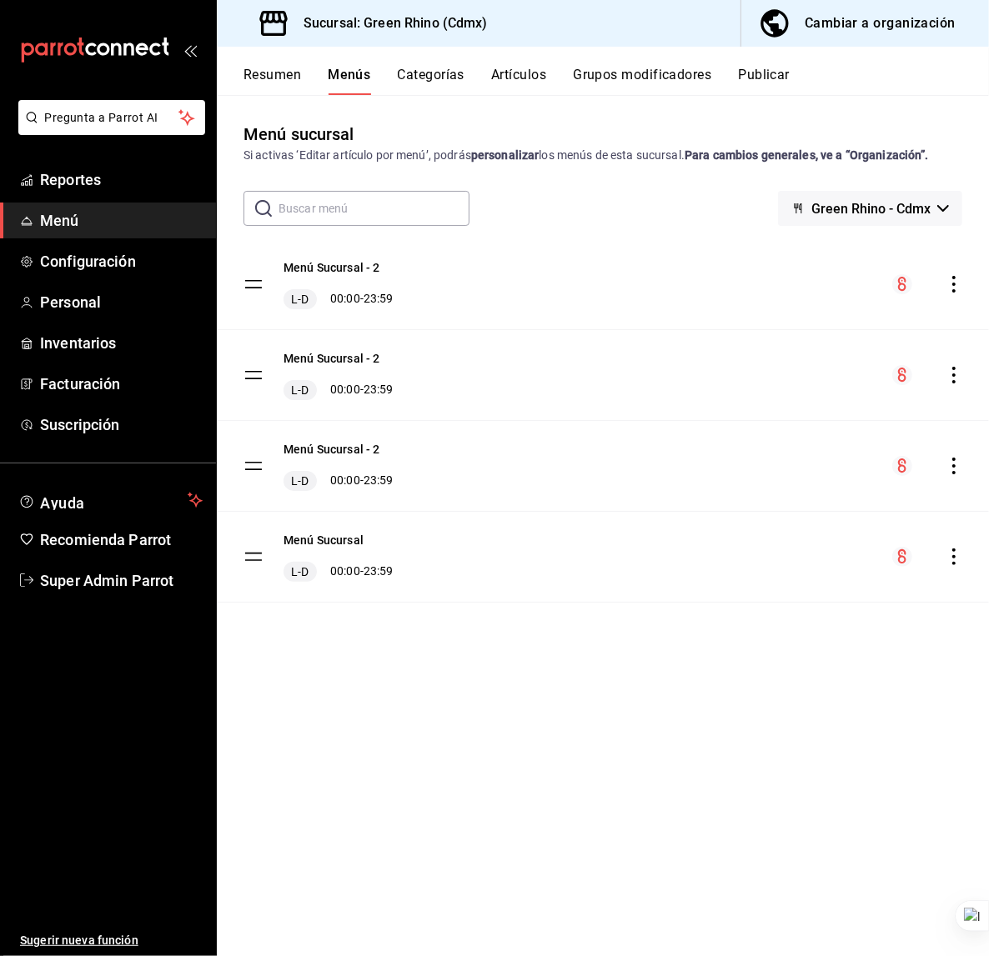
click at [403, 654] on div "Menú sucursal Si activas ‘Editar artículo por menú’, podrás personalizar los me…" at bounding box center [603, 539] width 772 height 834
click at [321, 269] on button "Menú Sucursal - 2" at bounding box center [332, 267] width 97 height 17
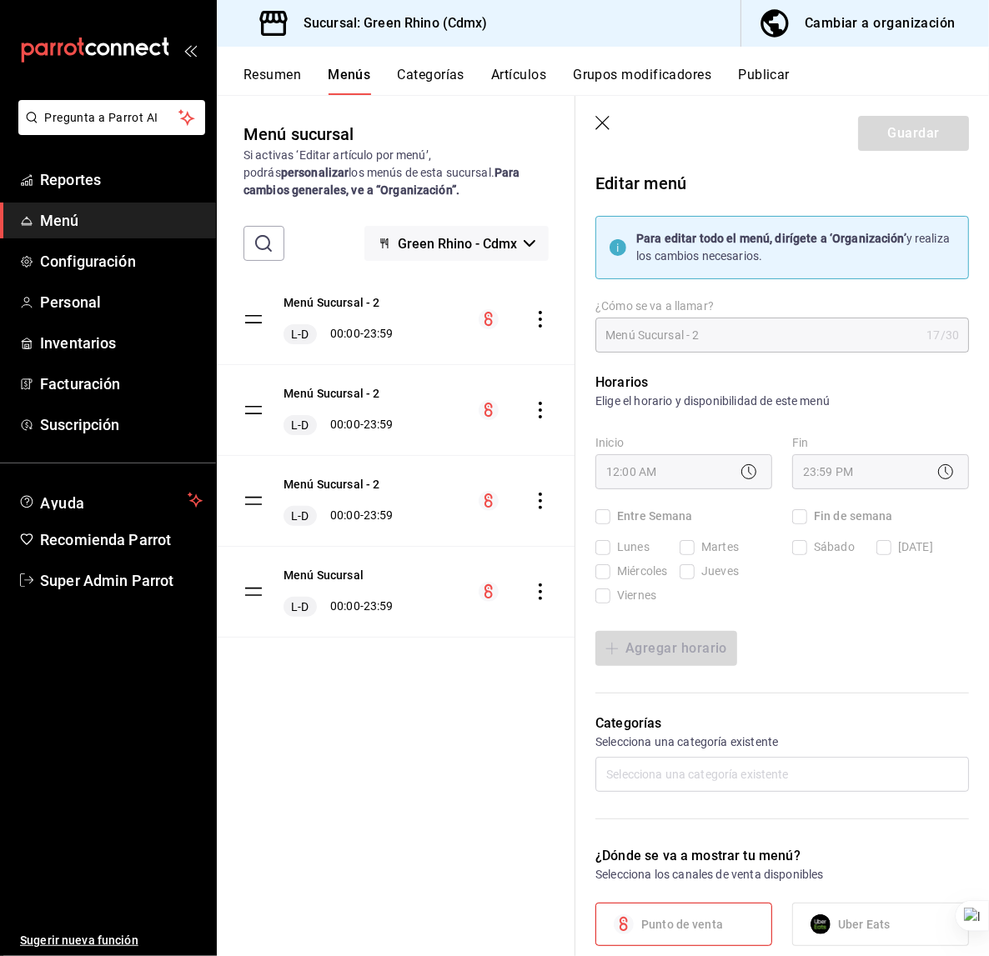
checkbox input "true"
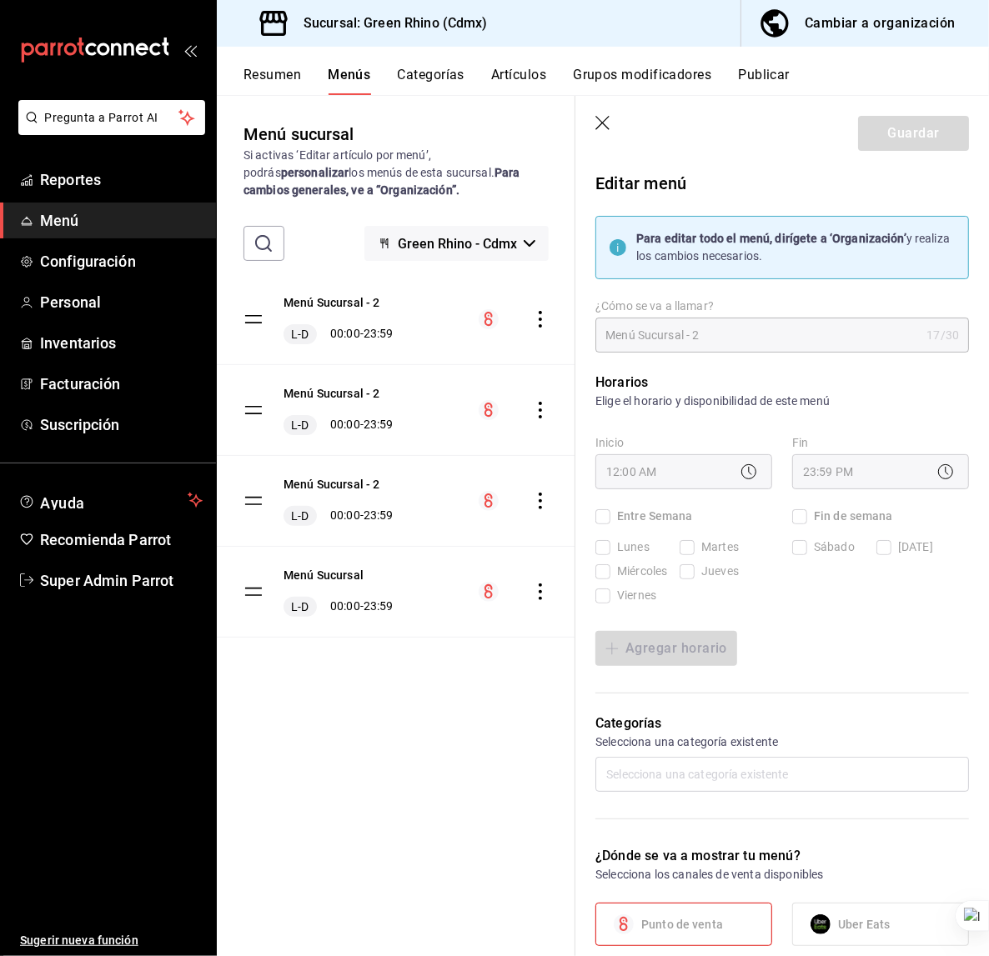
checkbox input "true"
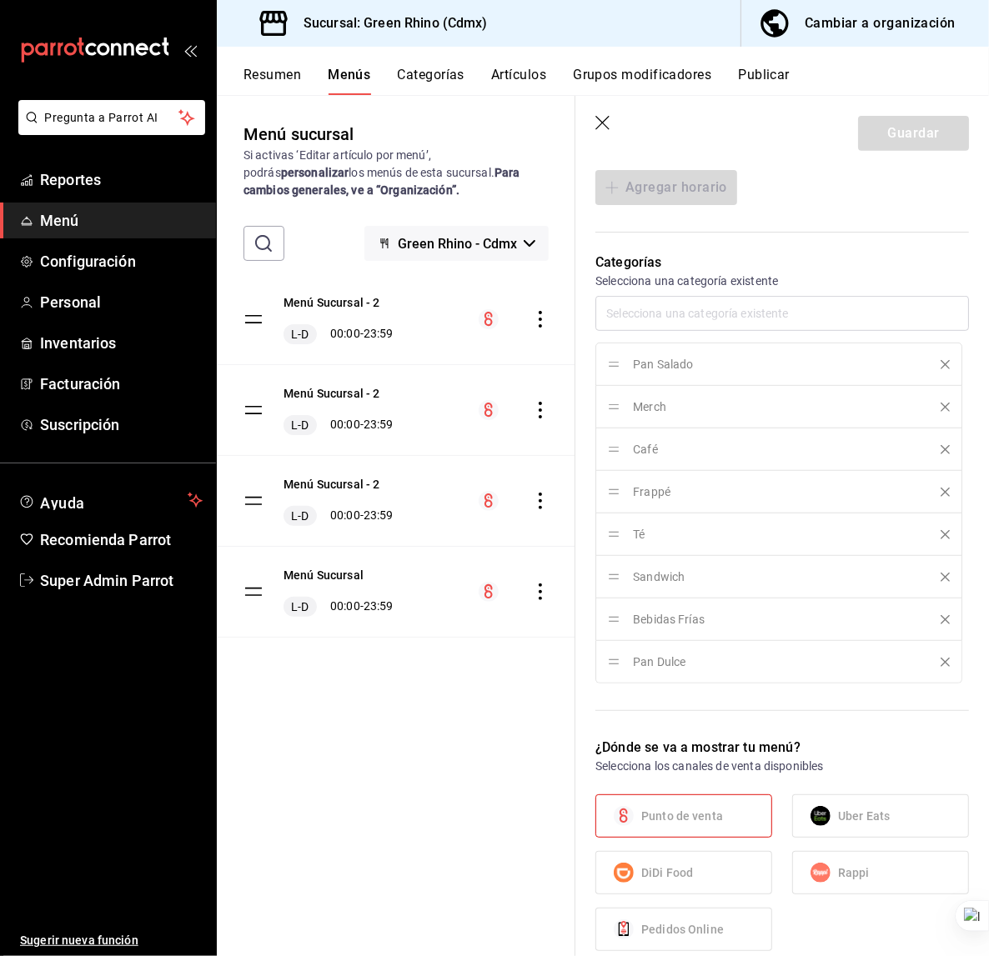
scroll to position [1139, 0]
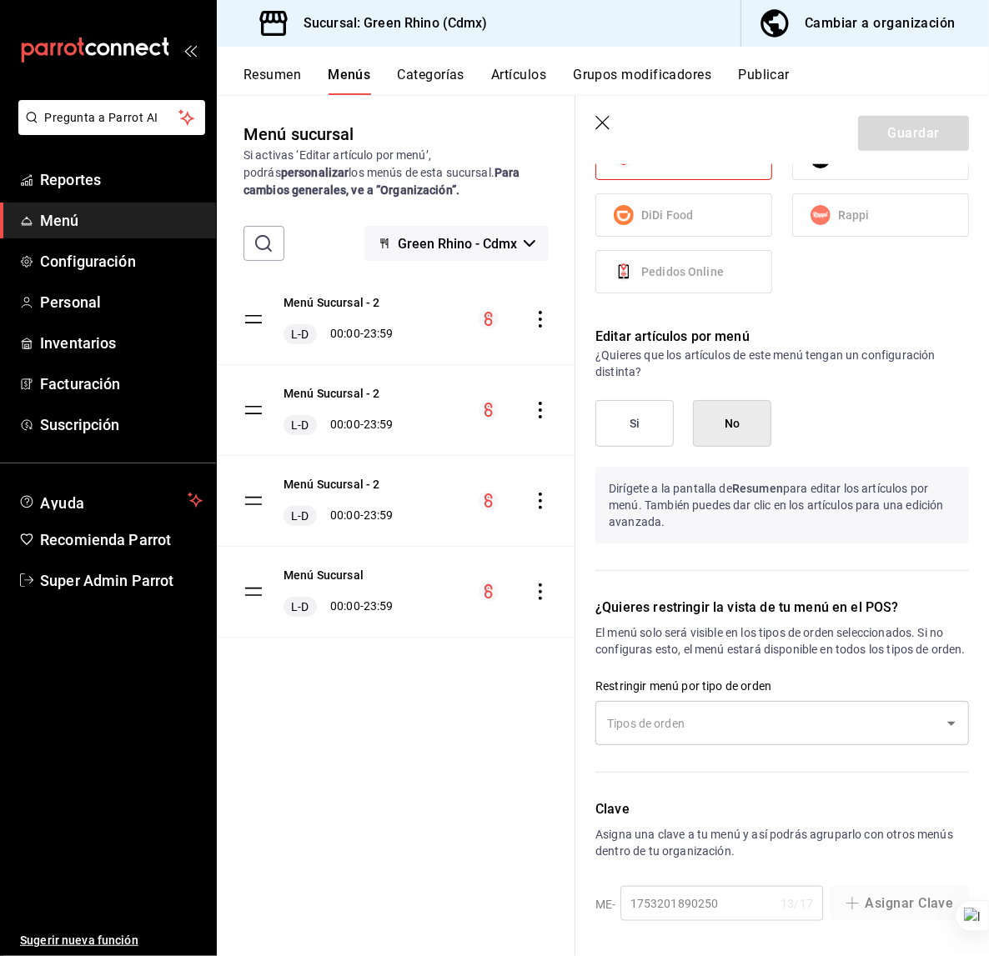
click at [610, 118] on icon "button" at bounding box center [603, 124] width 17 height 17
checkbox input "false"
type input "1756147326847"
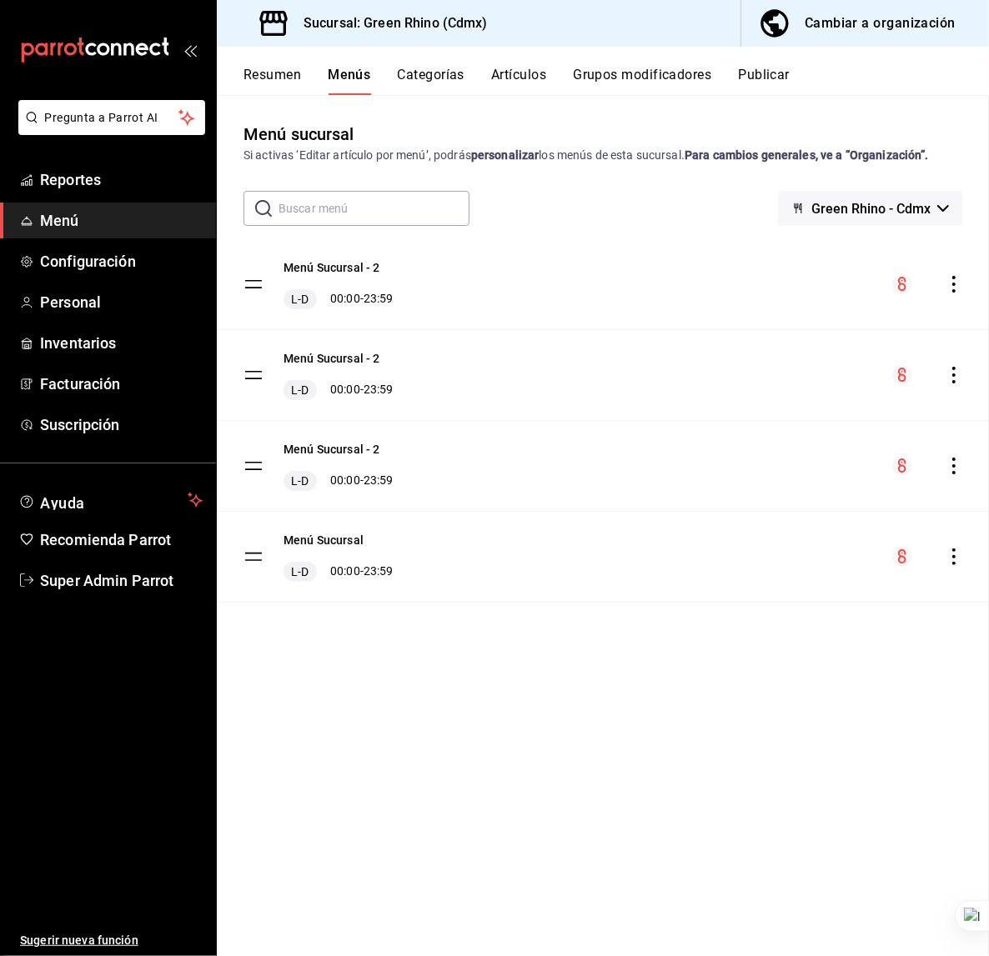
checkbox input "false"
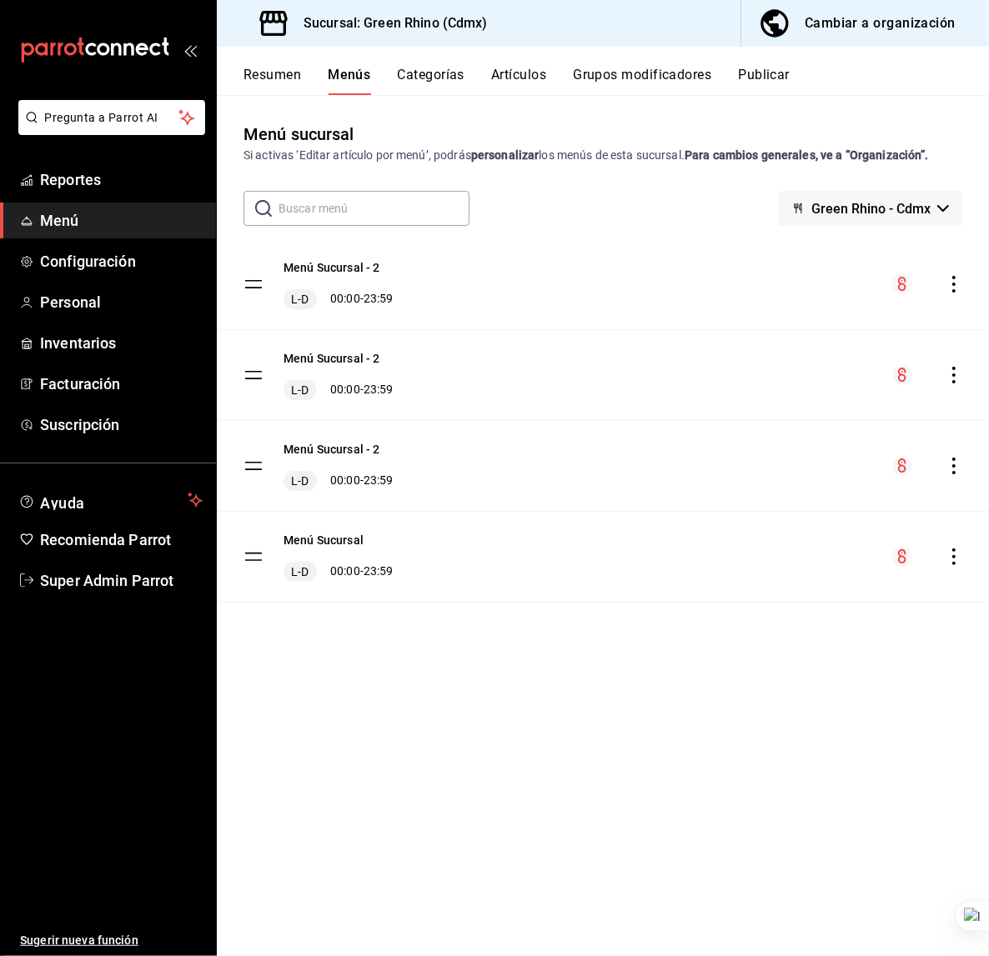
checkbox input "false"
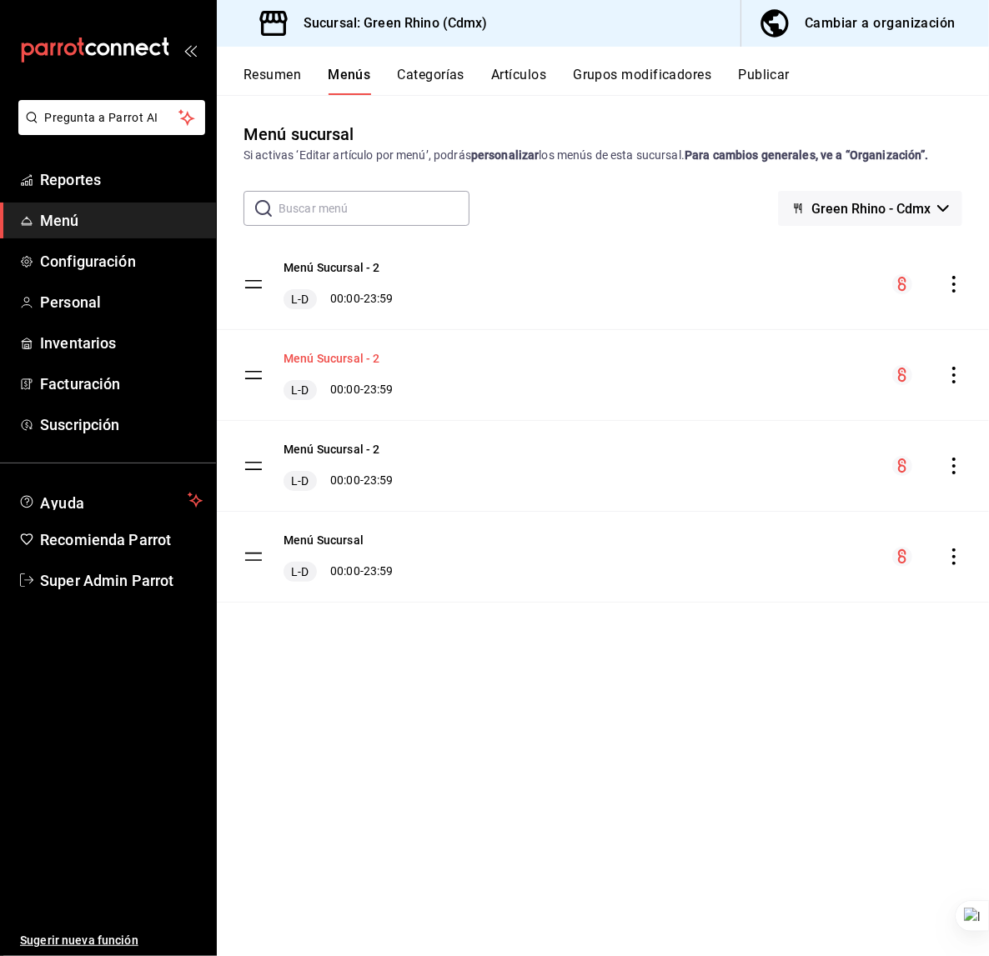
click at [354, 356] on button "Menú Sucursal - 2" at bounding box center [332, 358] width 97 height 17
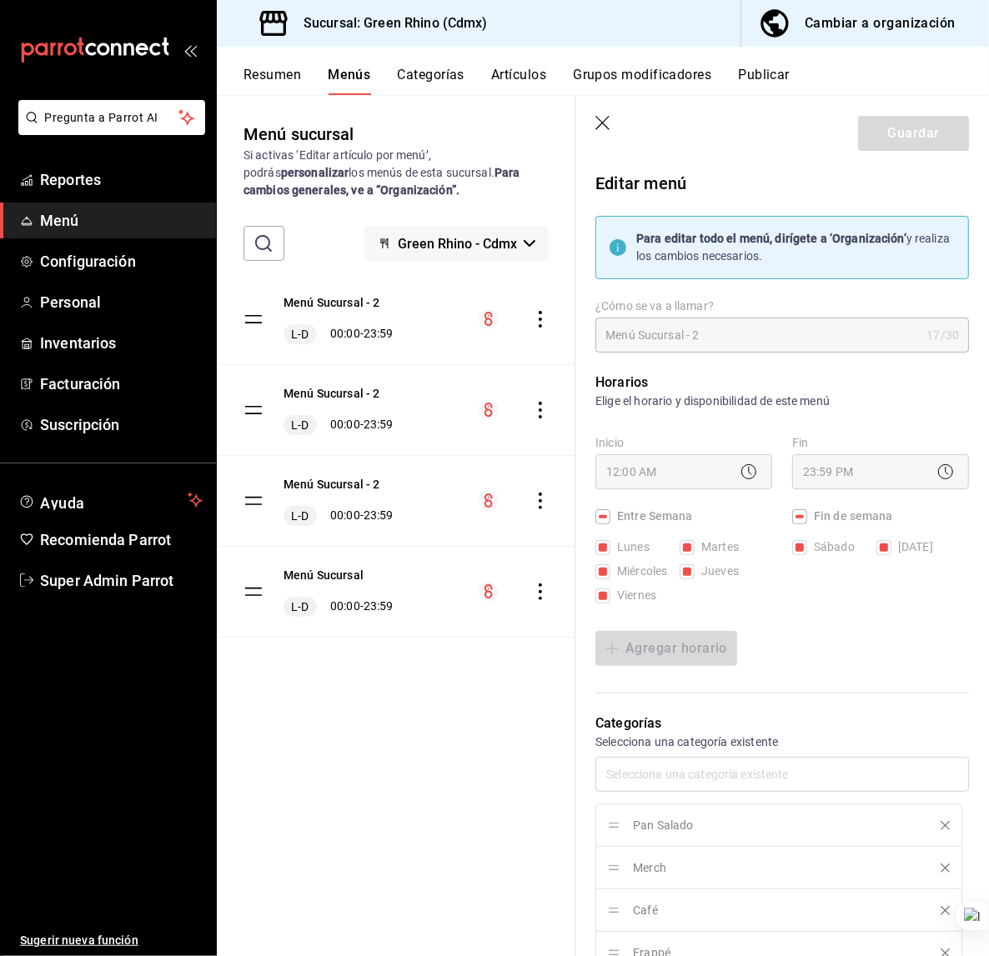
scroll to position [1139, 0]
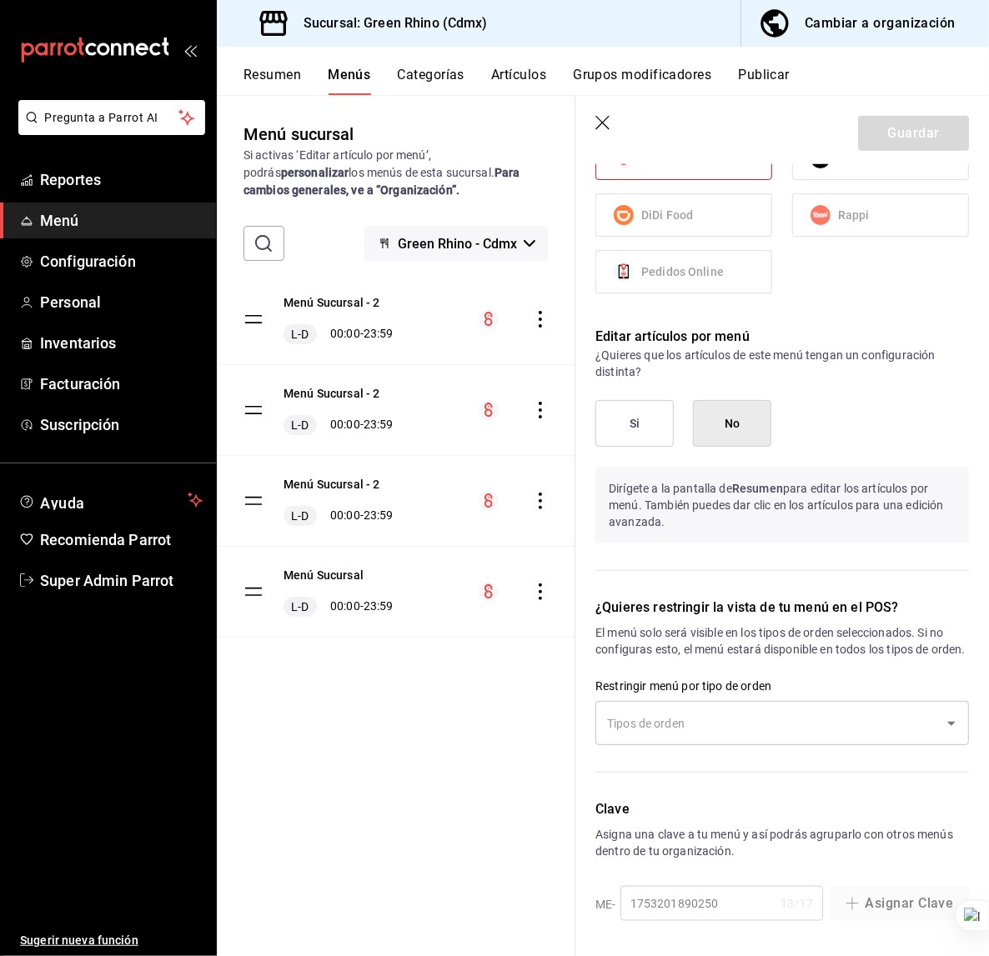
click at [344, 495] on div "Menú Sucursal - 2 L-D 00:00 - 23:59" at bounding box center [339, 501] width 110 height 50
click at [334, 483] on button "Menú Sucursal - 2" at bounding box center [332, 484] width 97 height 17
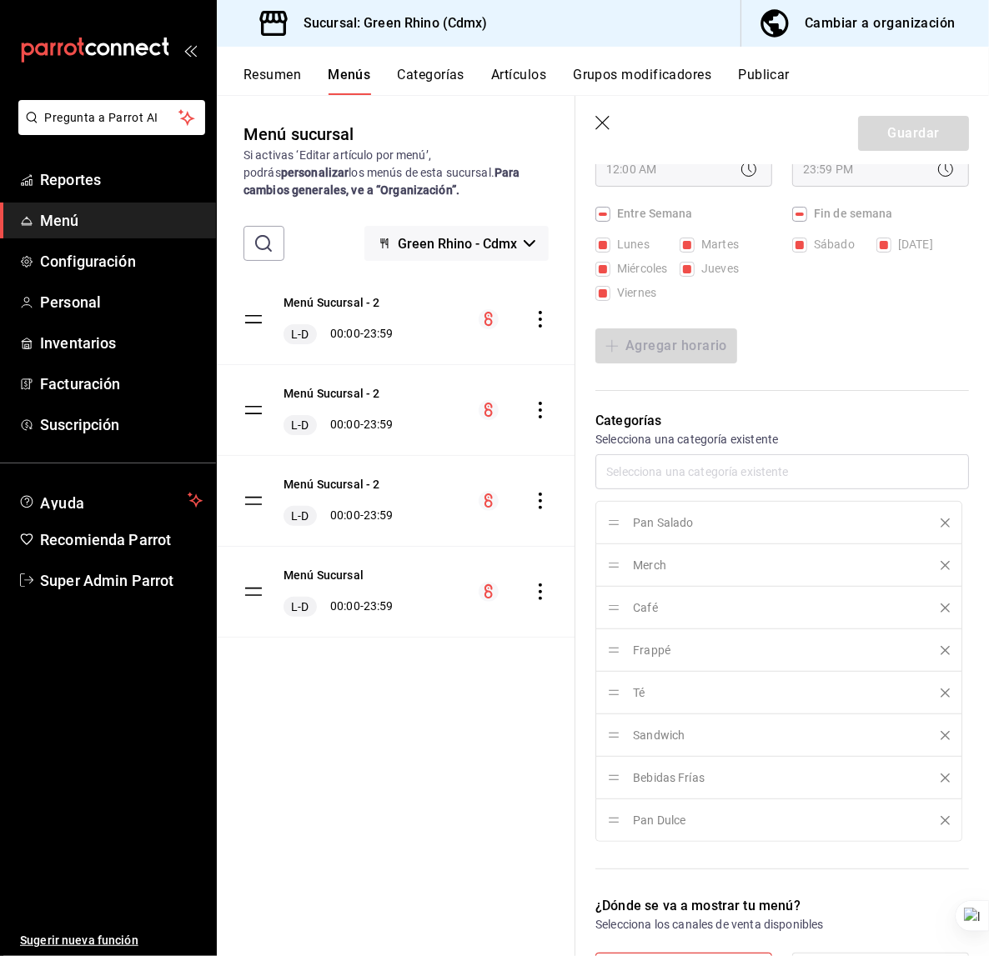
scroll to position [1139, 0]
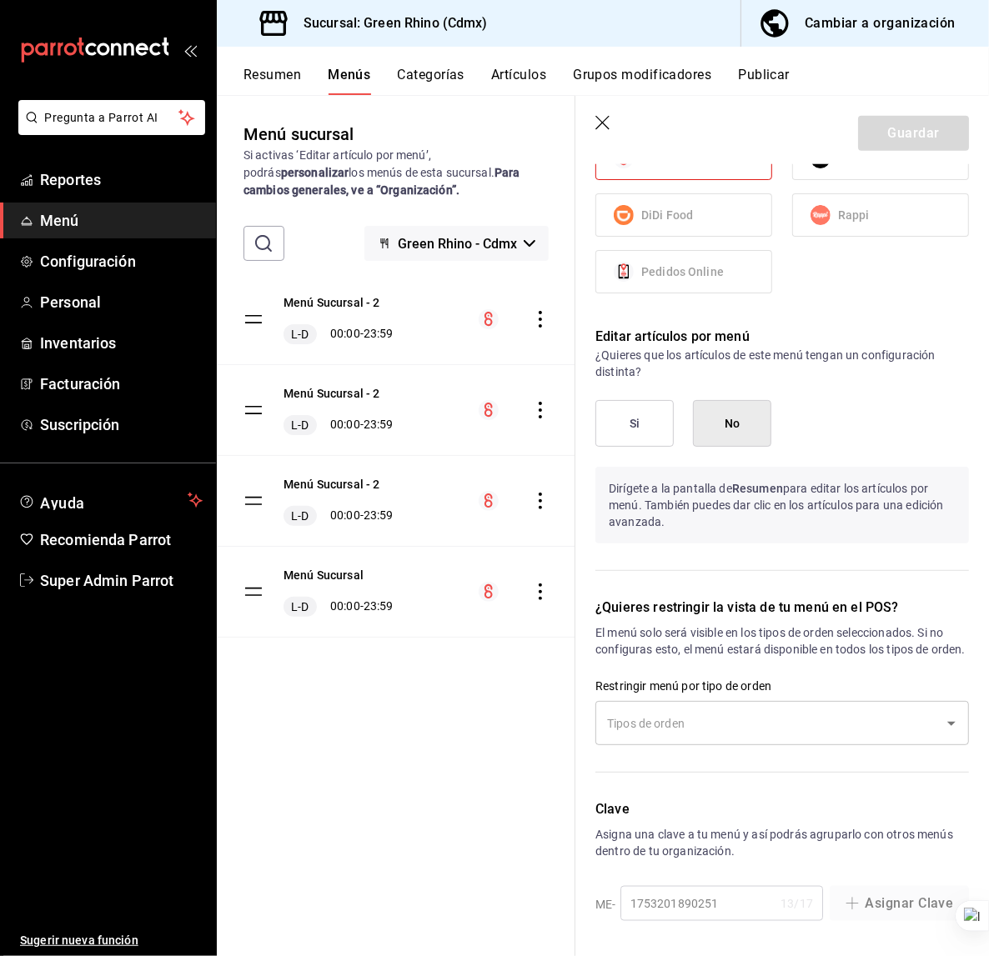
click at [614, 127] on header "Guardar" at bounding box center [782, 130] width 414 height 68
click at [602, 122] on icon "button" at bounding box center [602, 123] width 14 height 14
checkbox input "false"
type input "1756147334473"
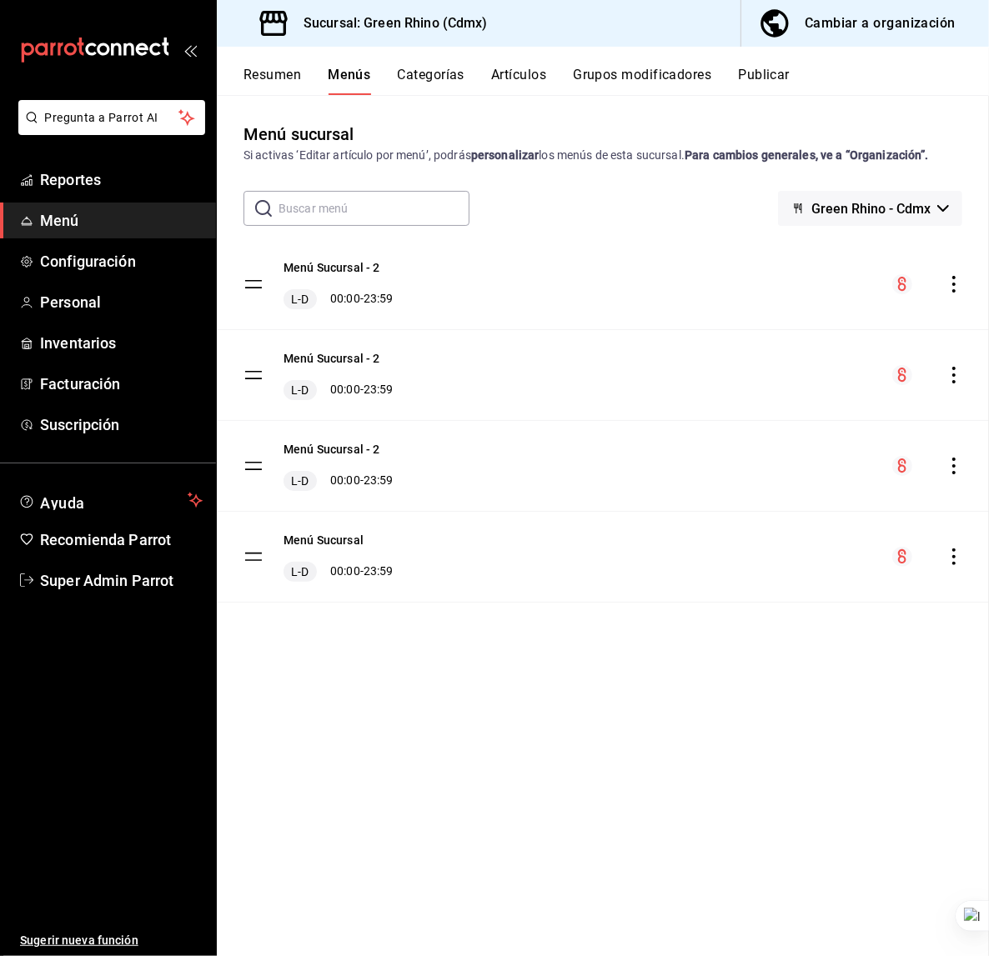
checkbox input "false"
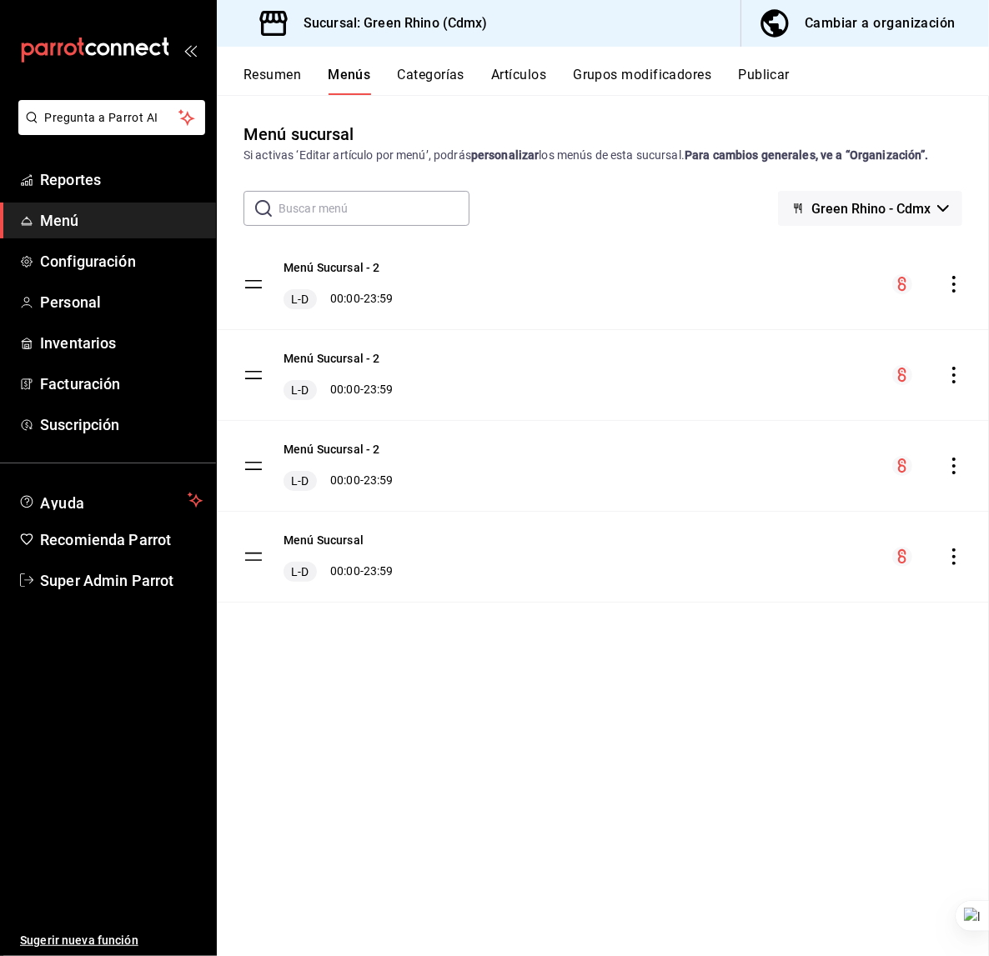
checkbox input "false"
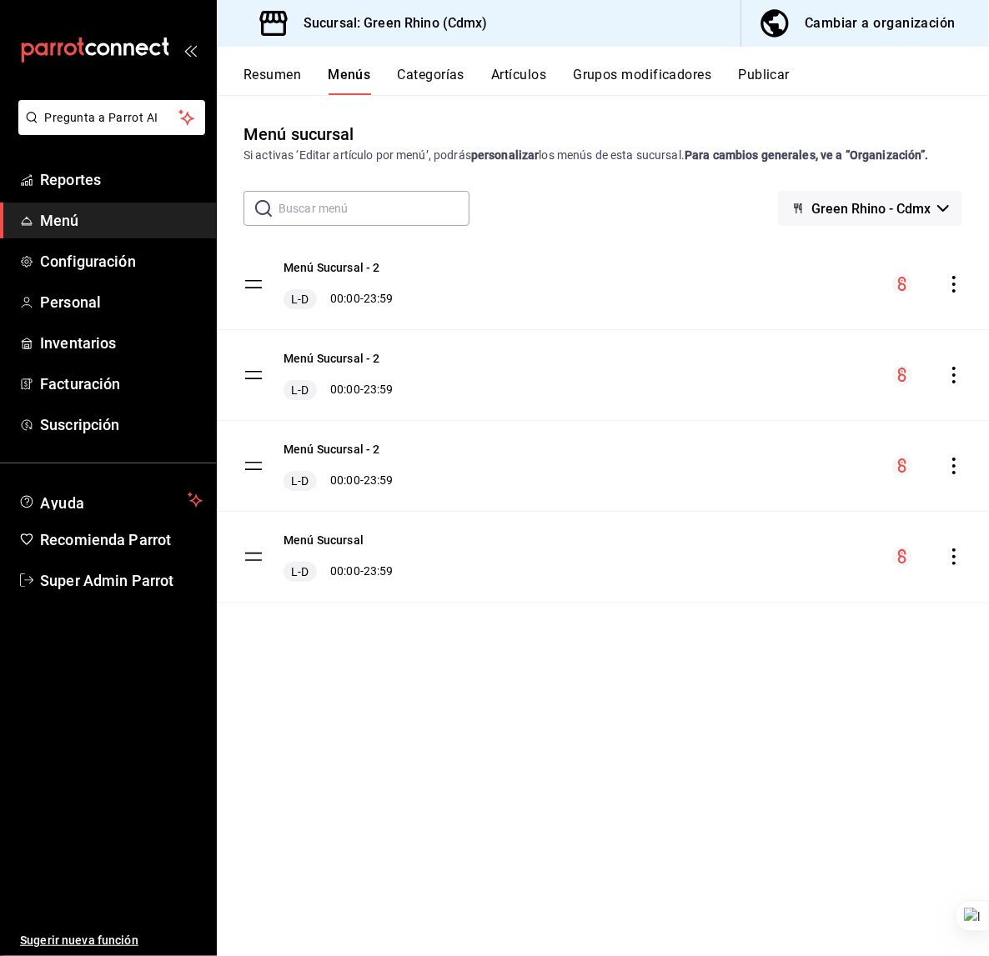
click at [955, 466] on icon "actions" at bounding box center [953, 466] width 3 height 17
click at [503, 747] on div at bounding box center [494, 478] width 989 height 956
click at [93, 188] on span "Reportes" at bounding box center [121, 179] width 163 height 23
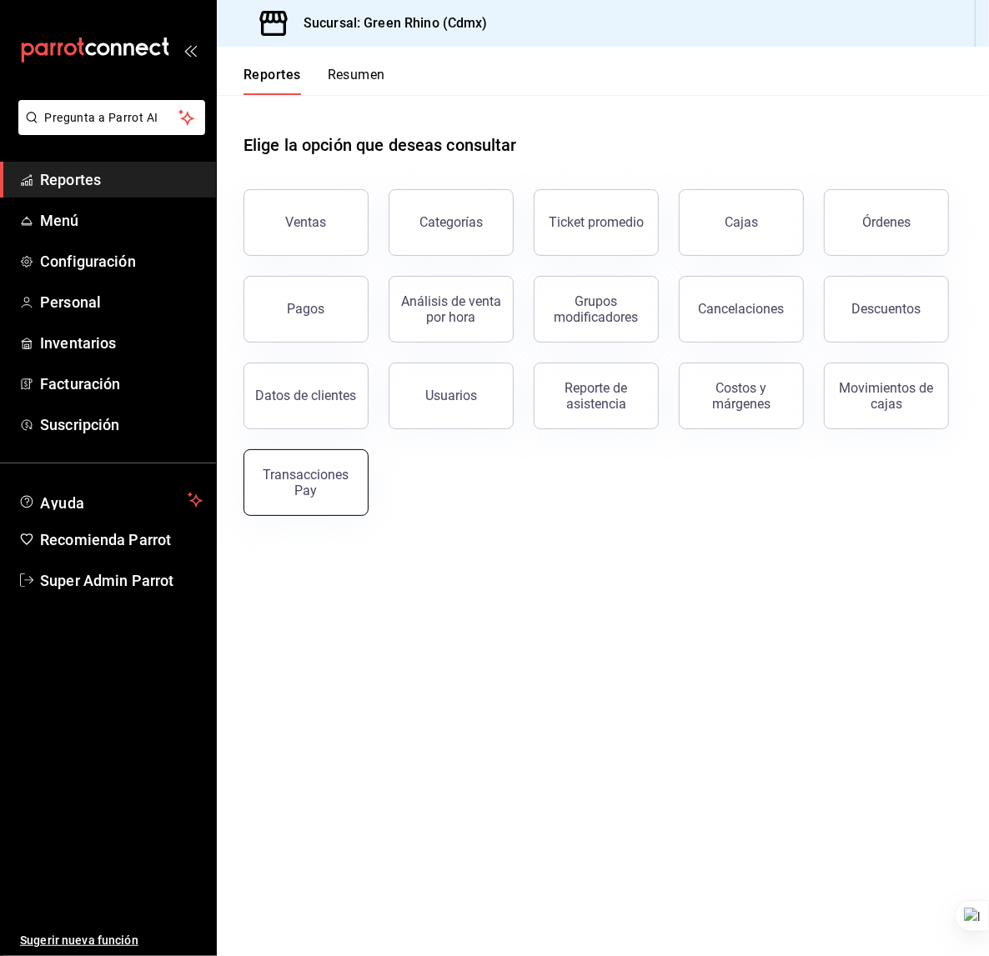
click at [309, 469] on div "Transacciones Pay" at bounding box center [305, 483] width 103 height 32
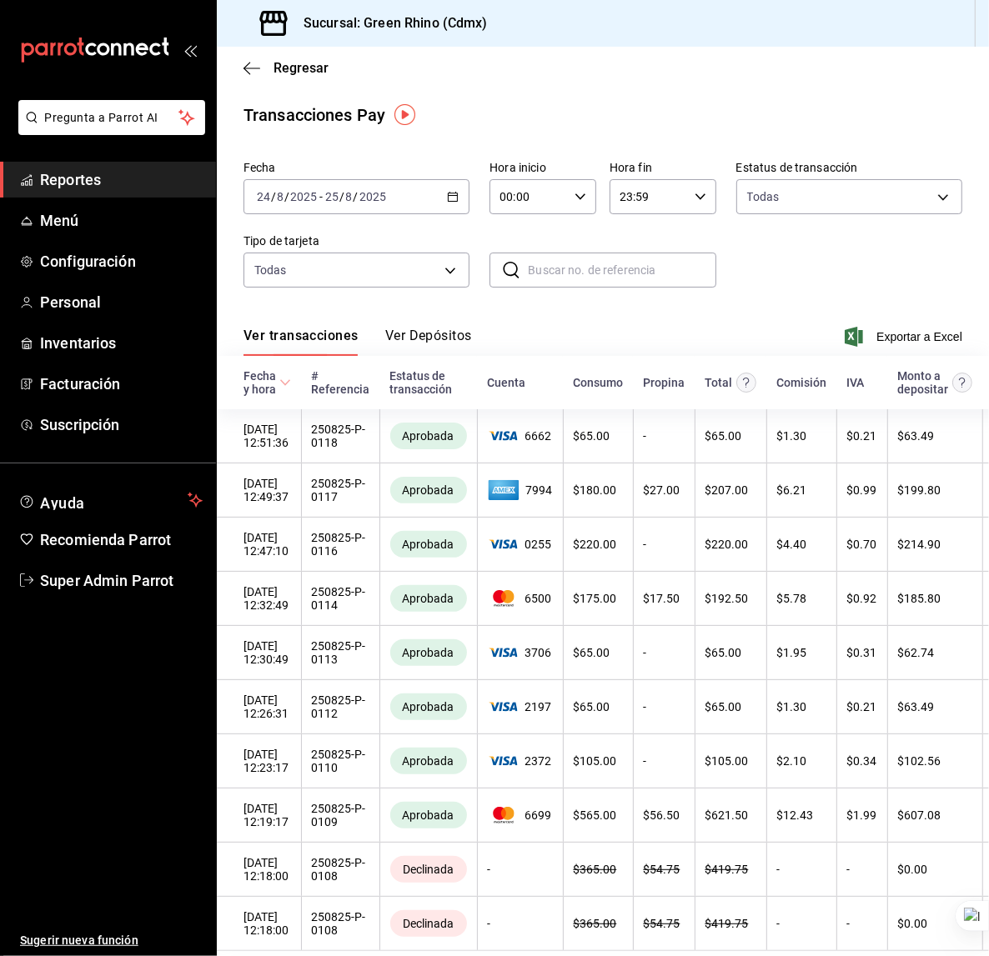
click at [455, 330] on button "Ver Depósitos" at bounding box center [428, 342] width 87 height 28
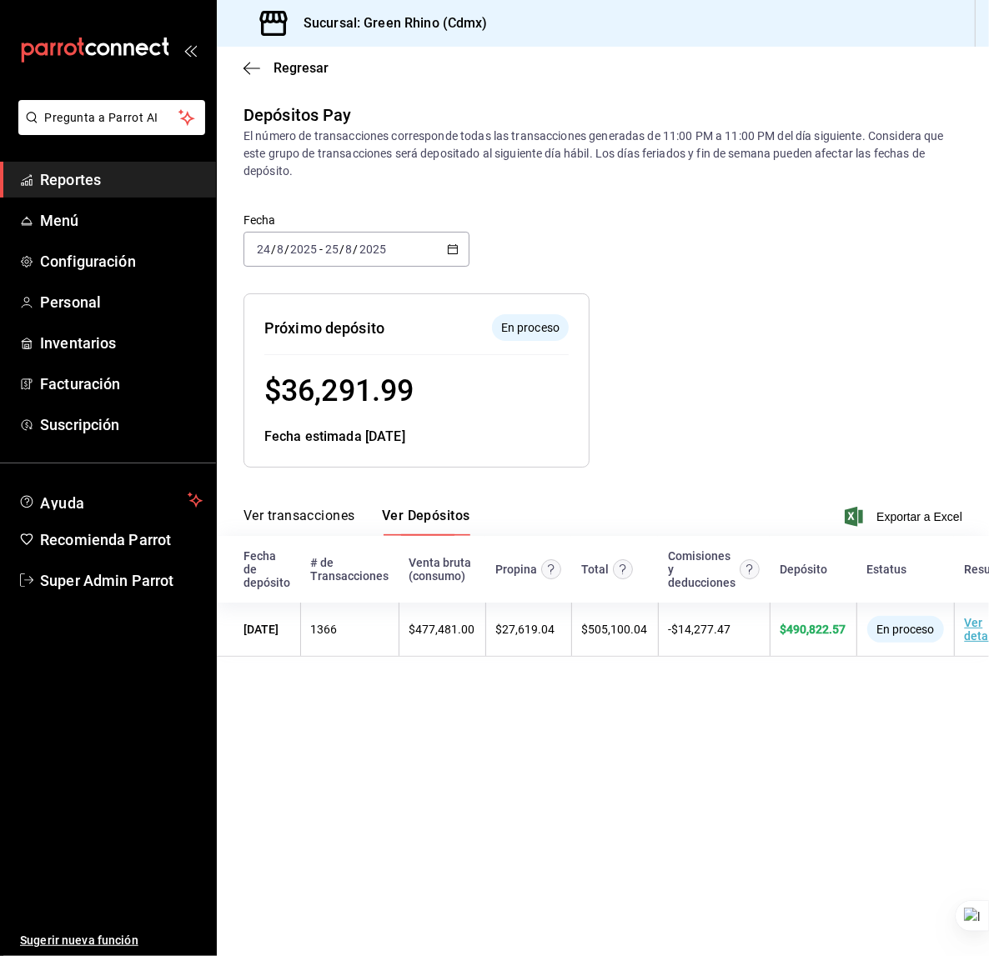
click at [369, 256] on div "2025-08-24 24 / 8 / 2025 - 2025-08-25 25 / 8 / 2025" at bounding box center [356, 249] width 226 height 35
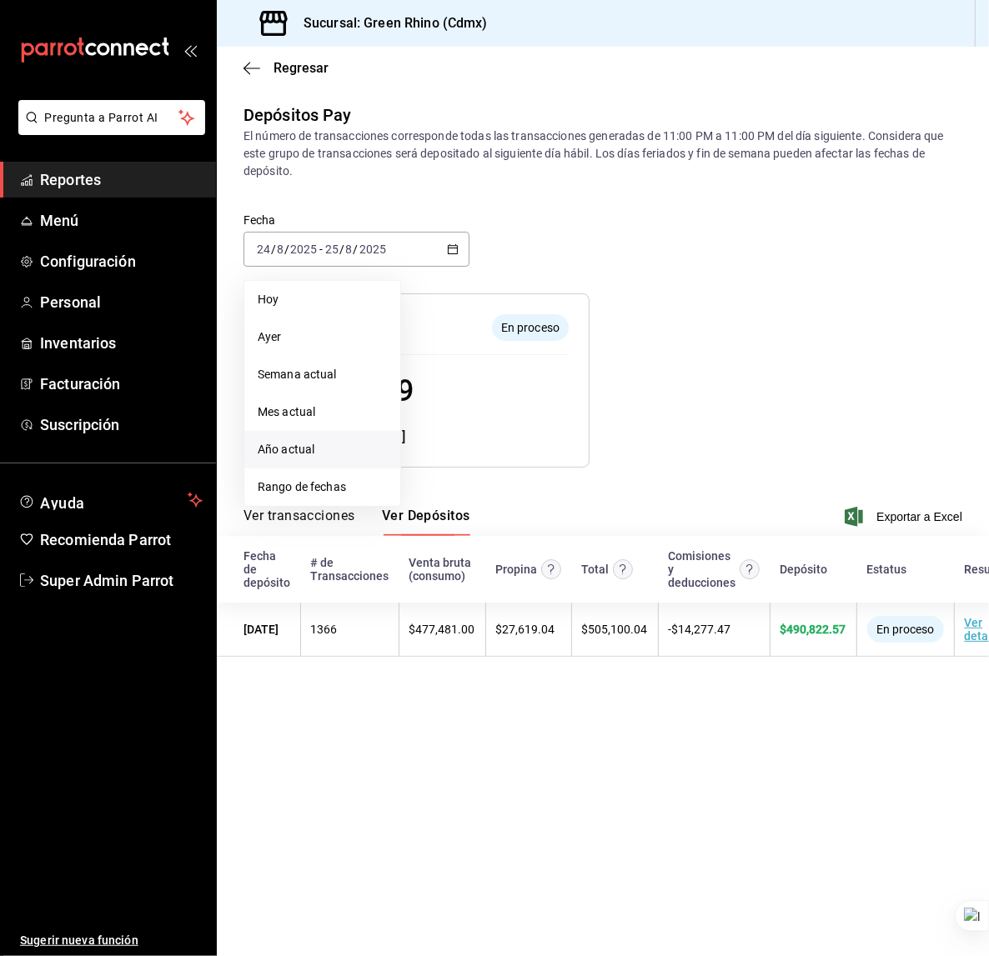
click at [329, 454] on span "Año actual" at bounding box center [322, 450] width 129 height 18
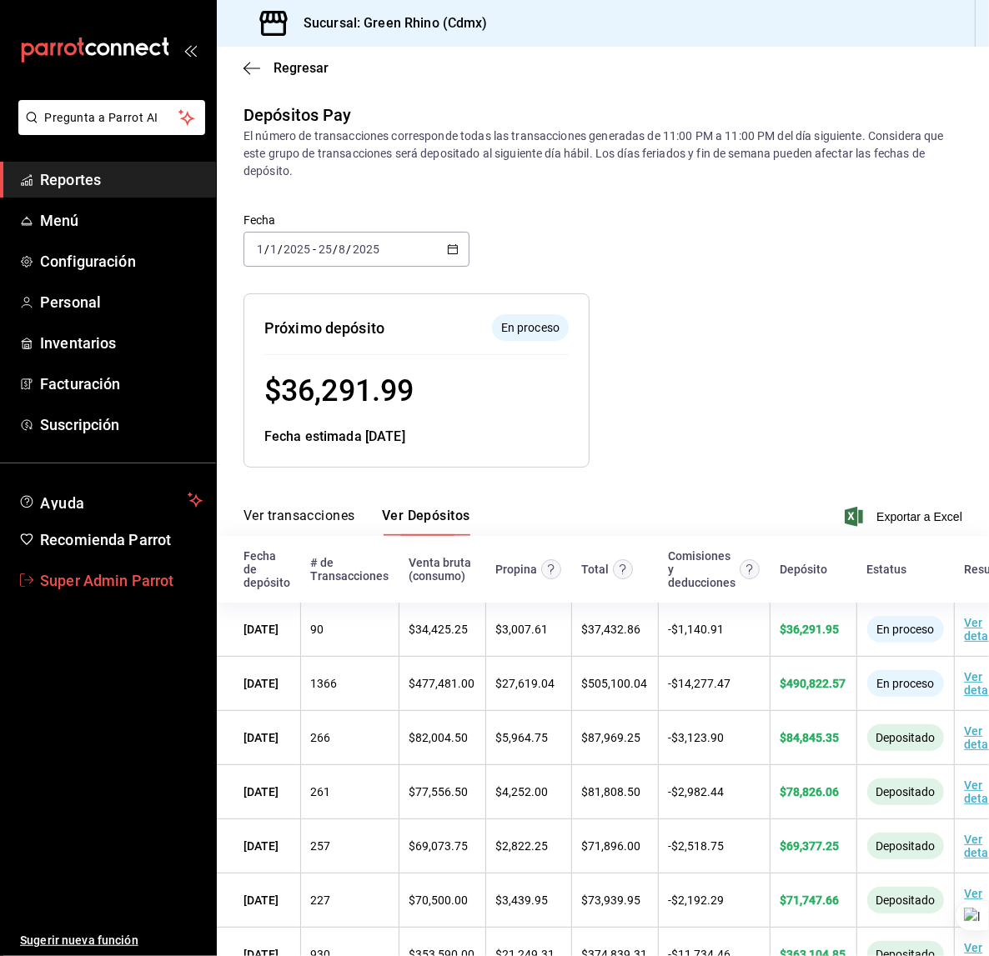
click at [88, 586] on span "Super Admin Parrot" at bounding box center [121, 581] width 163 height 23
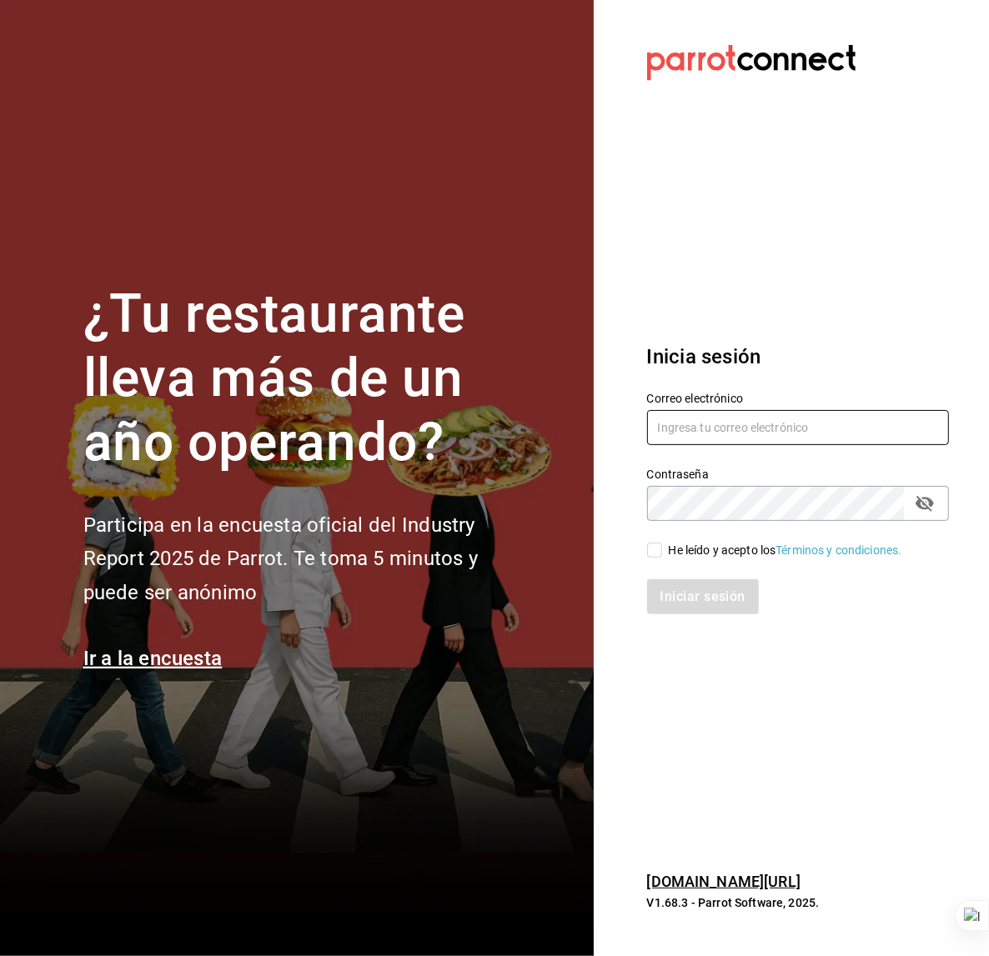
click at [683, 434] on input "text" at bounding box center [798, 427] width 303 height 35
type input "lareyna@nl.com"
click at [660, 548] on input "He leído y acepto los Términos y condiciones." at bounding box center [654, 550] width 15 height 15
checkbox input "true"
click at [686, 590] on button "Iniciar sesión" at bounding box center [703, 597] width 113 height 35
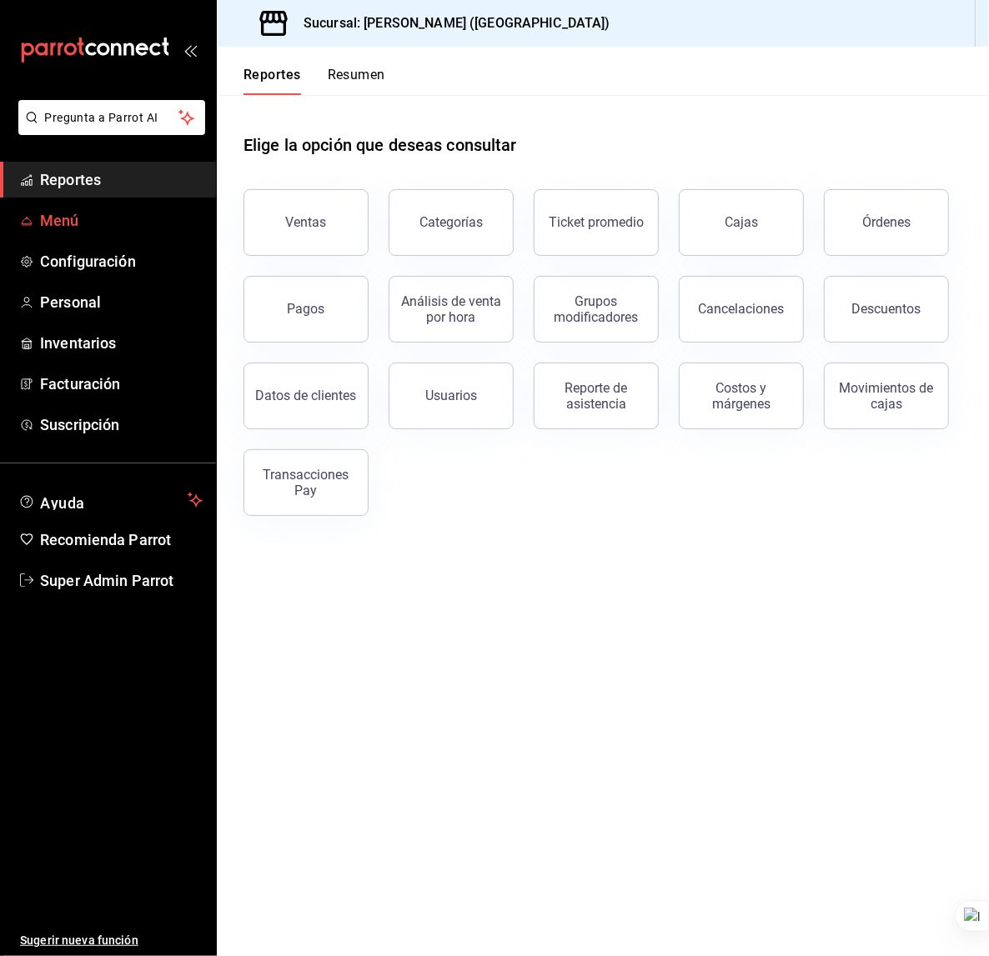
click at [112, 225] on span "Menú" at bounding box center [121, 220] width 163 height 23
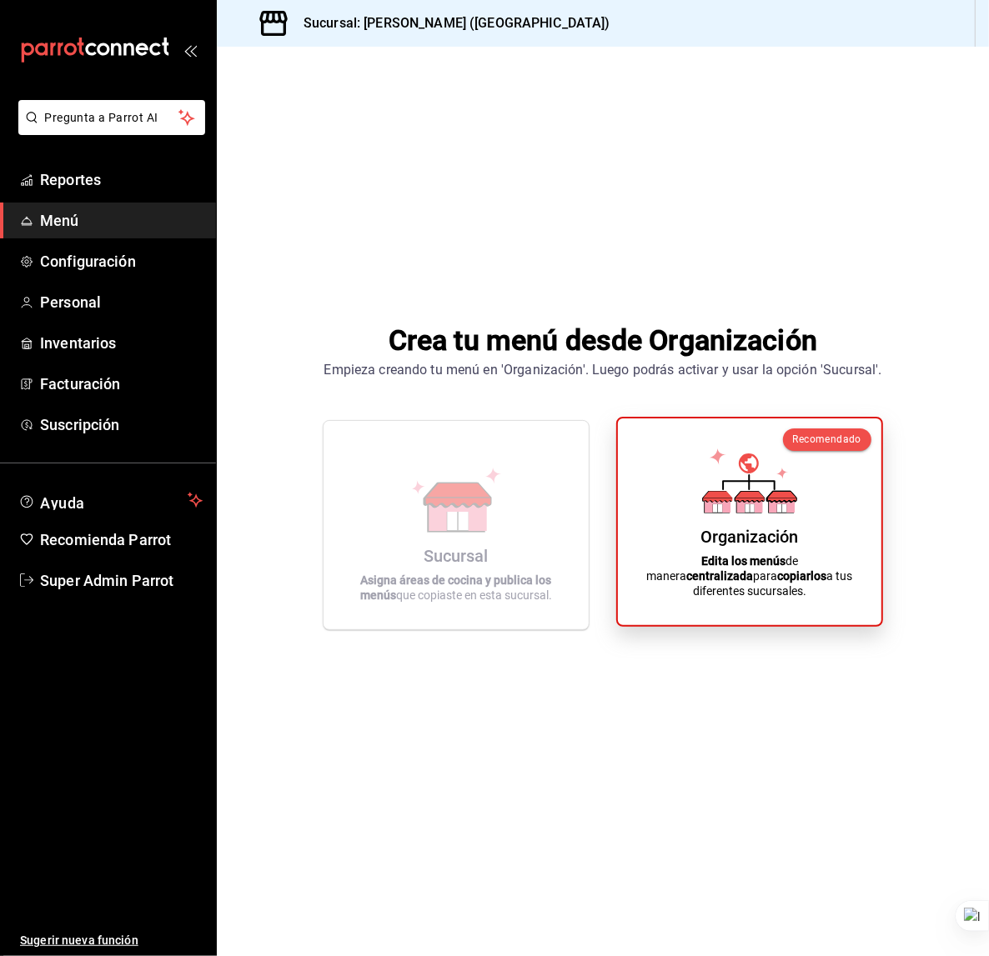
click at [683, 480] on div "Organización Edita los menús de manera centralizada para copiarlos a tus difere…" at bounding box center [749, 522] width 223 height 180
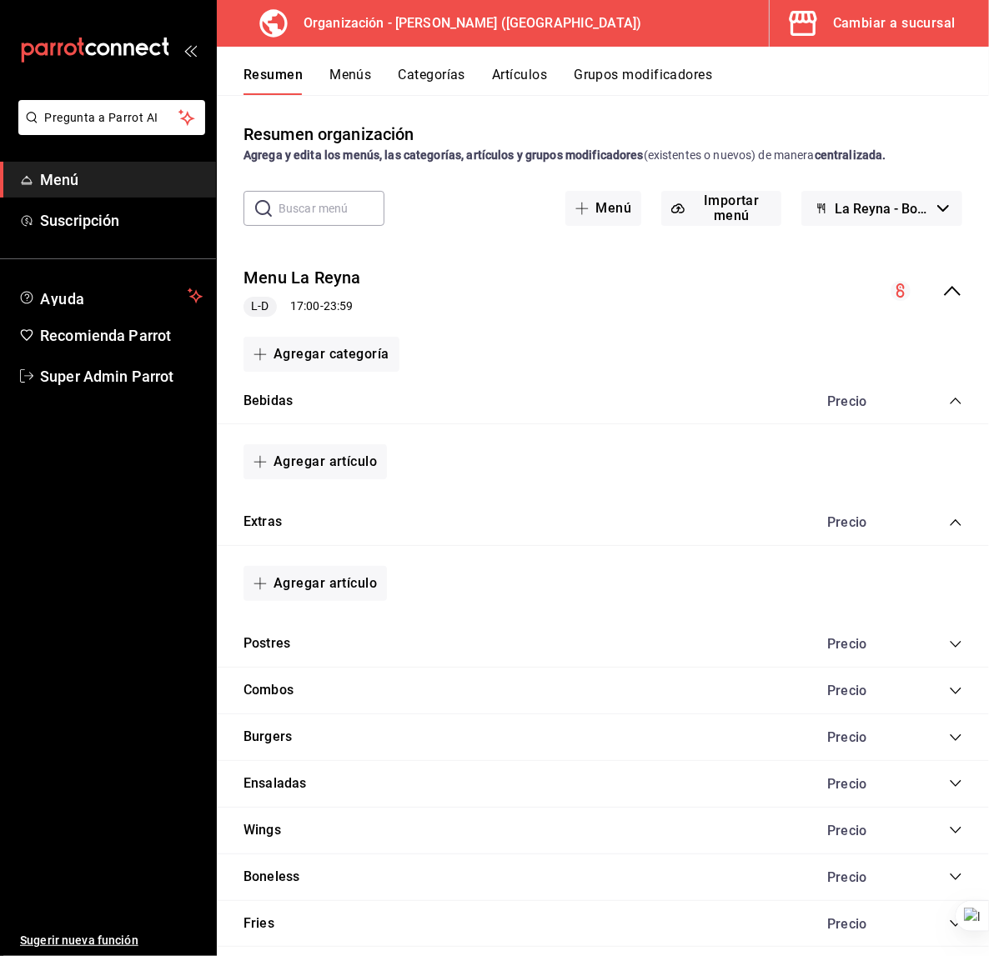
click at [331, 90] on button "Menús" at bounding box center [350, 81] width 42 height 28
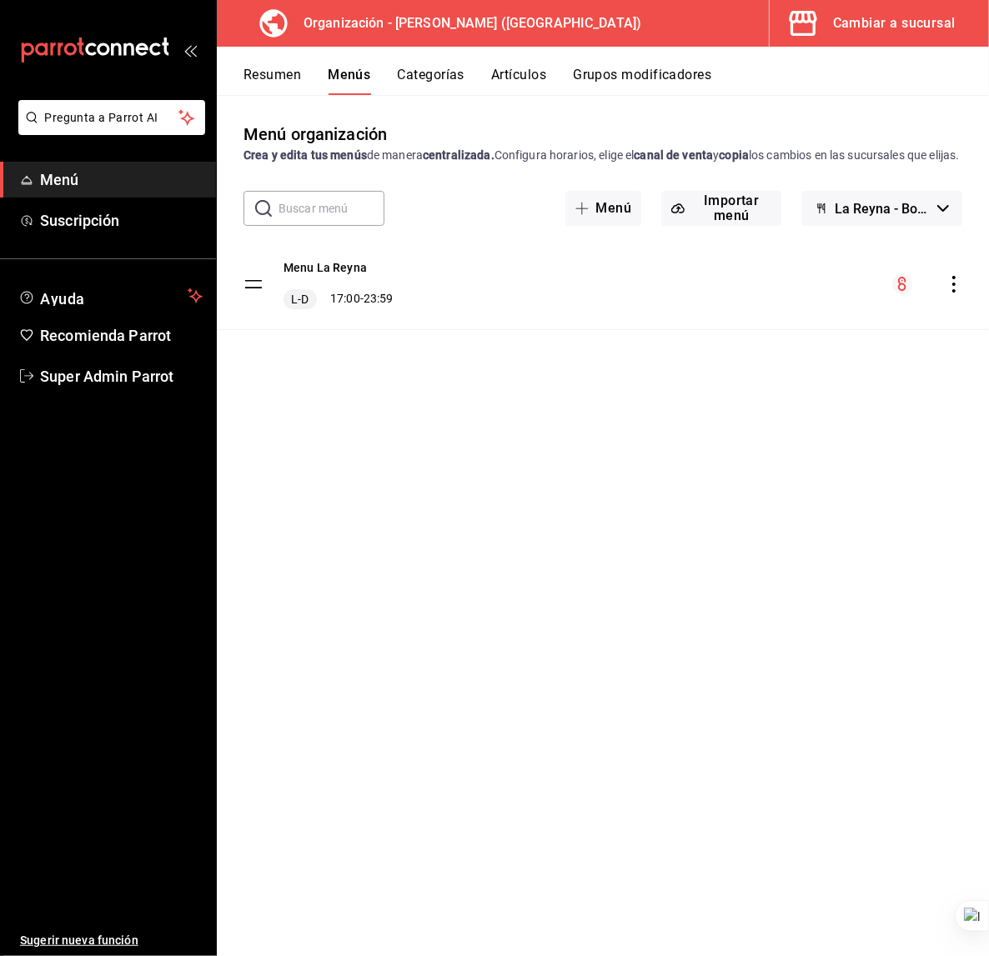
click at [439, 86] on button "Categorías" at bounding box center [432, 81] width 68 height 28
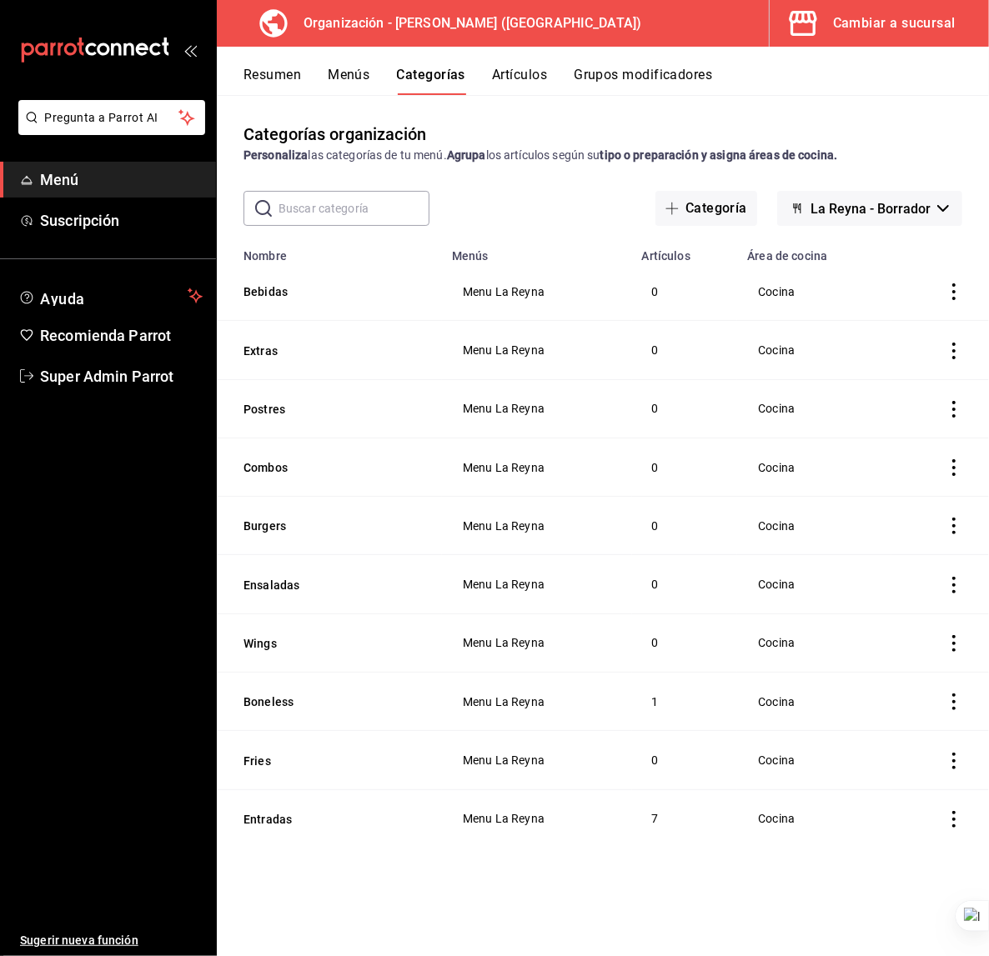
click at [530, 83] on button "Artículos" at bounding box center [519, 81] width 55 height 28
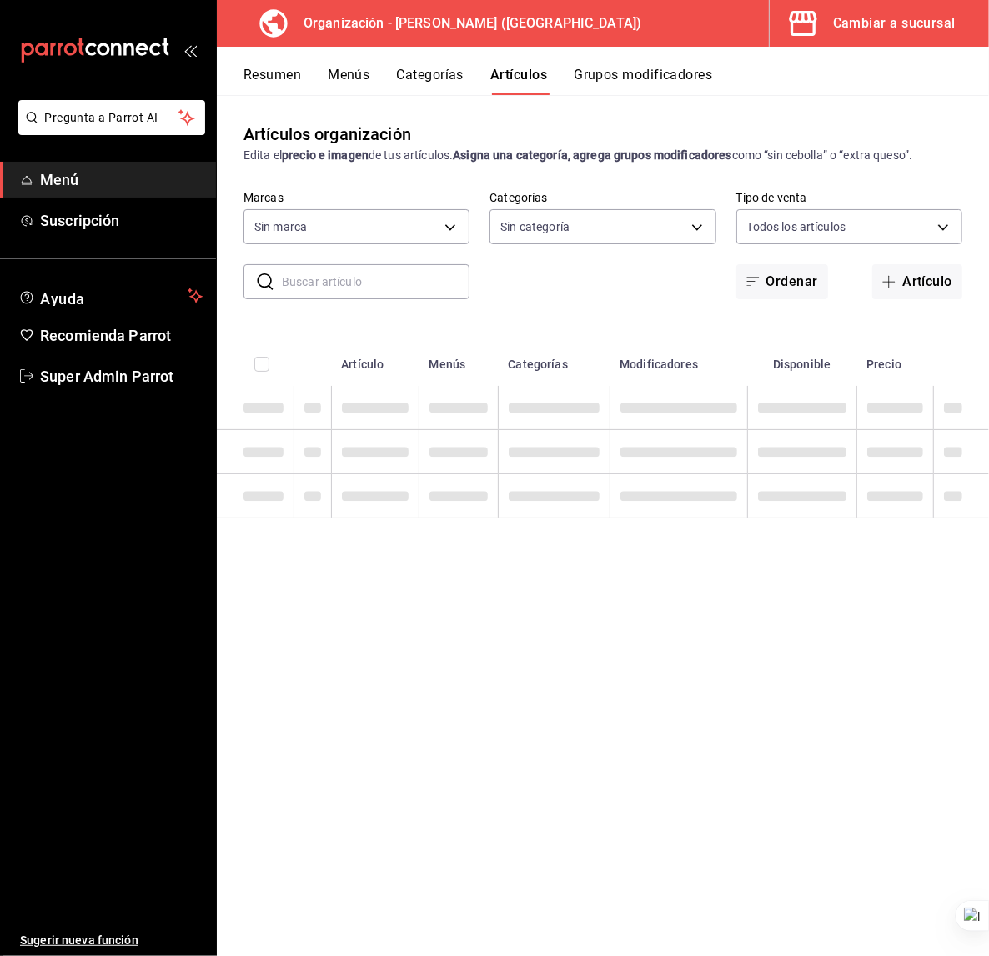
type input "21e8f741-d7e9-4a52-ba38-779e4aaec189"
type input "51611846-7282-4160-8bc2-1aa9d450d589,e343757e-b4b1-40f0-bd1c-e3d9384438a0,9d13c…"
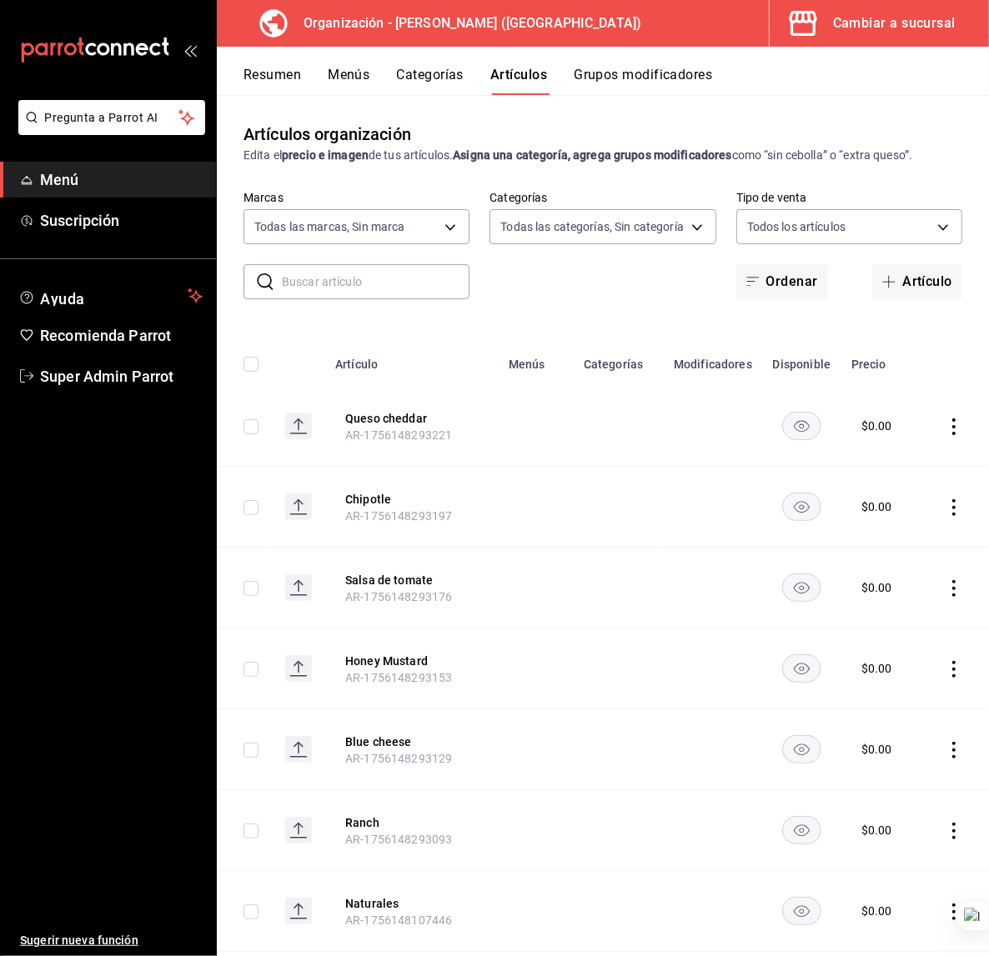
click at [419, 78] on button "Categorías" at bounding box center [431, 81] width 68 height 28
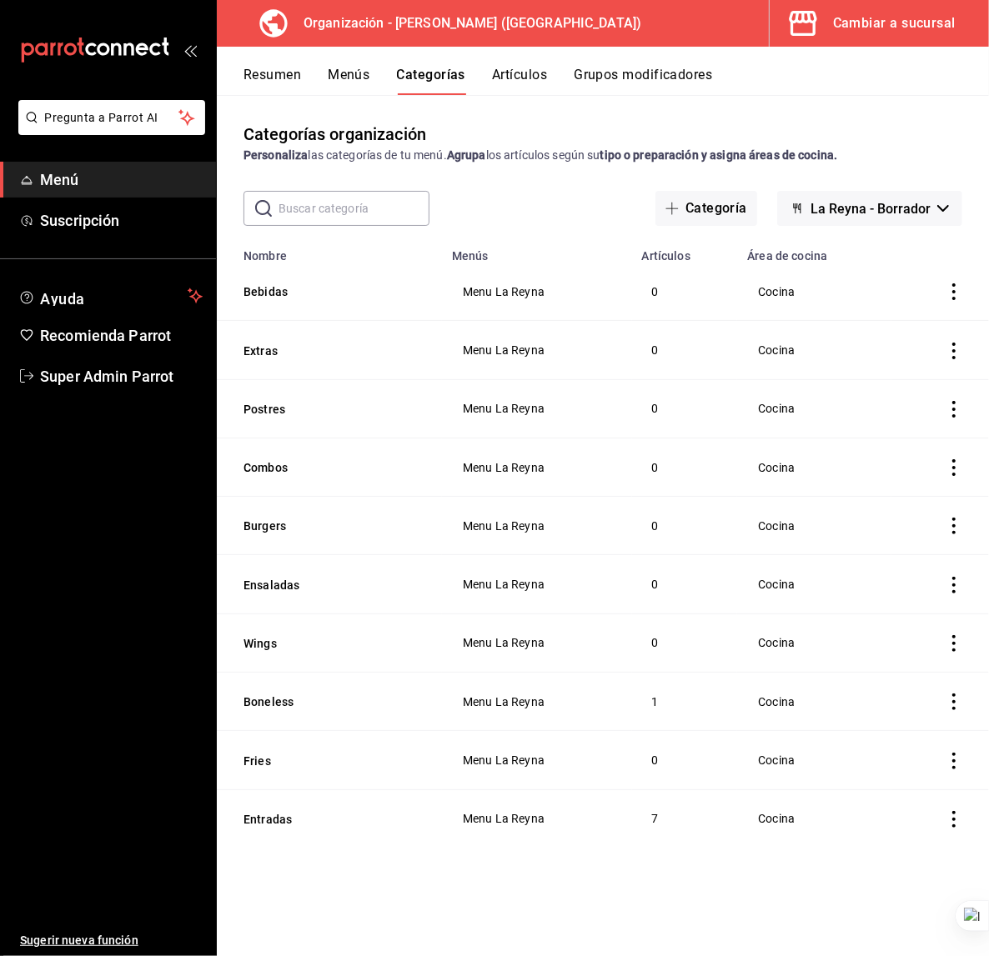
click at [361, 91] on button "Menús" at bounding box center [349, 81] width 42 height 28
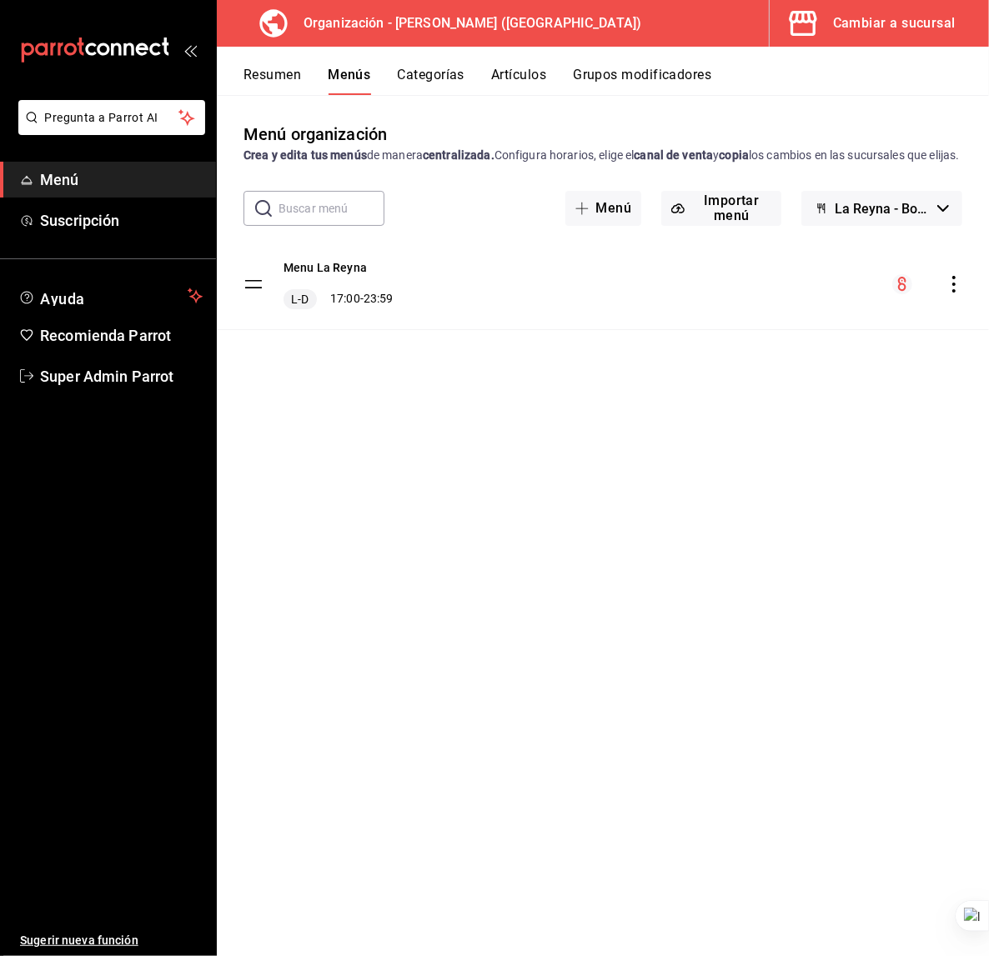
click at [955, 293] on icon "actions" at bounding box center [953, 284] width 3 height 17
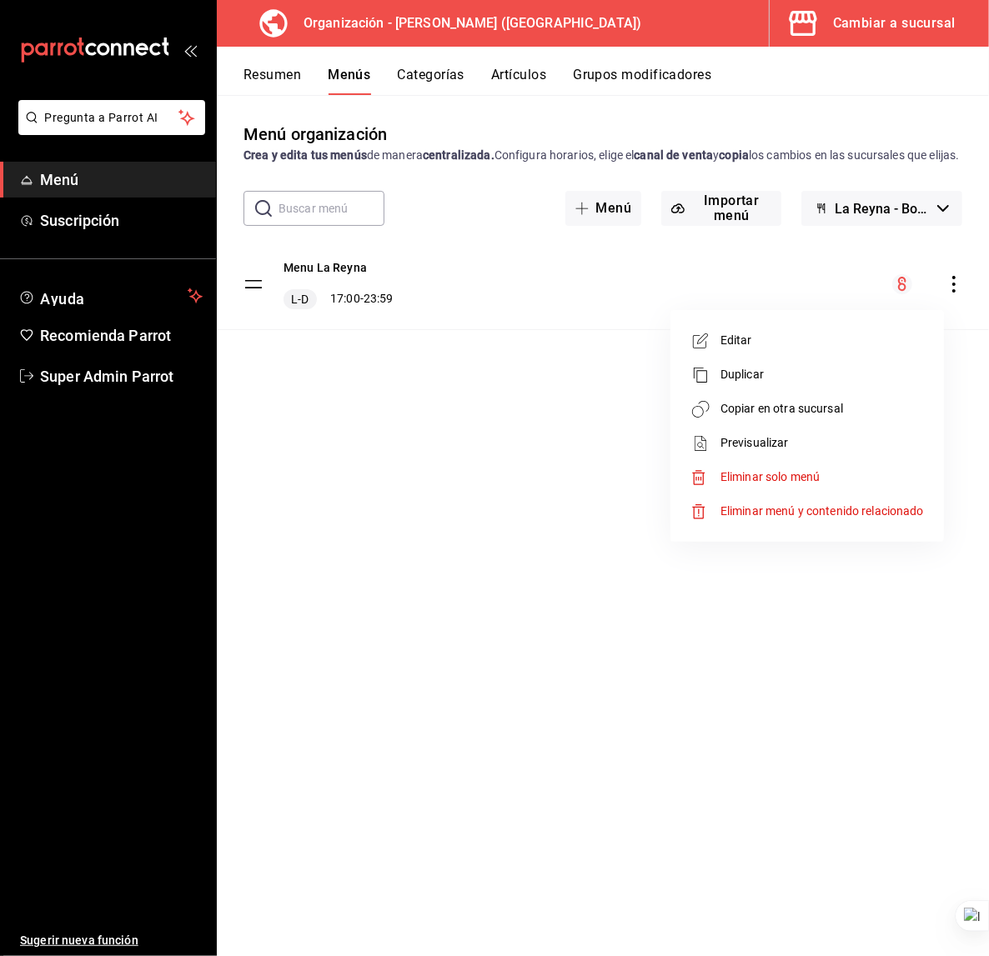
click at [507, 479] on div at bounding box center [494, 478] width 989 height 956
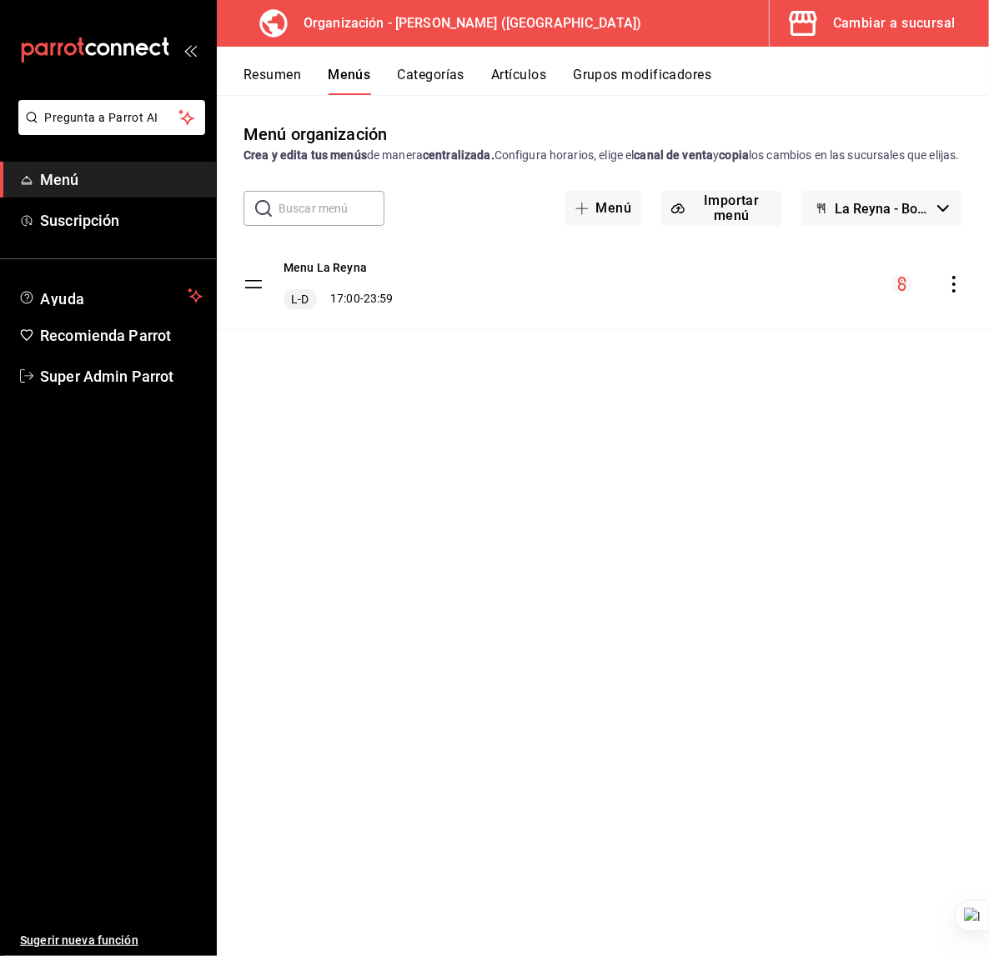
click at [849, 22] on div "Cambiar a sucursal" at bounding box center [894, 23] width 123 height 23
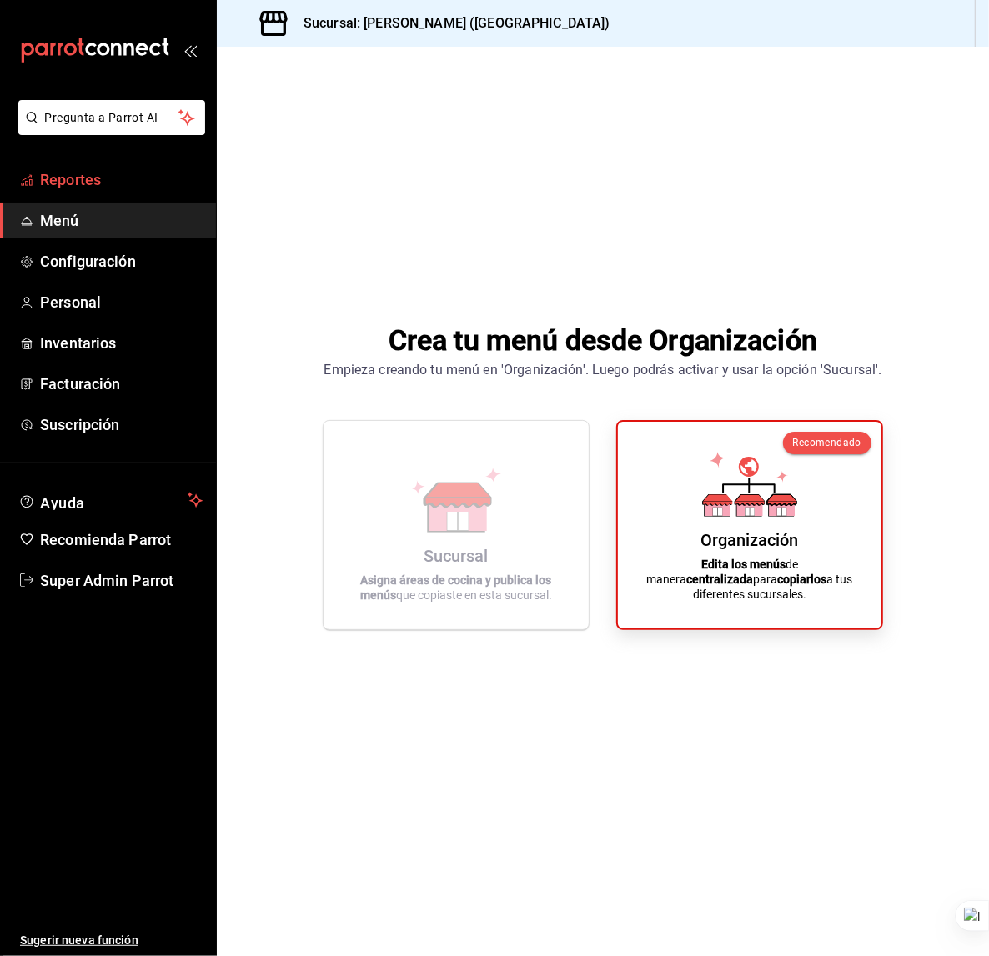
click at [31, 177] on icon "mailbox folders" at bounding box center [26, 179] width 13 height 13
